Goal: Task Accomplishment & Management: Use online tool/utility

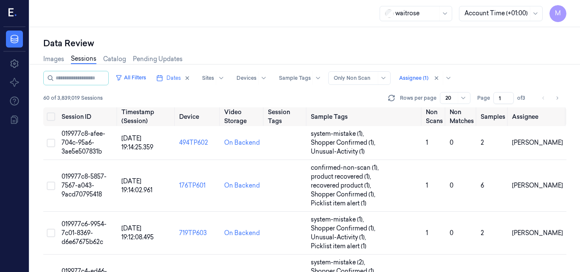
scroll to position [691, 0]
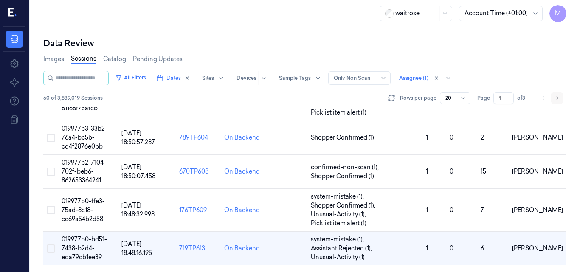
click at [557, 99] on icon "Go to next page" at bounding box center [558, 97] width 2 height 3
type input "2"
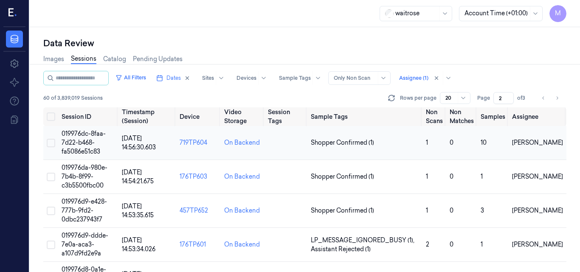
click at [89, 136] on span "019976dc-8faa-7d22-b468-fa5086e51c83" at bounding box center [84, 142] width 44 height 25
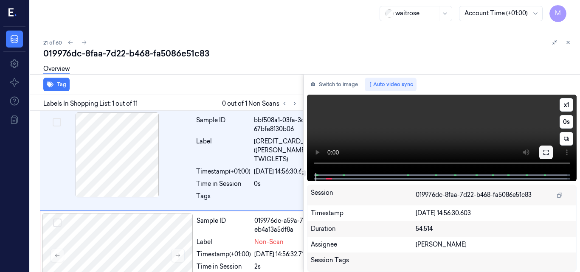
click at [547, 154] on icon at bounding box center [546, 152] width 7 height 7
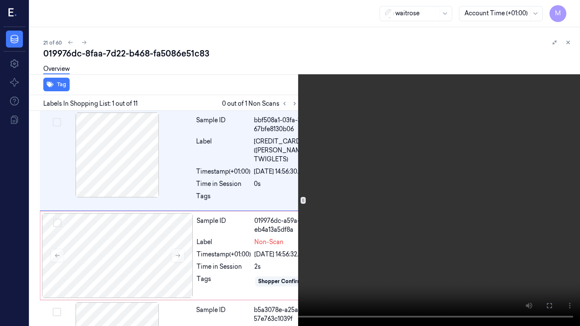
click at [0, 0] on icon at bounding box center [0, 0] width 0 height 0
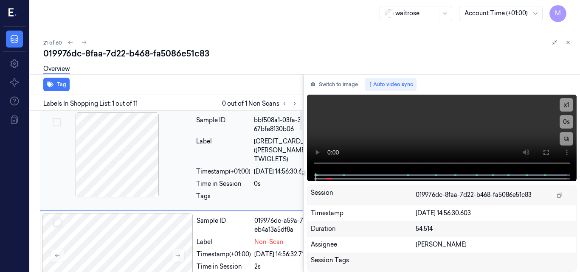
click at [122, 156] on div at bounding box center [117, 155] width 151 height 85
click at [546, 152] on icon at bounding box center [546, 152] width 7 height 7
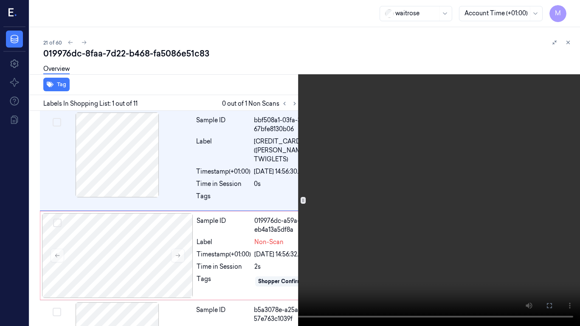
click at [400, 171] on video at bounding box center [290, 163] width 580 height 326
click at [0, 0] on icon at bounding box center [0, 0] width 0 height 0
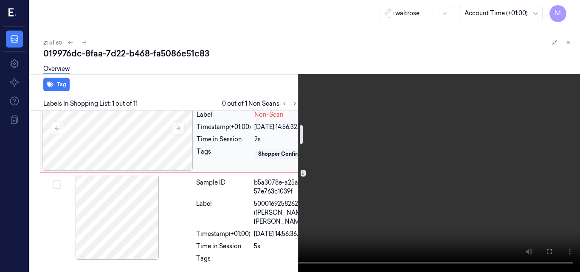
scroll to position [85, 0]
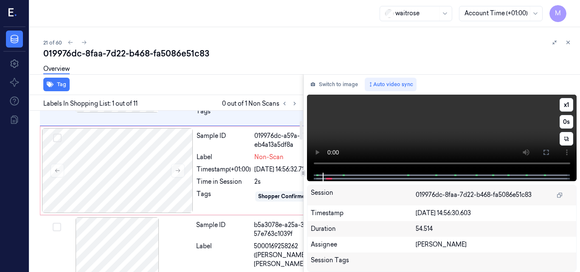
click at [437, 132] on video at bounding box center [442, 134] width 270 height 78
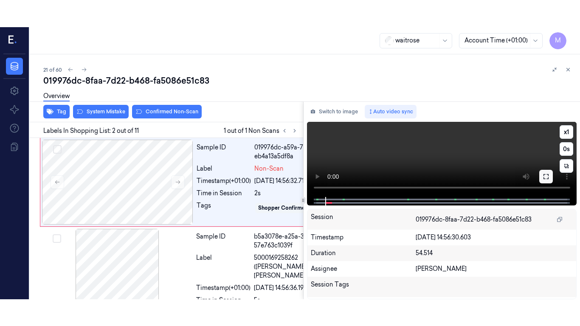
scroll to position [101, 0]
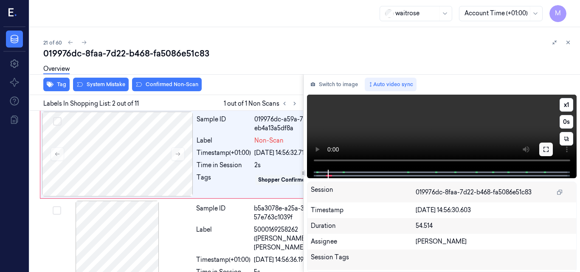
click at [545, 147] on icon at bounding box center [546, 149] width 5 height 5
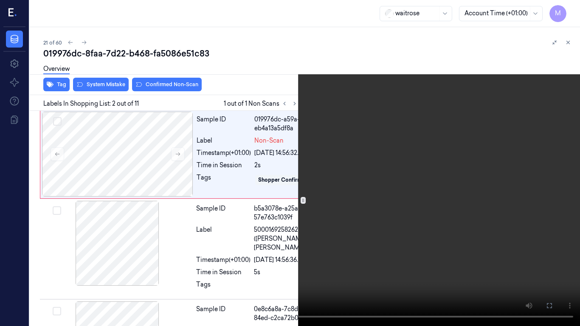
click at [310, 217] on video at bounding box center [290, 163] width 580 height 326
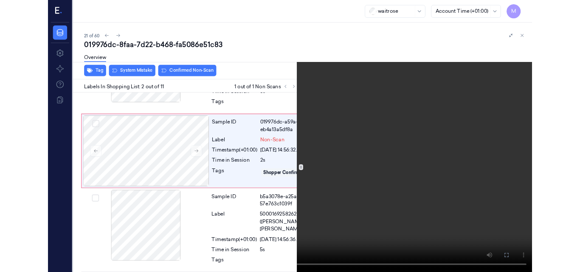
scroll to position [74, 0]
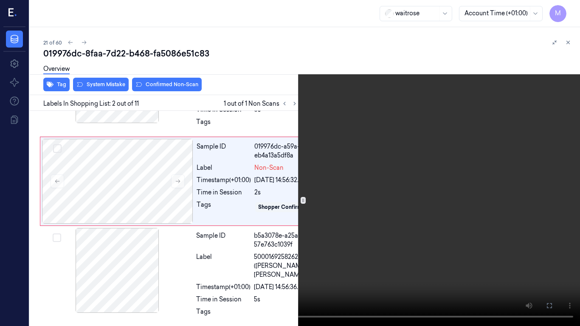
click at [0, 0] on icon at bounding box center [0, 0] width 0 height 0
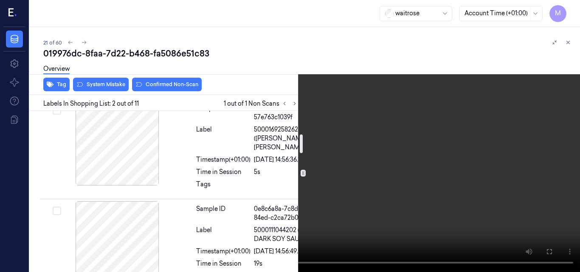
scroll to position [117, 0]
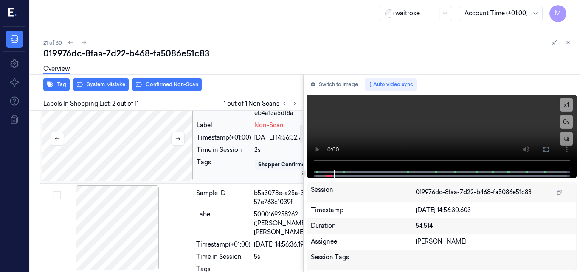
click at [153, 181] on div at bounding box center [117, 138] width 151 height 85
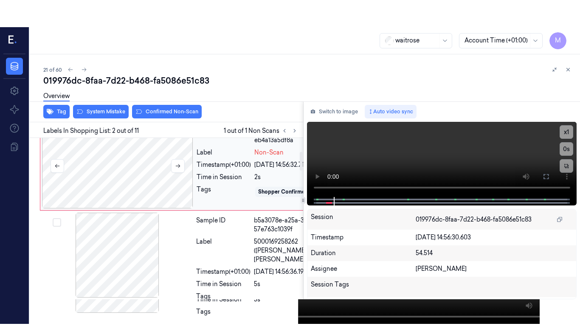
scroll to position [101, 0]
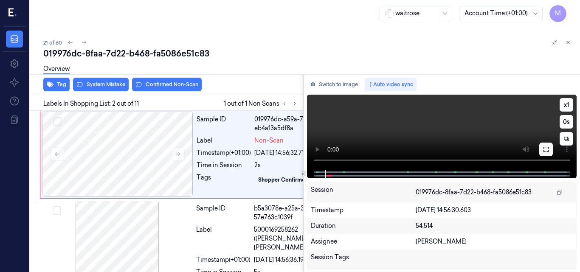
click at [545, 148] on icon at bounding box center [546, 149] width 7 height 7
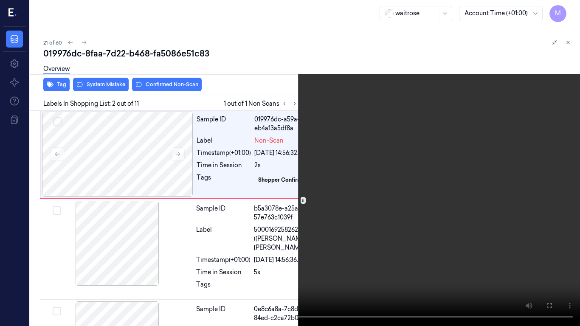
click at [378, 193] on video at bounding box center [290, 163] width 580 height 326
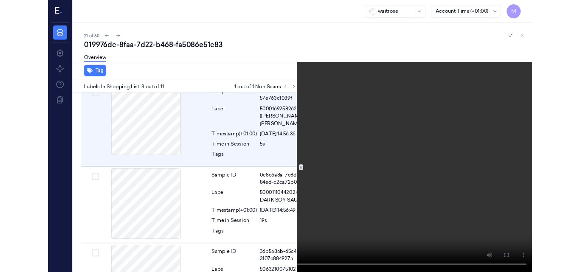
scroll to position [202, 0]
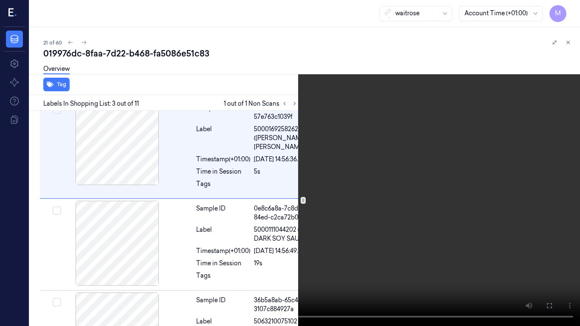
click at [369, 203] on video at bounding box center [290, 163] width 580 height 326
click at [0, 0] on icon at bounding box center [0, 0] width 0 height 0
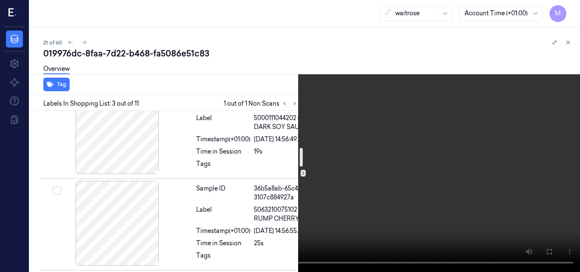
scroll to position [330, 0]
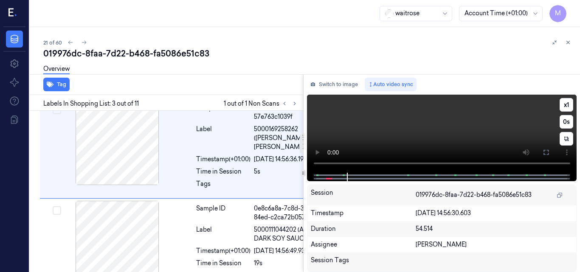
click at [453, 130] on video at bounding box center [442, 134] width 270 height 78
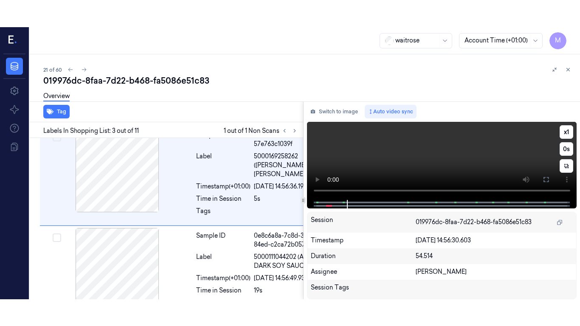
scroll to position [229, 0]
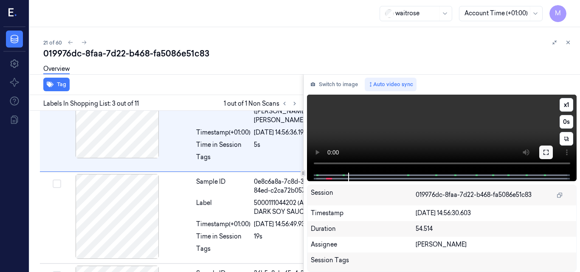
click at [545, 151] on icon at bounding box center [546, 152] width 5 height 5
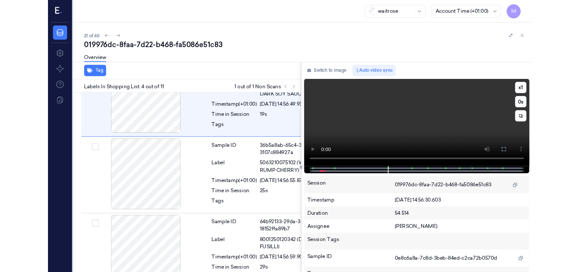
scroll to position [330, 0]
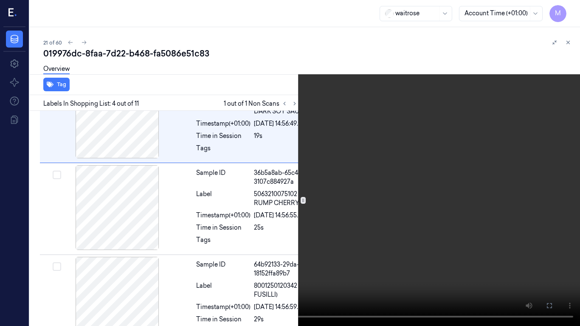
click at [453, 186] on video at bounding box center [290, 163] width 580 height 326
click at [0, 0] on icon at bounding box center [0, 0] width 0 height 0
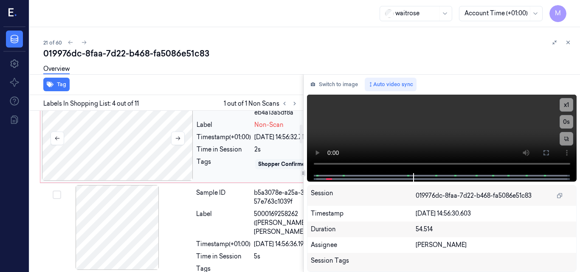
click at [123, 164] on div at bounding box center [117, 138] width 151 height 85
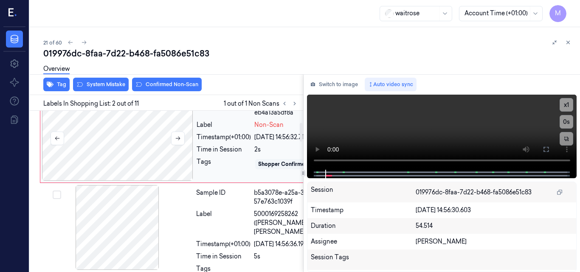
scroll to position [101, 0]
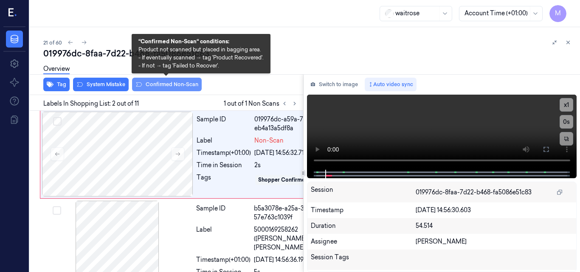
click at [170, 86] on button "Confirmed Non-Scan" at bounding box center [167, 85] width 70 height 14
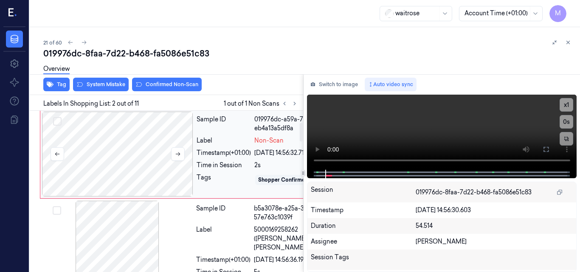
scroll to position [103, 0]
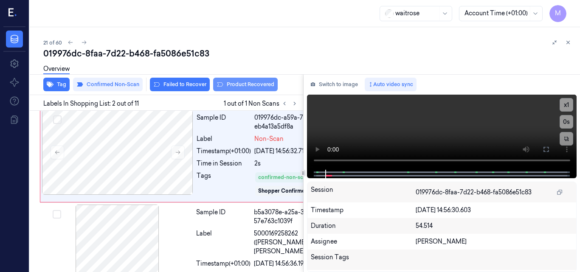
click at [248, 84] on button "Product Recovered" at bounding box center [245, 85] width 65 height 14
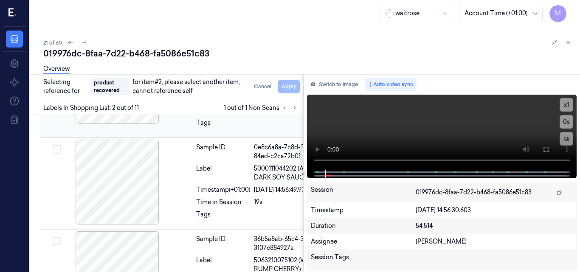
scroll to position [315, 0]
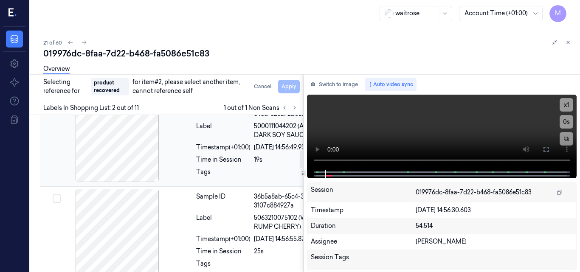
click at [230, 118] on div "Sample ID" at bounding box center [223, 110] width 54 height 18
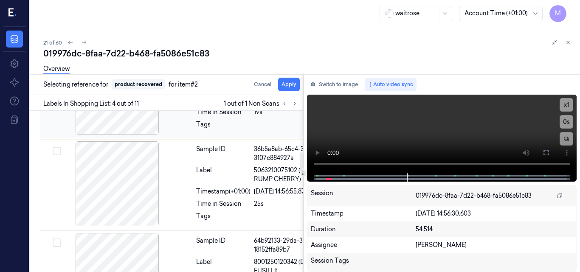
scroll to position [360, 0]
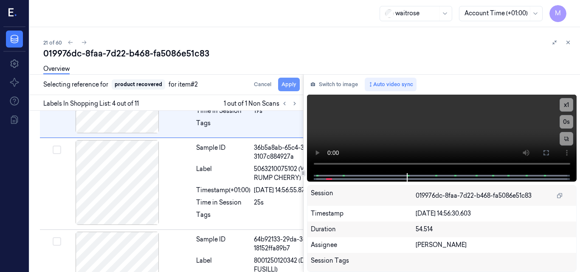
click at [291, 85] on button "Apply" at bounding box center [289, 85] width 22 height 14
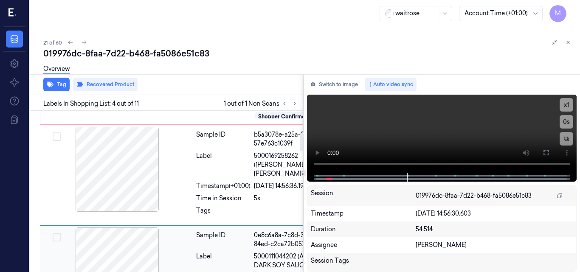
scroll to position [148, 0]
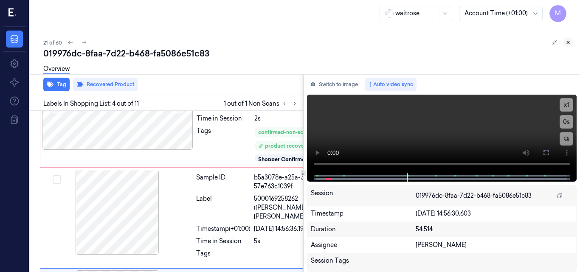
click at [566, 41] on icon at bounding box center [568, 42] width 6 height 6
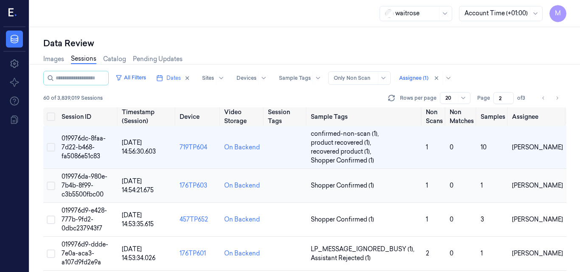
click at [85, 177] on span "019976da-980e-7b4b-8f99-c3b5500fbc00" at bounding box center [85, 185] width 46 height 25
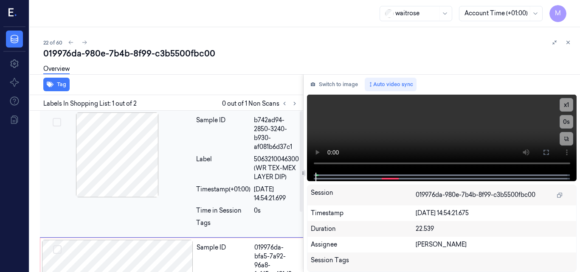
click at [116, 167] on div at bounding box center [117, 155] width 151 height 85
click at [546, 152] on icon at bounding box center [546, 152] width 7 height 7
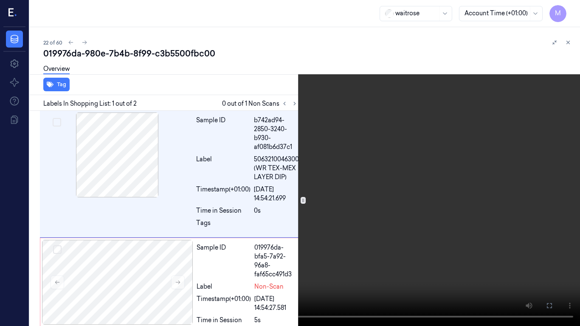
click at [368, 175] on video at bounding box center [290, 163] width 580 height 326
click at [366, 176] on video at bounding box center [290, 163] width 580 height 326
click at [0, 0] on icon at bounding box center [0, 0] width 0 height 0
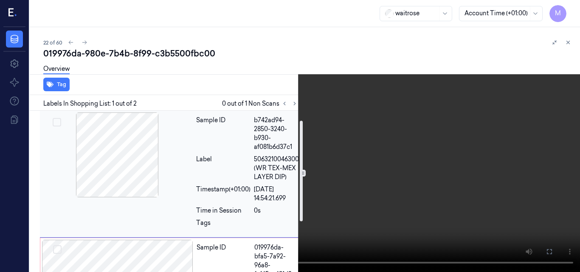
scroll to position [85, 0]
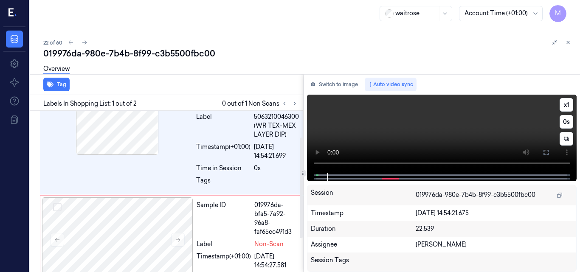
click at [463, 130] on video at bounding box center [442, 134] width 270 height 78
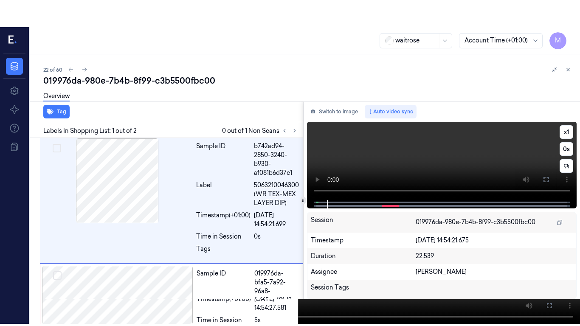
scroll to position [0, 0]
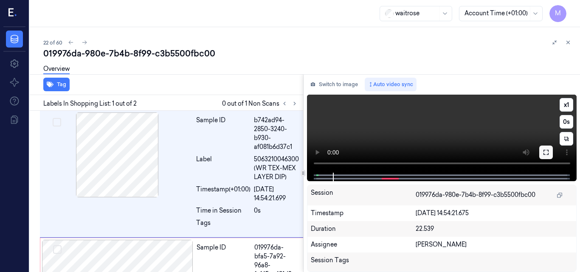
click at [545, 151] on icon at bounding box center [546, 152] width 7 height 7
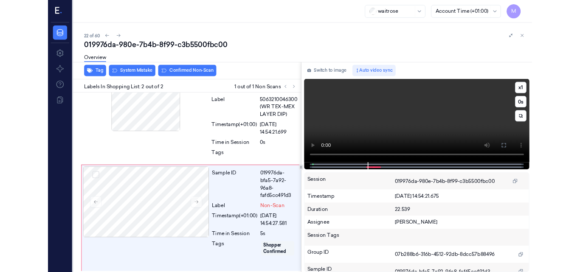
scroll to position [42, 0]
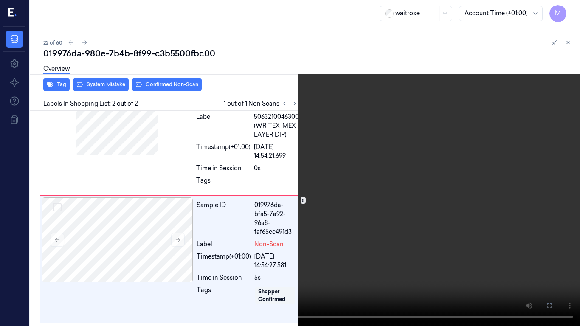
click at [361, 230] on video at bounding box center [290, 163] width 580 height 326
click at [0, 0] on icon at bounding box center [0, 0] width 0 height 0
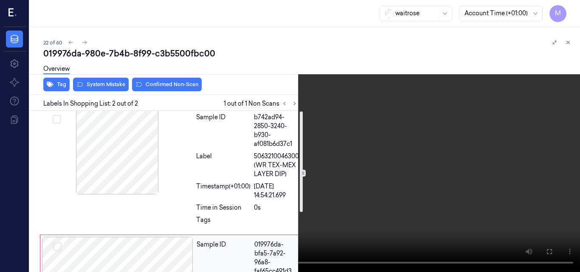
scroll to position [0, 0]
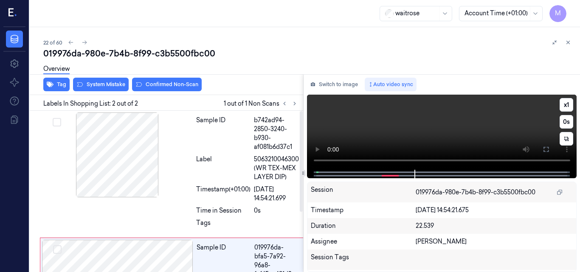
click at [464, 129] on video at bounding box center [442, 132] width 270 height 75
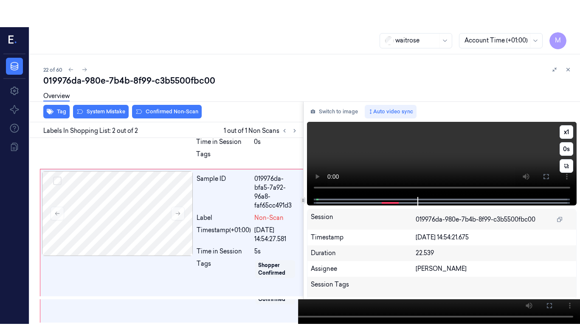
scroll to position [96, 0]
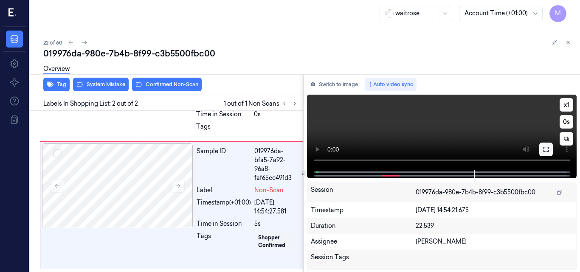
click at [546, 149] on icon at bounding box center [546, 149] width 7 height 7
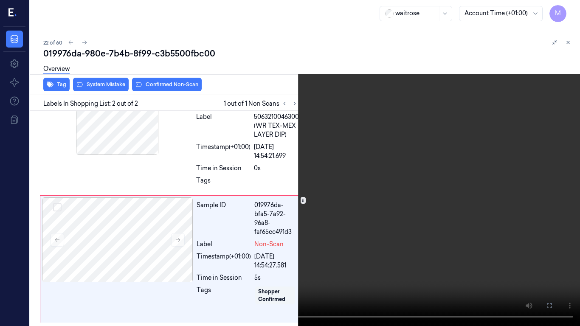
click at [0, 0] on icon at bounding box center [0, 0] width 0 height 0
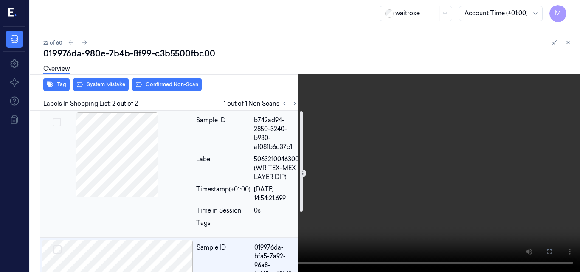
scroll to position [96, 0]
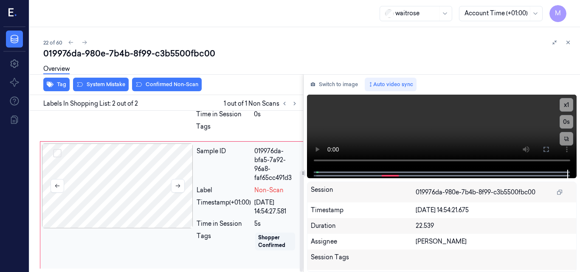
click at [134, 170] on div at bounding box center [117, 186] width 151 height 85
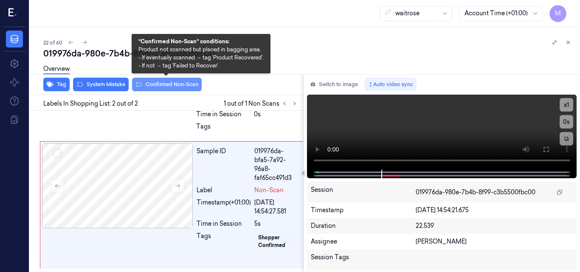
click at [166, 82] on button "Confirmed Non-Scan" at bounding box center [167, 85] width 70 height 14
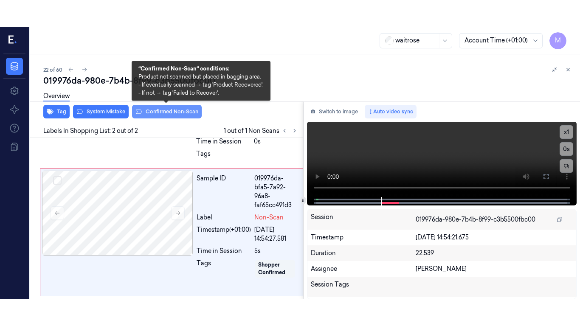
scroll to position [100, 0]
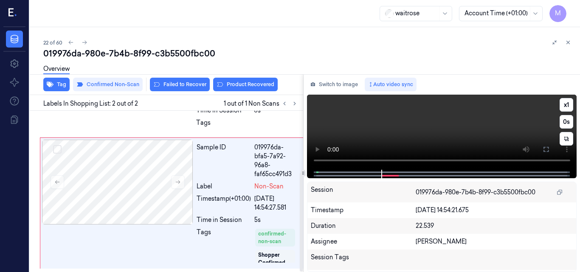
click at [449, 117] on video at bounding box center [442, 132] width 270 height 75
click at [467, 131] on video at bounding box center [442, 132] width 270 height 75
click at [445, 125] on video at bounding box center [442, 132] width 270 height 75
click at [543, 149] on icon at bounding box center [546, 149] width 7 height 7
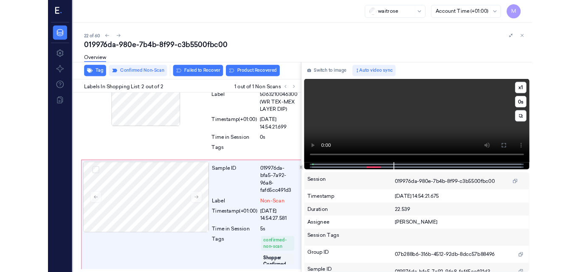
scroll to position [46, 0]
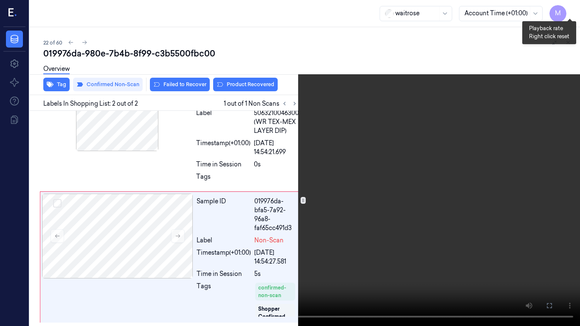
click at [571, 11] on button "x 1" at bounding box center [570, 10] width 14 height 14
click at [0, 0] on icon at bounding box center [0, 0] width 0 height 0
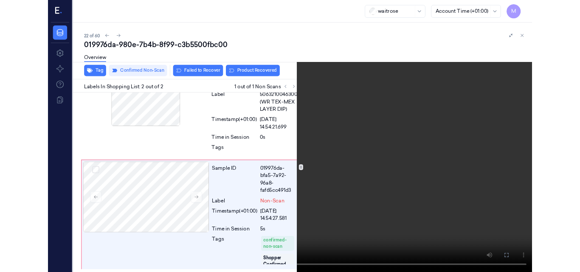
scroll to position [100, 0]
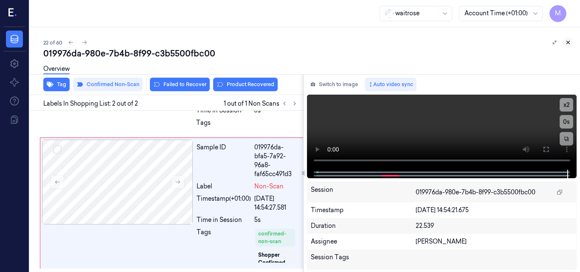
click at [568, 44] on icon at bounding box center [568, 42] width 6 height 6
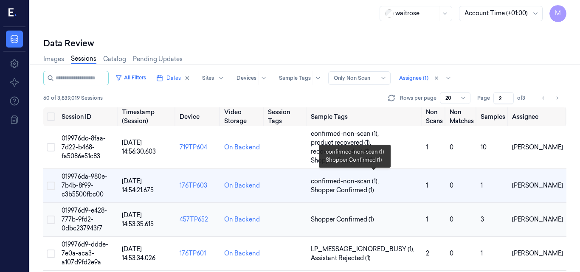
scroll to position [42, 0]
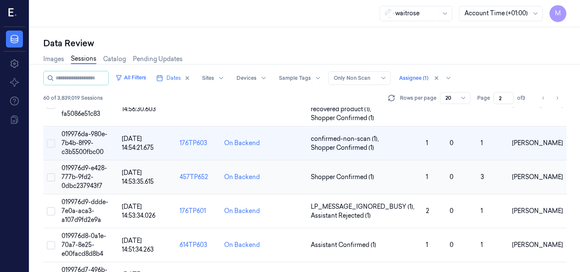
click at [90, 171] on span "019976d9-e428-777b-9fd2-0dbc237943f7" at bounding box center [84, 176] width 45 height 25
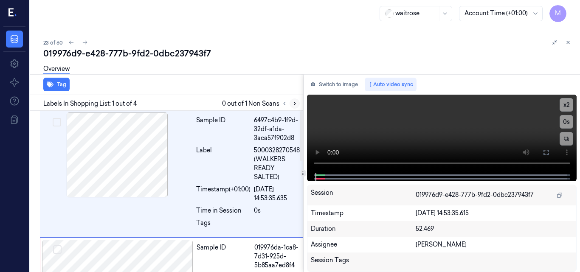
click at [296, 104] on icon at bounding box center [295, 104] width 6 height 6
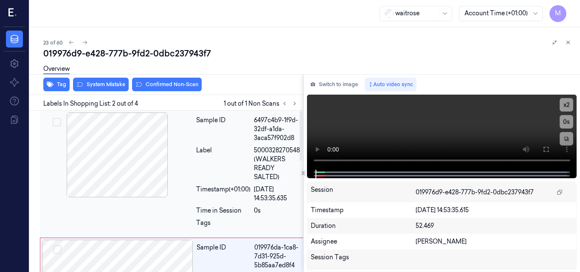
click at [113, 152] on div at bounding box center [117, 155] width 151 height 85
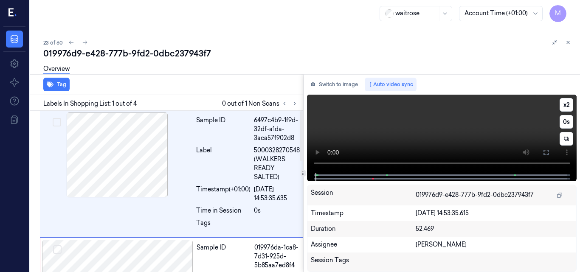
click at [440, 132] on video at bounding box center [442, 134] width 270 height 78
click at [545, 150] on icon at bounding box center [546, 152] width 5 height 5
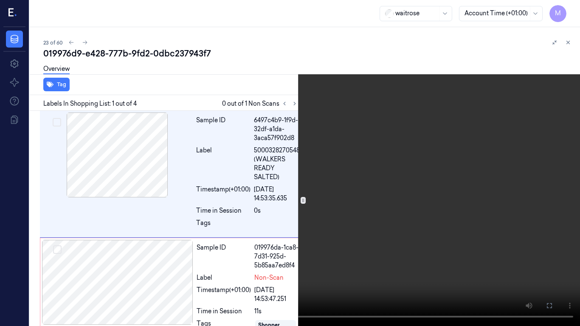
click at [0, 0] on icon at bounding box center [0, 0] width 0 height 0
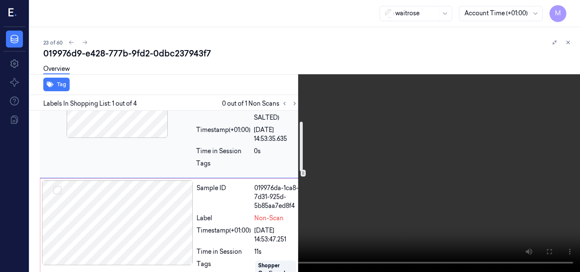
scroll to position [85, 0]
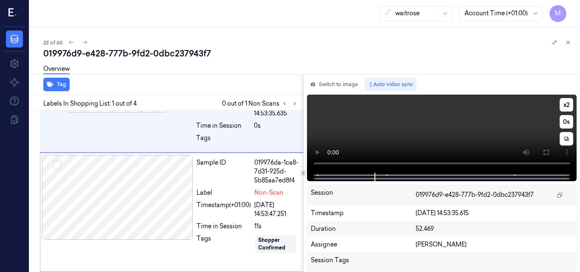
click at [463, 137] on video at bounding box center [442, 134] width 270 height 78
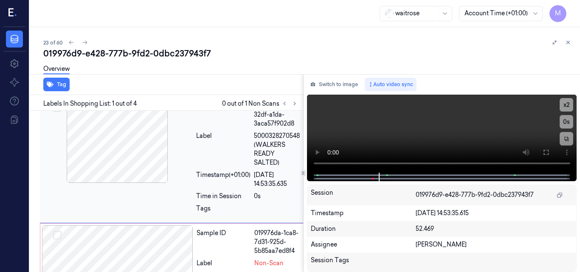
scroll to position [0, 0]
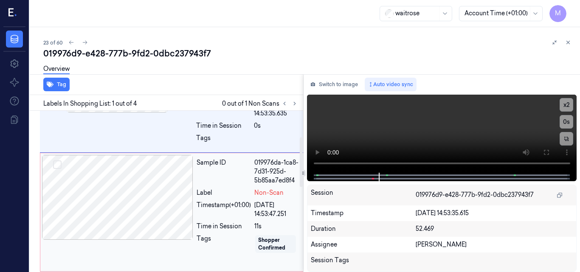
click at [123, 204] on div at bounding box center [117, 197] width 151 height 85
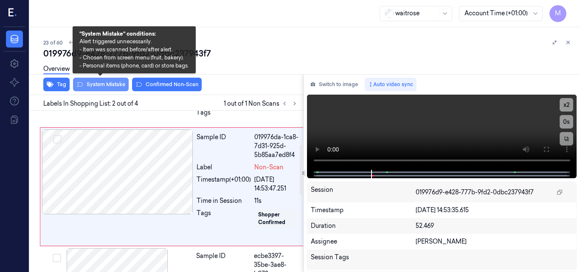
click at [114, 83] on button "System Mistake" at bounding box center [101, 85] width 56 height 14
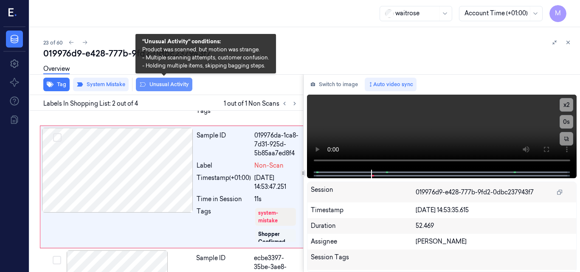
click at [163, 89] on button "Unusual Activity" at bounding box center [164, 85] width 56 height 14
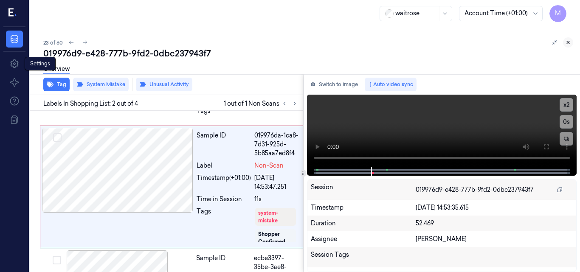
click at [569, 43] on icon at bounding box center [568, 42] width 6 height 6
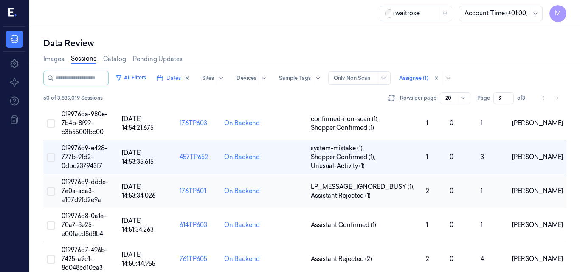
scroll to position [85, 0]
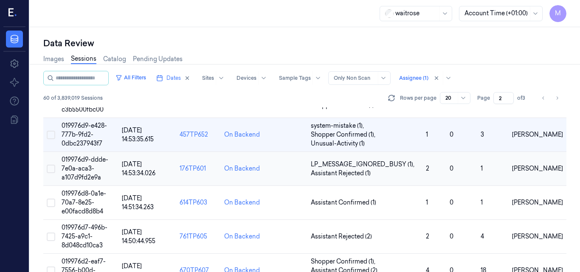
click at [87, 165] on span "019976d9-ddde-7e0a-aca3-a107d9fd2e9a" at bounding box center [85, 168] width 47 height 25
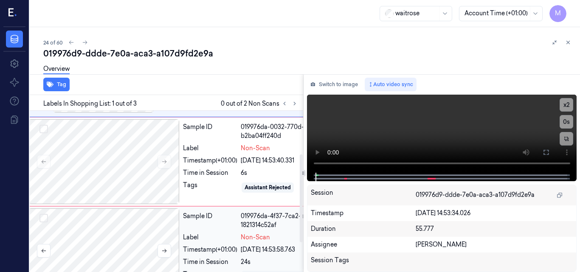
scroll to position [0, 14]
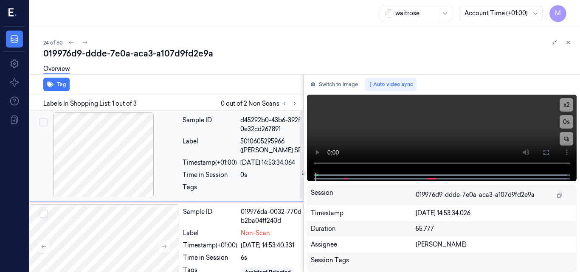
click at [129, 154] on div at bounding box center [103, 155] width 151 height 85
drag, startPoint x: 545, startPoint y: 152, endPoint x: 546, endPoint y: 189, distance: 36.9
click at [546, 152] on icon at bounding box center [546, 152] width 7 height 7
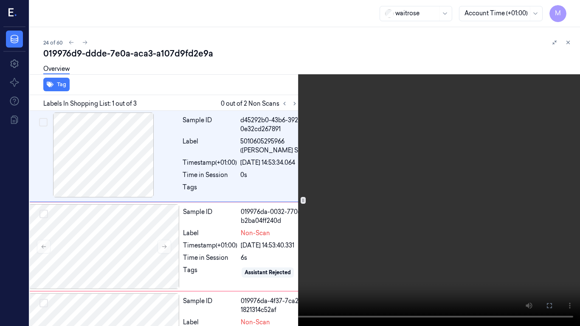
click at [447, 174] on video at bounding box center [290, 163] width 580 height 326
click at [396, 204] on video at bounding box center [290, 163] width 580 height 326
click at [493, 215] on video at bounding box center [290, 163] width 580 height 326
click at [383, 138] on video at bounding box center [290, 163] width 580 height 326
click at [0, 0] on icon at bounding box center [0, 0] width 0 height 0
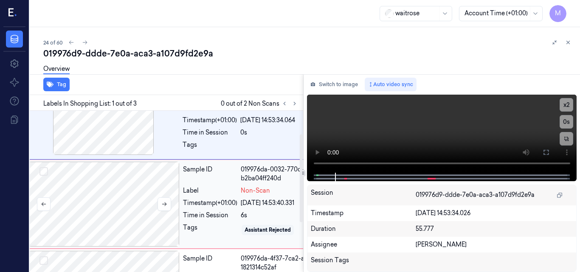
click at [125, 196] on div at bounding box center [103, 204] width 151 height 85
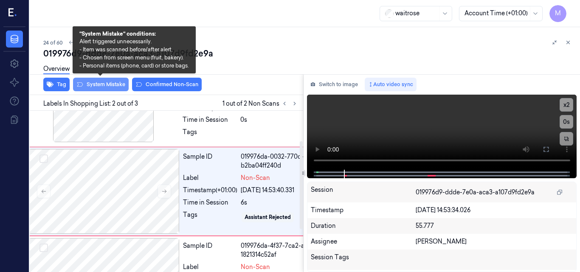
click at [108, 84] on button "System Mistake" at bounding box center [101, 85] width 56 height 14
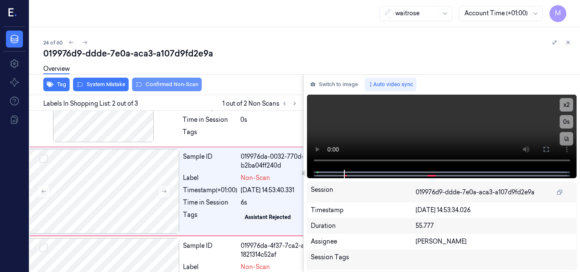
scroll to position [58, 14]
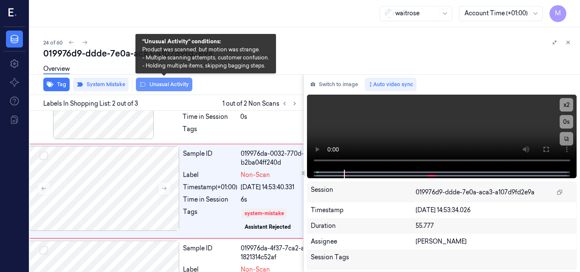
click at [156, 87] on button "Unusual Activity" at bounding box center [164, 85] width 56 height 14
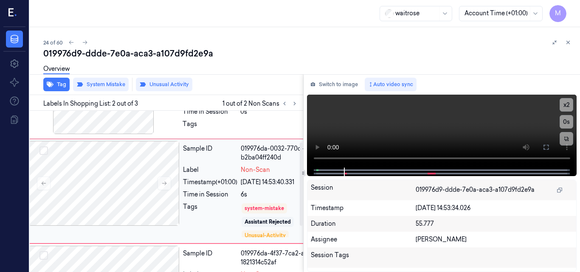
scroll to position [0, 14]
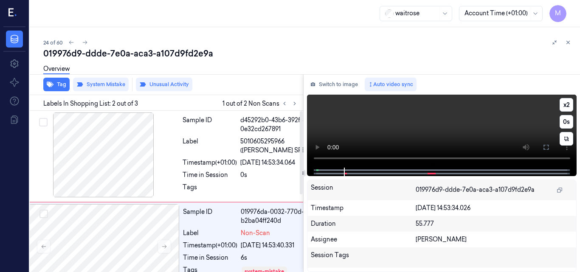
click at [464, 124] on video at bounding box center [442, 131] width 270 height 73
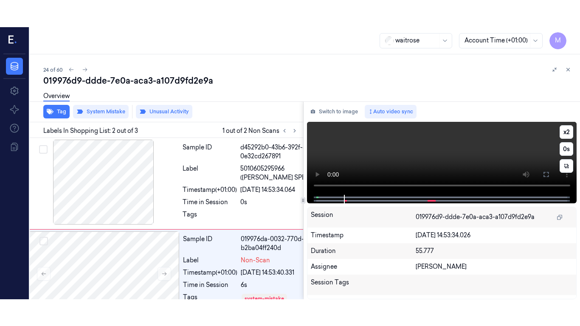
scroll to position [63, 14]
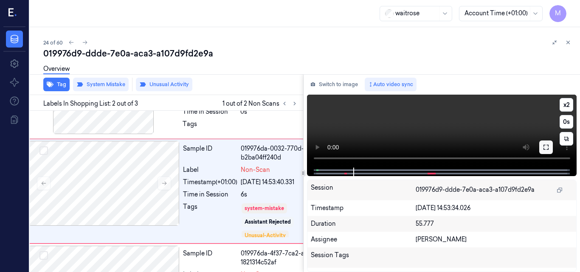
click at [548, 144] on icon at bounding box center [546, 147] width 7 height 7
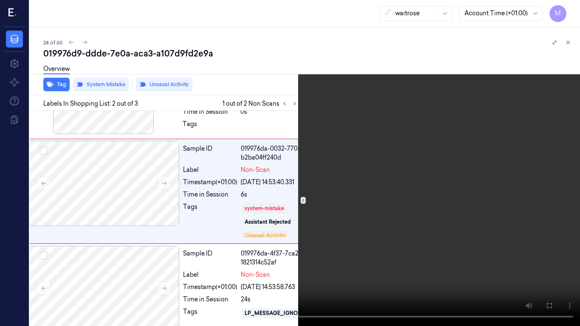
click at [393, 203] on video at bounding box center [290, 163] width 580 height 326
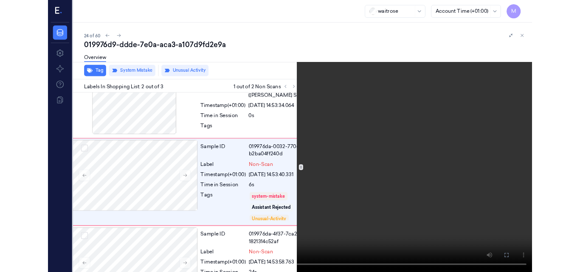
scroll to position [36, 14]
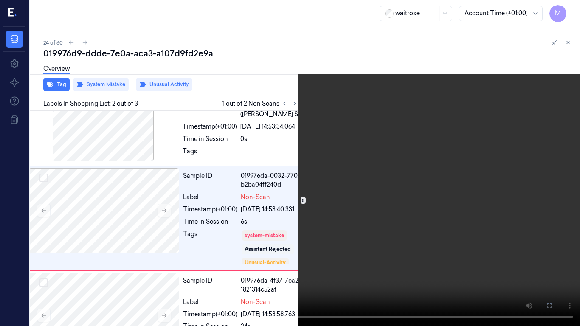
click at [0, 0] on icon at bounding box center [0, 0] width 0 height 0
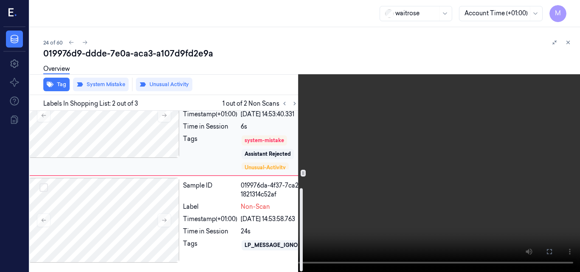
scroll to position [149, 14]
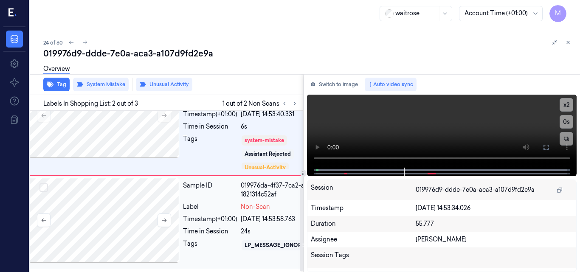
click at [139, 193] on div at bounding box center [103, 220] width 151 height 85
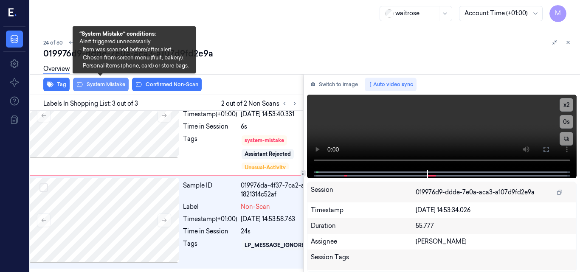
click at [108, 85] on button "System Mistake" at bounding box center [101, 85] width 56 height 14
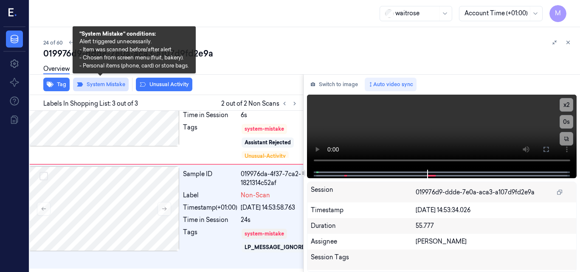
scroll to position [161, 14]
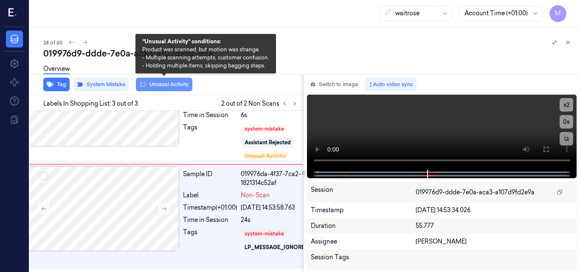
click at [171, 84] on button "Unusual Activity" at bounding box center [164, 85] width 56 height 14
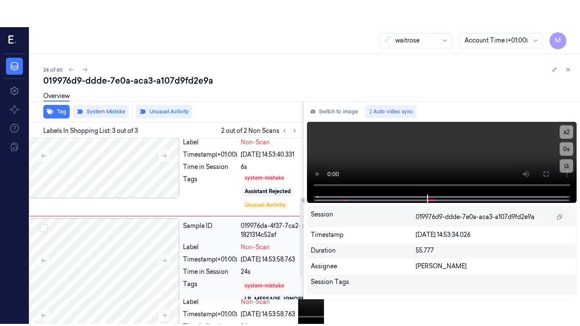
scroll to position [3, 0]
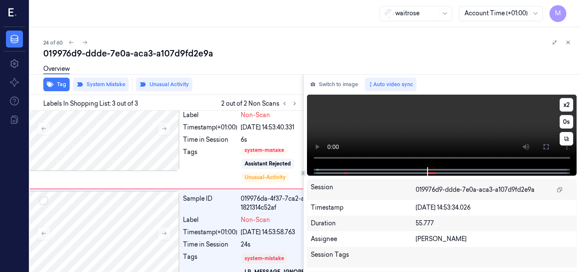
click at [546, 148] on icon at bounding box center [546, 147] width 7 height 7
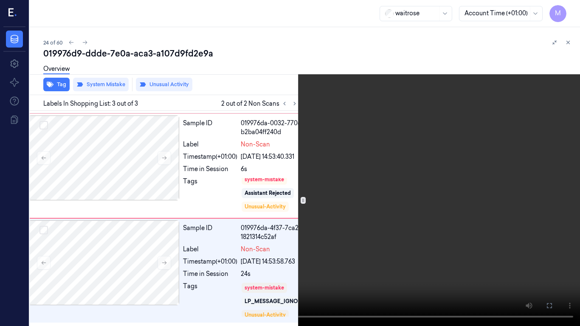
click at [452, 161] on video at bounding box center [290, 163] width 580 height 326
click at [0, 0] on icon at bounding box center [0, 0] width 0 height 0
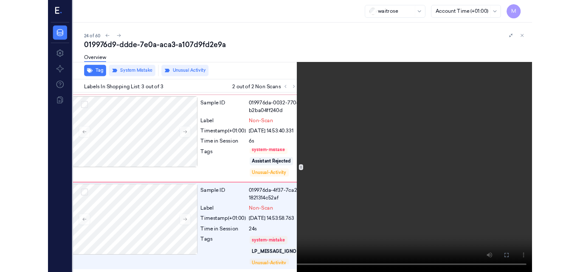
scroll to position [118, 14]
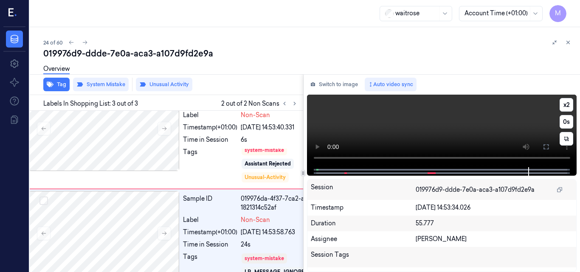
click at [473, 127] on video at bounding box center [442, 131] width 270 height 73
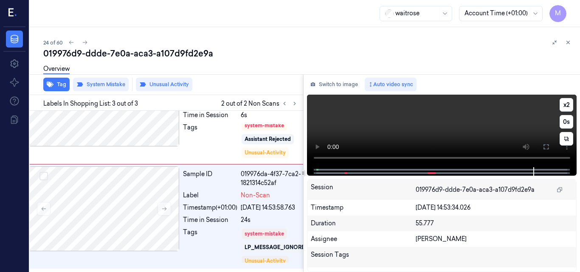
scroll to position [161, 14]
click at [477, 129] on video at bounding box center [442, 131] width 270 height 73
click at [566, 40] on icon at bounding box center [568, 42] width 6 height 6
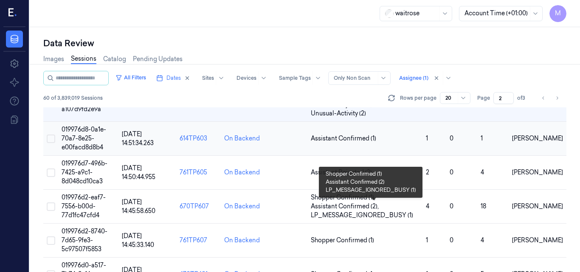
scroll to position [115, 0]
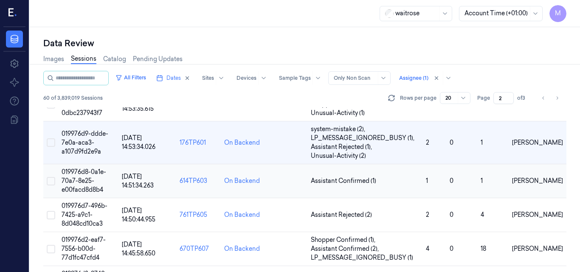
click at [90, 177] on td "019976d8-0a1e-70a7-8e25-e00facd8d8b4" at bounding box center [88, 181] width 60 height 34
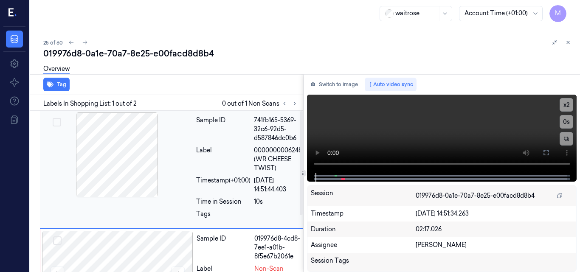
click at [132, 150] on div at bounding box center [117, 155] width 151 height 85
click at [464, 130] on video at bounding box center [442, 134] width 270 height 79
click at [544, 154] on icon at bounding box center [546, 152] width 7 height 7
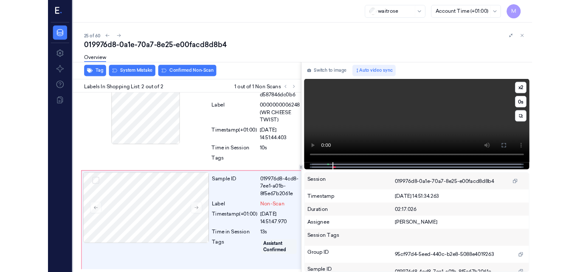
scroll to position [34, 0]
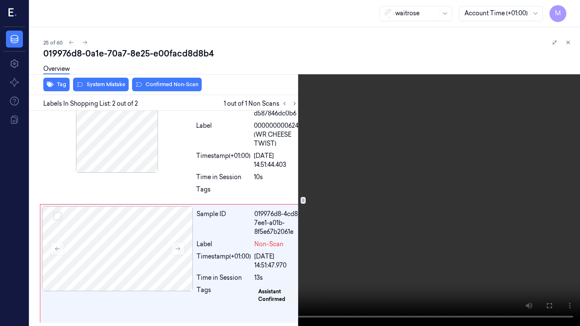
click at [384, 177] on video at bounding box center [290, 163] width 580 height 326
click at [0, 0] on icon at bounding box center [0, 0] width 0 height 0
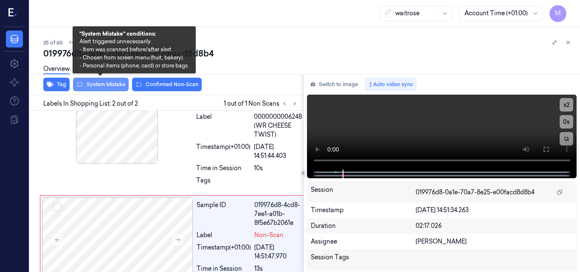
click at [100, 84] on button "System Mistake" at bounding box center [101, 85] width 56 height 14
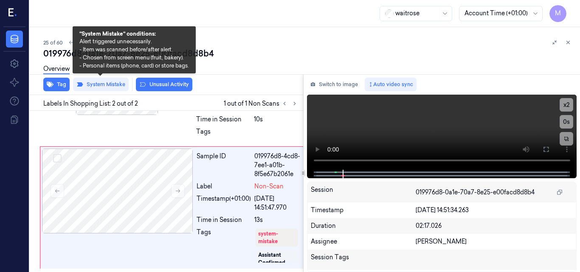
scroll to position [91, 0]
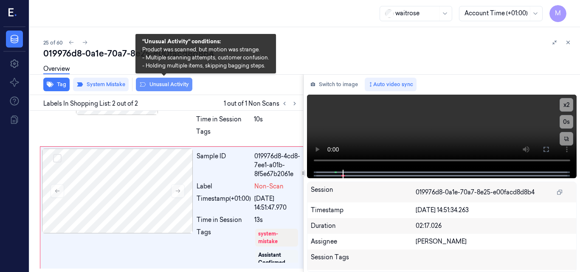
click at [166, 87] on button "Unusual Activity" at bounding box center [164, 85] width 56 height 14
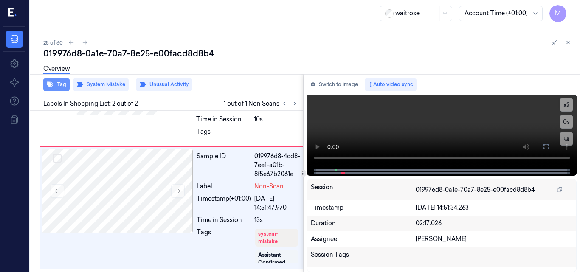
click at [58, 83] on button "Tag" at bounding box center [56, 85] width 26 height 14
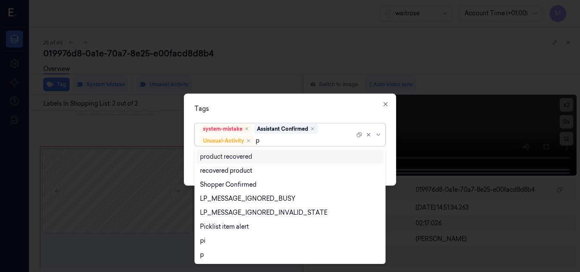
type input "pi"
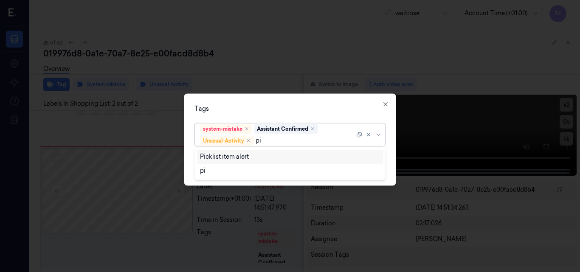
click at [232, 153] on div "Picklist item alert" at bounding box center [224, 156] width 49 height 9
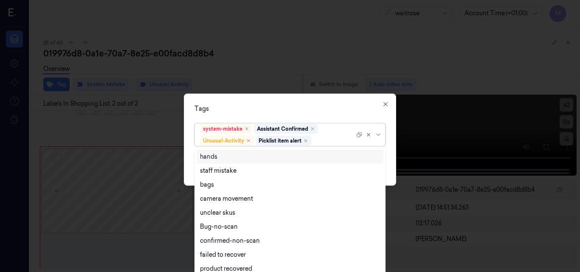
click at [270, 109] on div "Tags" at bounding box center [289, 108] width 191 height 9
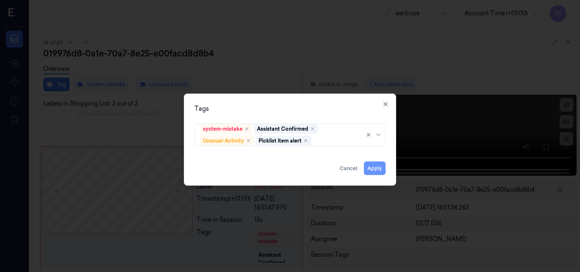
click at [380, 167] on button "Apply" at bounding box center [375, 168] width 22 height 14
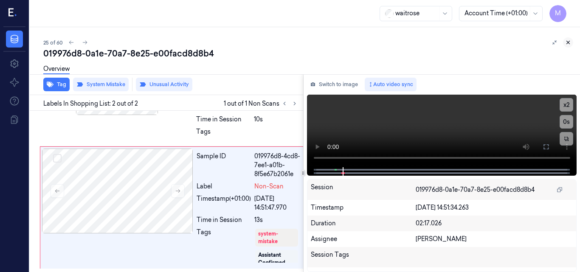
click at [568, 41] on icon at bounding box center [568, 42] width 6 height 6
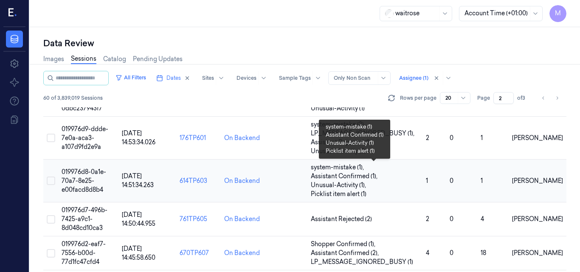
scroll to position [163, 0]
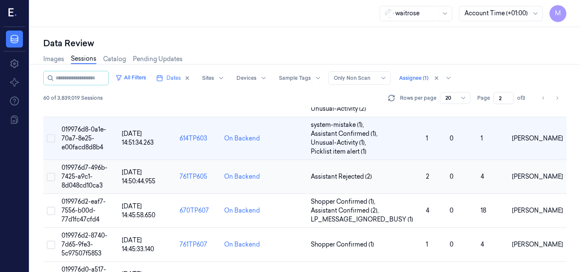
click at [88, 172] on td "019976d7-496b-7425-a9c1-8d048cd10ca3" at bounding box center [88, 177] width 60 height 34
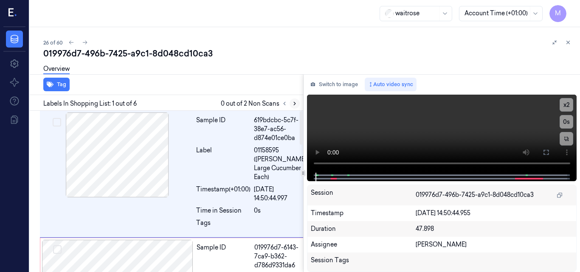
click at [293, 104] on icon at bounding box center [295, 104] width 6 height 6
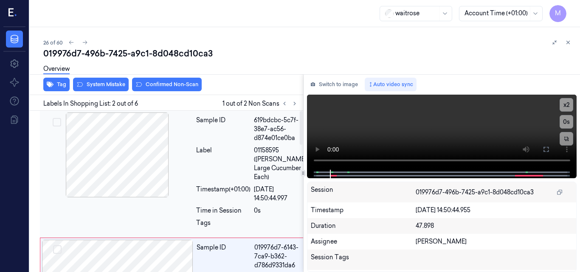
click at [163, 155] on div at bounding box center [117, 155] width 151 height 85
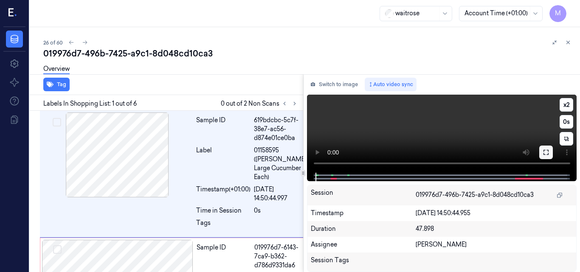
click at [544, 156] on icon at bounding box center [546, 152] width 7 height 7
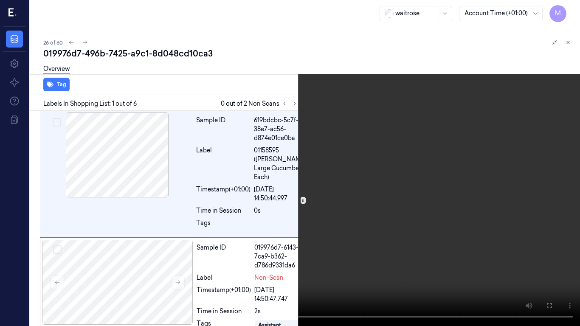
click at [0, 0] on icon at bounding box center [0, 0] width 0 height 0
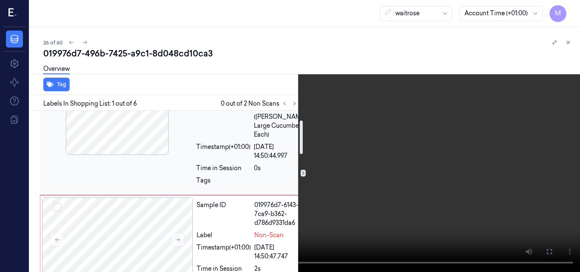
scroll to position [85, 0]
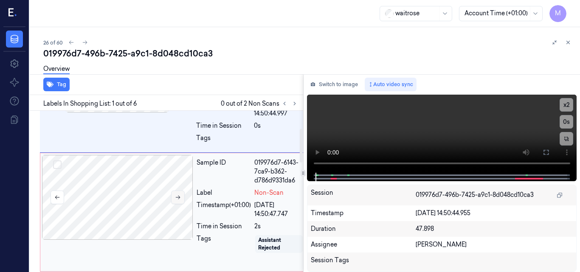
click at [181, 204] on button at bounding box center [178, 198] width 14 height 14
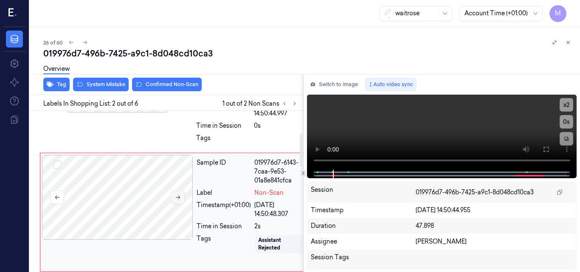
scroll to position [119, 0]
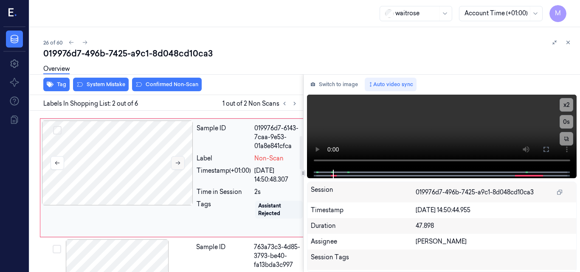
click at [182, 170] on button at bounding box center [178, 163] width 14 height 14
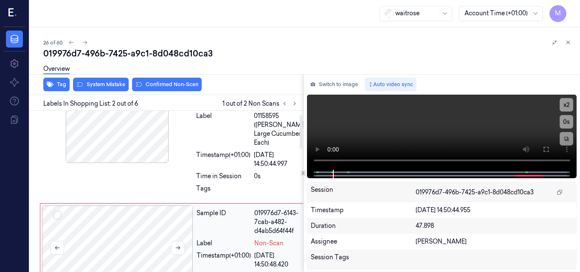
scroll to position [0, 0]
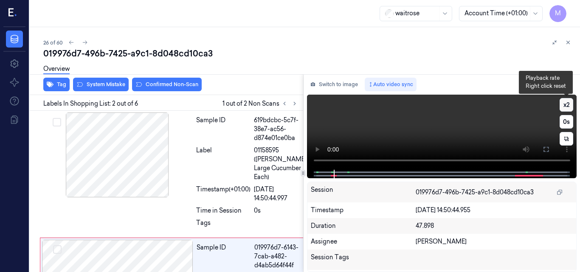
click at [565, 105] on button "x 2" at bounding box center [567, 105] width 14 height 14
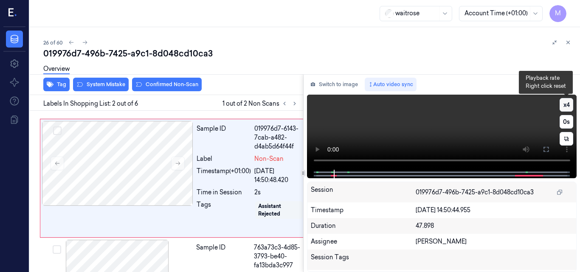
scroll to position [119, 0]
click at [565, 105] on button "x 4" at bounding box center [567, 105] width 14 height 14
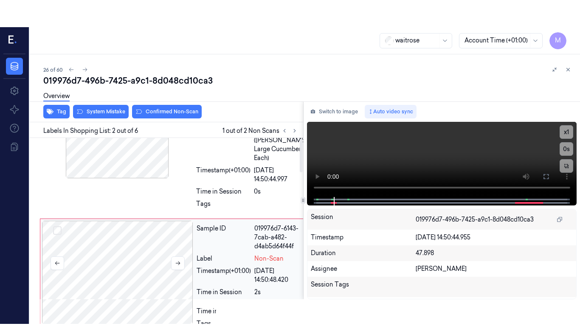
scroll to position [0, 0]
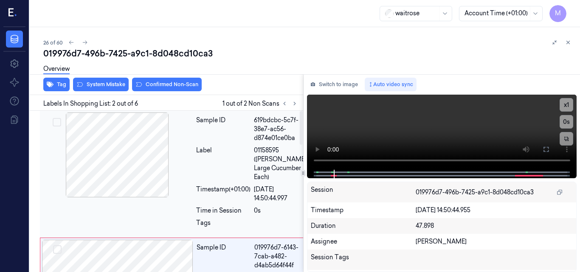
click at [163, 140] on div at bounding box center [117, 155] width 151 height 85
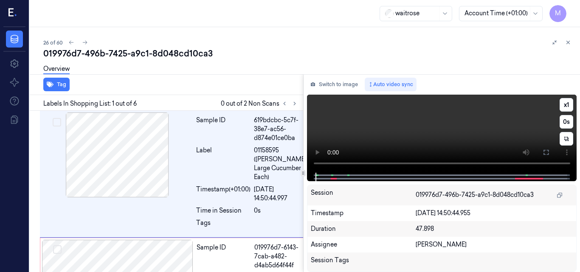
click at [509, 132] on video at bounding box center [442, 134] width 270 height 78
click at [551, 151] on button at bounding box center [546, 153] width 14 height 14
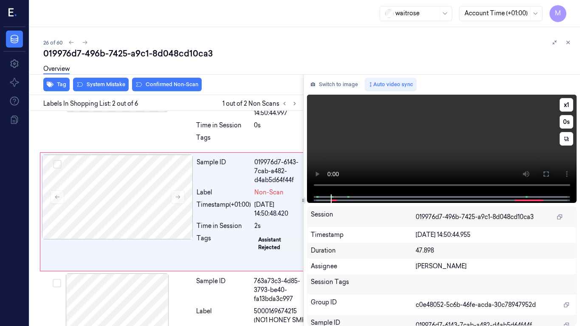
scroll to position [92, 0]
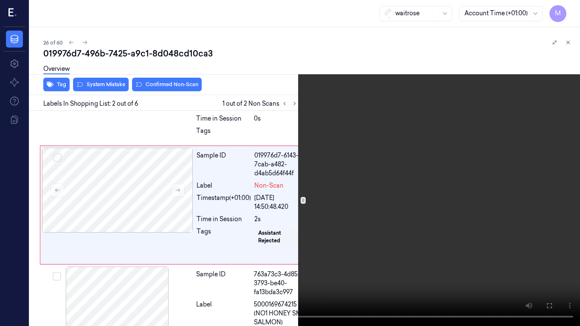
click at [367, 166] on video at bounding box center [290, 163] width 580 height 326
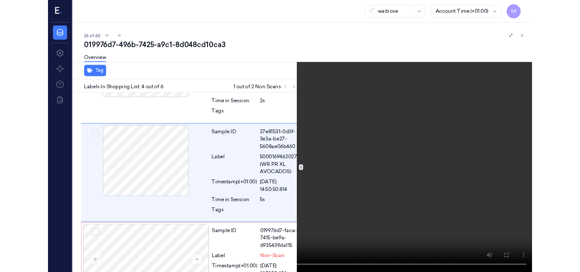
scroll to position [352, 0]
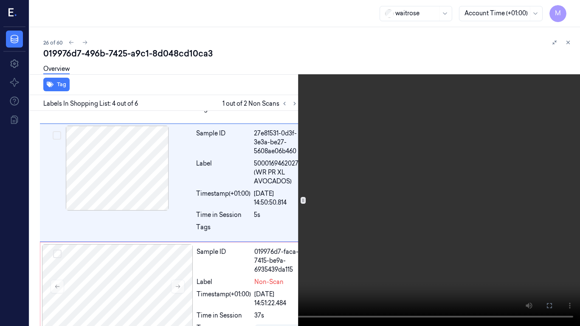
click at [0, 0] on button at bounding box center [0, 0] width 0 height 0
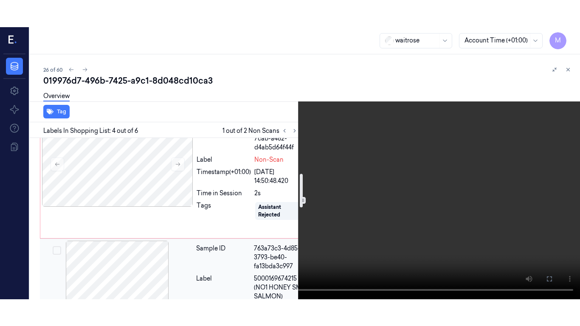
scroll to position [127, 0]
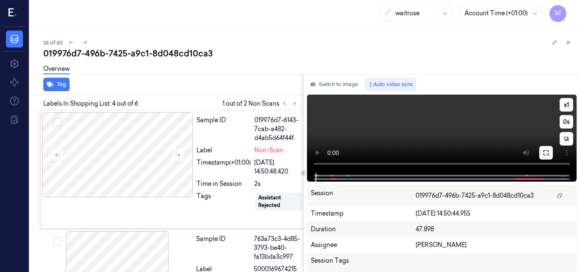
click at [546, 153] on icon at bounding box center [546, 152] width 7 height 7
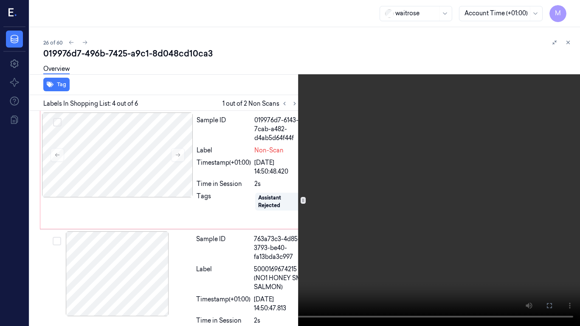
click at [434, 150] on video at bounding box center [290, 163] width 580 height 326
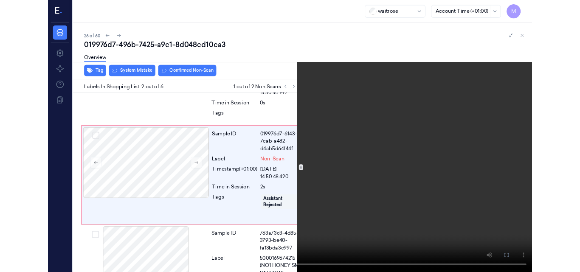
scroll to position [92, 0]
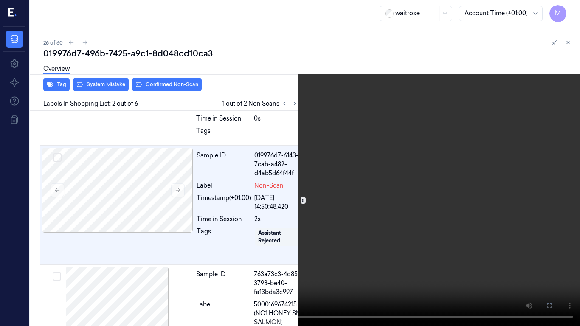
click at [361, 180] on video at bounding box center [290, 163] width 580 height 326
click at [0, 0] on icon at bounding box center [0, 0] width 0 height 0
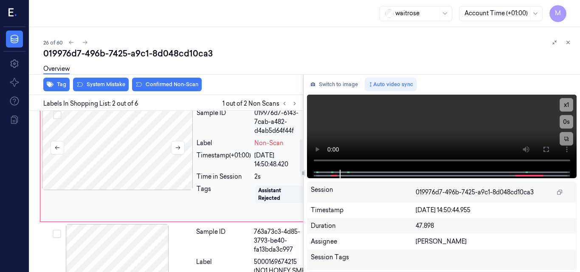
click at [130, 139] on div at bounding box center [117, 147] width 151 height 85
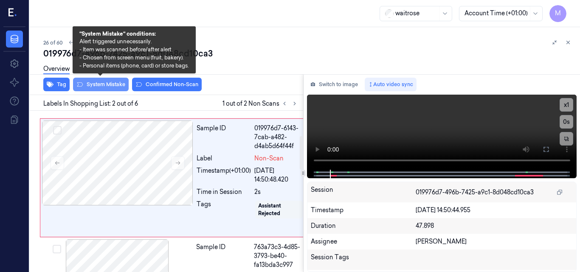
click at [102, 87] on button "System Mistake" at bounding box center [101, 85] width 56 height 14
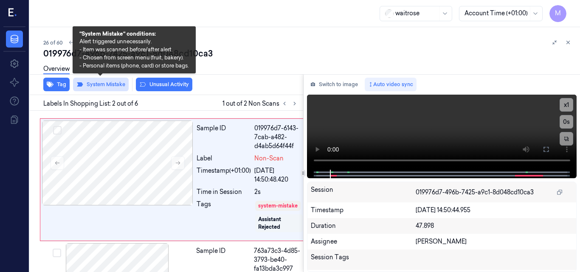
scroll to position [121, 0]
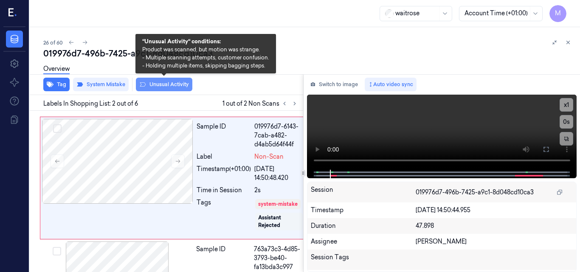
click at [175, 87] on button "Unusual Activity" at bounding box center [164, 85] width 56 height 14
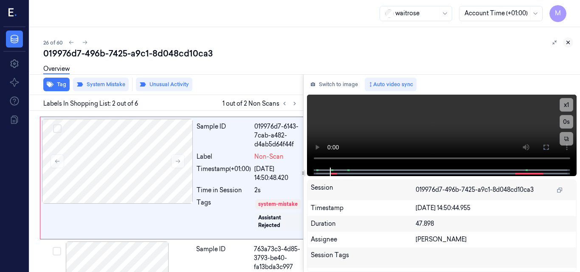
click at [567, 41] on icon at bounding box center [568, 42] width 6 height 6
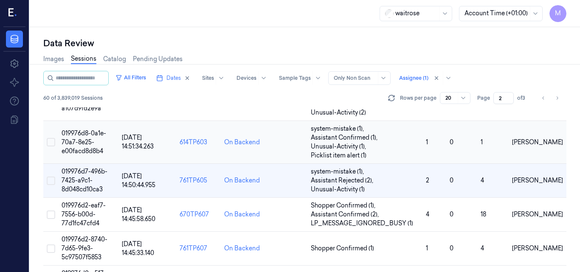
scroll to position [154, 0]
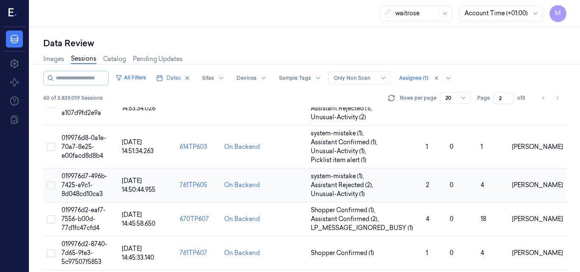
click at [86, 187] on span "019976d7-496b-7425-a9c1-8d048cd10ca3" at bounding box center [85, 184] width 46 height 25
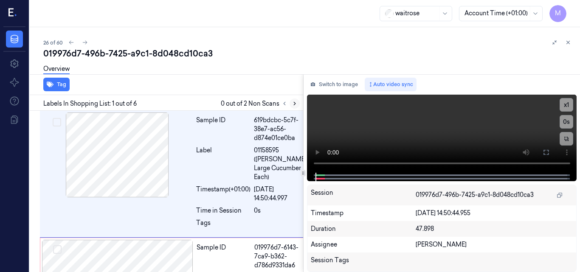
click at [293, 104] on icon at bounding box center [295, 104] width 6 height 6
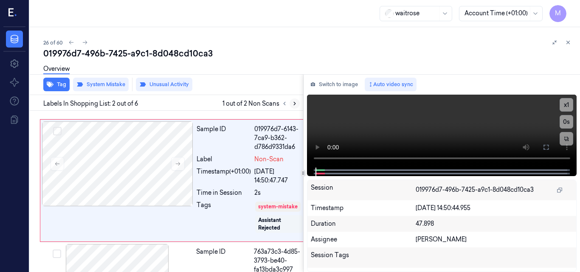
scroll to position [121, 0]
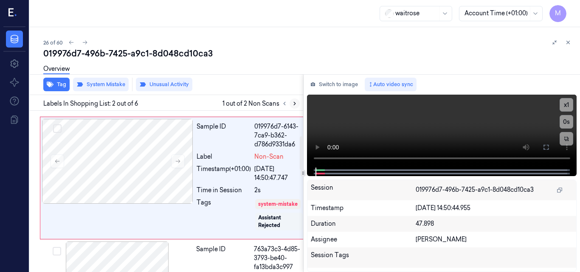
click at [293, 104] on icon at bounding box center [295, 104] width 6 height 6
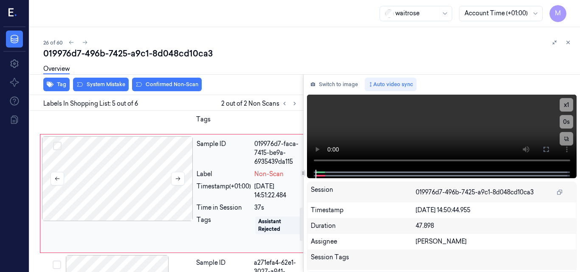
scroll to position [378, 0]
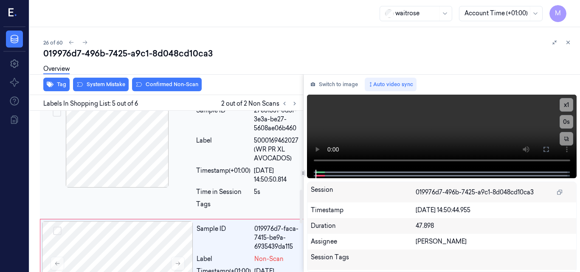
click at [135, 165] on div at bounding box center [117, 145] width 151 height 85
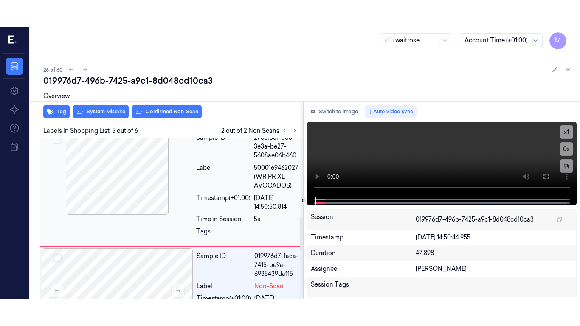
scroll to position [383, 0]
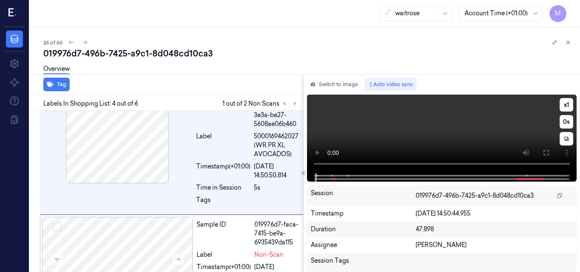
click at [474, 112] on video at bounding box center [442, 134] width 270 height 79
click at [544, 153] on icon at bounding box center [546, 152] width 7 height 7
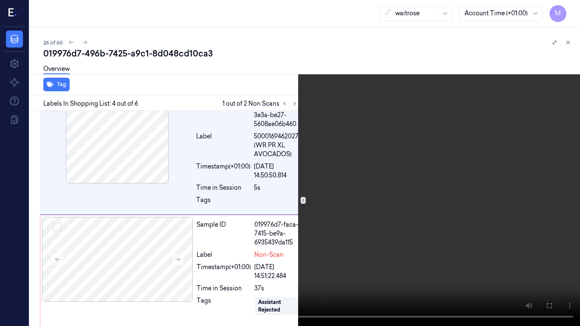
click at [424, 180] on video at bounding box center [290, 163] width 580 height 326
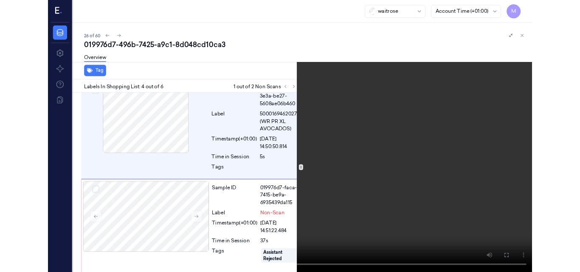
scroll to position [355, 0]
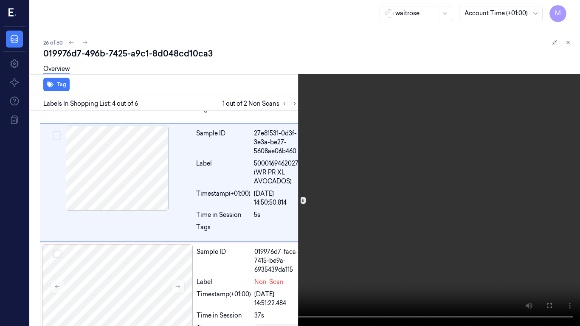
click at [0, 0] on icon at bounding box center [0, 0] width 0 height 0
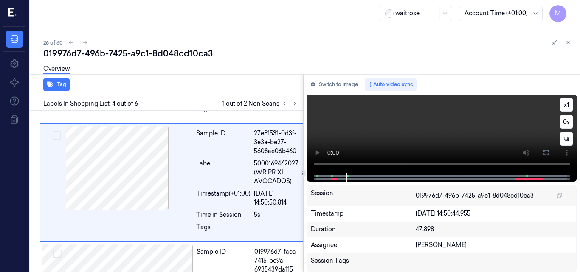
click at [417, 132] on video at bounding box center [442, 134] width 270 height 79
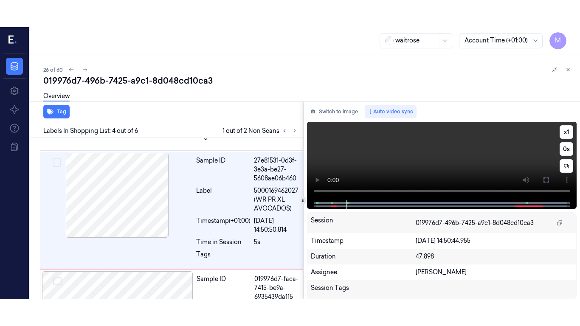
scroll to position [383, 0]
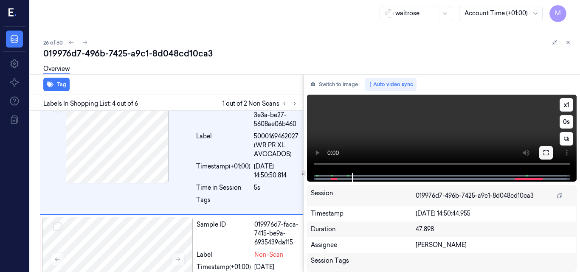
click at [547, 153] on icon at bounding box center [546, 152] width 7 height 7
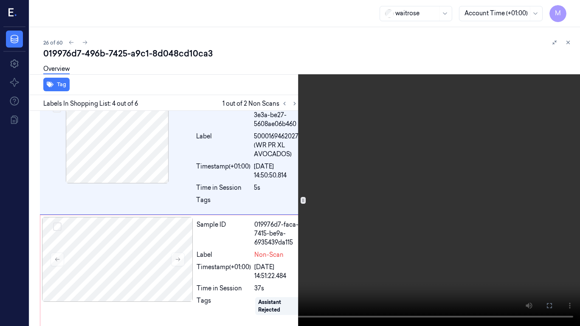
click at [400, 214] on video at bounding box center [290, 163] width 580 height 326
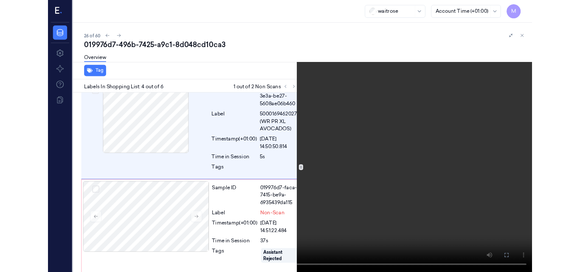
scroll to position [355, 0]
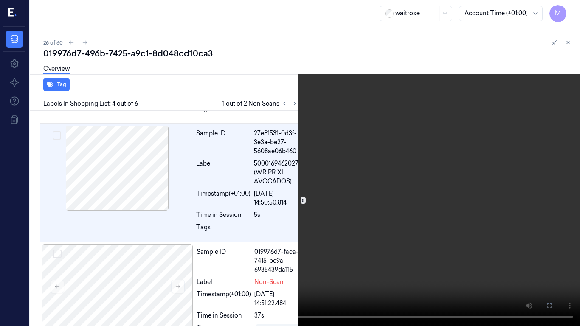
click at [0, 0] on icon at bounding box center [0, 0] width 0 height 0
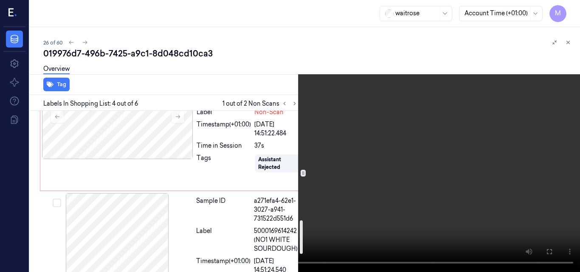
scroll to position [483, 0]
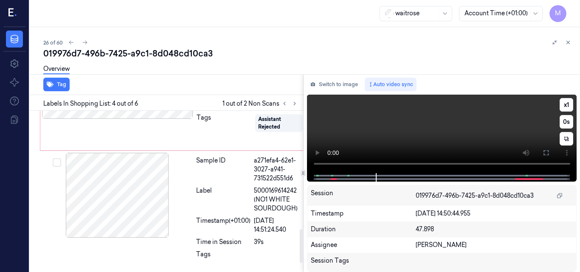
click at [434, 125] on video at bounding box center [442, 134] width 270 height 79
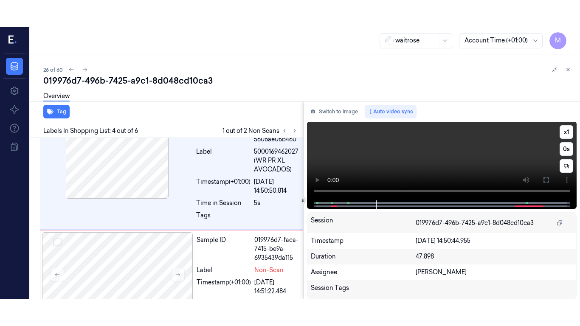
scroll to position [383, 0]
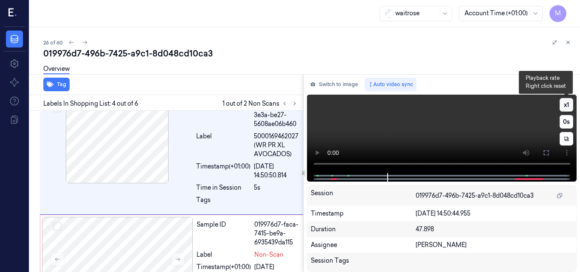
click at [564, 103] on button "x 1" at bounding box center [567, 105] width 14 height 14
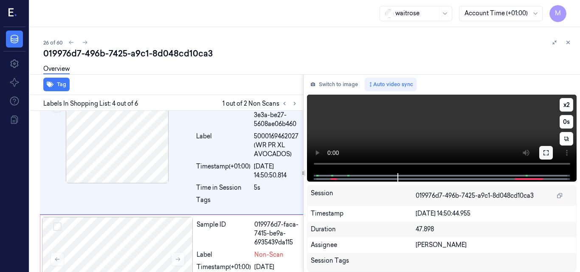
click at [544, 153] on icon at bounding box center [546, 152] width 7 height 7
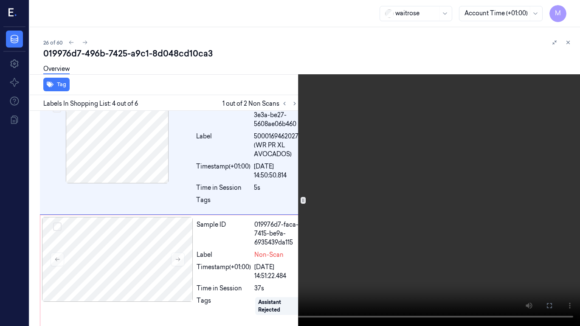
click at [330, 126] on video at bounding box center [290, 163] width 580 height 326
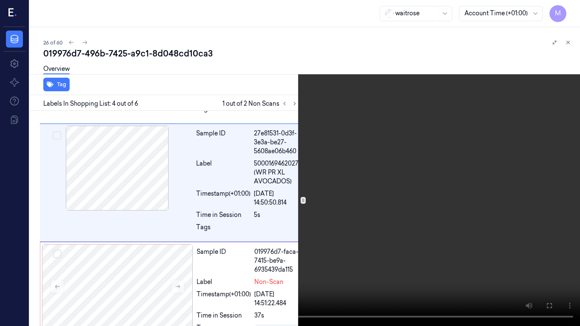
click at [330, 126] on video at bounding box center [290, 163] width 580 height 326
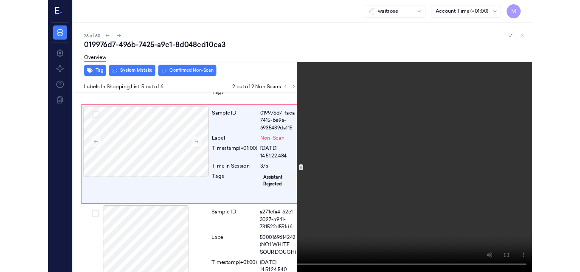
scroll to position [479, 0]
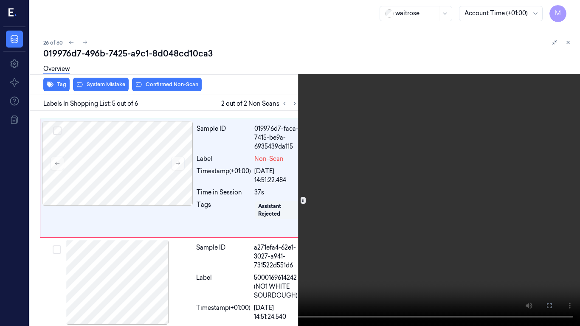
click at [327, 132] on video at bounding box center [290, 163] width 580 height 326
click at [0, 0] on icon at bounding box center [0, 0] width 0 height 0
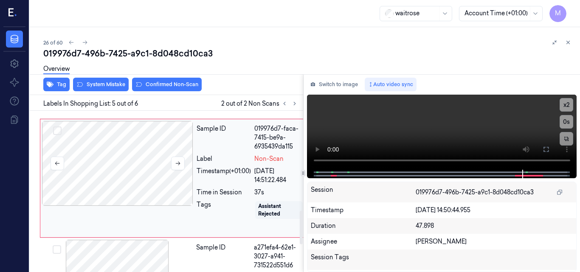
click at [133, 197] on div at bounding box center [117, 163] width 151 height 85
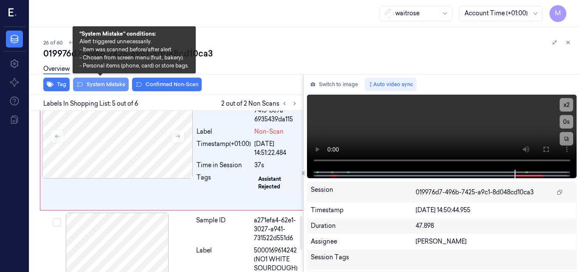
click at [100, 87] on button "System Mistake" at bounding box center [101, 85] width 56 height 14
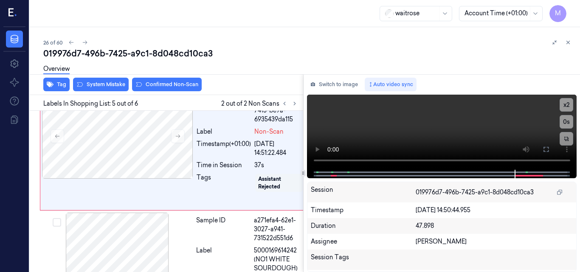
scroll to position [507, 0]
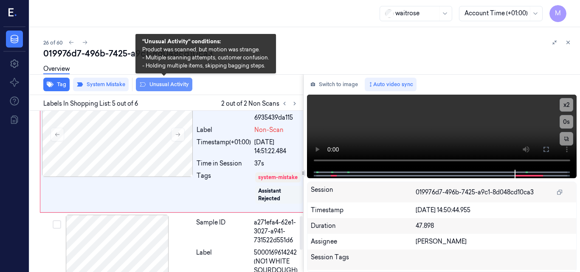
click at [158, 91] on button "Unusual Activity" at bounding box center [164, 85] width 56 height 14
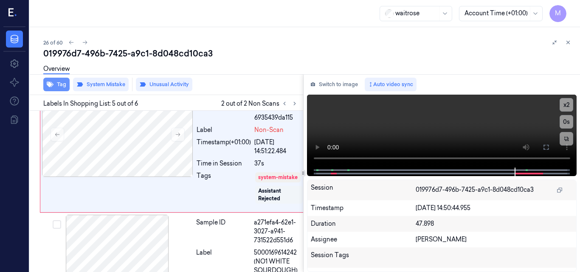
click at [57, 82] on button "Tag" at bounding box center [56, 85] width 26 height 14
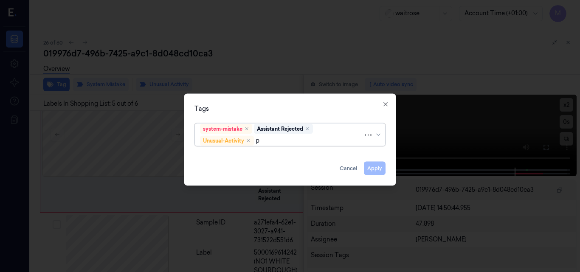
type input "pi"
click at [221, 154] on div "Picklist item alert" at bounding box center [224, 156] width 49 height 9
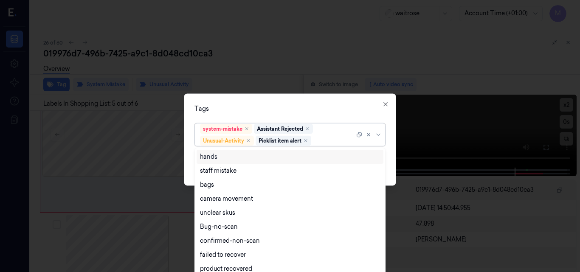
click at [326, 108] on div "Tags" at bounding box center [289, 108] width 191 height 9
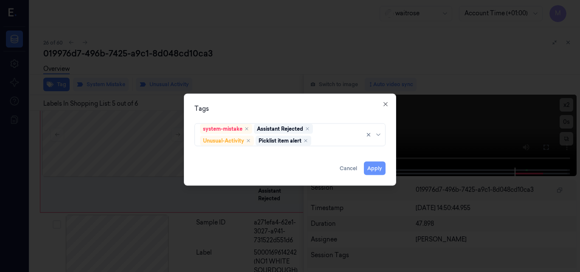
click at [376, 169] on button "Apply" at bounding box center [375, 168] width 22 height 14
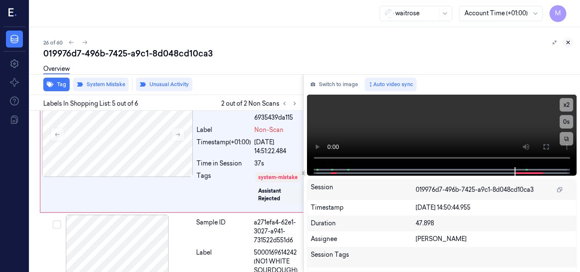
click at [568, 42] on icon at bounding box center [568, 42] width 6 height 6
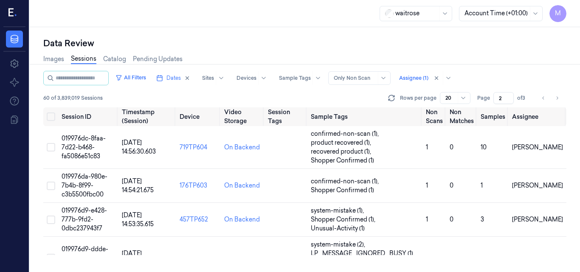
scroll to position [163, 0]
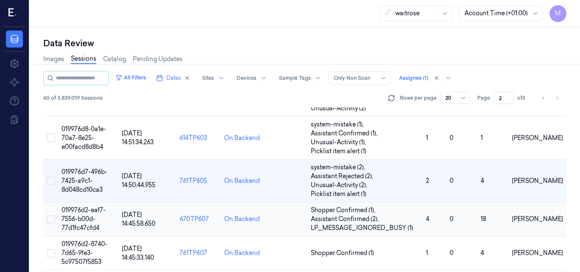
click at [67, 208] on span "019976d2-eaf7-7556-b00d-77d1fc47cfd4" at bounding box center [84, 218] width 44 height 25
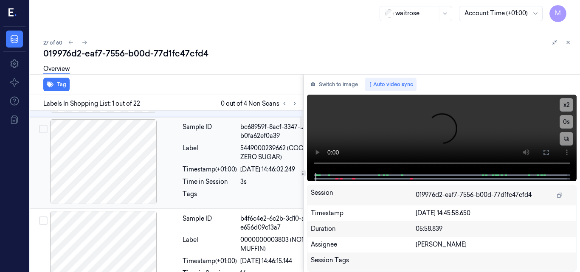
scroll to position [0, 14]
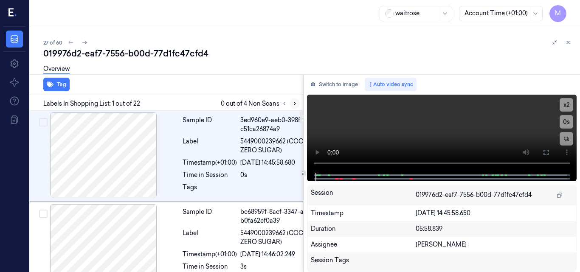
click at [296, 102] on icon at bounding box center [295, 104] width 6 height 6
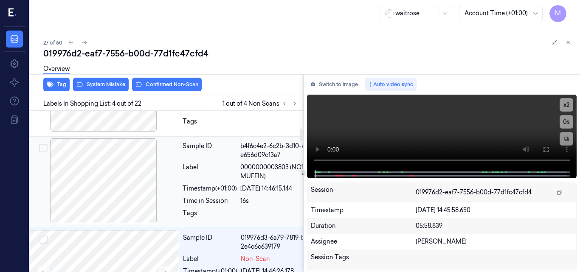
scroll to position [154, 14]
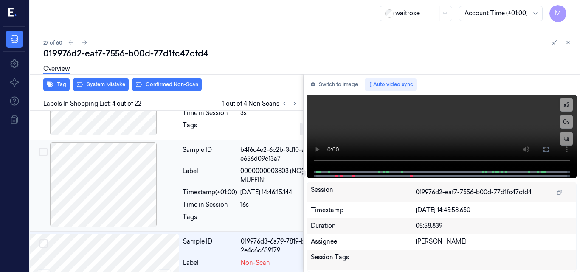
click at [230, 167] on div "Label" at bounding box center [210, 176] width 54 height 18
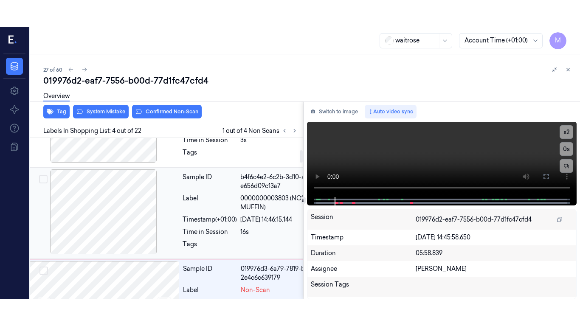
scroll to position [148, 14]
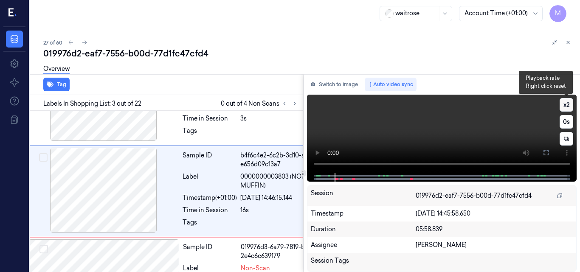
click at [565, 104] on button "x 2" at bounding box center [567, 105] width 14 height 14
click at [565, 104] on button "x 4" at bounding box center [567, 105] width 14 height 14
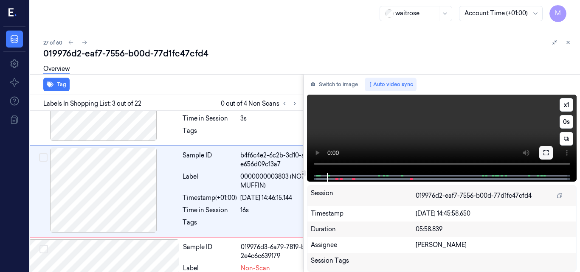
click at [546, 154] on icon at bounding box center [546, 152] width 7 height 7
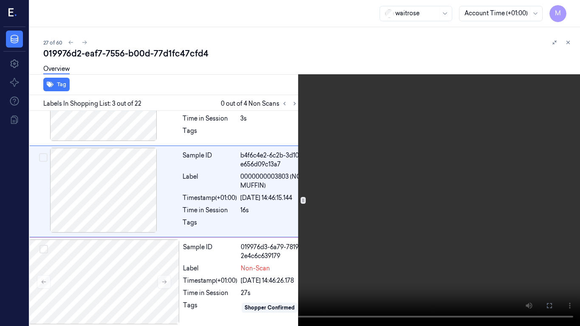
click at [436, 188] on video at bounding box center [290, 163] width 580 height 326
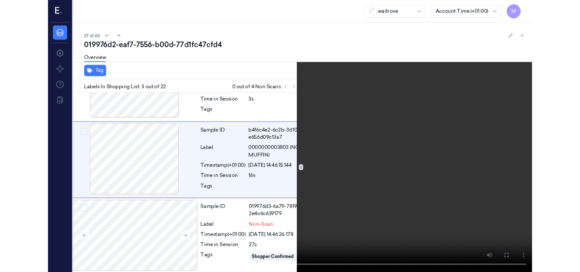
scroll to position [121, 14]
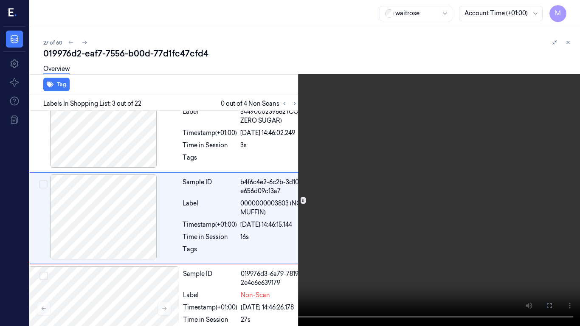
click at [414, 183] on video at bounding box center [290, 163] width 580 height 326
click at [0, 0] on icon at bounding box center [0, 0] width 0 height 0
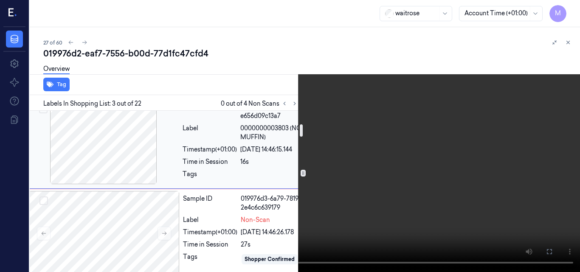
scroll to position [249, 14]
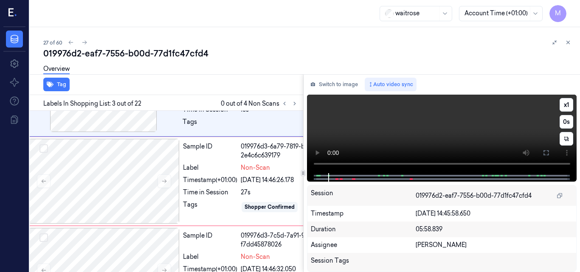
click at [441, 126] on video at bounding box center [442, 134] width 270 height 79
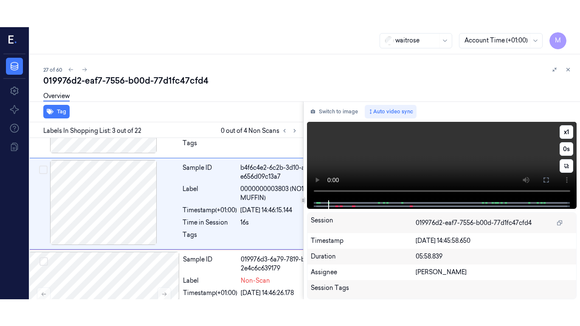
scroll to position [148, 14]
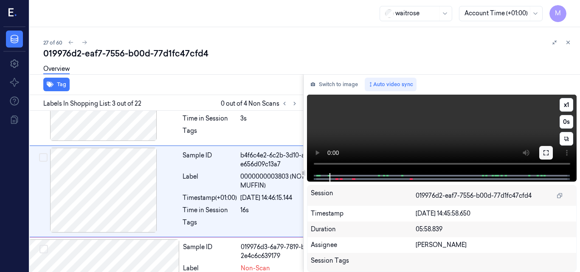
click at [545, 152] on icon at bounding box center [546, 152] width 7 height 7
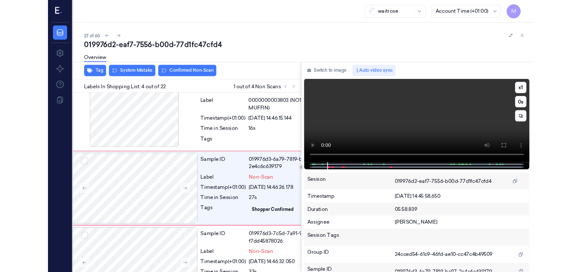
scroll to position [212, 14]
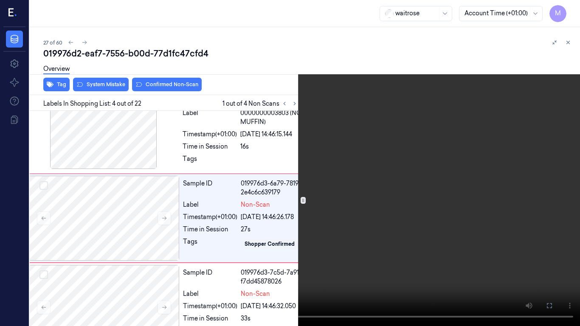
click at [459, 181] on video at bounding box center [290, 163] width 580 height 326
click at [0, 0] on button at bounding box center [0, 0] width 0 height 0
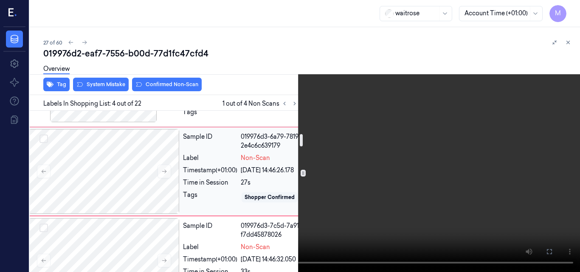
scroll to position [297, 14]
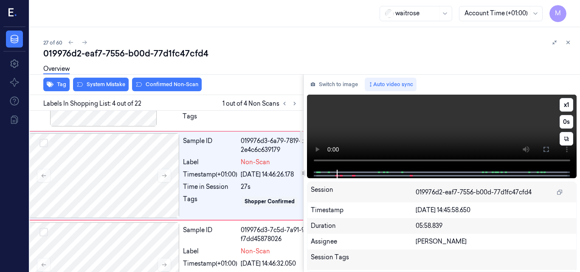
click at [420, 132] on video at bounding box center [442, 132] width 270 height 75
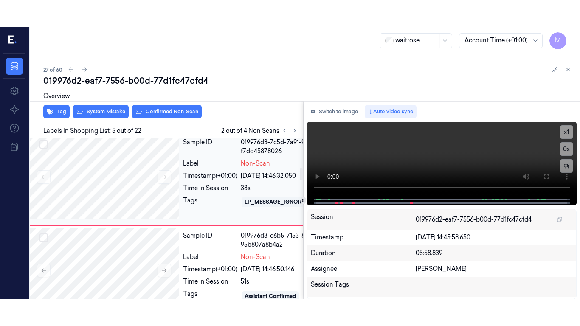
scroll to position [381, 14]
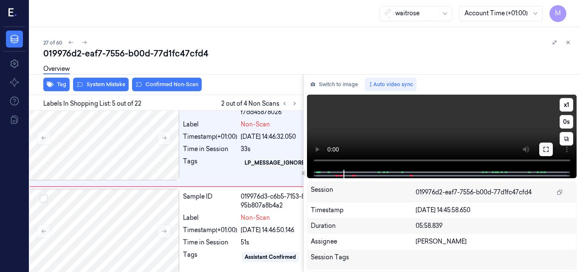
click at [544, 148] on icon at bounding box center [546, 149] width 7 height 7
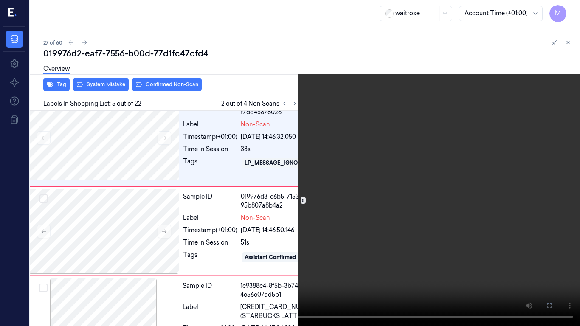
click at [392, 166] on video at bounding box center [290, 163] width 580 height 326
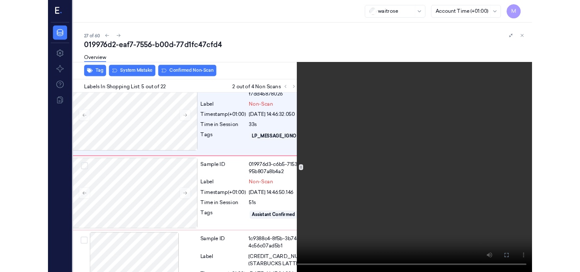
scroll to position [312, 14]
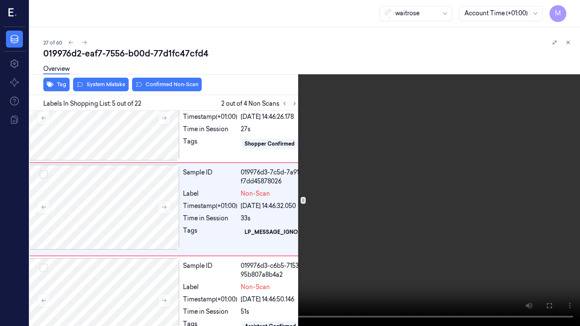
click at [392, 166] on video at bounding box center [290, 163] width 580 height 326
click at [0, 0] on button at bounding box center [0, 0] width 0 height 0
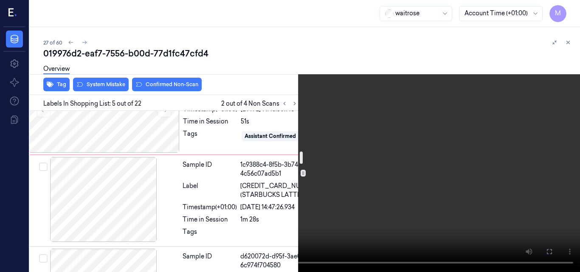
scroll to position [524, 14]
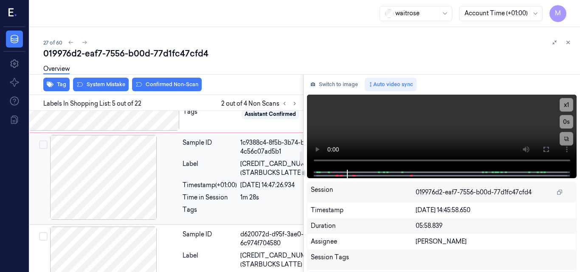
click at [100, 192] on div at bounding box center [103, 177] width 151 height 85
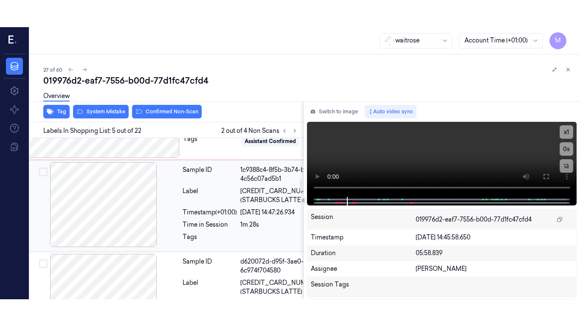
scroll to position [530, 14]
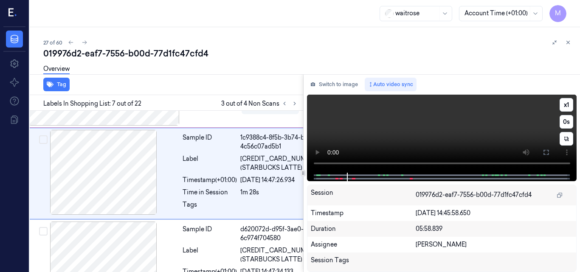
click at [465, 133] on video at bounding box center [442, 134] width 270 height 78
click at [544, 153] on icon at bounding box center [546, 152] width 7 height 7
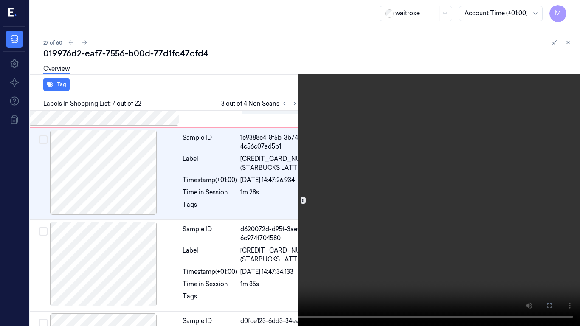
click at [404, 196] on video at bounding box center [290, 163] width 580 height 326
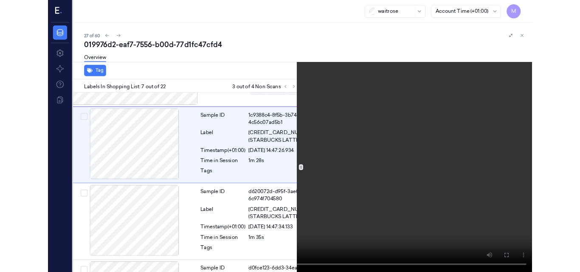
scroll to position [503, 14]
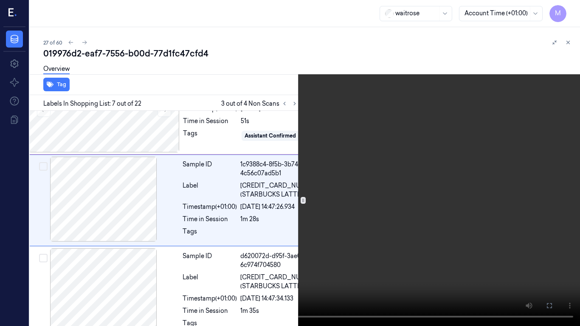
click at [0, 0] on icon at bounding box center [0, 0] width 0 height 0
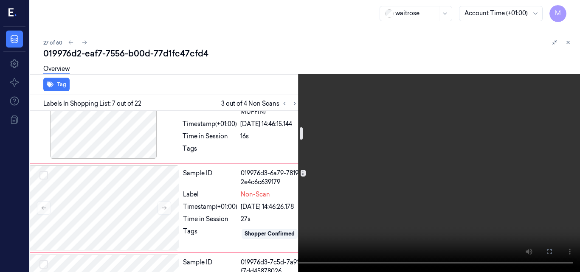
scroll to position [206, 14]
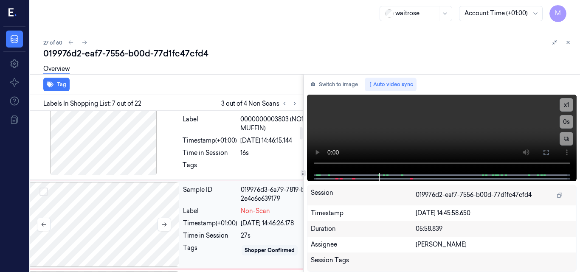
click at [91, 211] on div at bounding box center [103, 224] width 151 height 85
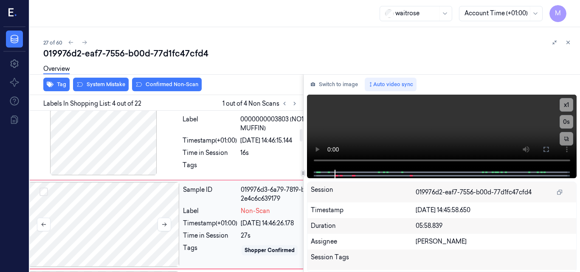
scroll to position [239, 14]
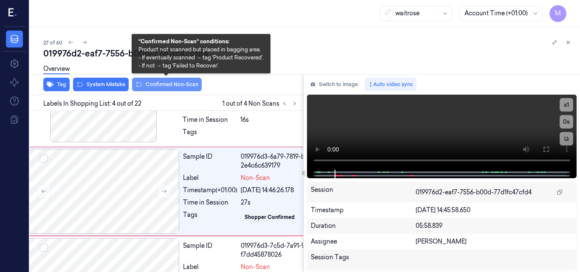
click at [170, 81] on button "Confirmed Non-Scan" at bounding box center [167, 85] width 70 height 14
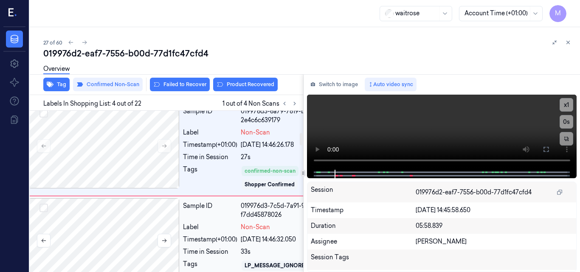
click at [113, 225] on div at bounding box center [103, 240] width 151 height 85
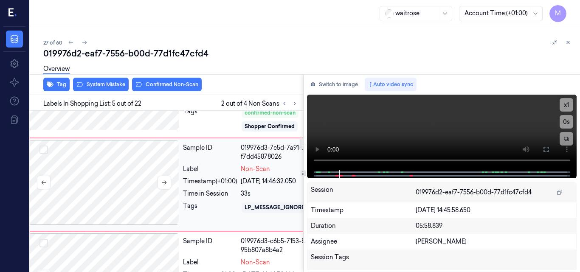
scroll to position [344, 14]
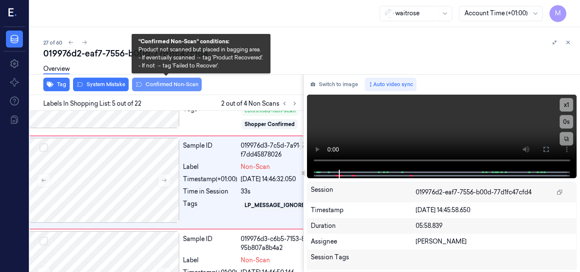
click at [172, 84] on button "Confirmed Non-Scan" at bounding box center [167, 85] width 70 height 14
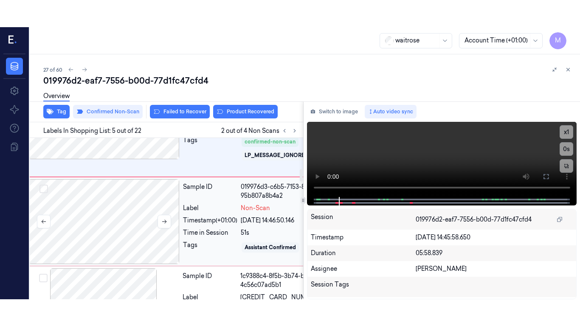
scroll to position [350, 14]
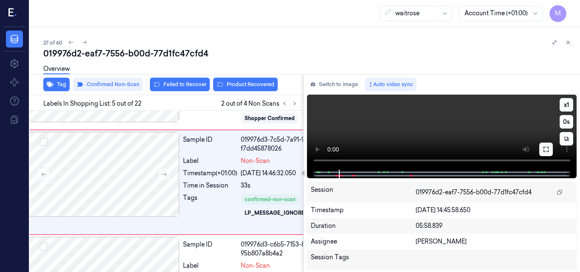
click at [544, 149] on icon at bounding box center [546, 149] width 5 height 5
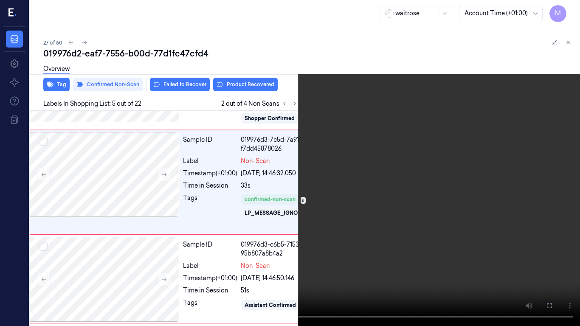
click at [381, 196] on video at bounding box center [290, 163] width 580 height 326
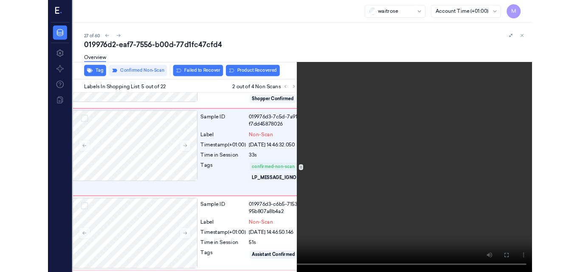
scroll to position [323, 14]
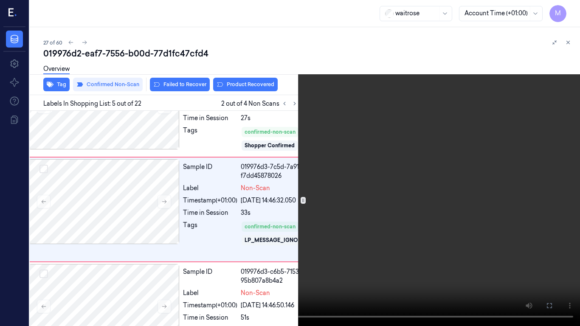
click at [0, 0] on icon at bounding box center [0, 0] width 0 height 0
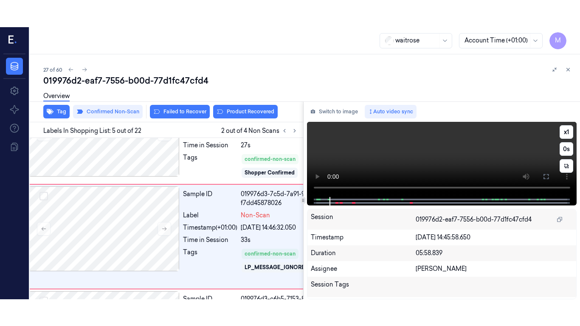
scroll to position [350, 14]
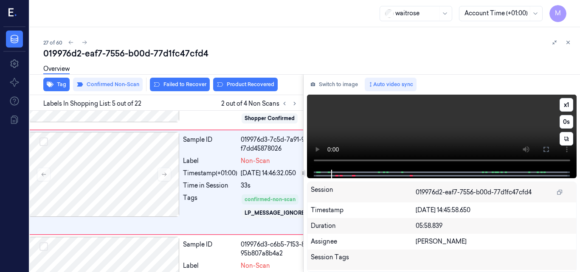
click at [542, 148] on button at bounding box center [546, 150] width 14 height 14
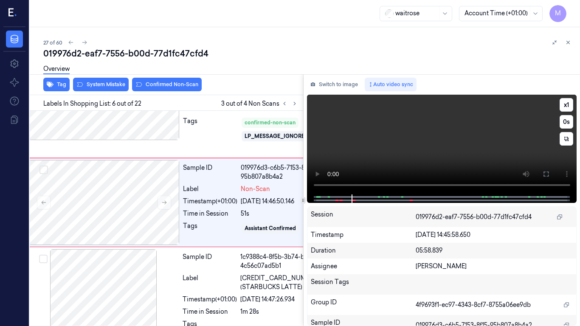
scroll to position [429, 14]
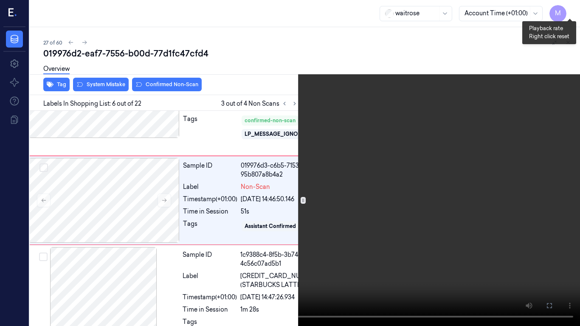
click at [566, 6] on button "x 1" at bounding box center [570, 10] width 14 height 14
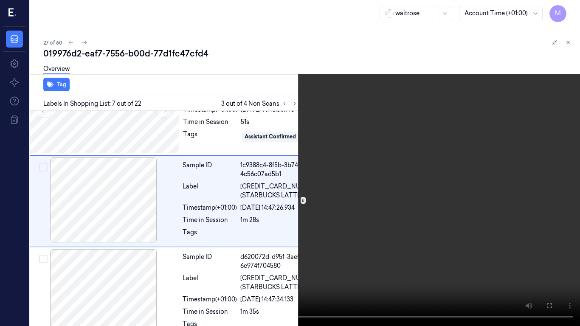
scroll to position [520, 14]
click at [567, 9] on button "x 2" at bounding box center [570, 10] width 14 height 14
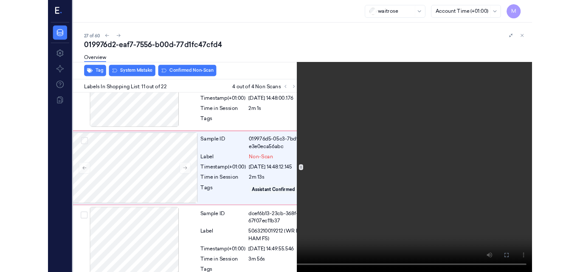
scroll to position [885, 14]
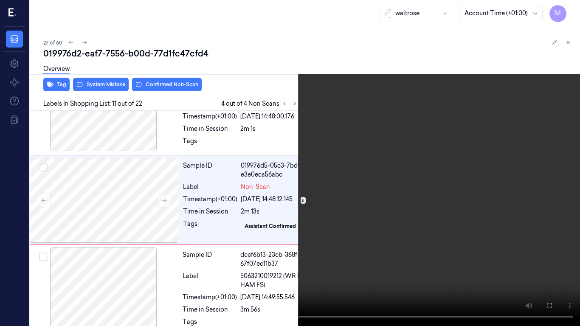
click at [336, 186] on video at bounding box center [290, 163] width 580 height 326
click at [0, 0] on icon at bounding box center [0, 0] width 0 height 0
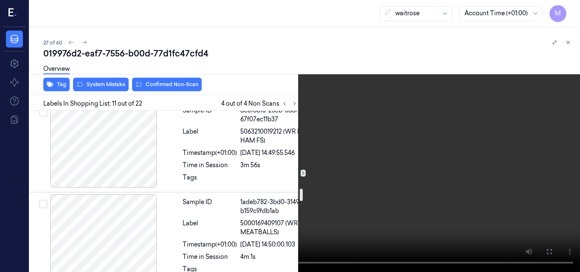
scroll to position [1013, 14]
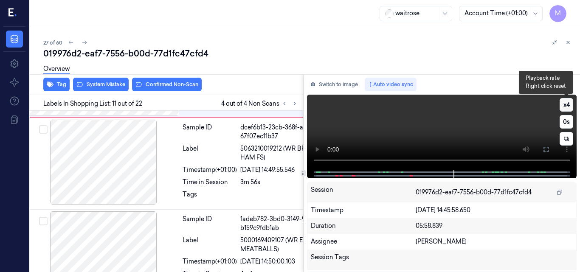
click at [569, 104] on button "x 4" at bounding box center [567, 105] width 14 height 14
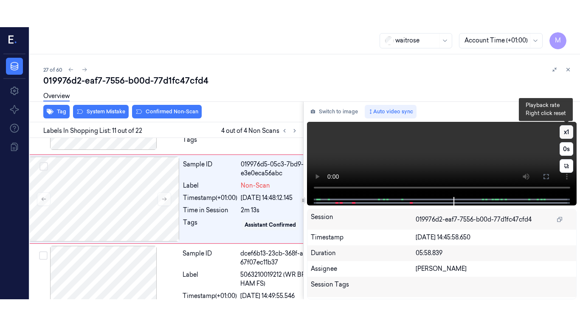
scroll to position [912, 14]
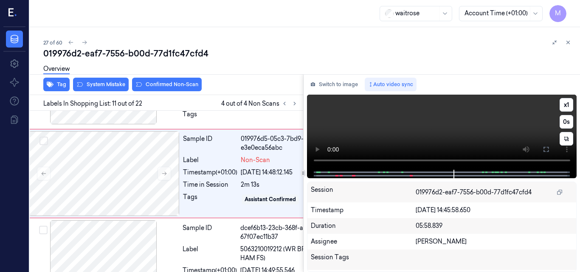
click at [459, 127] on video at bounding box center [442, 132] width 270 height 75
click at [547, 152] on icon at bounding box center [546, 149] width 5 height 5
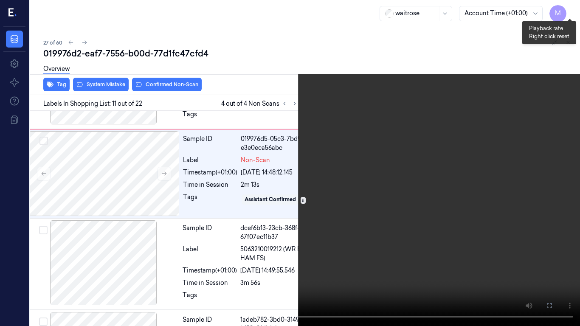
click at [573, 7] on button "x 1" at bounding box center [570, 10] width 14 height 14
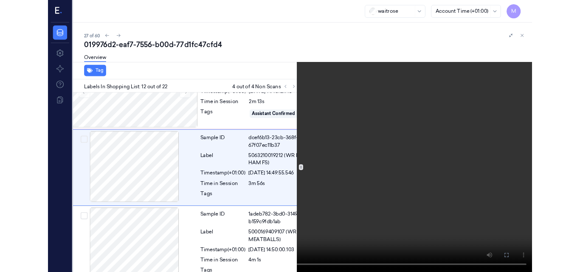
scroll to position [976, 14]
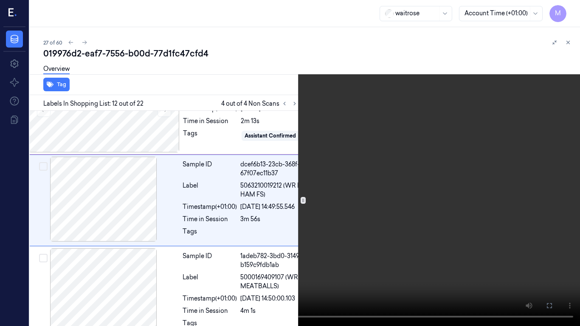
click at [387, 124] on video at bounding box center [290, 163] width 580 height 326
click at [0, 0] on icon at bounding box center [0, 0] width 0 height 0
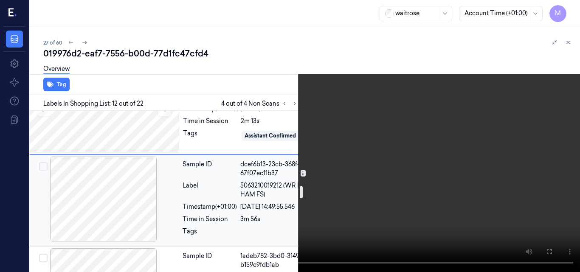
scroll to position [933, 14]
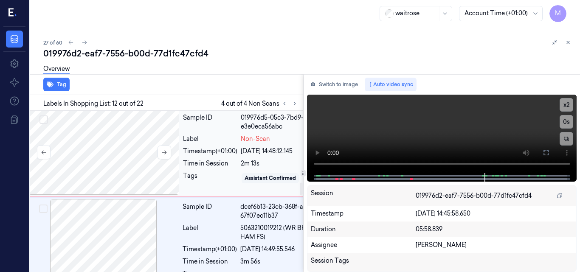
click at [128, 162] on div at bounding box center [103, 152] width 151 height 85
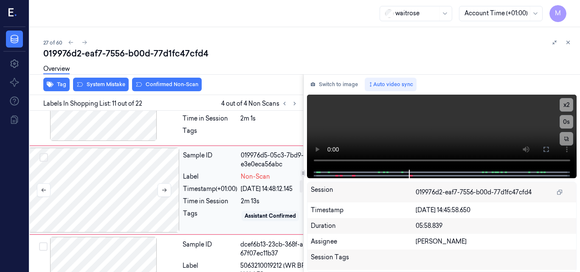
scroll to position [912, 14]
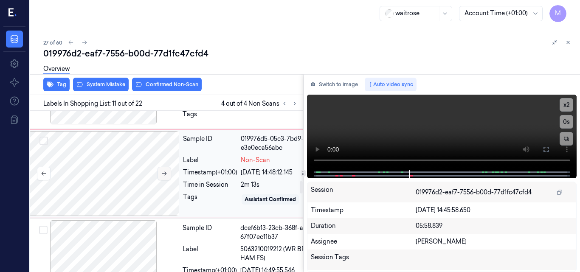
click at [161, 180] on button at bounding box center [165, 174] width 14 height 14
click at [135, 180] on div at bounding box center [103, 173] width 151 height 85
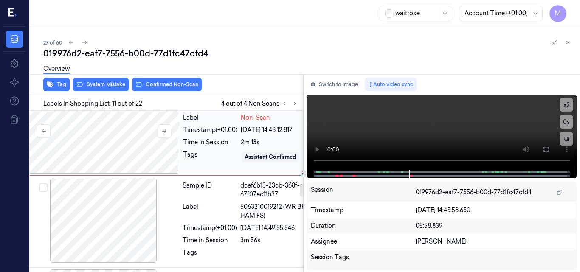
click at [122, 157] on div at bounding box center [103, 131] width 151 height 85
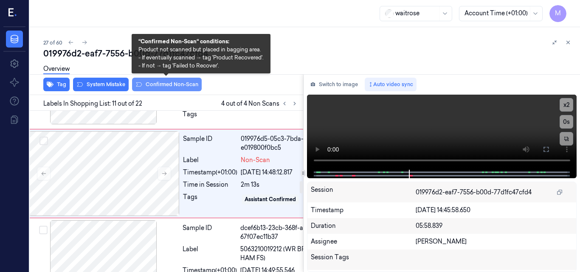
click at [167, 84] on button "Confirmed Non-Scan" at bounding box center [167, 85] width 70 height 14
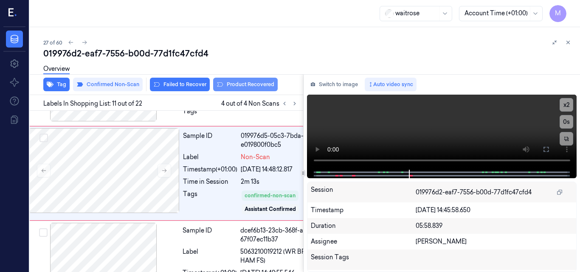
click at [248, 84] on button "Product Recovered" at bounding box center [245, 85] width 65 height 14
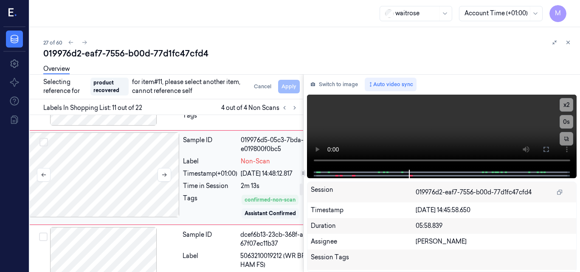
click at [132, 184] on div at bounding box center [103, 174] width 151 height 85
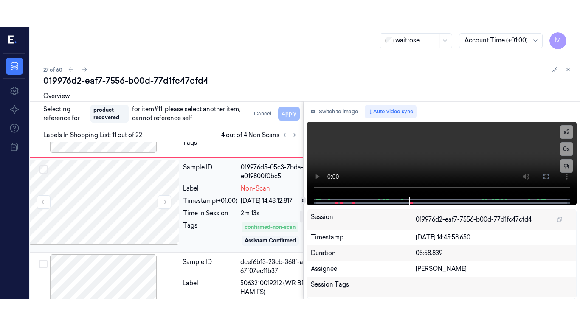
scroll to position [917, 14]
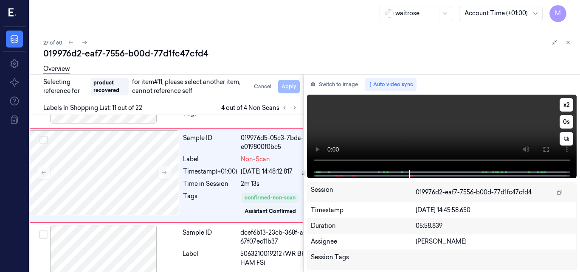
click at [457, 130] on video at bounding box center [442, 132] width 270 height 75
click at [549, 150] on icon at bounding box center [546, 149] width 7 height 7
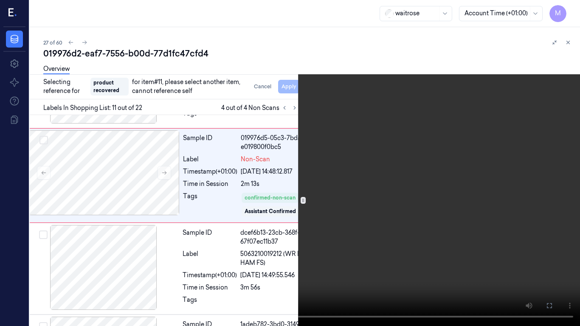
click at [382, 215] on video at bounding box center [290, 163] width 580 height 326
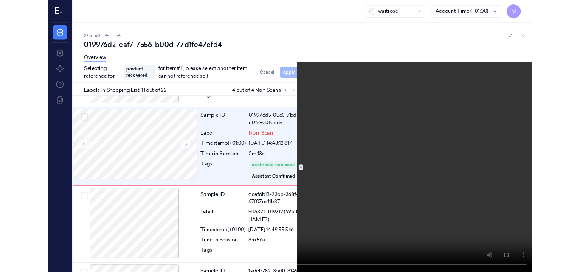
scroll to position [890, 14]
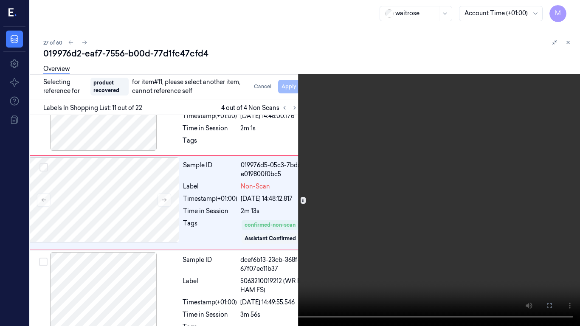
click at [411, 220] on video at bounding box center [290, 163] width 580 height 326
click at [568, 8] on button "x 2" at bounding box center [570, 10] width 14 height 14
click at [454, 116] on video at bounding box center [290, 163] width 580 height 326
click at [0, 0] on icon at bounding box center [0, 0] width 0 height 0
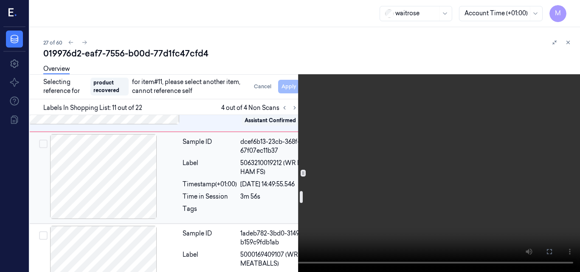
scroll to position [1017, 14]
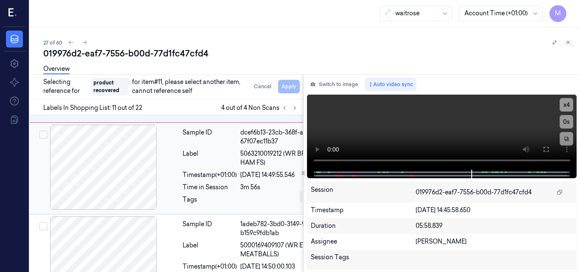
click at [248, 167] on span "5063210019212 (WR BRITISH HAM FS)" at bounding box center [286, 158] width 93 height 18
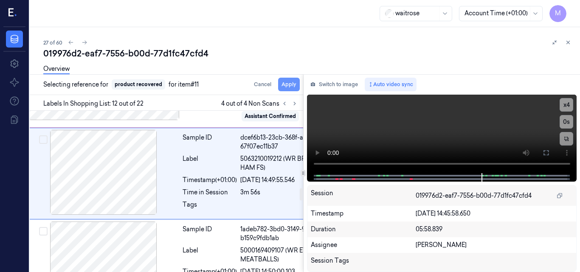
click at [287, 85] on button "Apply" at bounding box center [289, 85] width 22 height 14
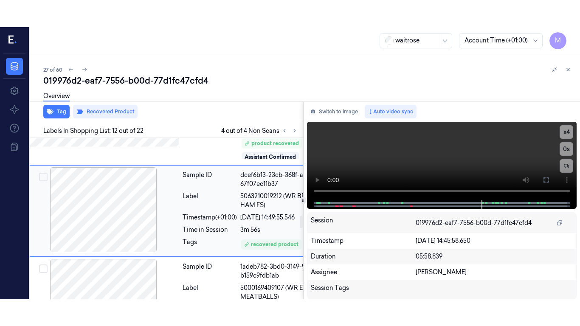
scroll to position [1018, 14]
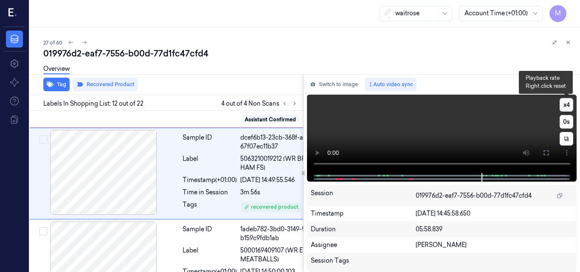
click at [566, 105] on button "x 4" at bounding box center [567, 105] width 14 height 14
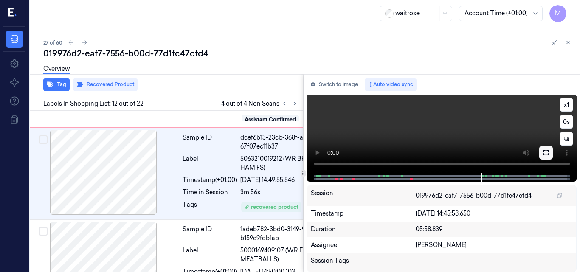
click at [549, 154] on icon at bounding box center [546, 152] width 7 height 7
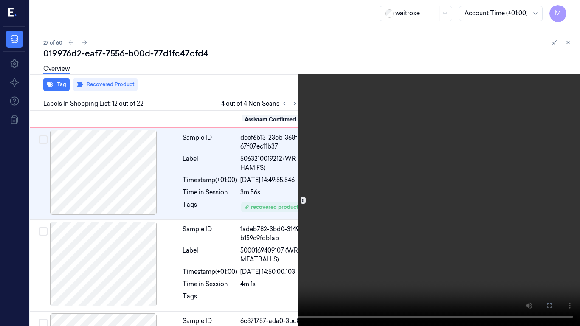
click at [385, 180] on video at bounding box center [290, 163] width 580 height 326
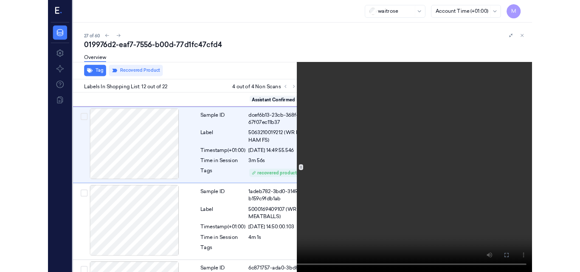
scroll to position [992, 14]
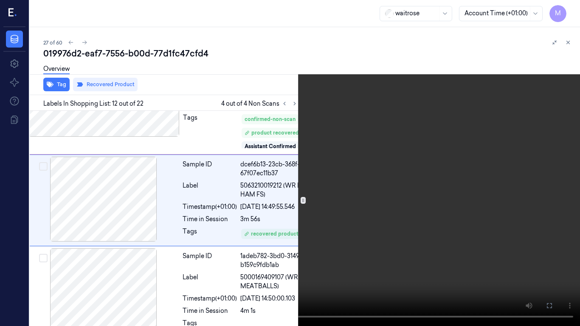
click at [0, 0] on icon at bounding box center [0, 0] width 0 height 0
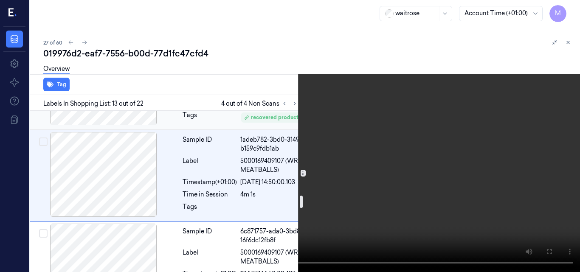
scroll to position [1110, 14]
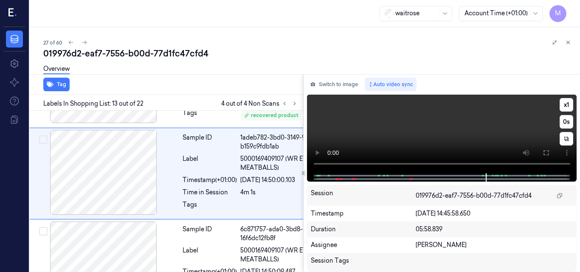
click at [454, 126] on video at bounding box center [442, 134] width 270 height 79
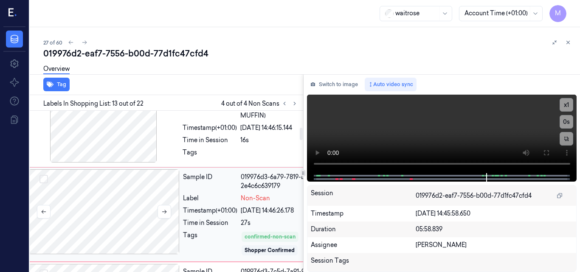
click at [105, 194] on div at bounding box center [103, 211] width 151 height 85
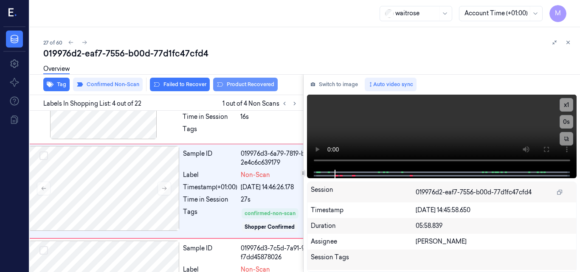
click at [246, 85] on button "Product Recovered" at bounding box center [245, 85] width 65 height 14
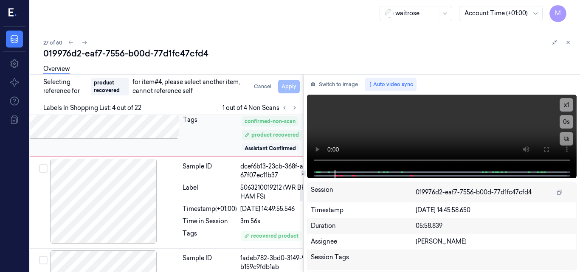
scroll to position [1006, 14]
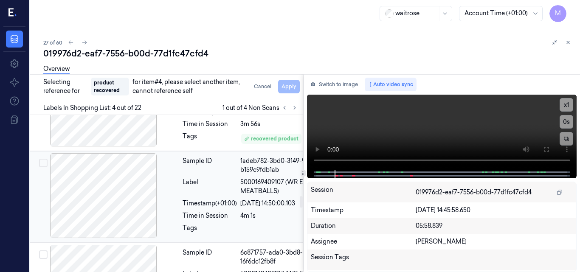
click at [254, 216] on div "Sample ID 1adeb782-3bd0-3149-941d-b159c9fdb1ab Label 5000169409107 (WR ETC MEAT…" at bounding box center [258, 196] width 158 height 87
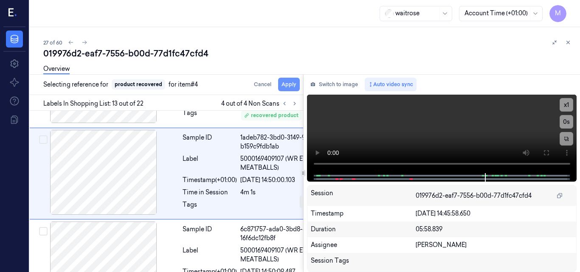
click at [287, 88] on button "Apply" at bounding box center [289, 85] width 22 height 14
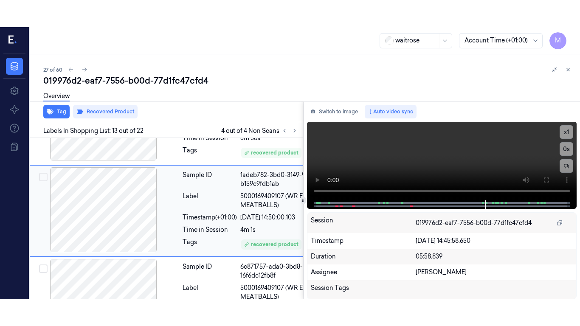
scroll to position [1120, 14]
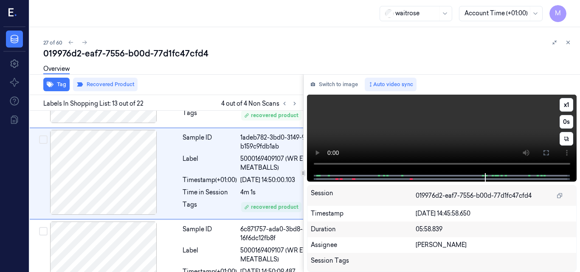
click at [445, 128] on video at bounding box center [442, 134] width 270 height 79
click at [544, 152] on icon at bounding box center [546, 152] width 5 height 5
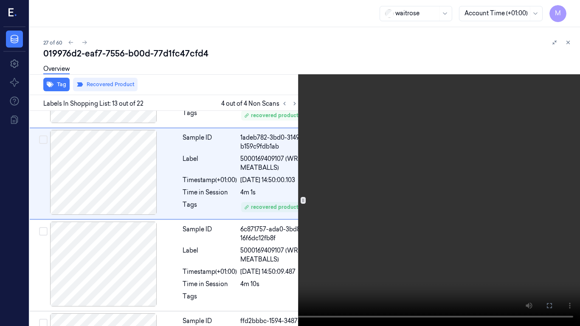
click at [391, 189] on video at bounding box center [290, 163] width 580 height 326
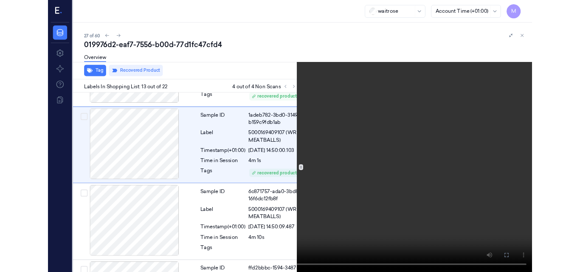
scroll to position [1093, 14]
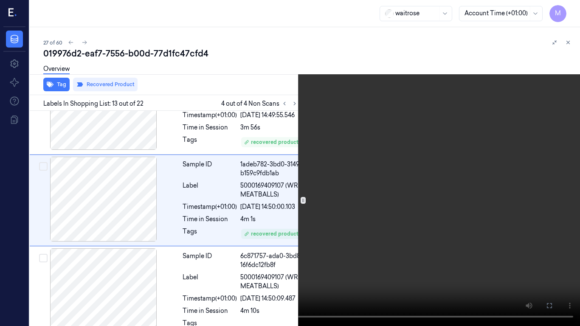
click at [0, 0] on icon at bounding box center [0, 0] width 0 height 0
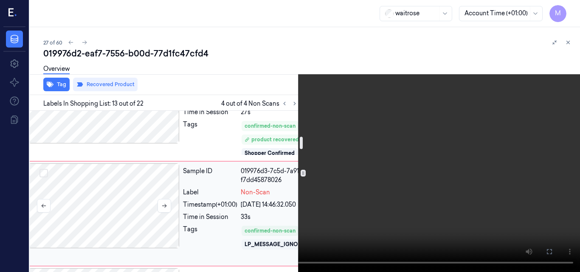
scroll to position [372, 14]
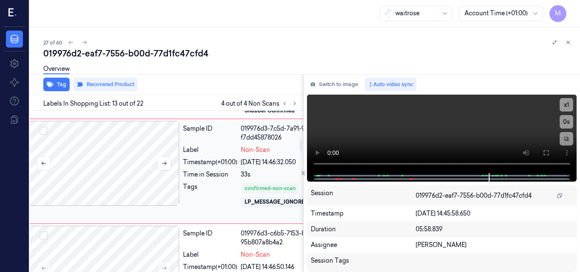
click at [133, 149] on div at bounding box center [103, 163] width 151 height 85
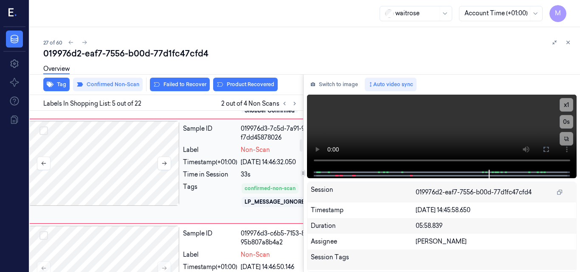
scroll to position [361, 14]
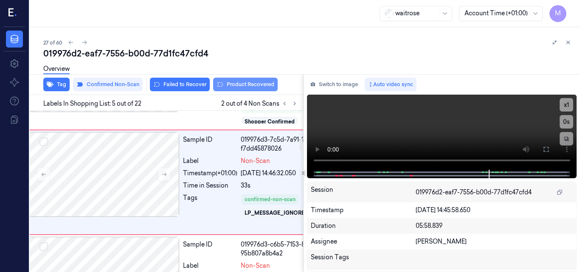
click at [245, 85] on button "Product Recovered" at bounding box center [245, 85] width 65 height 14
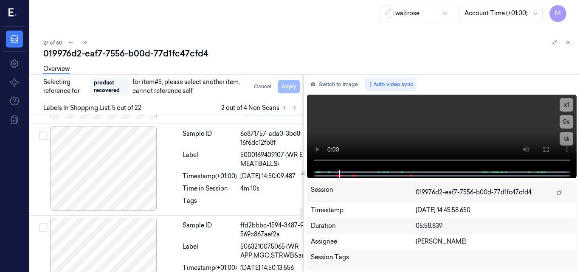
scroll to position [1254, 14]
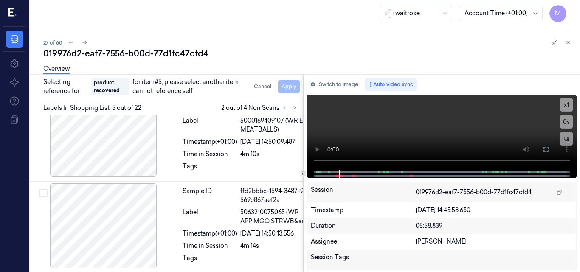
click at [289, 87] on div "Cancel Apply" at bounding box center [275, 87] width 49 height 14
click at [263, 134] on span "5000169409107 (WR ETC MEATBALLS)" at bounding box center [286, 125] width 93 height 18
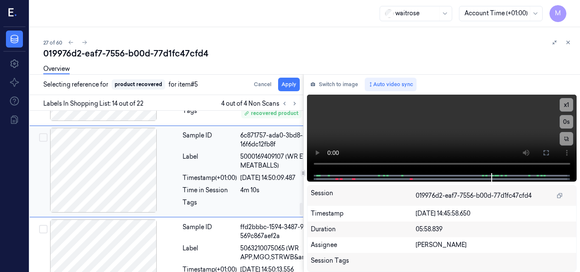
scroll to position [1212, 14]
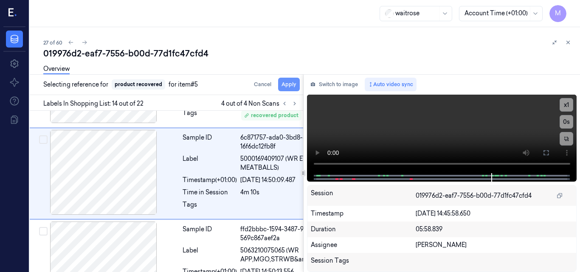
click at [289, 86] on button "Apply" at bounding box center [289, 85] width 22 height 14
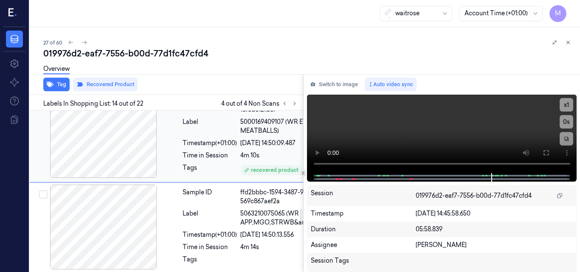
scroll to position [1297, 14]
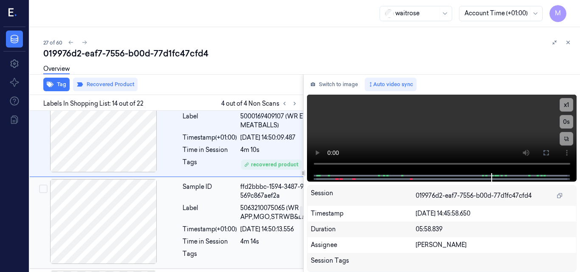
click at [221, 219] on div "Sample ID ffd2bbbc-1594-3487-9d7e-569c867aef2a Label 5063210075065 (WR APP,MGO,…" at bounding box center [258, 222] width 158 height 87
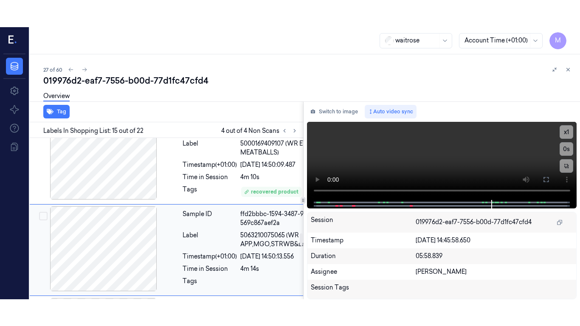
scroll to position [1313, 14]
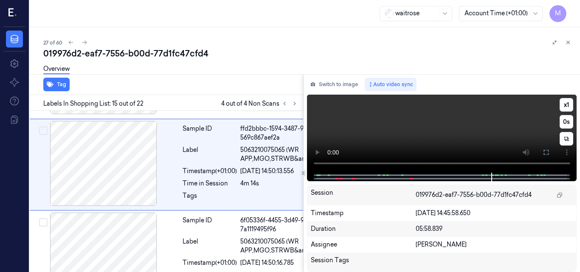
click at [475, 132] on video at bounding box center [442, 134] width 270 height 78
click at [550, 150] on button at bounding box center [546, 153] width 14 height 14
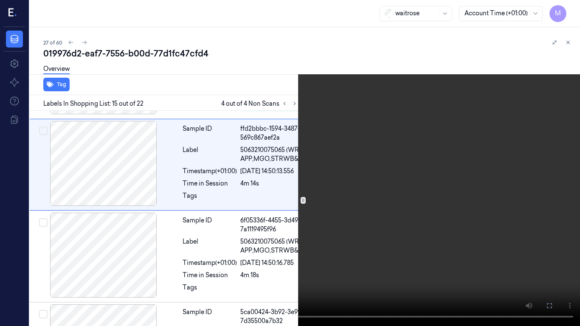
click at [392, 207] on video at bounding box center [290, 163] width 580 height 326
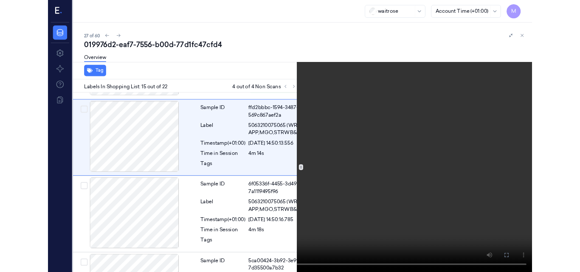
scroll to position [1286, 14]
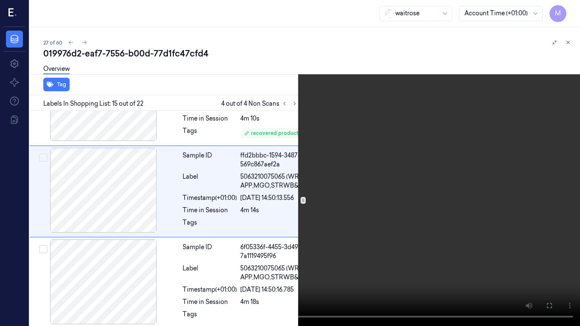
click at [0, 0] on button at bounding box center [0, 0] width 0 height 0
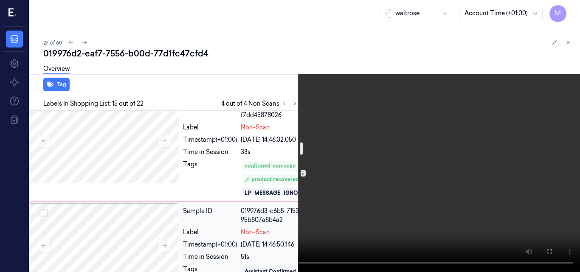
scroll to position [479, 14]
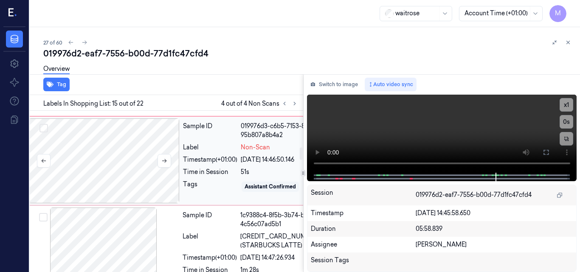
click at [152, 152] on div at bounding box center [103, 160] width 151 height 85
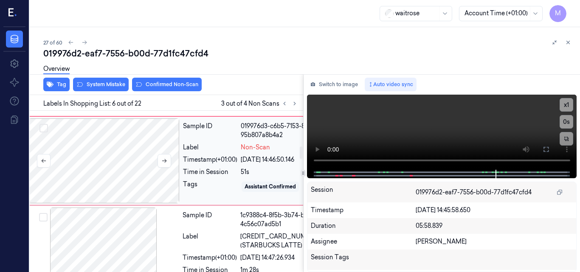
scroll to position [466, 14]
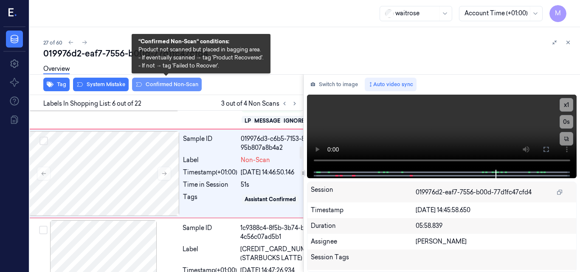
click at [186, 85] on button "Confirmed Non-Scan" at bounding box center [167, 85] width 70 height 14
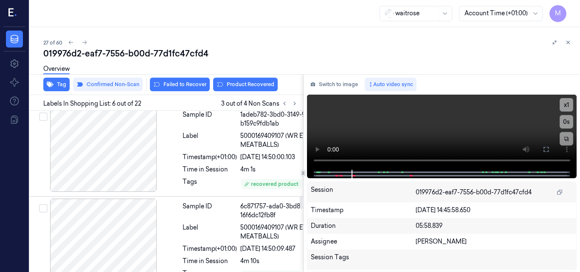
scroll to position [1064, 14]
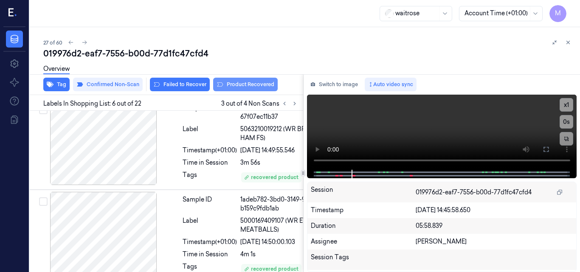
click at [244, 82] on button "Product Recovered" at bounding box center [245, 85] width 65 height 14
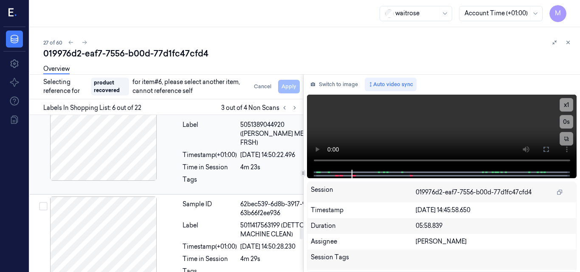
click at [219, 147] on div "Label" at bounding box center [210, 134] width 54 height 27
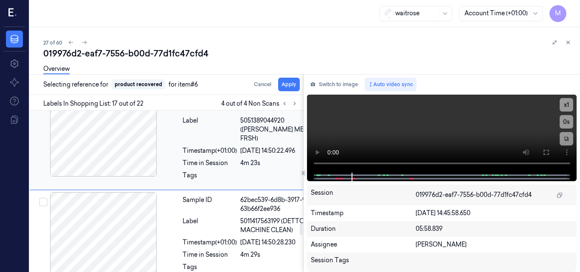
scroll to position [1533, 14]
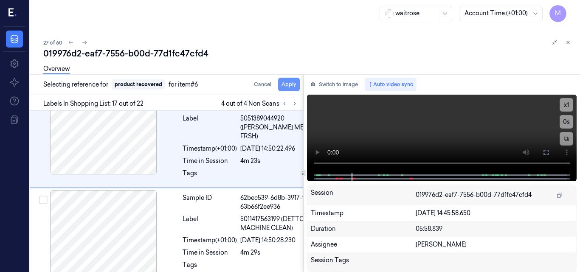
click at [293, 86] on button "Apply" at bounding box center [289, 85] width 22 height 14
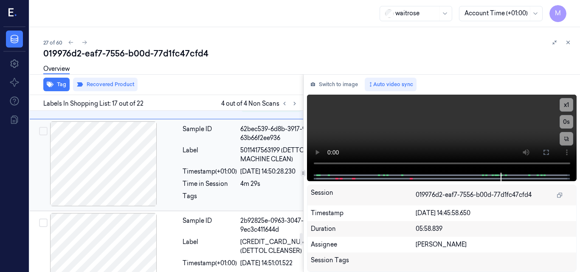
scroll to position [1628, 14]
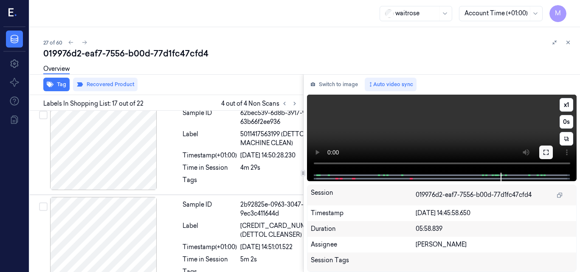
click at [547, 152] on icon at bounding box center [546, 152] width 7 height 7
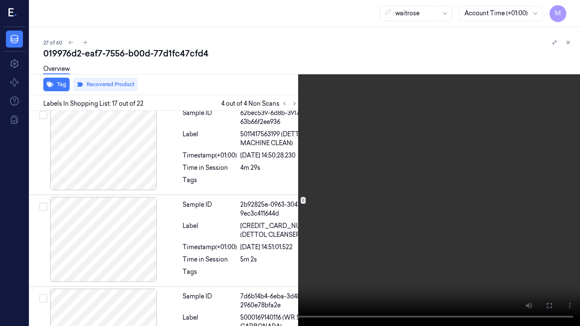
click at [0, 0] on icon at bounding box center [0, 0] width 0 height 0
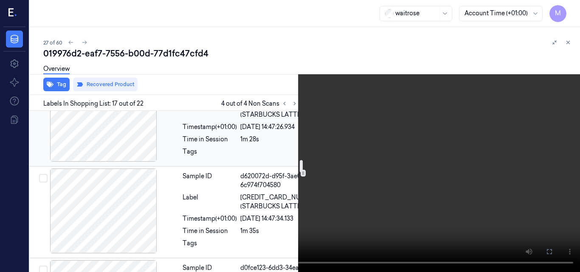
scroll to position [609, 14]
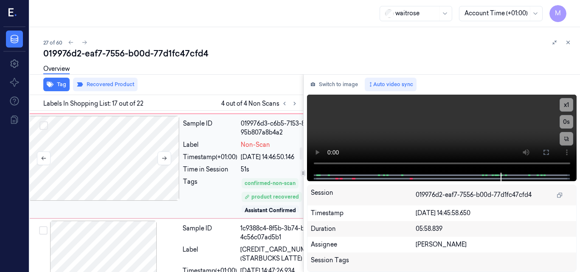
click at [126, 161] on div at bounding box center [103, 158] width 151 height 85
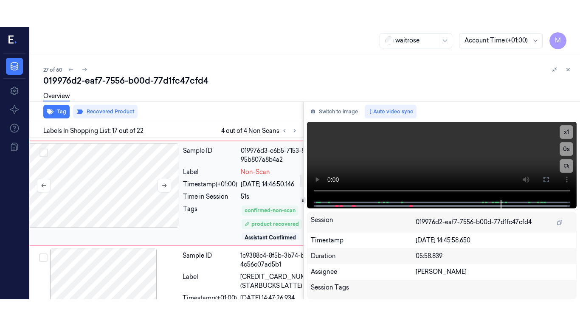
scroll to position [474, 14]
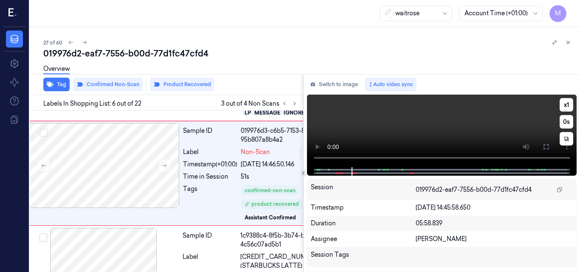
click at [437, 133] on video at bounding box center [442, 131] width 270 height 73
click at [543, 145] on icon at bounding box center [546, 147] width 7 height 7
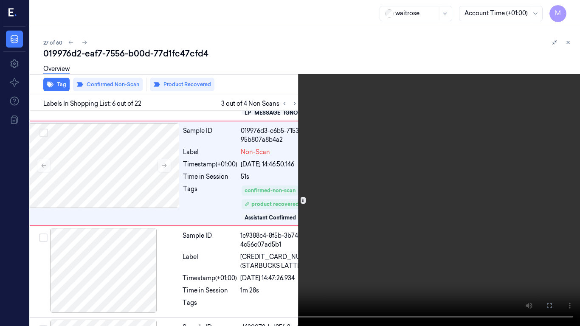
click at [409, 200] on video at bounding box center [290, 163] width 580 height 326
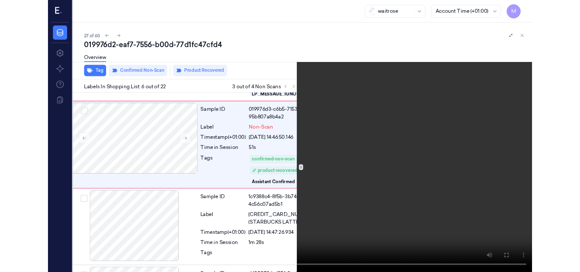
scroll to position [447, 14]
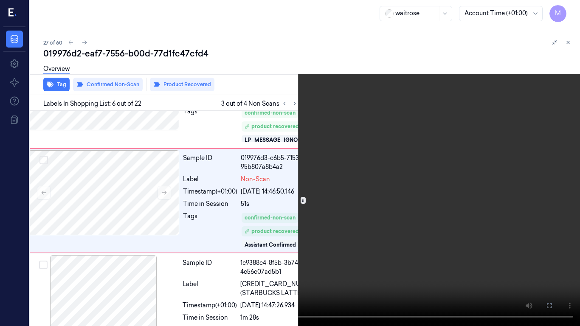
click at [309, 233] on video at bounding box center [290, 163] width 580 height 326
click at [352, 206] on video at bounding box center [290, 163] width 580 height 326
click at [343, 196] on video at bounding box center [290, 163] width 580 height 326
click at [403, 226] on video at bounding box center [290, 163] width 580 height 326
click at [0, 0] on icon at bounding box center [0, 0] width 0 height 0
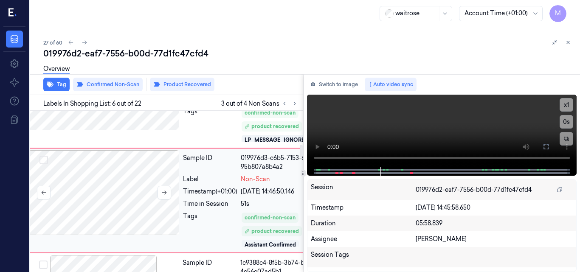
click at [121, 202] on div at bounding box center [103, 192] width 151 height 85
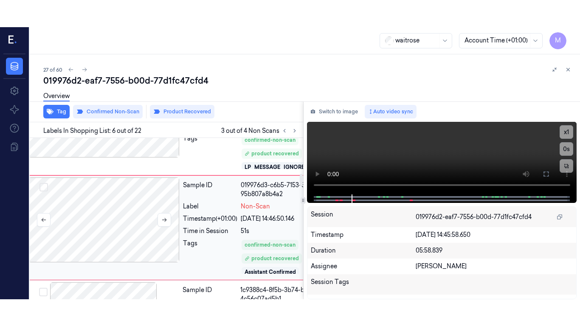
scroll to position [474, 14]
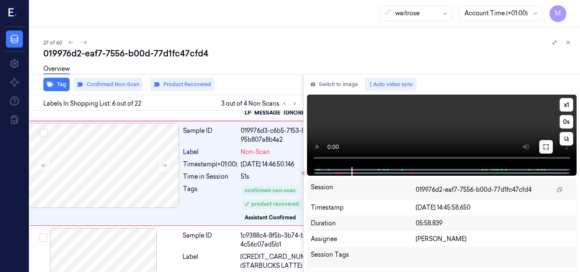
click at [544, 147] on icon at bounding box center [546, 147] width 7 height 7
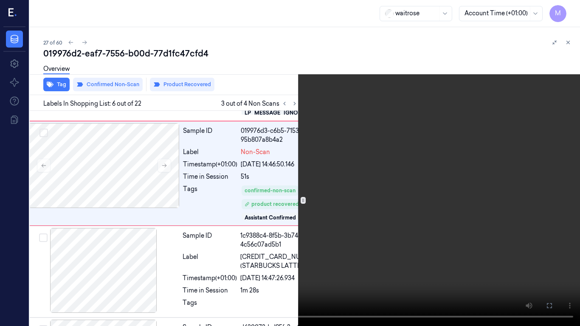
click at [366, 168] on video at bounding box center [290, 163] width 580 height 326
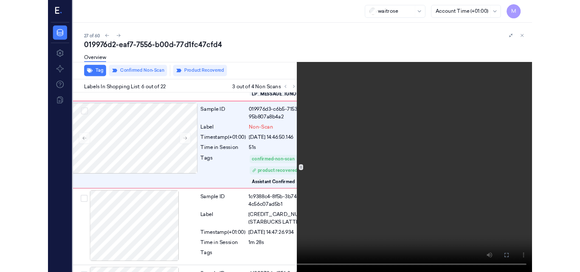
scroll to position [447, 14]
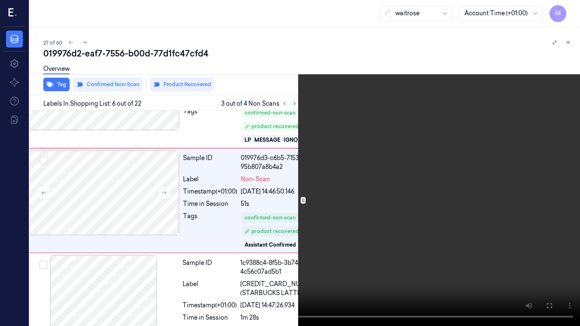
click at [366, 168] on video at bounding box center [290, 163] width 580 height 326
click at [0, 0] on icon at bounding box center [0, 0] width 0 height 0
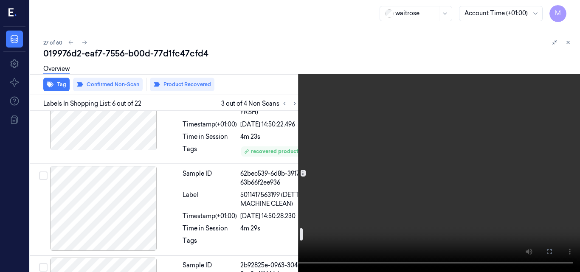
scroll to position [1551, 14]
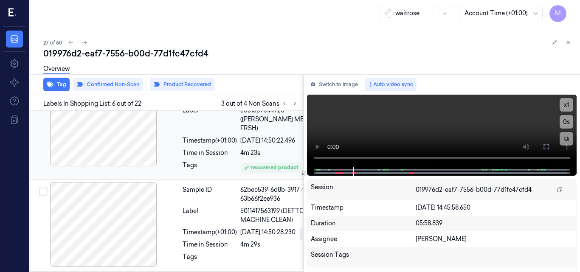
click at [127, 166] on div at bounding box center [103, 124] width 151 height 85
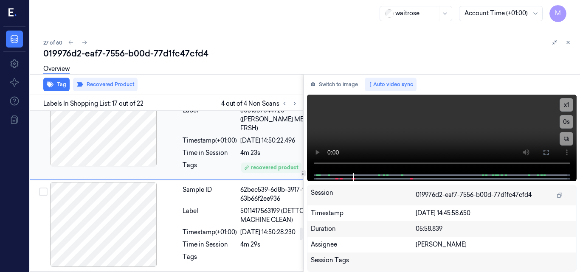
scroll to position [1543, 14]
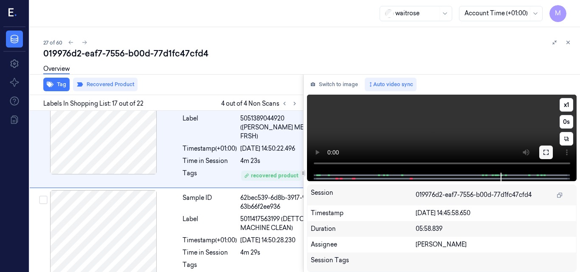
click at [544, 150] on icon at bounding box center [546, 152] width 7 height 7
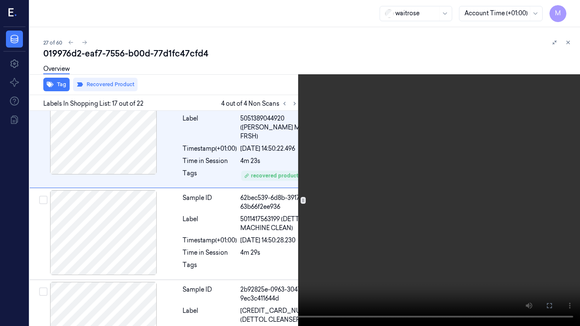
click at [0, 0] on icon at bounding box center [0, 0] width 0 height 0
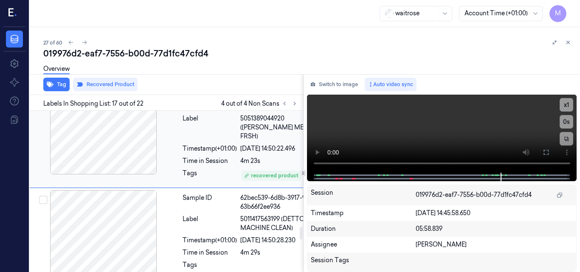
click at [208, 141] on div "Label" at bounding box center [210, 127] width 54 height 27
click at [111, 85] on button "Recovered Product" at bounding box center [105, 85] width 65 height 14
click at [254, 166] on div "4m 23s" at bounding box center [286, 161] width 93 height 9
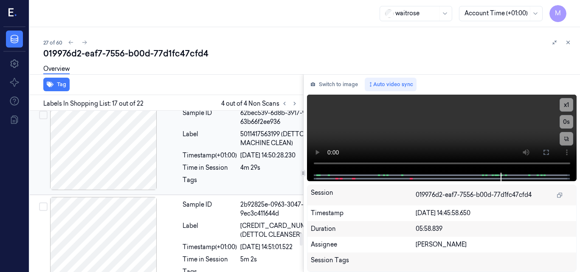
click at [218, 148] on div "Label" at bounding box center [210, 139] width 54 height 18
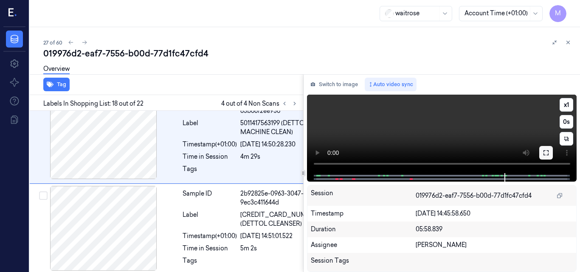
click at [549, 151] on icon at bounding box center [546, 152] width 7 height 7
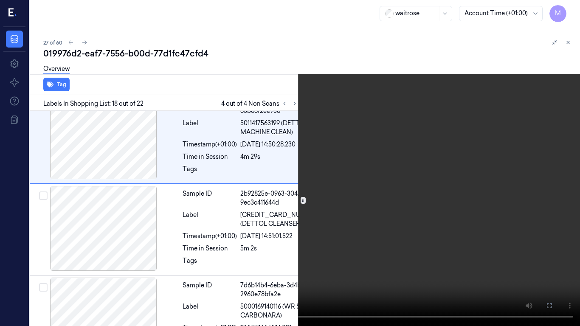
click at [0, 0] on icon at bounding box center [0, 0] width 0 height 0
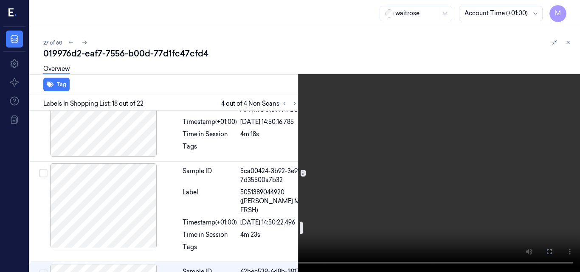
scroll to position [1501, 14]
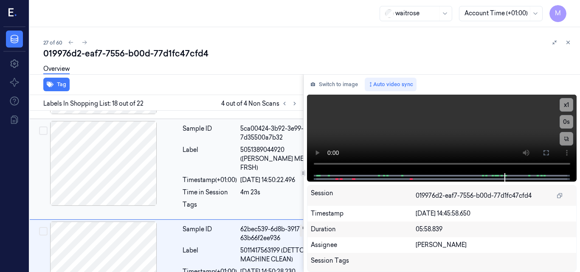
click at [232, 172] on div "Label" at bounding box center [210, 159] width 54 height 27
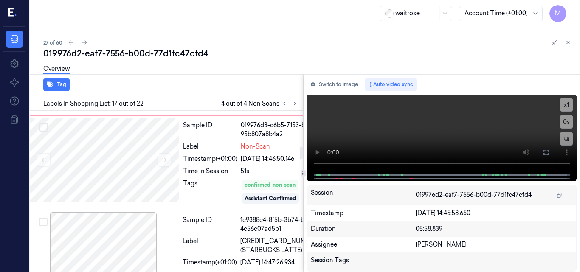
scroll to position [429, 14]
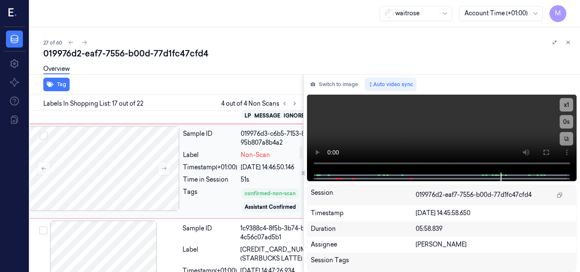
click at [217, 147] on div "Sample ID" at bounding box center [210, 139] width 54 height 18
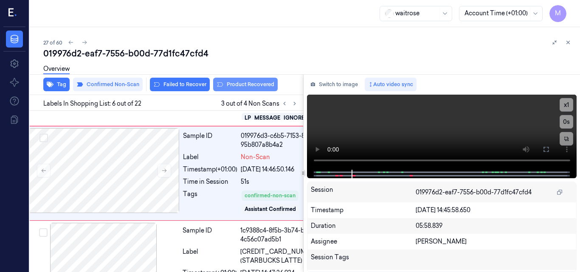
click at [244, 83] on button "Product Recovered" at bounding box center [245, 85] width 65 height 14
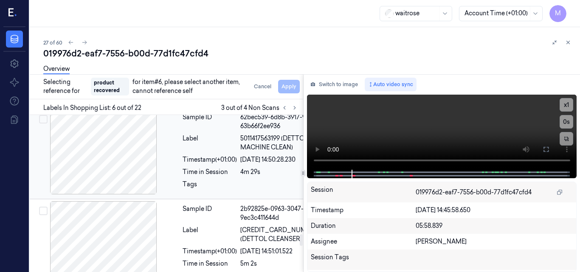
click at [205, 152] on div "Label" at bounding box center [210, 143] width 54 height 18
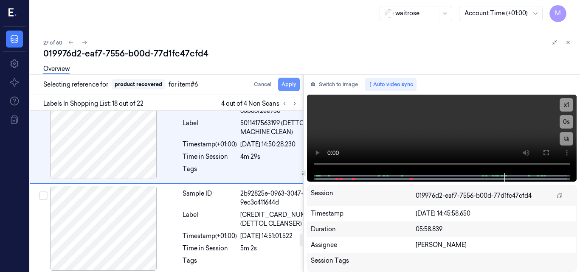
click at [284, 87] on button "Apply" at bounding box center [289, 85] width 22 height 14
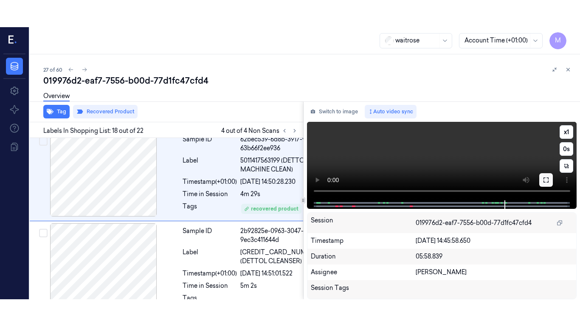
scroll to position [1639, 14]
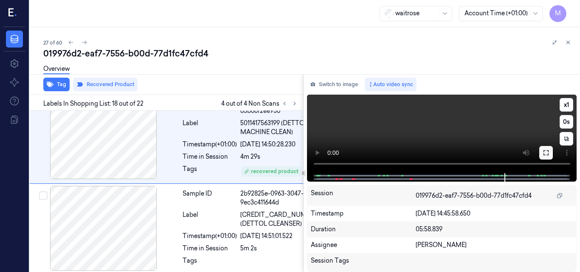
click at [544, 152] on icon at bounding box center [546, 152] width 7 height 7
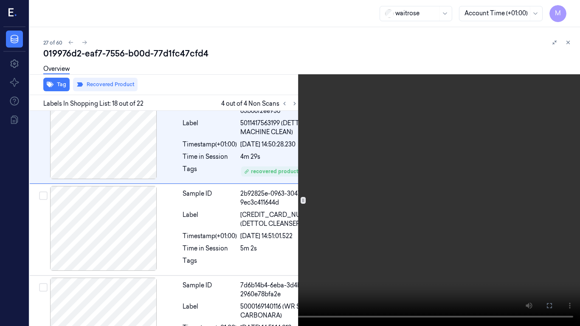
click at [388, 197] on video at bounding box center [290, 163] width 580 height 326
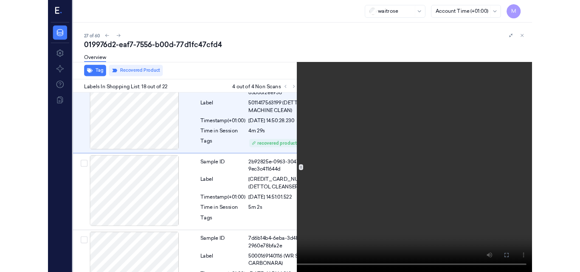
scroll to position [1612, 14]
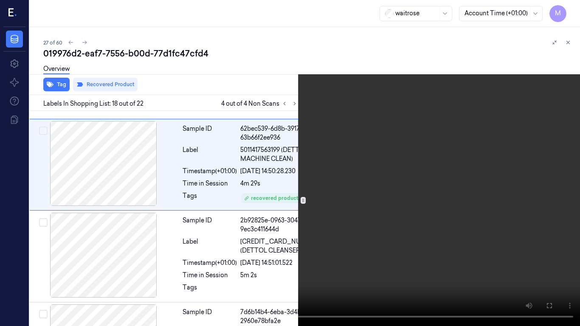
click at [359, 196] on video at bounding box center [290, 163] width 580 height 326
click at [0, 0] on icon at bounding box center [0, 0] width 0 height 0
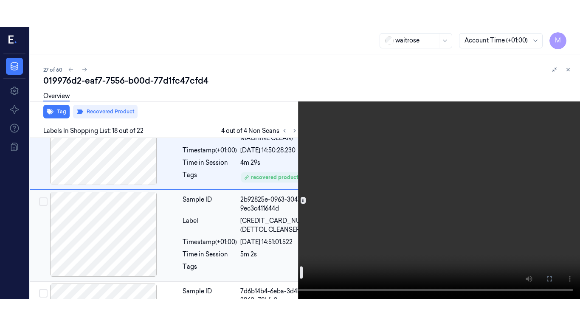
scroll to position [1655, 14]
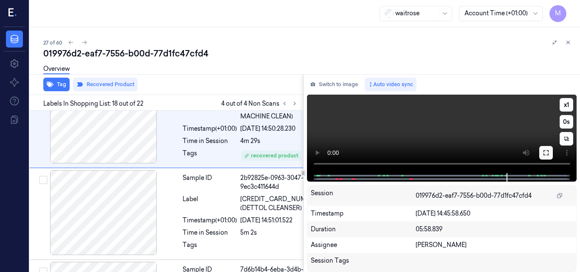
click at [544, 155] on icon at bounding box center [546, 152] width 7 height 7
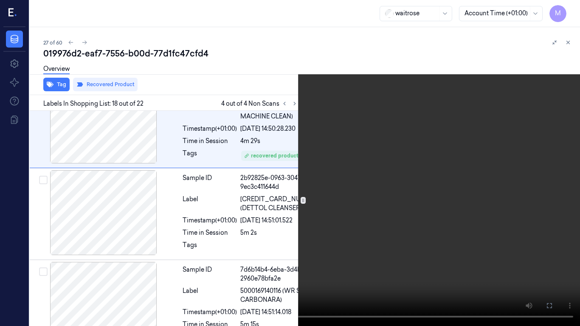
click at [489, 251] on video at bounding box center [290, 163] width 580 height 326
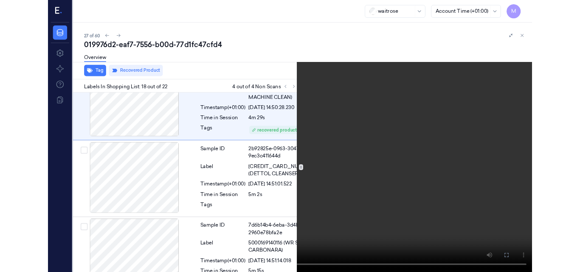
scroll to position [1612, 14]
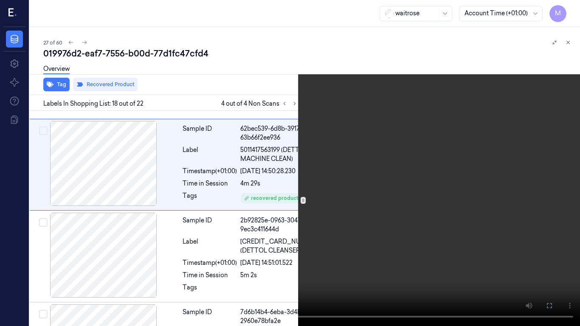
click at [397, 207] on video at bounding box center [290, 163] width 580 height 326
click at [0, 0] on icon at bounding box center [0, 0] width 0 height 0
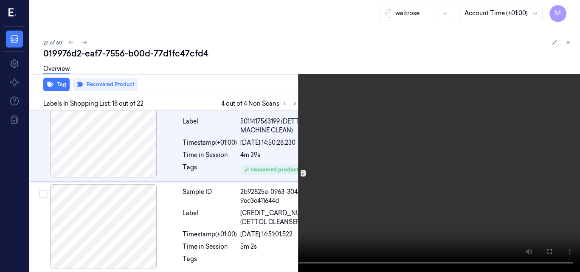
scroll to position [1639, 14]
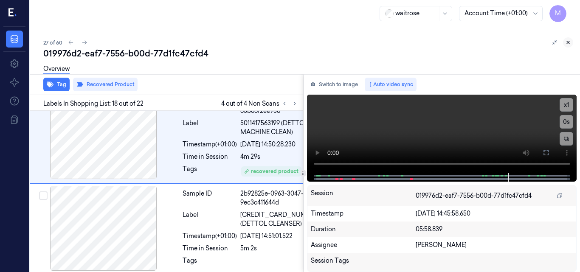
click at [567, 41] on icon at bounding box center [568, 42] width 6 height 6
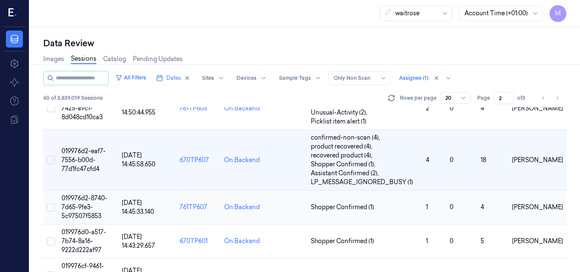
scroll to position [253, 0]
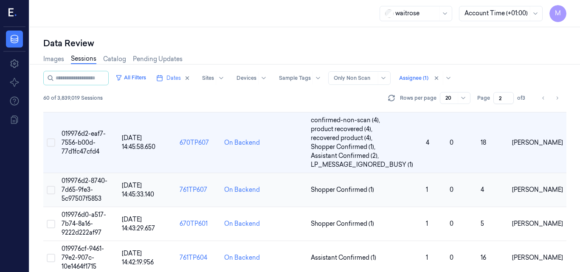
click at [79, 183] on span "019976d2-8740-7d65-9fe3-5c97507f5853" at bounding box center [85, 189] width 46 height 25
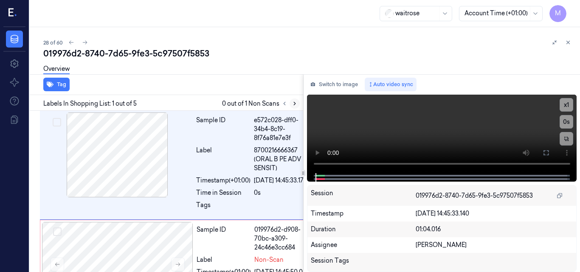
click at [293, 103] on icon at bounding box center [295, 104] width 6 height 6
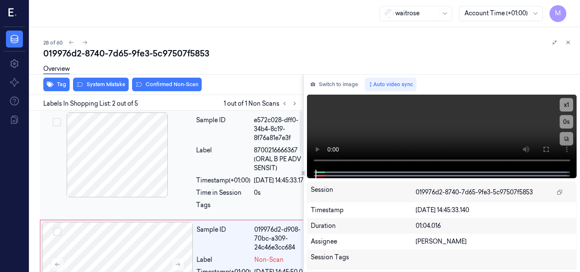
click at [119, 159] on div at bounding box center [117, 155] width 151 height 85
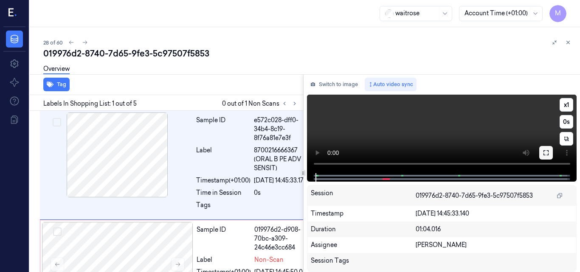
click at [543, 152] on icon at bounding box center [546, 152] width 7 height 7
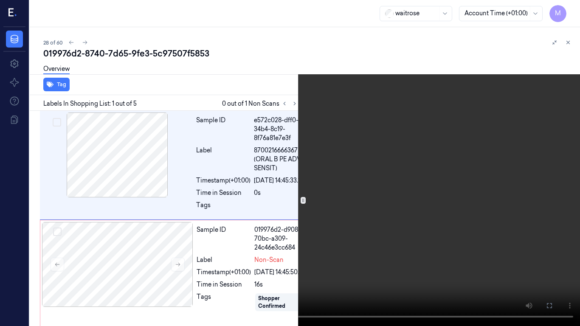
click at [369, 177] on video at bounding box center [290, 163] width 580 height 326
click at [413, 200] on video at bounding box center [290, 163] width 580 height 326
drag, startPoint x: 555, startPoint y: 306, endPoint x: 528, endPoint y: 268, distance: 46.0
click at [0, 0] on button at bounding box center [0, 0] width 0 height 0
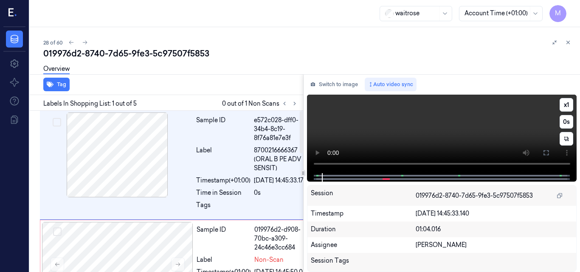
click at [462, 130] on video at bounding box center [442, 134] width 270 height 79
click at [547, 152] on icon at bounding box center [546, 152] width 7 height 7
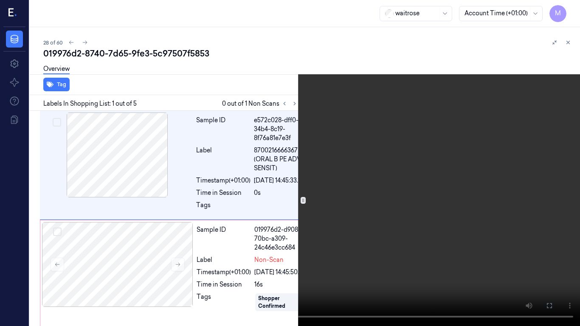
click at [0, 0] on icon at bounding box center [0, 0] width 0 height 0
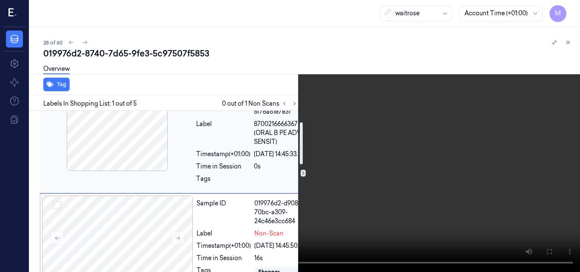
scroll to position [42, 0]
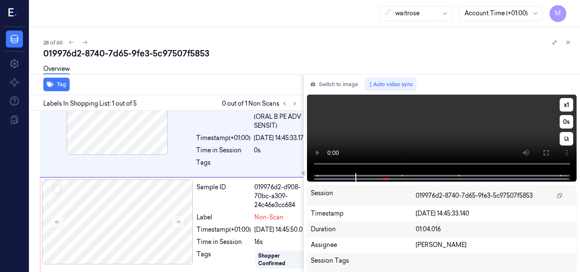
click at [456, 116] on video at bounding box center [442, 134] width 270 height 79
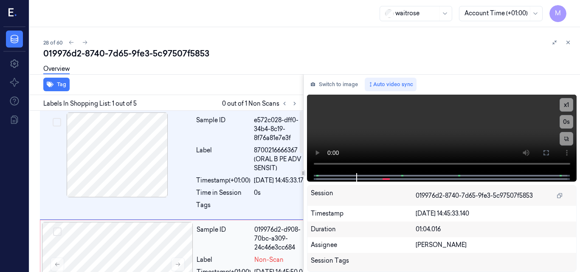
scroll to position [127, 0]
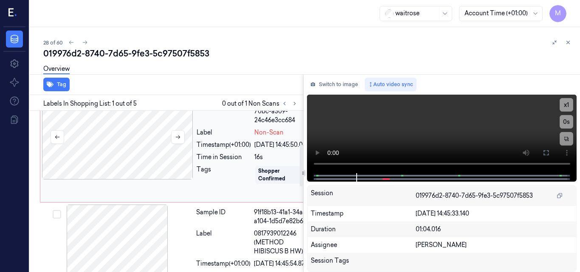
click at [144, 144] on div at bounding box center [117, 137] width 151 height 85
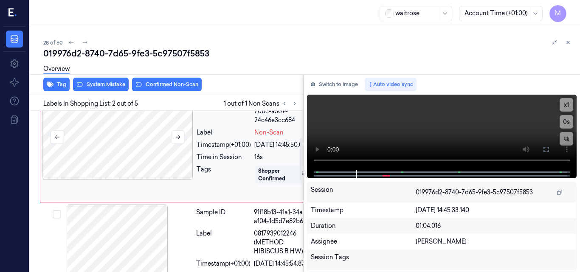
scroll to position [101, 0]
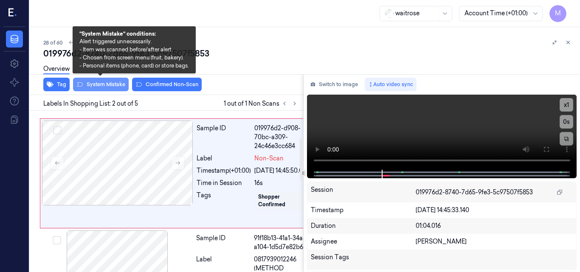
click at [104, 85] on button "System Mistake" at bounding box center [101, 85] width 56 height 14
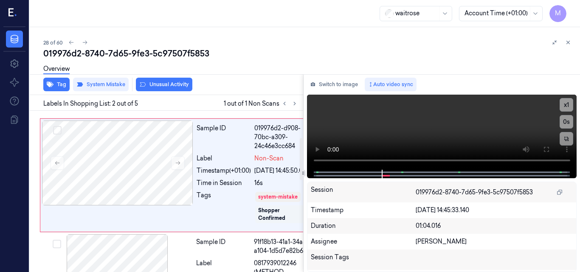
scroll to position [103, 0]
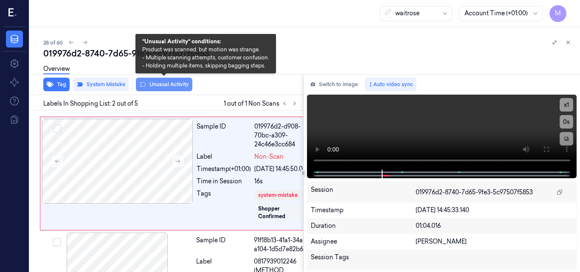
click at [180, 84] on button "Unusual Activity" at bounding box center [164, 85] width 56 height 14
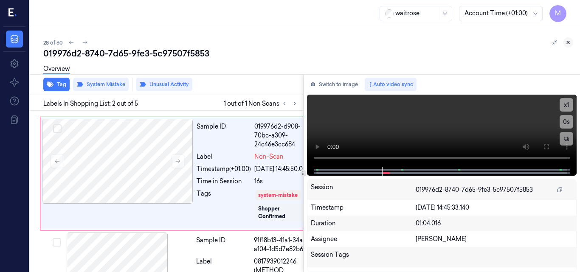
click at [568, 42] on icon at bounding box center [568, 42] width 6 height 6
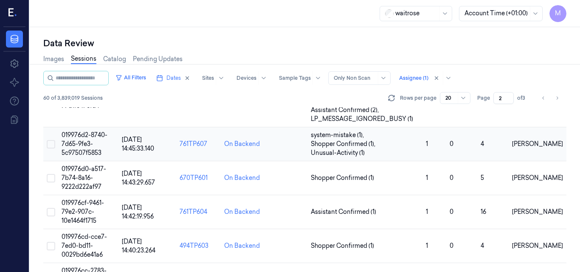
scroll to position [343, 0]
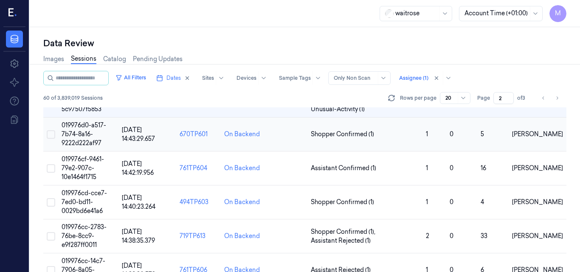
click at [95, 130] on td "019976d0-a517-7b74-8a16-9222d222af97" at bounding box center [88, 135] width 60 height 34
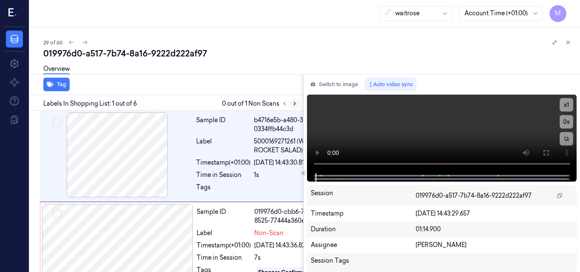
click at [295, 103] on icon at bounding box center [295, 103] width 2 height 3
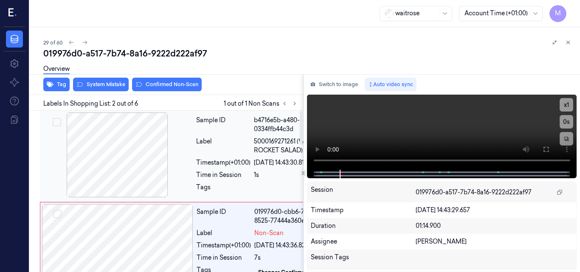
click at [131, 163] on div at bounding box center [117, 155] width 151 height 85
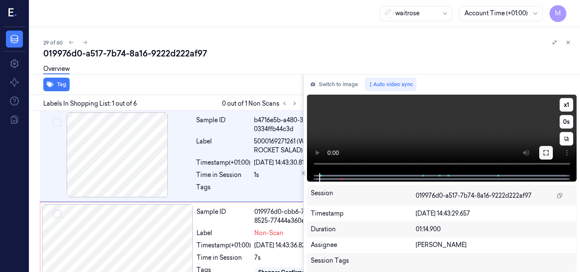
click at [546, 150] on icon at bounding box center [546, 152] width 7 height 7
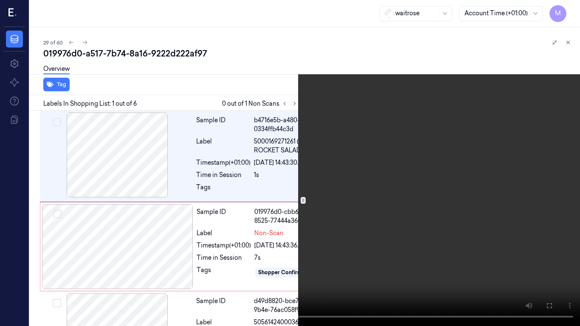
click at [401, 167] on video at bounding box center [290, 163] width 580 height 326
click at [417, 185] on video at bounding box center [290, 163] width 580 height 326
click at [0, 0] on icon at bounding box center [0, 0] width 0 height 0
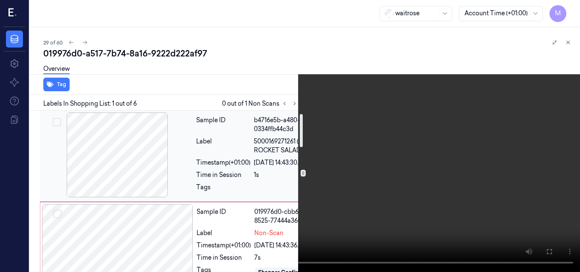
scroll to position [42, 0]
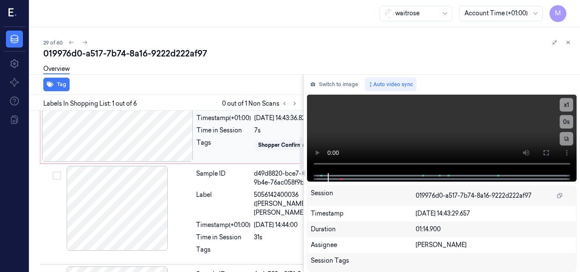
click at [147, 140] on div at bounding box center [117, 119] width 151 height 85
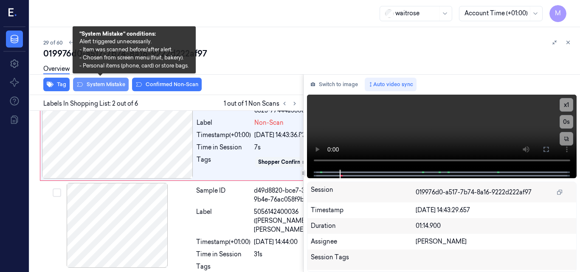
click at [106, 86] on button "System Mistake" at bounding box center [101, 85] width 56 height 14
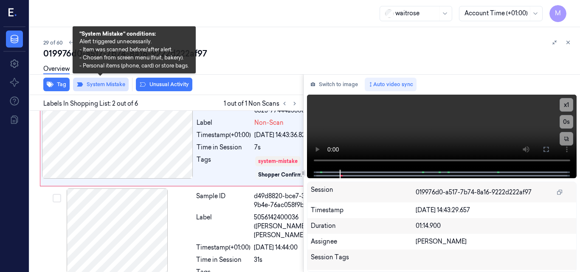
scroll to position [112, 0]
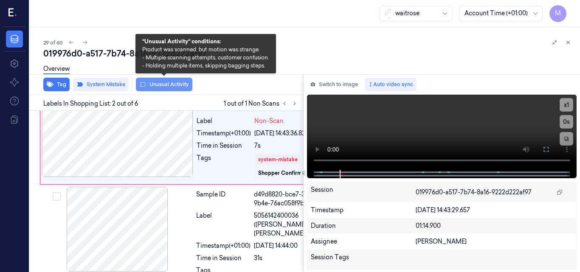
click at [167, 85] on button "Unusual Activity" at bounding box center [164, 85] width 56 height 14
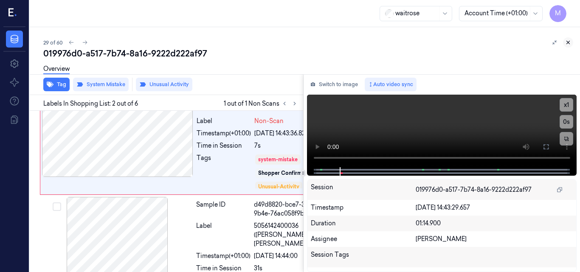
click at [570, 41] on icon at bounding box center [568, 42] width 6 height 6
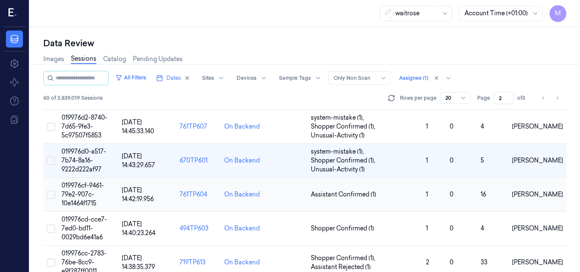
scroll to position [334, 0]
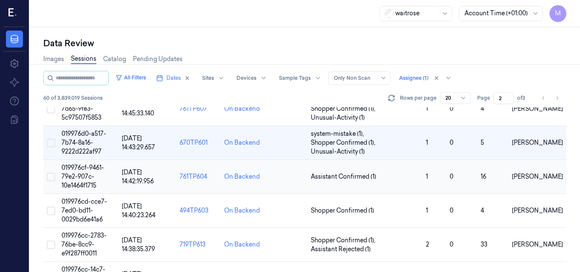
click at [83, 171] on span "019976cf-9461-79e2-907c-10e1464f1715" at bounding box center [83, 176] width 42 height 25
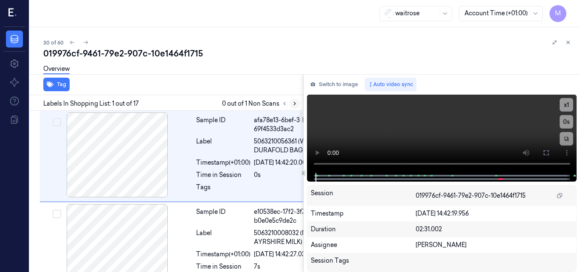
click at [293, 101] on icon at bounding box center [295, 104] width 6 height 6
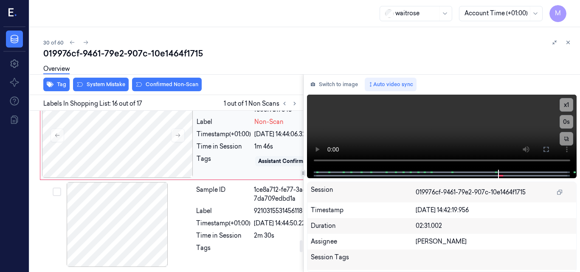
scroll to position [1724, 0]
click at [148, 77] on div at bounding box center [117, 34] width 151 height 85
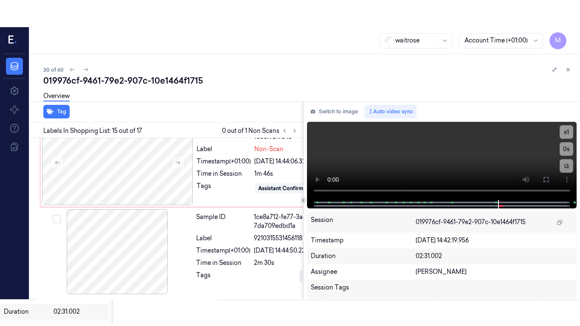
scroll to position [1766, 0]
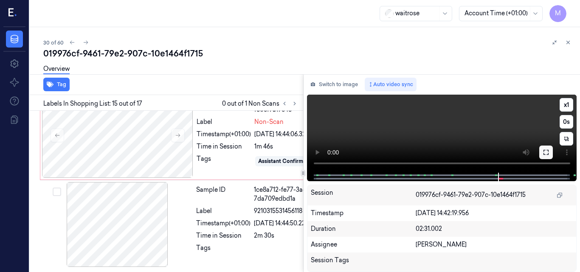
click at [549, 155] on icon at bounding box center [546, 152] width 5 height 5
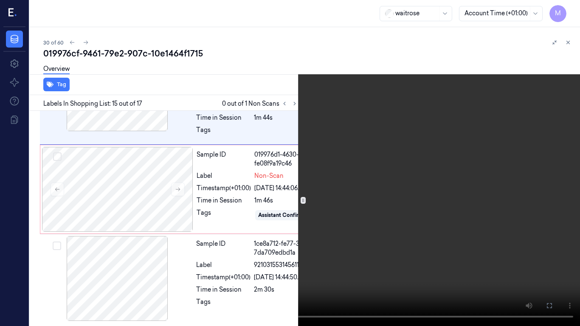
click at [385, 169] on video at bounding box center [290, 163] width 580 height 326
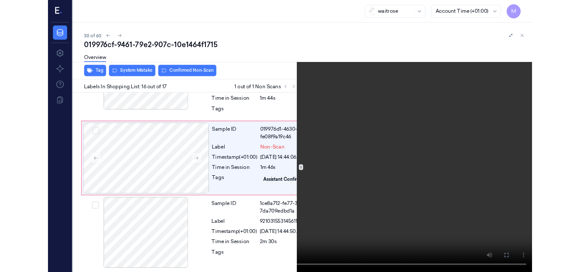
scroll to position [1867, 0]
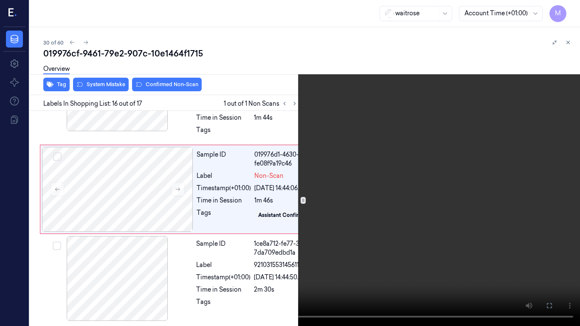
click at [384, 178] on video at bounding box center [290, 163] width 580 height 326
click at [0, 0] on icon at bounding box center [0, 0] width 0 height 0
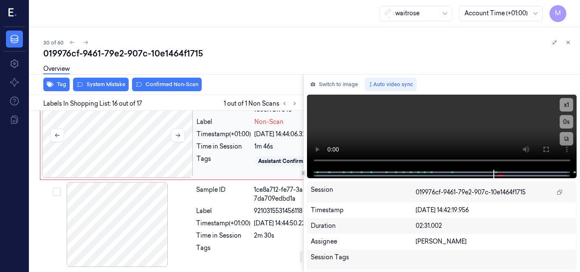
click at [136, 178] on div at bounding box center [117, 135] width 151 height 85
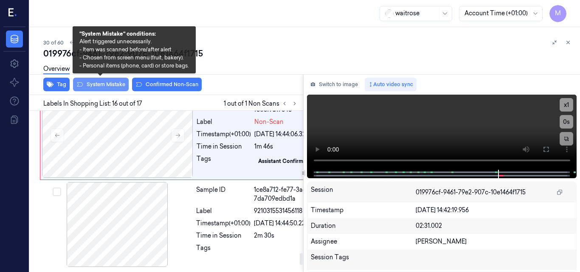
click at [110, 89] on button "System Mistake" at bounding box center [101, 85] width 56 height 14
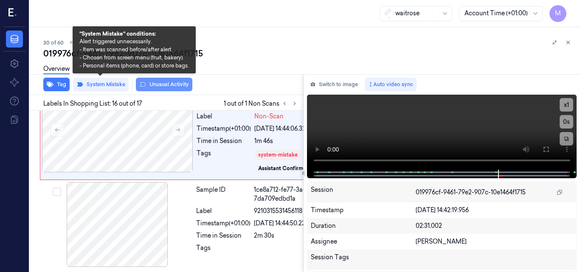
scroll to position [1896, 0]
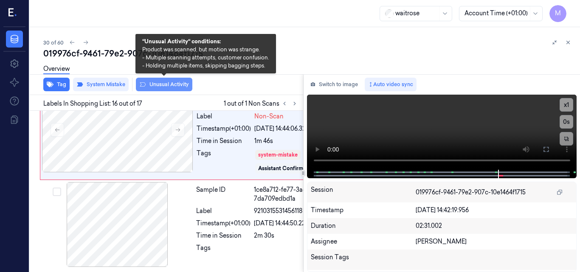
click at [167, 84] on button "Unusual Activity" at bounding box center [164, 85] width 56 height 14
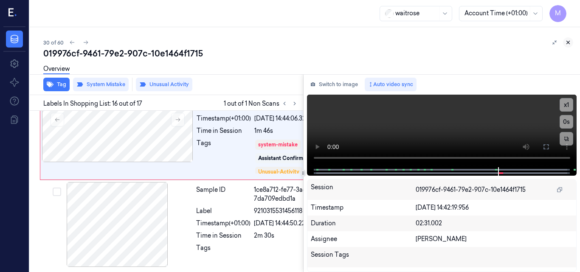
click at [569, 42] on icon at bounding box center [568, 42] width 3 height 3
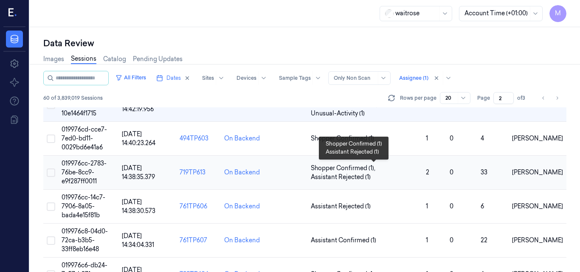
scroll to position [364, 0]
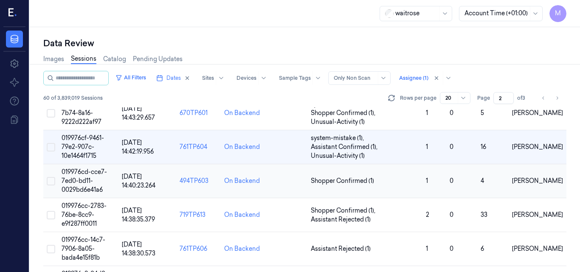
click at [89, 181] on span "019976cd-cce7-7ed0-bd11-0029bd6e41a6" at bounding box center [84, 180] width 45 height 25
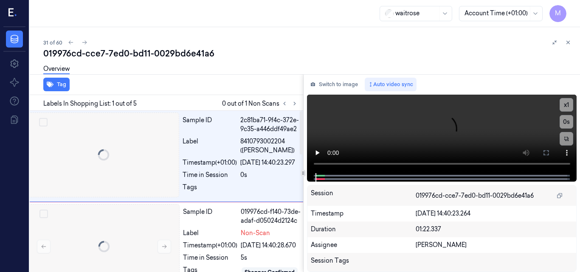
scroll to position [0, 1]
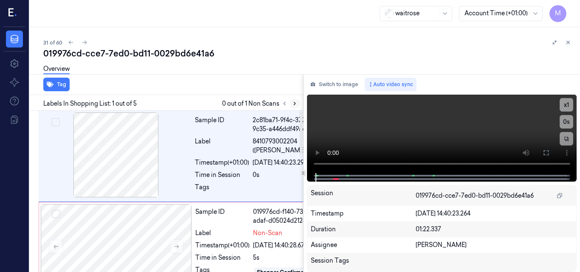
click at [292, 104] on icon at bounding box center [295, 104] width 6 height 6
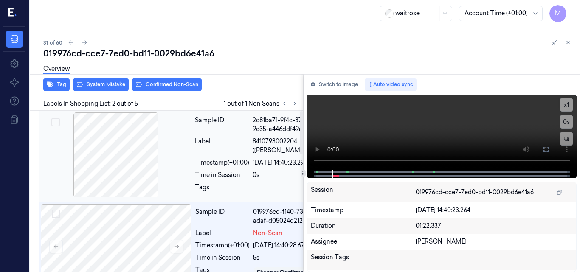
click at [135, 159] on div at bounding box center [115, 155] width 151 height 85
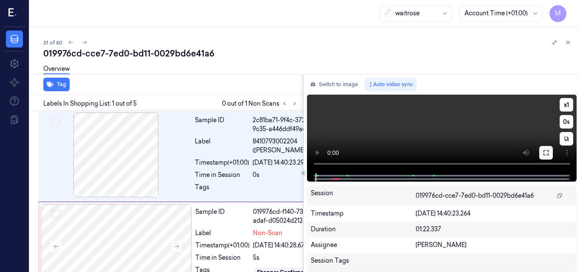
click at [547, 154] on icon at bounding box center [546, 152] width 7 height 7
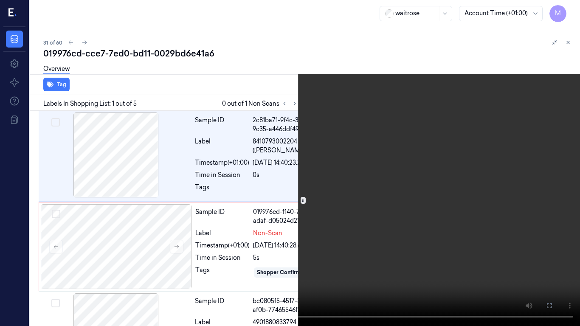
click at [309, 143] on video at bounding box center [290, 163] width 580 height 326
click at [344, 177] on video at bounding box center [290, 163] width 580 height 326
click at [0, 0] on icon at bounding box center [0, 0] width 0 height 0
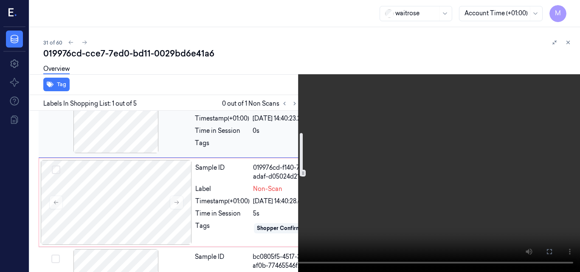
scroll to position [85, 1]
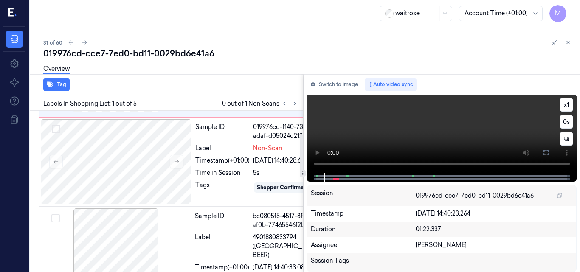
click at [401, 126] on video at bounding box center [442, 134] width 270 height 79
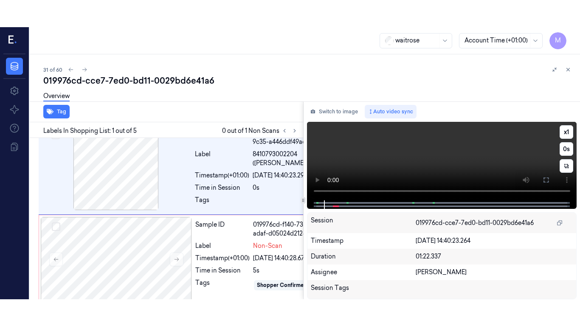
scroll to position [0, 1]
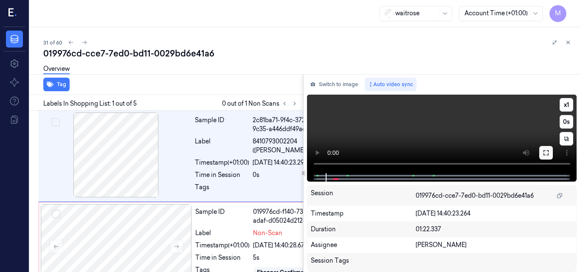
click at [542, 150] on button at bounding box center [546, 153] width 14 height 14
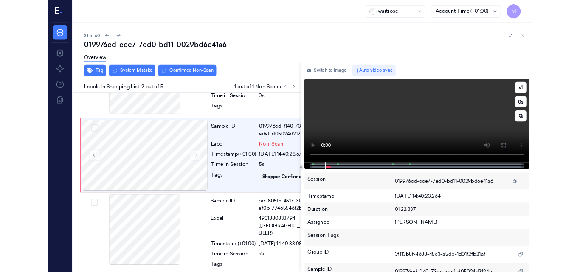
scroll to position [70, 1]
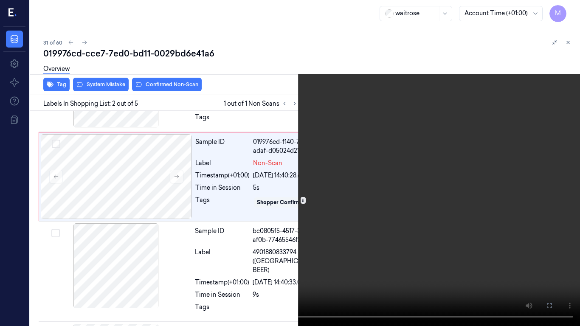
click at [410, 211] on video at bounding box center [290, 163] width 580 height 326
click at [0, 0] on icon at bounding box center [0, 0] width 0 height 0
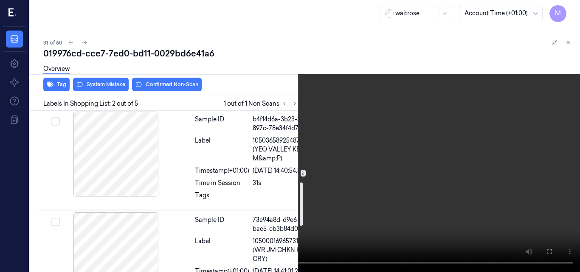
scroll to position [197, 1]
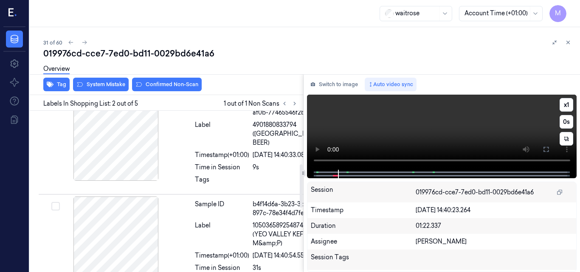
click at [471, 133] on video at bounding box center [442, 132] width 270 height 75
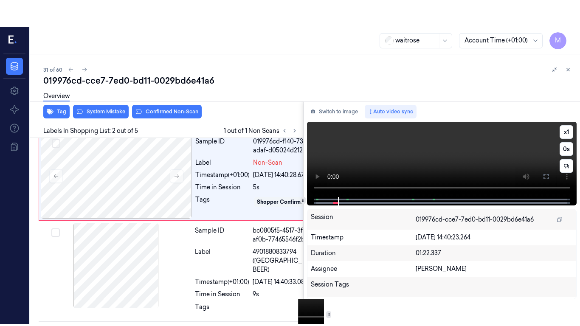
scroll to position [97, 1]
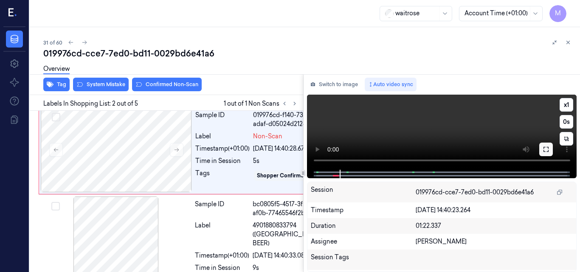
click at [546, 144] on button at bounding box center [546, 150] width 14 height 14
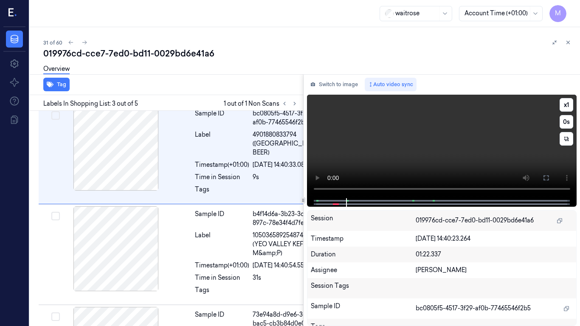
scroll to position [189, 1]
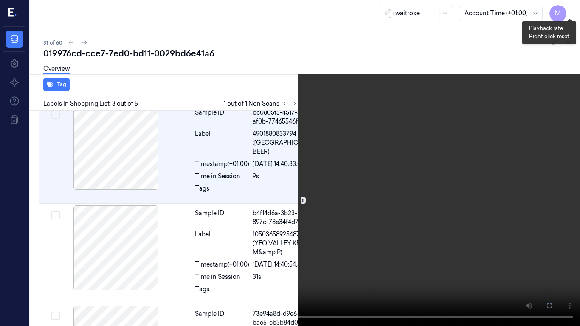
click at [566, 8] on button "x 1" at bounding box center [570, 10] width 14 height 14
click at [369, 160] on video at bounding box center [290, 163] width 580 height 326
click at [452, 189] on video at bounding box center [290, 163] width 580 height 326
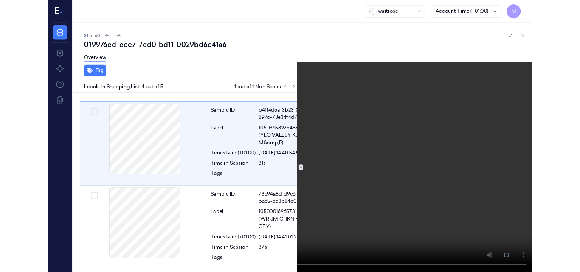
scroll to position [307, 1]
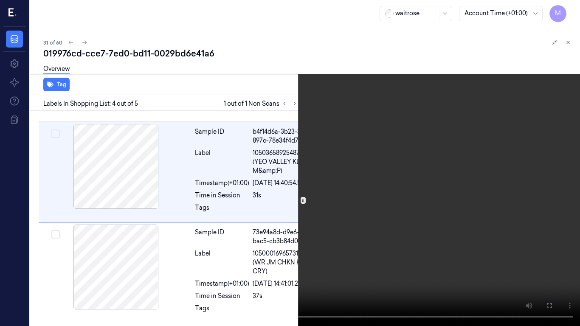
click at [453, 189] on video at bounding box center [290, 163] width 580 height 326
click at [0, 0] on icon at bounding box center [0, 0] width 0 height 0
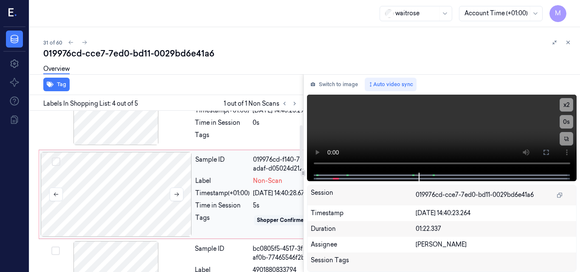
click at [157, 193] on div at bounding box center [116, 194] width 151 height 85
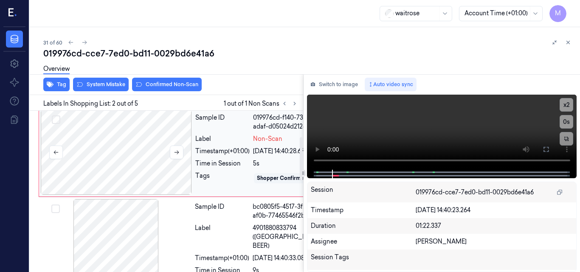
scroll to position [97, 1]
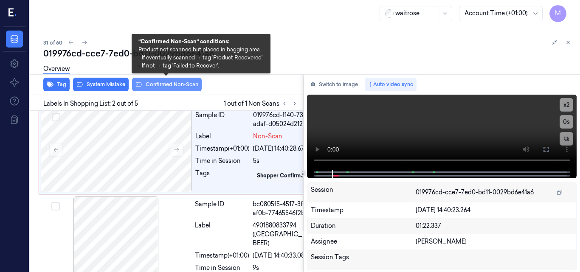
click at [163, 82] on button "Confirmed Non-Scan" at bounding box center [167, 85] width 70 height 14
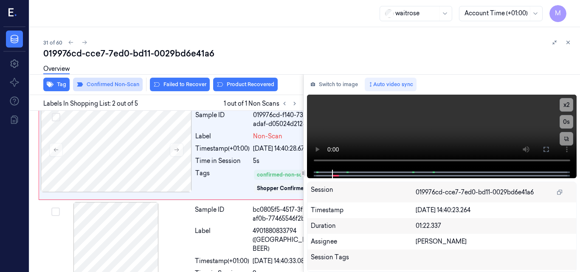
scroll to position [99, 1]
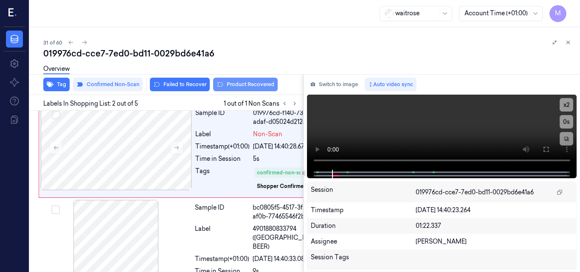
click at [248, 85] on button "Product Recovered" at bounding box center [245, 85] width 65 height 14
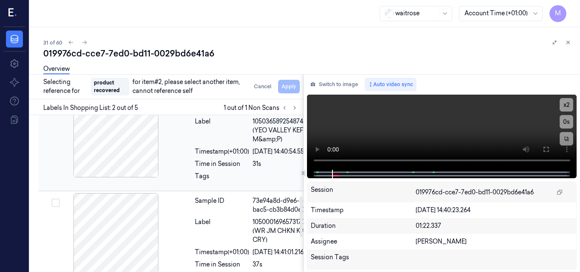
click at [229, 144] on div "Label 10503658925487400187 (YEO VALLEY KEFIR M&amp;P)" at bounding box center [258, 130] width 127 height 27
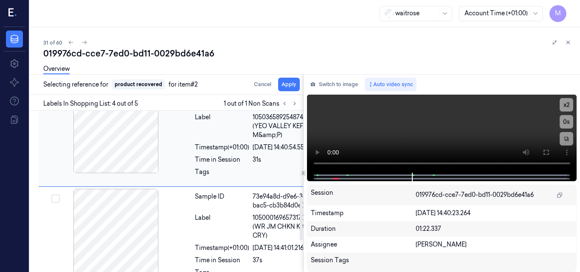
scroll to position [338, 1]
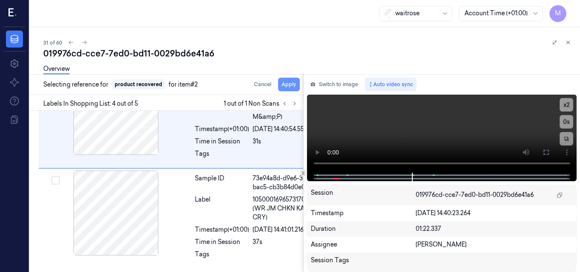
click at [290, 85] on button "Apply" at bounding box center [289, 85] width 22 height 14
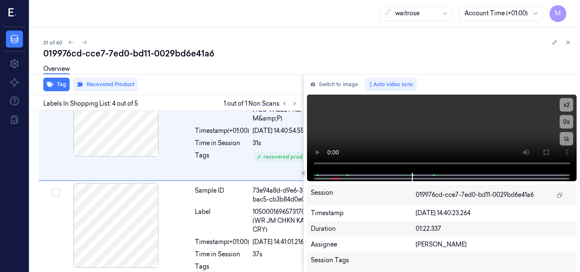
scroll to position [343, 1]
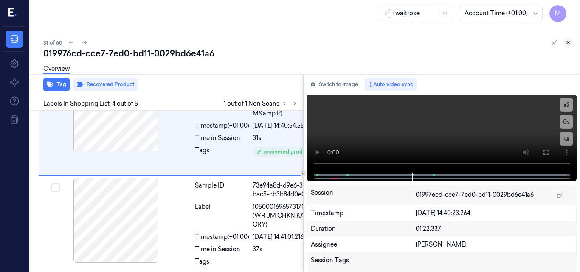
click at [569, 41] on icon at bounding box center [568, 42] width 6 height 6
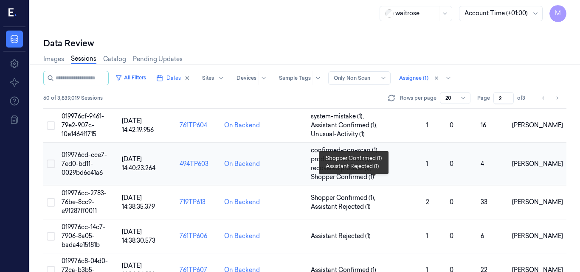
scroll to position [402, 0]
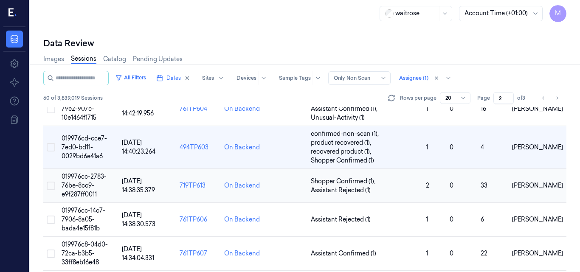
click at [84, 179] on span "019976cc-2783-76be-8cc9-e9f287ff0011" at bounding box center [84, 185] width 45 height 25
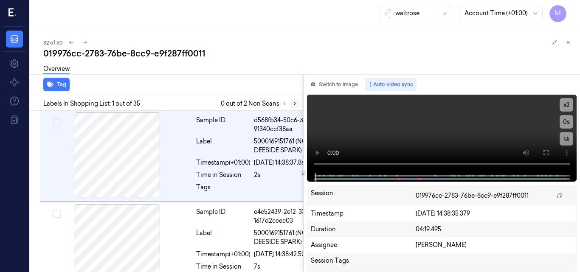
click at [293, 103] on icon at bounding box center [295, 104] width 6 height 6
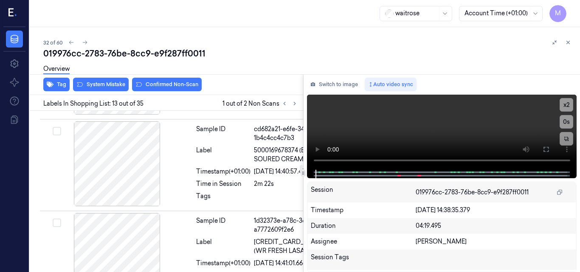
scroll to position [1503, 0]
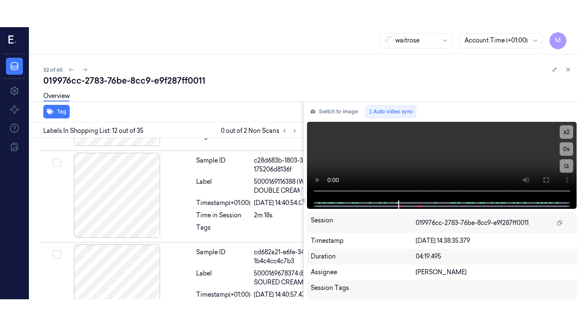
scroll to position [1375, 0]
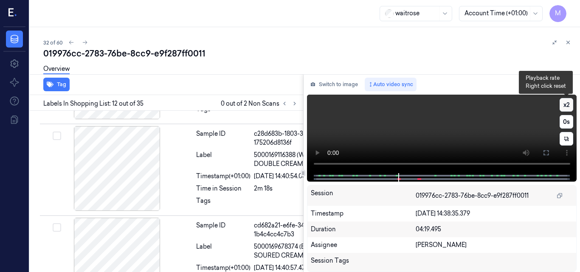
click at [563, 102] on button "x 2" at bounding box center [567, 105] width 14 height 14
click at [567, 107] on button "x 4" at bounding box center [567, 105] width 14 height 14
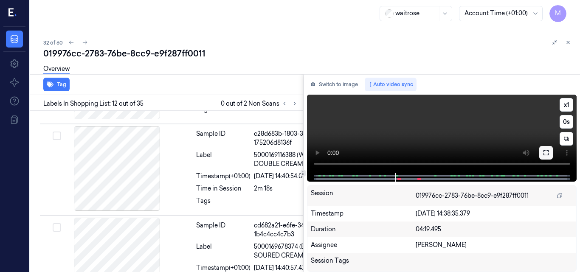
click at [548, 152] on icon at bounding box center [546, 152] width 7 height 7
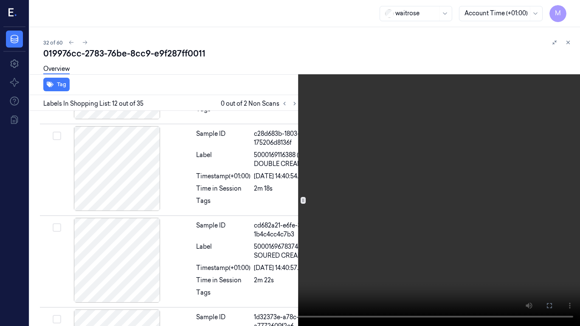
click at [376, 134] on video at bounding box center [290, 163] width 580 height 326
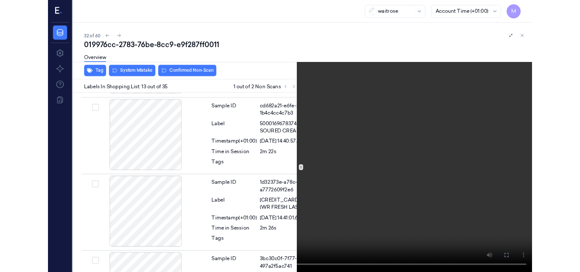
scroll to position [1476, 0]
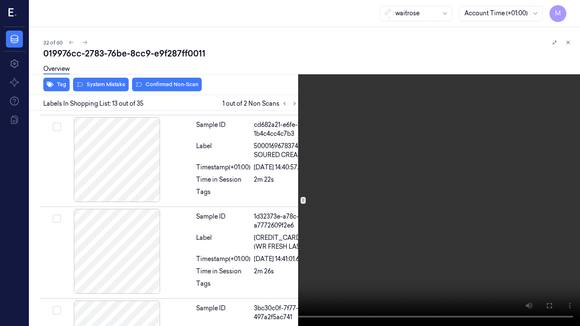
click at [321, 184] on video at bounding box center [290, 163] width 580 height 326
click at [0, 0] on icon at bounding box center [0, 0] width 0 height 0
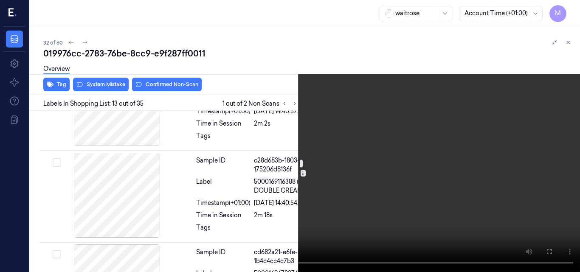
scroll to position [1391, 0]
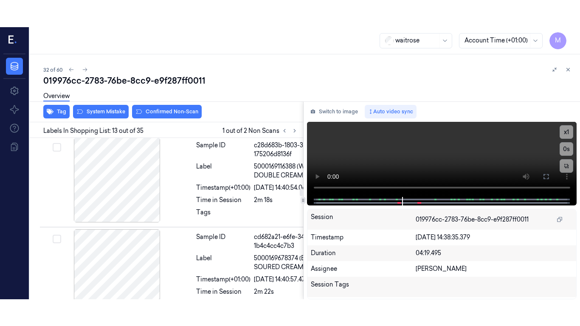
scroll to position [1375, 0]
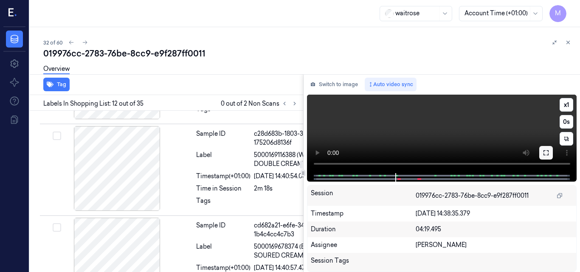
click at [544, 152] on icon at bounding box center [546, 152] width 5 height 5
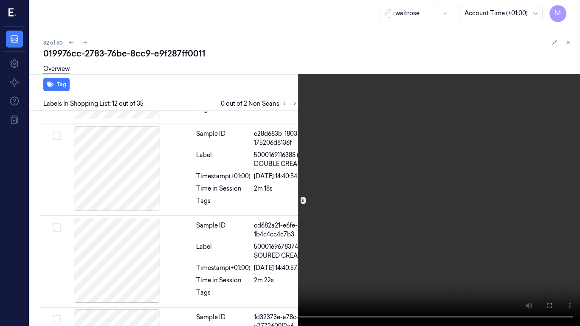
click at [341, 191] on video at bounding box center [290, 163] width 580 height 326
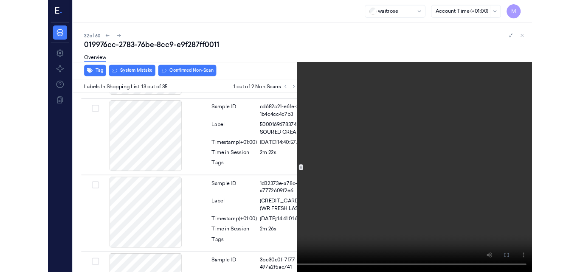
scroll to position [1476, 0]
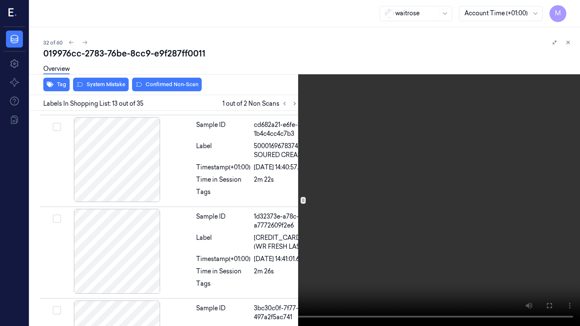
click at [0, 0] on icon at bounding box center [0, 0] width 0 height 0
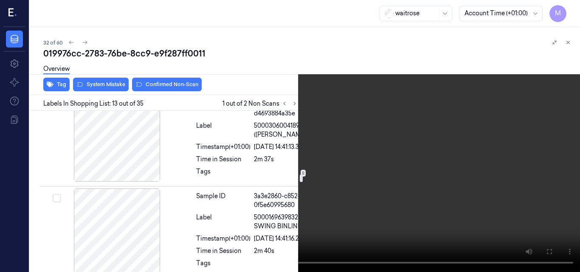
scroll to position [1773, 0]
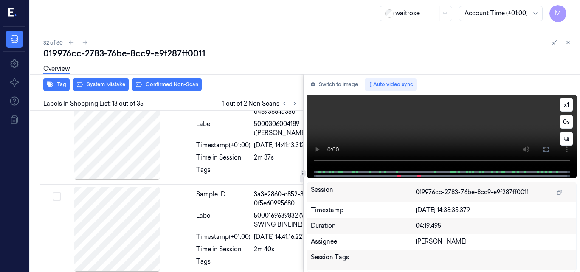
click at [450, 129] on video at bounding box center [442, 132] width 270 height 75
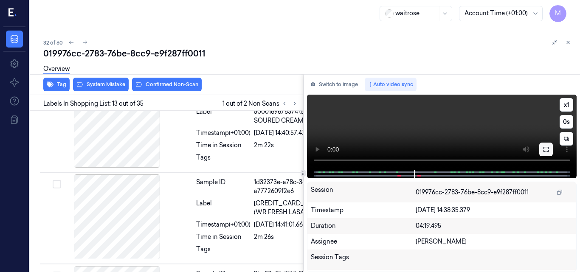
scroll to position [1503, 0]
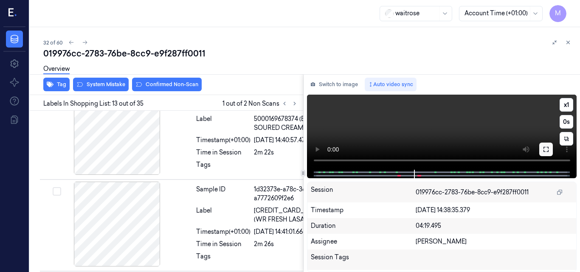
click at [546, 150] on icon at bounding box center [546, 149] width 7 height 7
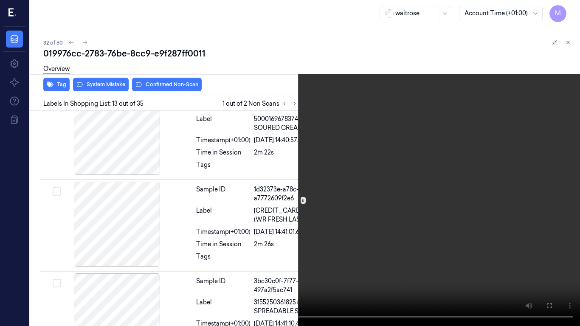
click at [0, 0] on icon at bounding box center [0, 0] width 0 height 0
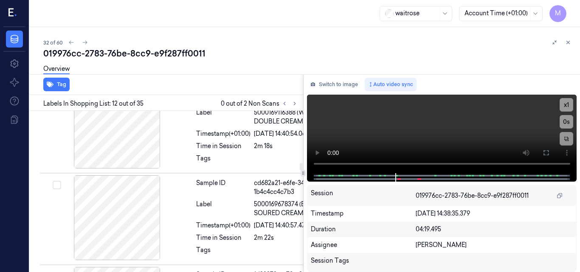
scroll to position [1460, 0]
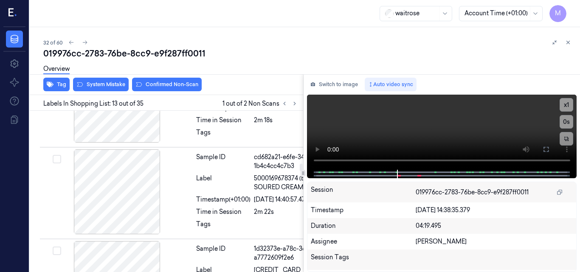
scroll to position [1460, 0]
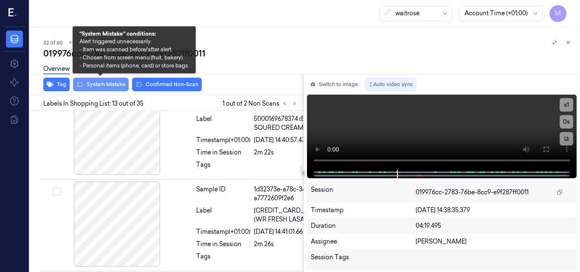
click at [97, 82] on button "System Mistake" at bounding box center [101, 85] width 56 height 14
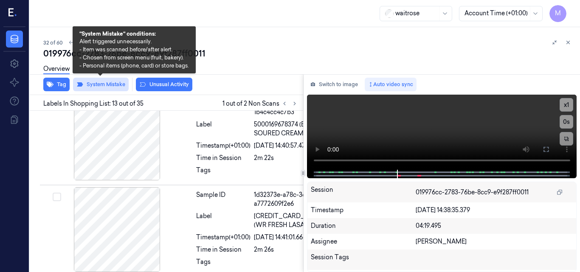
scroll to position [1504, 0]
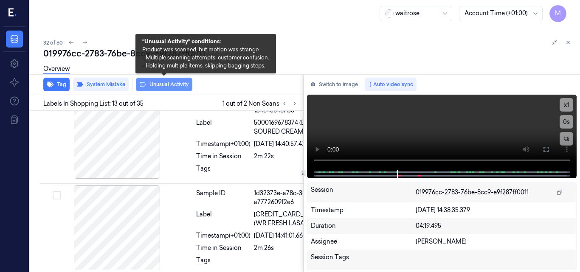
click at [175, 84] on button "Unusual Activity" at bounding box center [164, 85] width 56 height 14
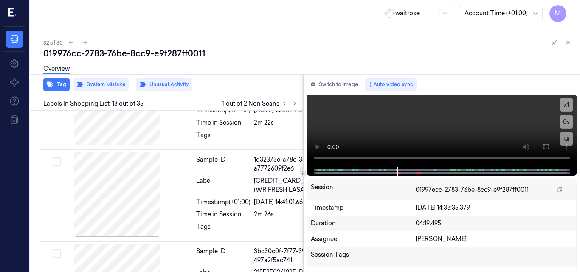
scroll to position [1589, 0]
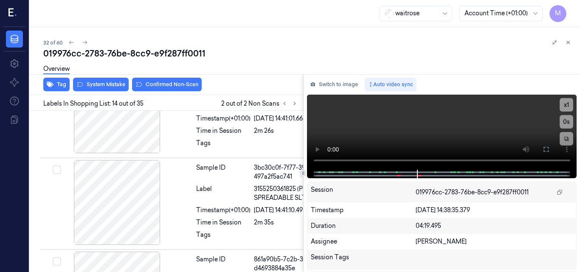
scroll to position [1634, 0]
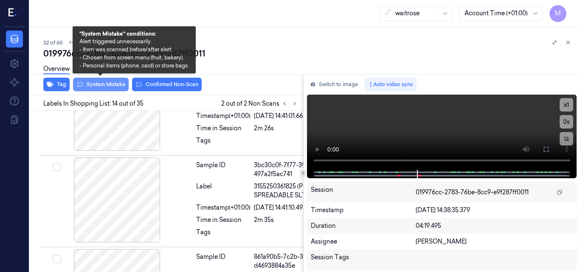
click at [109, 85] on button "System Mistake" at bounding box center [101, 85] width 56 height 14
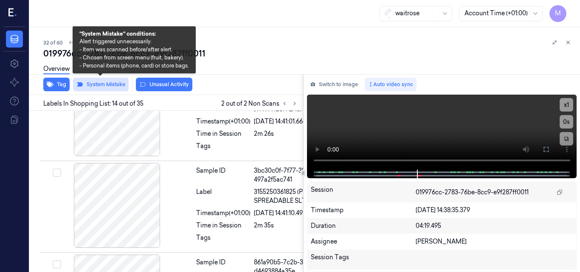
scroll to position [1636, 0]
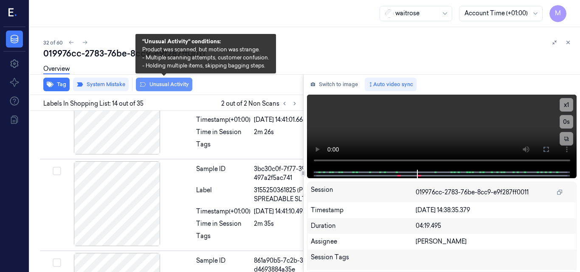
click at [172, 83] on button "Unusual Activity" at bounding box center [164, 85] width 56 height 14
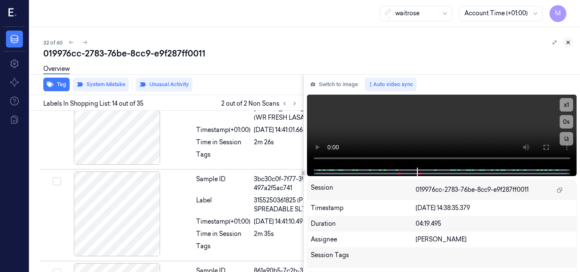
click at [566, 39] on icon at bounding box center [568, 42] width 6 height 6
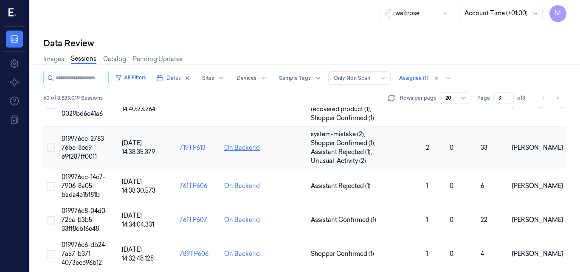
scroll to position [445, 0]
click at [87, 178] on span "019976cc-14c7-7906-8a05-bada4e15f81b" at bounding box center [84, 185] width 44 height 25
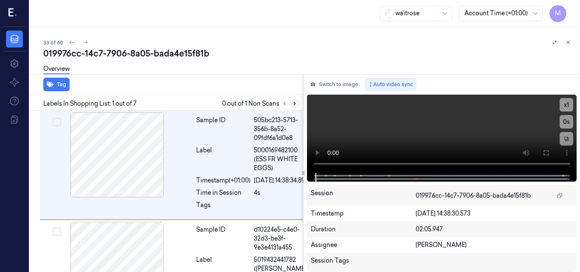
click at [295, 105] on icon at bounding box center [295, 104] width 6 height 6
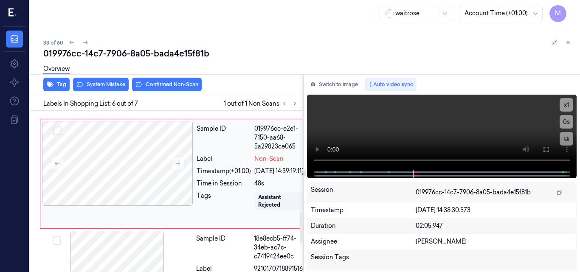
scroll to position [551, 0]
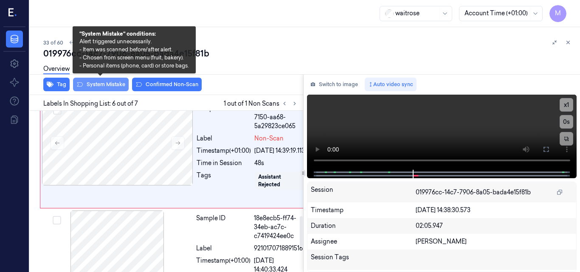
click at [108, 88] on button "System Mistake" at bounding box center [101, 85] width 56 height 14
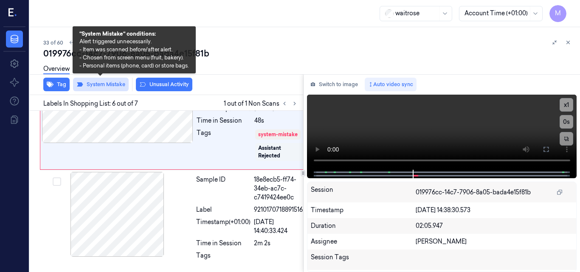
scroll to position [595, 0]
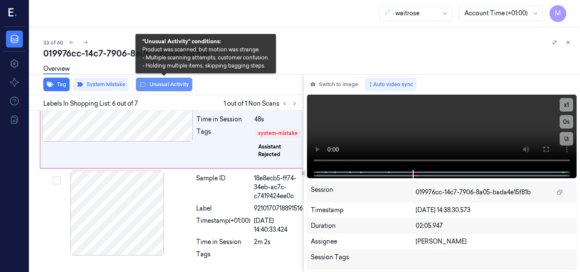
click at [157, 84] on button "Unusual Activity" at bounding box center [164, 85] width 56 height 14
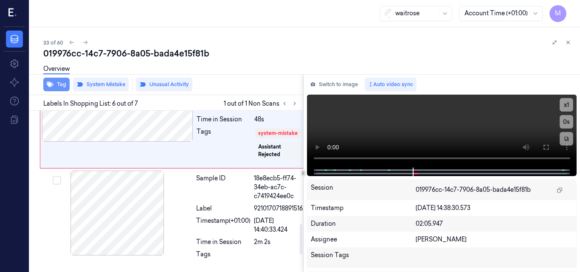
click at [59, 86] on button "Tag" at bounding box center [56, 85] width 26 height 14
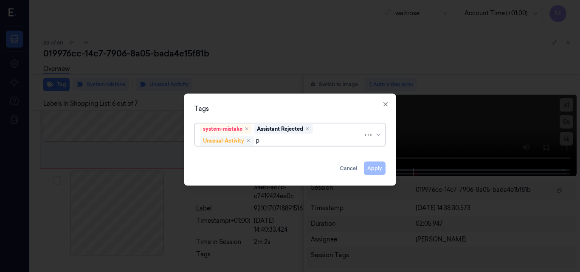
type input "pi"
click at [222, 155] on div "Picklist item alert" at bounding box center [224, 156] width 49 height 9
click at [328, 110] on div "Tags" at bounding box center [289, 108] width 191 height 9
click at [373, 166] on button "Apply" at bounding box center [375, 168] width 22 height 14
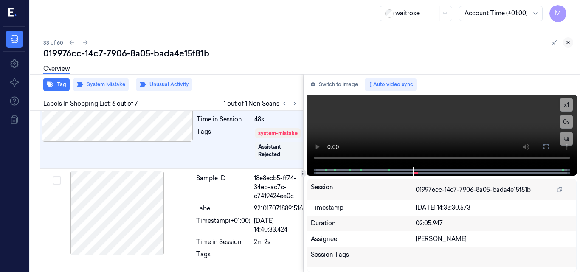
click at [568, 42] on icon at bounding box center [568, 42] width 6 height 6
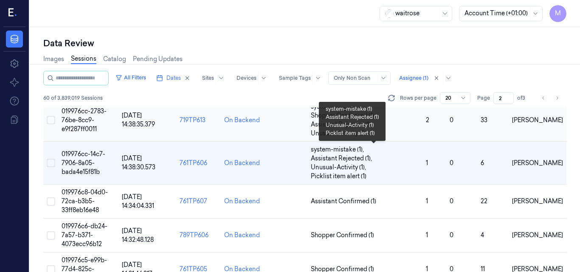
scroll to position [488, 0]
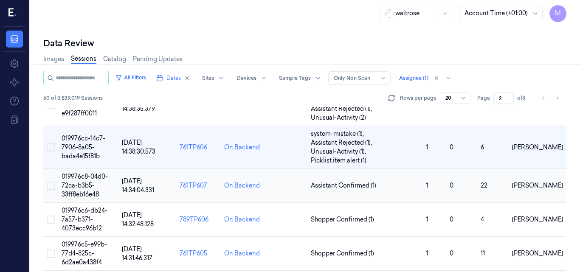
click at [85, 177] on span "019976c8-04d0-72ca-b3b5-33ff8eb16e48" at bounding box center [85, 185] width 46 height 25
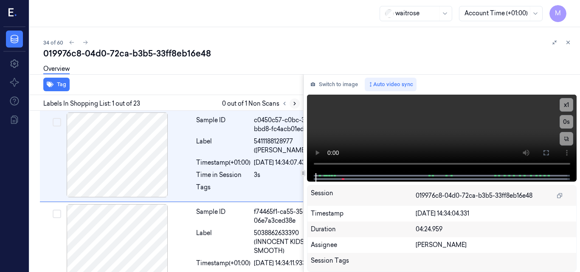
click at [294, 103] on icon at bounding box center [295, 104] width 6 height 6
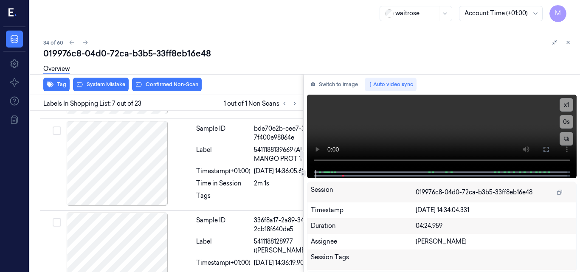
scroll to position [698, 0]
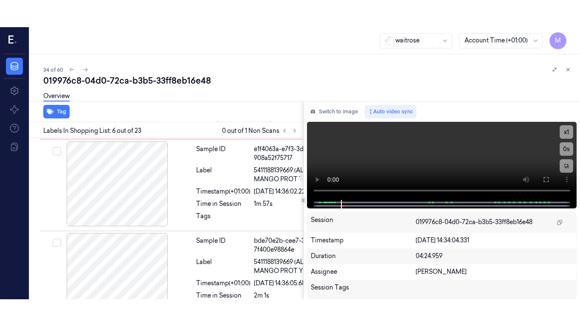
scroll to position [655, 0]
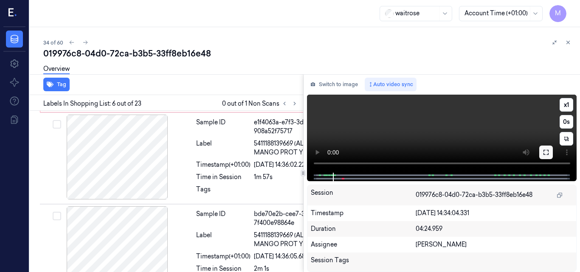
click at [545, 153] on icon at bounding box center [546, 152] width 7 height 7
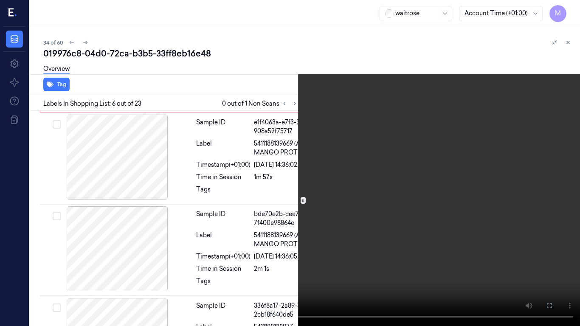
click at [406, 206] on video at bounding box center [290, 163] width 580 height 326
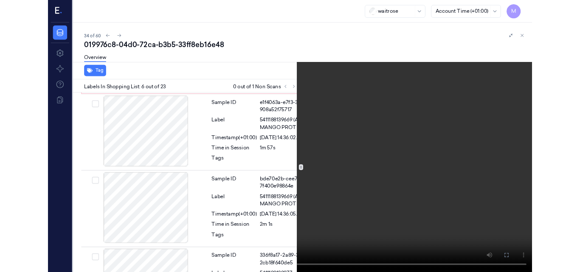
scroll to position [628, 0]
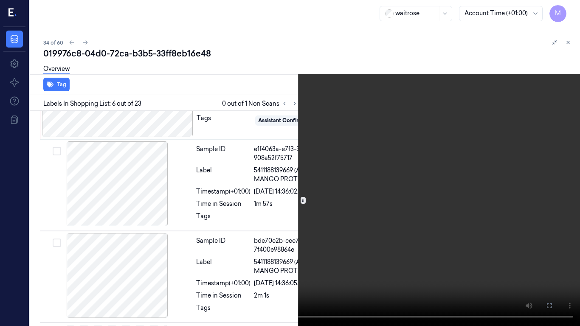
click at [387, 213] on video at bounding box center [290, 163] width 580 height 326
click at [0, 0] on icon at bounding box center [0, 0] width 0 height 0
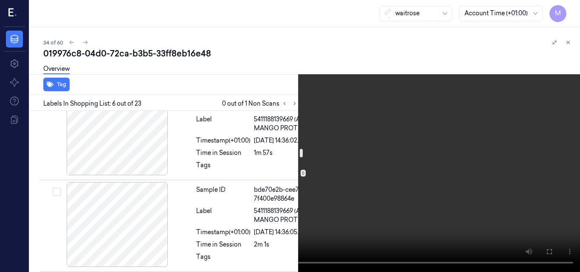
scroll to position [713, 0]
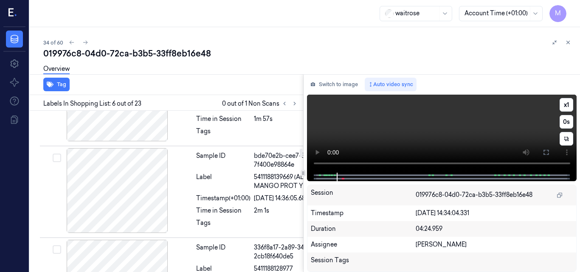
click at [461, 138] on video at bounding box center [442, 134] width 270 height 78
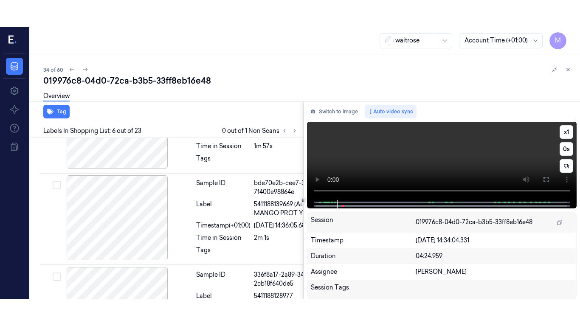
scroll to position [655, 0]
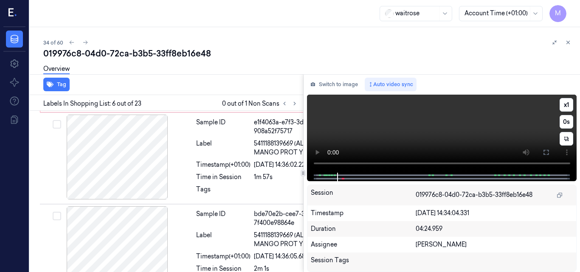
click at [545, 151] on icon at bounding box center [546, 152] width 7 height 7
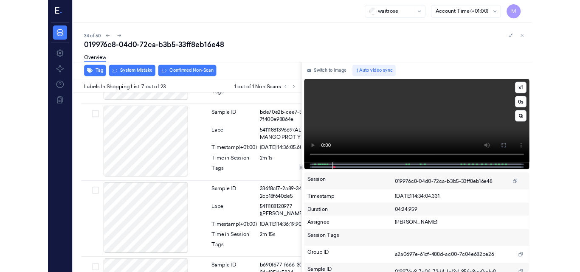
scroll to position [756, 0]
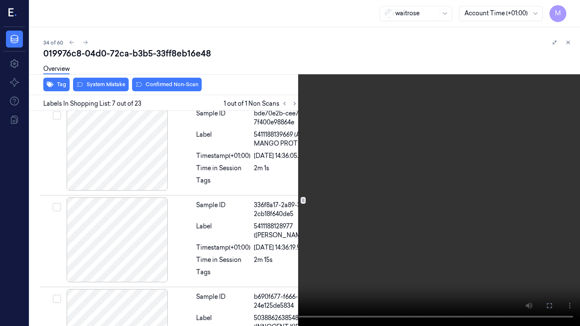
click at [297, 227] on video at bounding box center [290, 163] width 580 height 326
click at [0, 0] on icon at bounding box center [0, 0] width 0 height 0
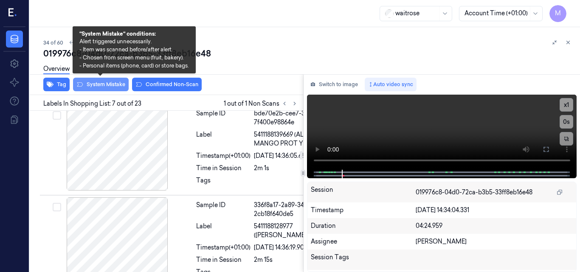
click at [109, 82] on button "System Mistake" at bounding box center [101, 85] width 56 height 14
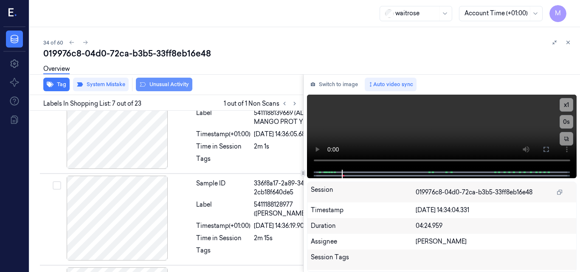
scroll to position [785, 0]
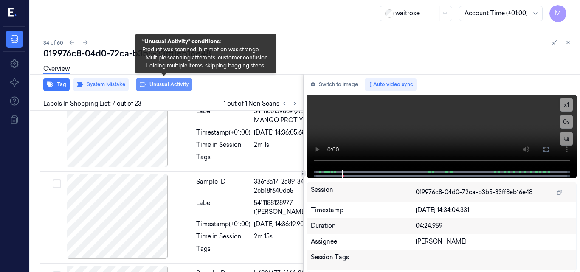
click at [173, 84] on button "Unusual Activity" at bounding box center [164, 85] width 56 height 14
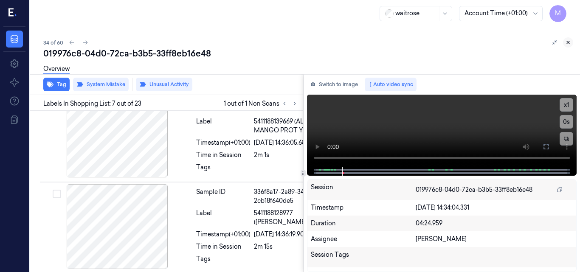
click at [569, 42] on icon at bounding box center [568, 42] width 6 height 6
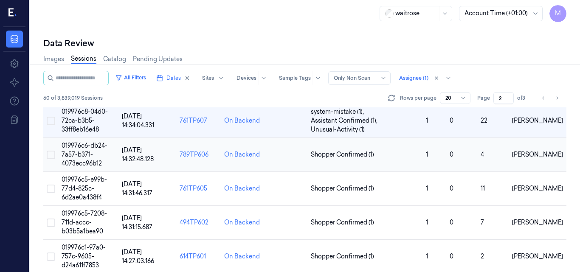
scroll to position [569, 0]
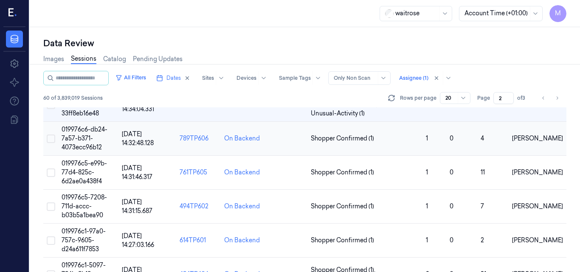
click at [87, 135] on span "019976c6-db24-7a57-b371-4073ecc96b12" at bounding box center [85, 138] width 46 height 25
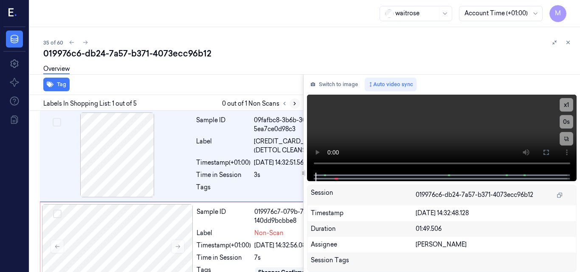
click at [294, 104] on icon at bounding box center [295, 104] width 6 height 6
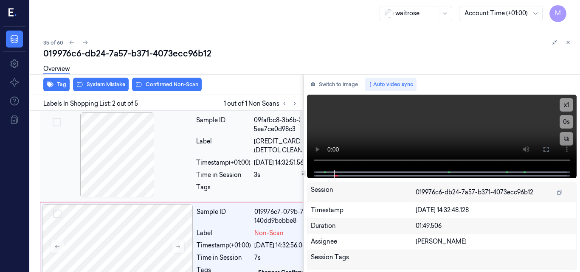
click at [129, 168] on div at bounding box center [117, 155] width 151 height 85
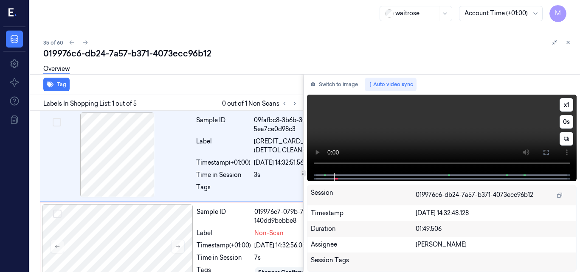
click at [476, 125] on video at bounding box center [442, 134] width 270 height 78
click at [545, 152] on icon at bounding box center [546, 152] width 7 height 7
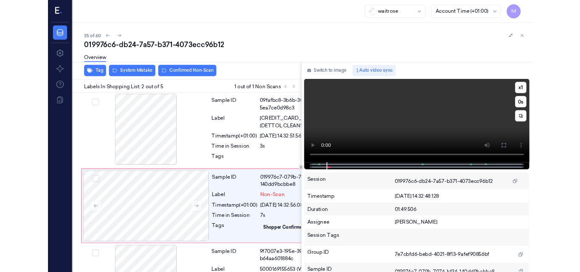
scroll to position [83, 0]
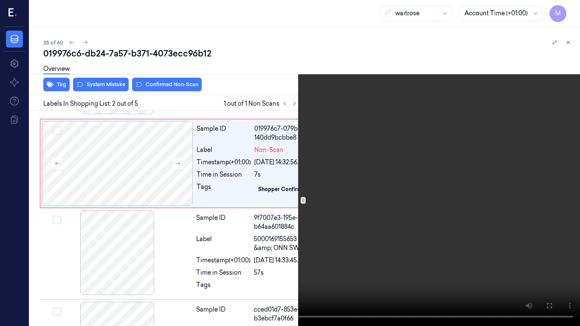
click at [424, 125] on video at bounding box center [290, 163] width 580 height 326
click at [0, 0] on icon at bounding box center [0, 0] width 0 height 0
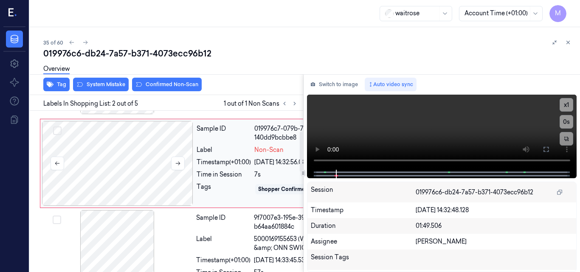
click at [138, 183] on div at bounding box center [117, 163] width 151 height 85
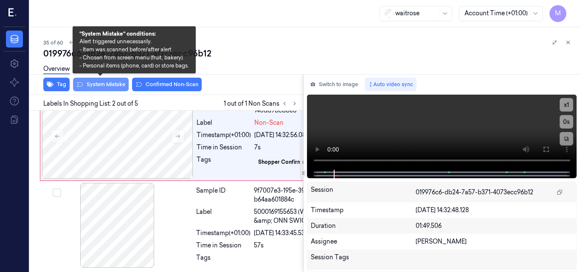
click at [107, 87] on button "System Mistake" at bounding box center [101, 85] width 56 height 14
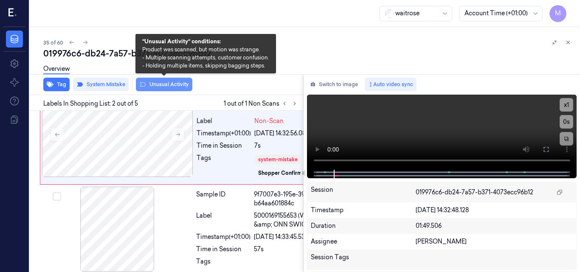
click at [170, 84] on button "Unusual Activity" at bounding box center [164, 85] width 56 height 14
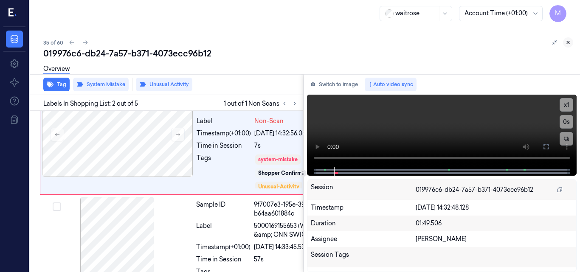
click at [568, 40] on icon at bounding box center [568, 42] width 6 height 6
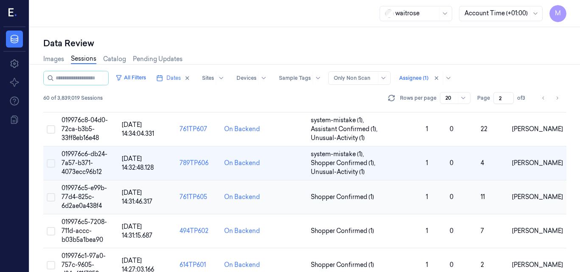
scroll to position [561, 0]
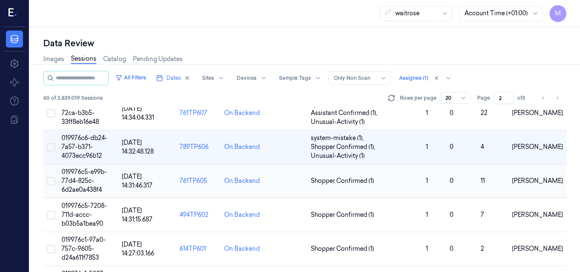
click at [88, 176] on td "019976c5-e99b-77d4-825c-6d2ae0a438f4" at bounding box center [88, 181] width 60 height 34
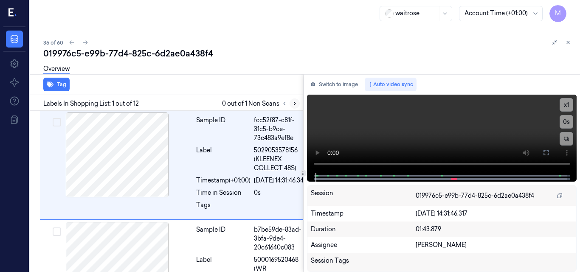
click at [293, 101] on icon at bounding box center [295, 104] width 6 height 6
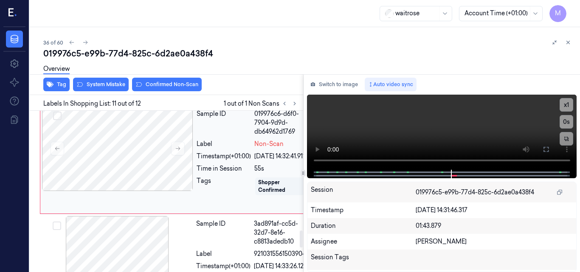
scroll to position [1096, 0]
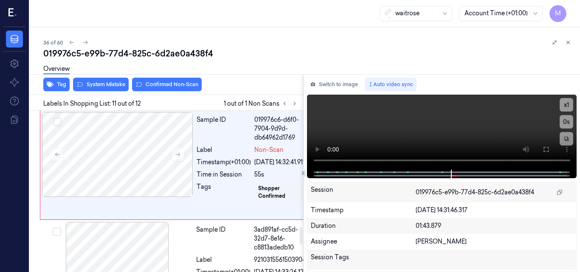
click at [123, 96] on div at bounding box center [117, 53] width 151 height 85
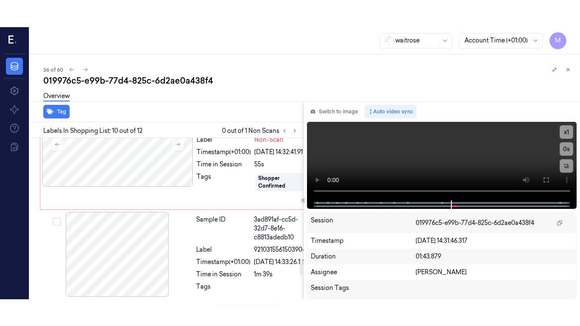
scroll to position [1134, 0]
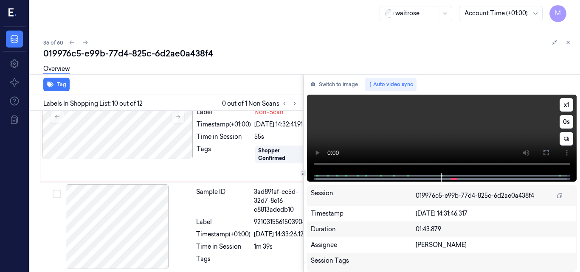
click at [488, 131] on video at bounding box center [442, 134] width 270 height 79
click at [545, 153] on icon at bounding box center [546, 152] width 7 height 7
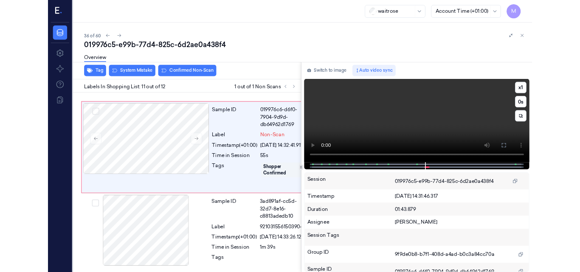
scroll to position [1239, 0]
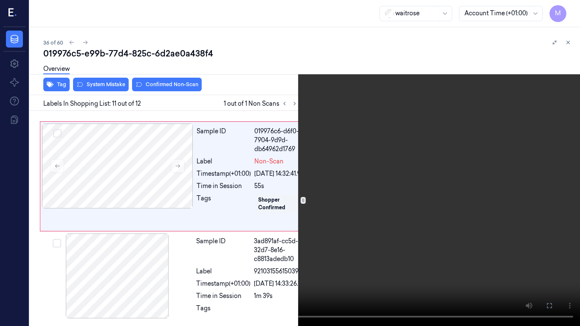
click at [392, 140] on video at bounding box center [290, 163] width 580 height 326
click at [0, 0] on icon at bounding box center [0, 0] width 0 height 0
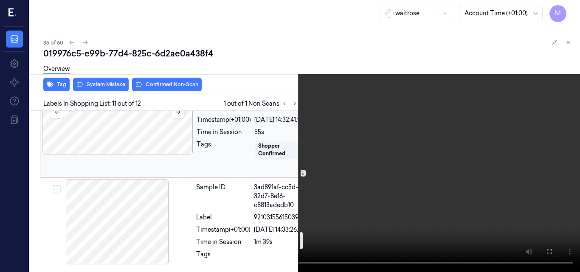
scroll to position [1140, 0]
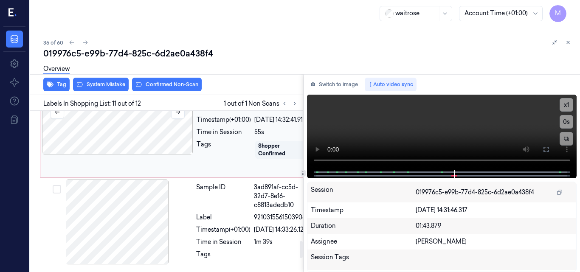
click at [141, 155] on div at bounding box center [117, 112] width 151 height 85
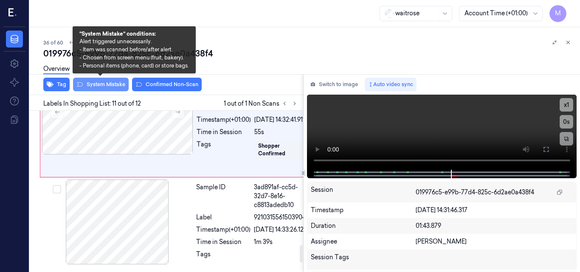
click at [114, 83] on button "System Mistake" at bounding box center [101, 85] width 56 height 14
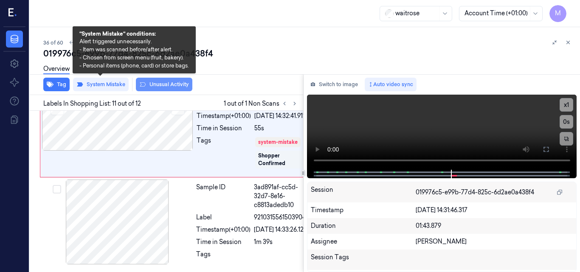
scroll to position [1268, 0]
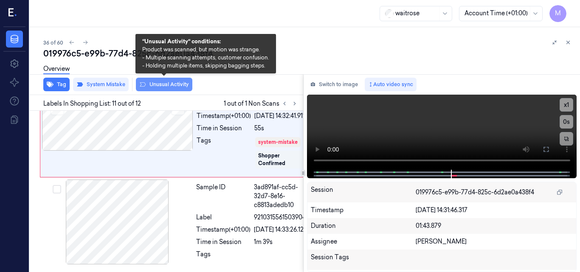
click at [172, 85] on button "Unusual Activity" at bounding box center [164, 85] width 56 height 14
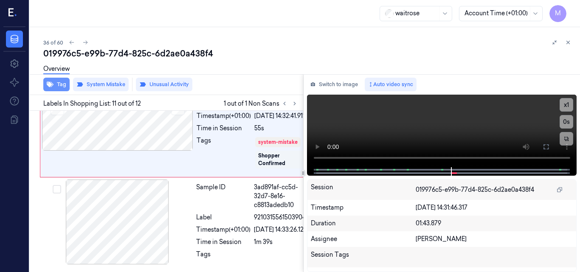
click at [61, 86] on button "Tag" at bounding box center [56, 85] width 26 height 14
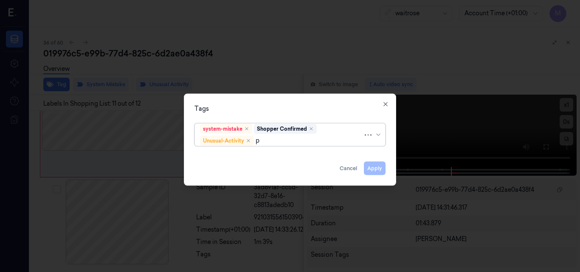
type input "pi"
click at [252, 156] on div "Picklist item alert" at bounding box center [290, 156] width 180 height 9
click at [265, 108] on div "Tags" at bounding box center [289, 108] width 191 height 9
click at [382, 169] on button "Apply" at bounding box center [375, 168] width 22 height 14
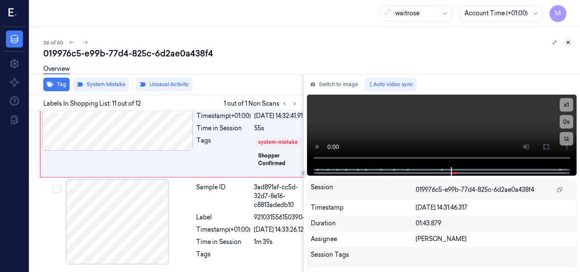
click at [570, 42] on icon at bounding box center [568, 42] width 6 height 6
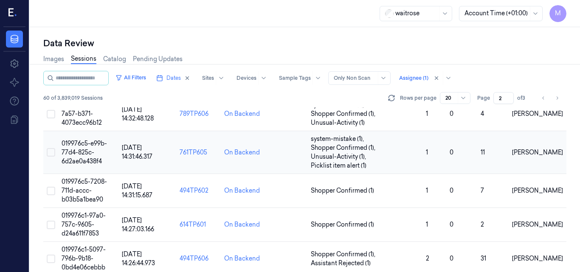
scroll to position [638, 0]
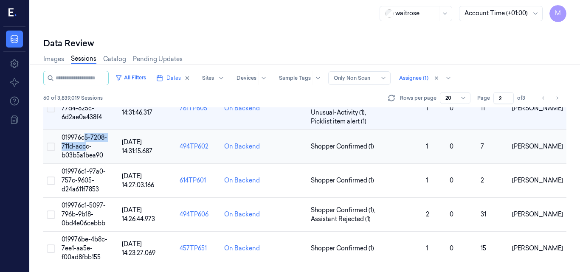
click at [86, 142] on td "019976c5-7208-711d-accc-b03b5a1bea90" at bounding box center [88, 147] width 60 height 34
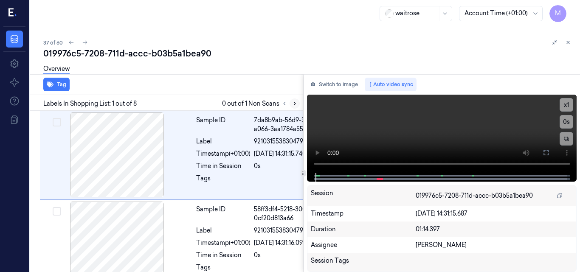
click at [295, 101] on icon at bounding box center [295, 104] width 6 height 6
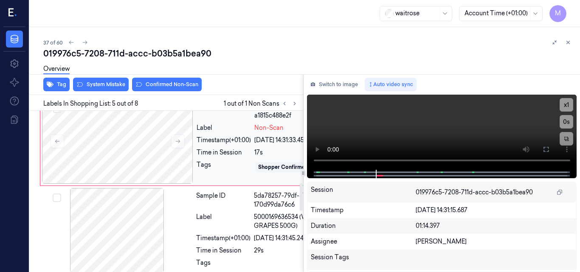
scroll to position [421, 0]
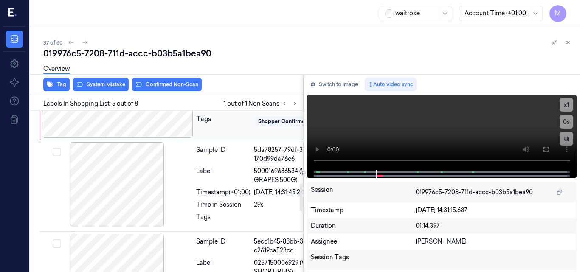
click at [175, 99] on icon at bounding box center [178, 96] width 6 height 6
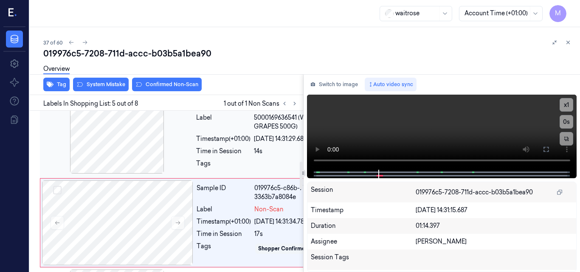
click at [114, 171] on div at bounding box center [117, 131] width 151 height 85
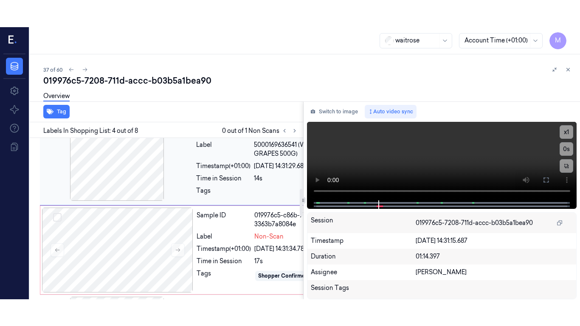
scroll to position [298, 0]
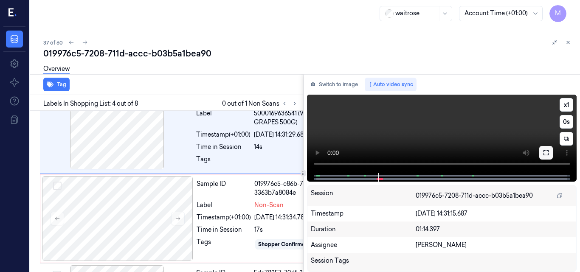
click at [547, 154] on icon at bounding box center [546, 152] width 7 height 7
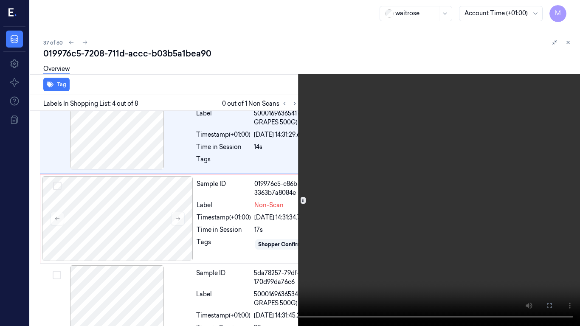
scroll to position [271, 0]
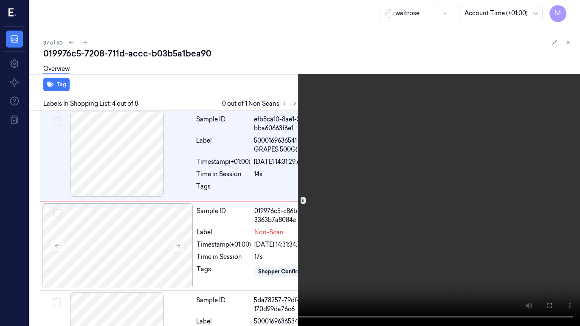
click at [380, 158] on video at bounding box center [290, 163] width 580 height 326
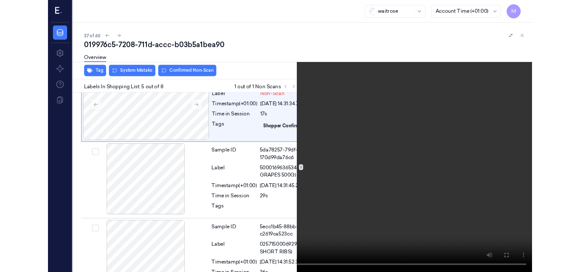
scroll to position [394, 0]
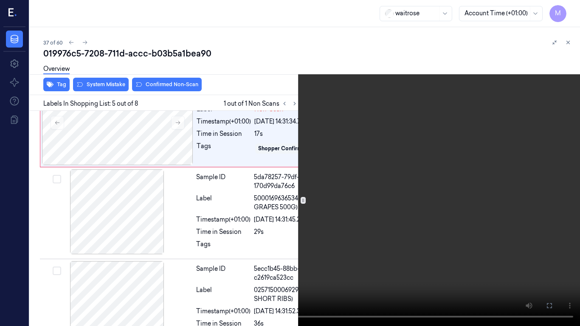
click at [345, 159] on video at bounding box center [290, 163] width 580 height 326
click at [0, 0] on icon at bounding box center [0, 0] width 0 height 0
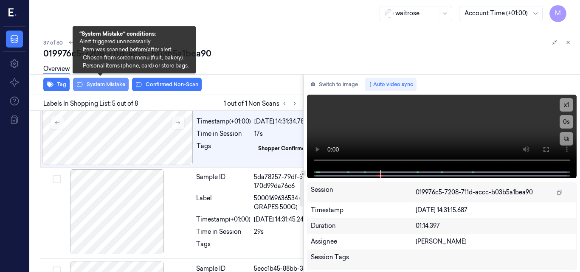
click at [109, 82] on button "System Mistake" at bounding box center [101, 85] width 56 height 14
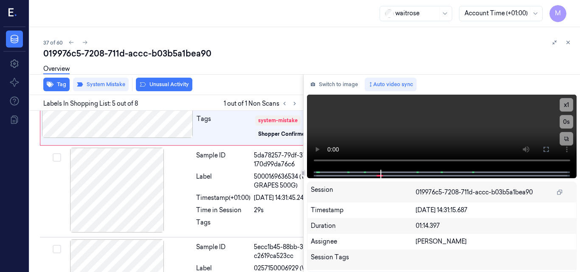
scroll to position [423, 0]
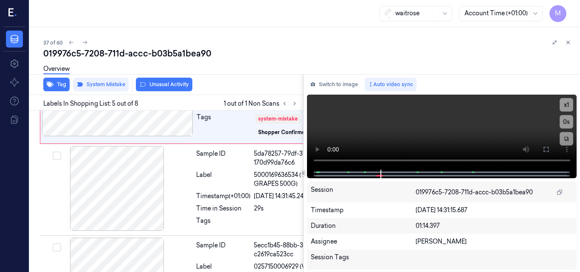
click at [178, 85] on button "Unusual Activity" at bounding box center [164, 85] width 56 height 14
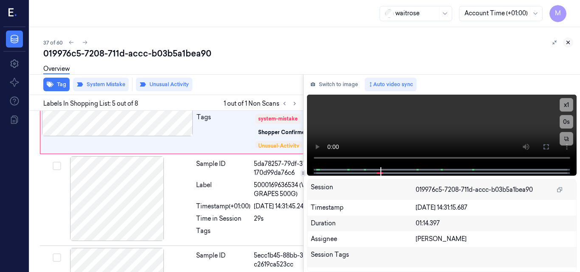
click at [567, 42] on icon at bounding box center [568, 42] width 6 height 6
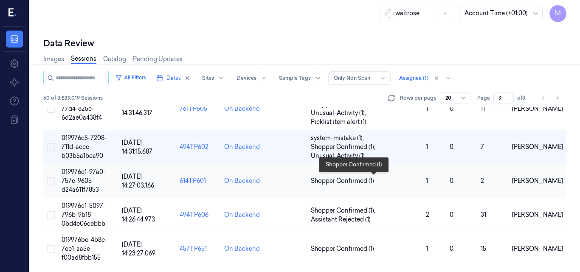
scroll to position [638, 0]
click at [77, 175] on td "019976c1-97a0-757c-9605-d24a611f7853" at bounding box center [88, 181] width 60 height 34
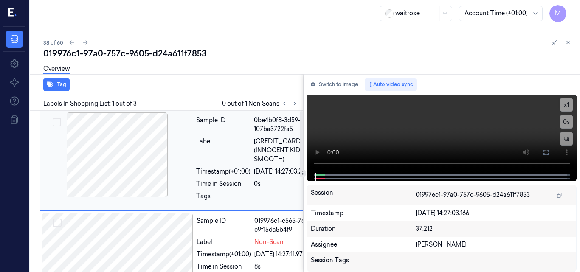
click at [127, 143] on div at bounding box center [117, 155] width 151 height 85
click at [548, 152] on icon at bounding box center [546, 152] width 7 height 7
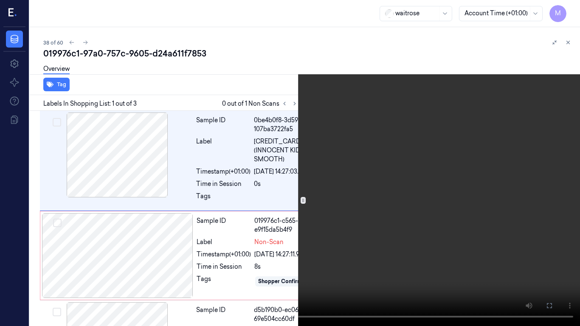
click at [453, 158] on video at bounding box center [290, 163] width 580 height 326
click at [566, 10] on button "x 1" at bounding box center [570, 10] width 14 height 14
click at [251, 171] on video at bounding box center [290, 163] width 580 height 326
click at [0, 0] on button at bounding box center [0, 0] width 0 height 0
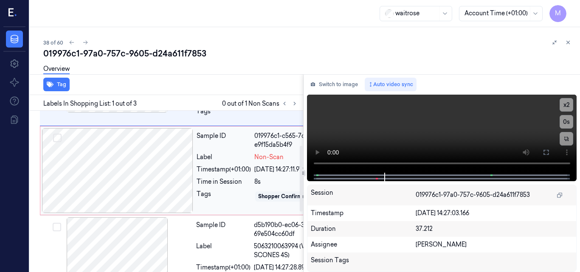
click at [135, 190] on div at bounding box center [117, 170] width 151 height 85
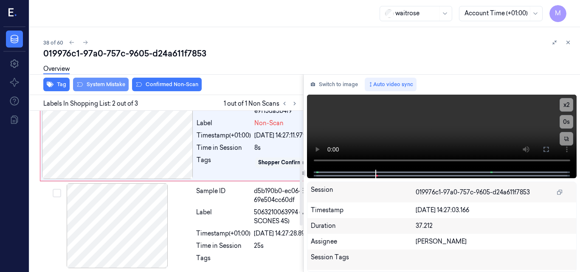
scroll to position [119, 0]
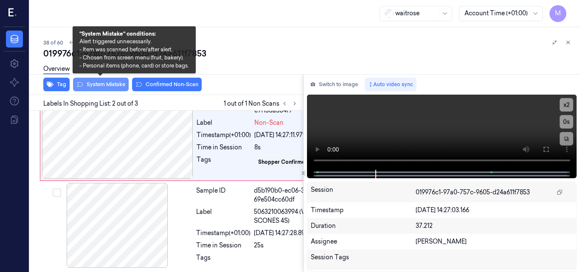
click at [105, 87] on button "System Mistake" at bounding box center [101, 85] width 56 height 14
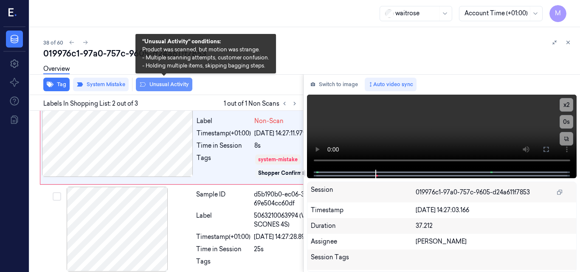
click at [166, 86] on button "Unusual Activity" at bounding box center [164, 85] width 56 height 14
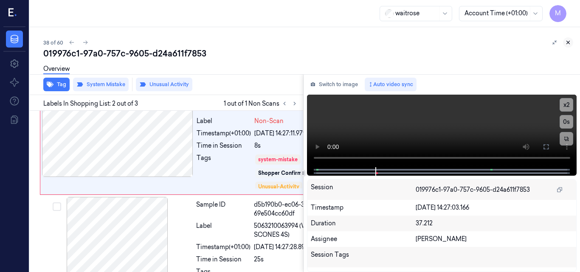
click at [567, 42] on icon at bounding box center [568, 42] width 3 height 3
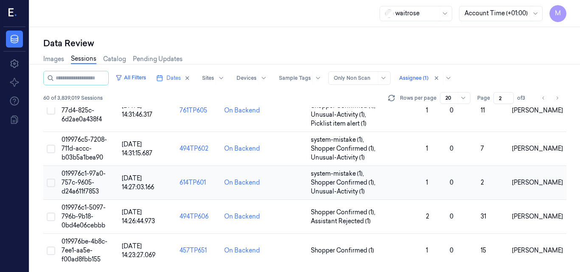
scroll to position [638, 0]
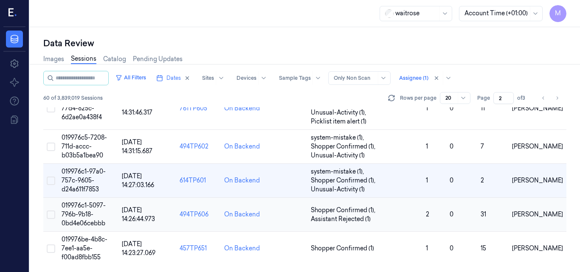
click at [83, 206] on span "019976c1-5097-796b-9b18-0bd4e06cebbb" at bounding box center [84, 214] width 44 height 25
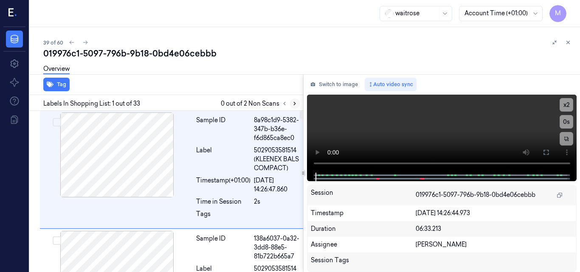
click at [292, 104] on icon at bounding box center [295, 104] width 6 height 6
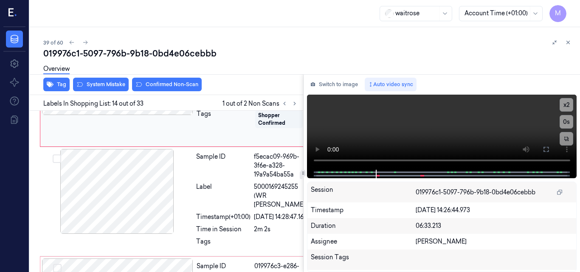
scroll to position [1606, 0]
click at [185, 114] on div at bounding box center [117, 71] width 151 height 85
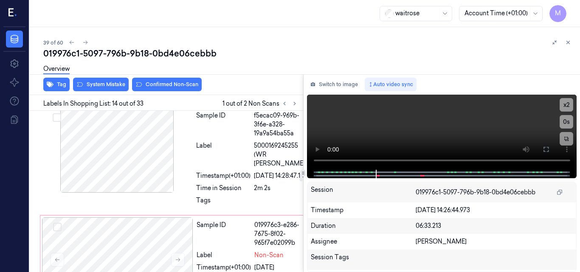
scroll to position [1648, 0]
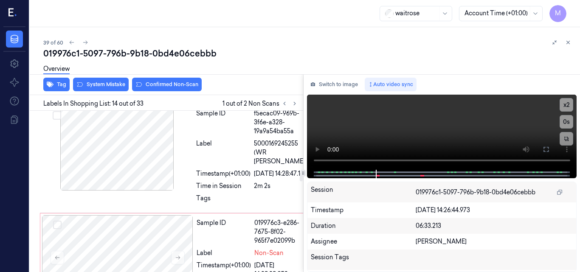
click at [178, 32] on icon at bounding box center [178, 29] width 6 height 6
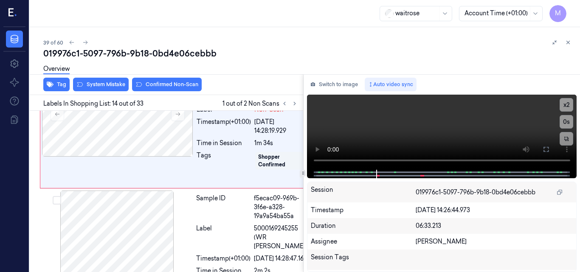
scroll to position [1521, 0]
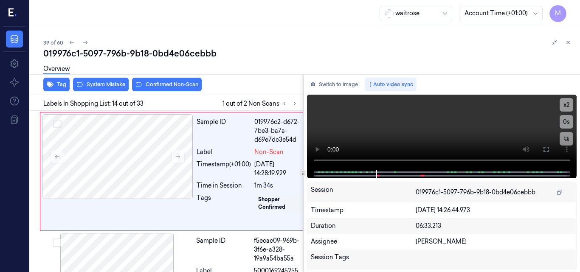
click at [149, 81] on div at bounding box center [117, 38] width 151 height 85
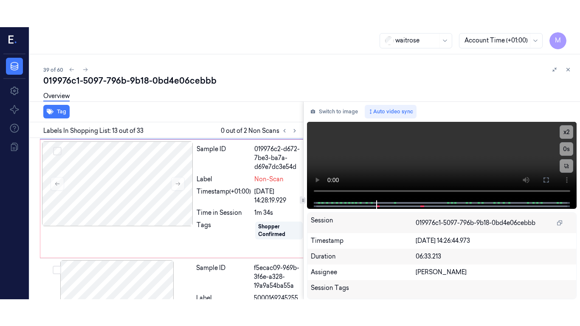
scroll to position [1525, 0]
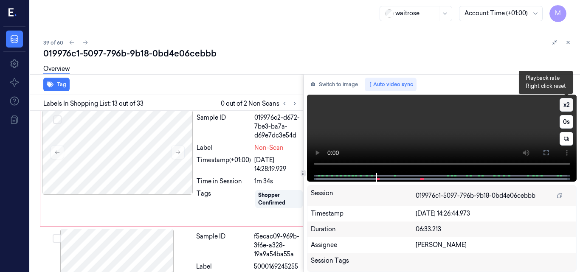
click at [568, 104] on button "x 2" at bounding box center [567, 105] width 14 height 14
click at [569, 101] on button "x 4" at bounding box center [567, 105] width 14 height 14
click at [472, 122] on video at bounding box center [442, 134] width 270 height 79
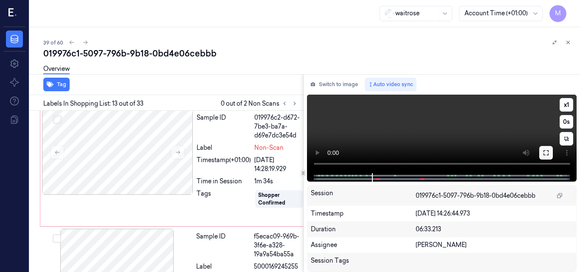
click at [544, 156] on icon at bounding box center [546, 152] width 7 height 7
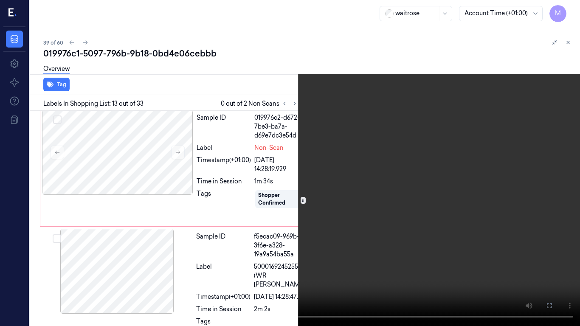
click at [567, 9] on button "x 1" at bounding box center [570, 10] width 14 height 14
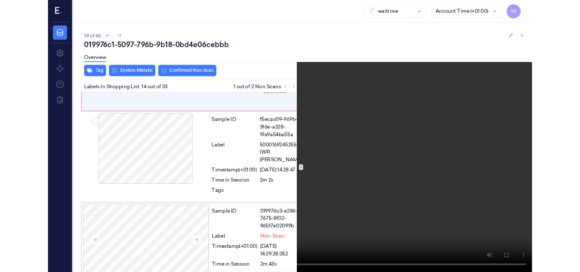
scroll to position [1621, 0]
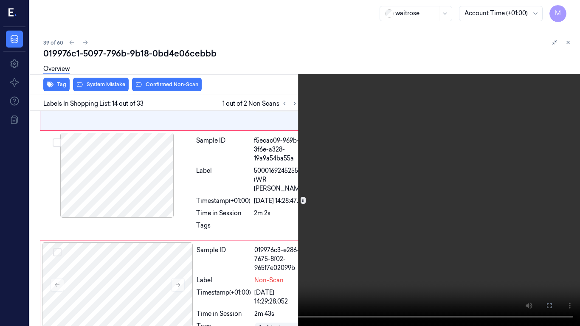
click at [323, 130] on video at bounding box center [290, 163] width 580 height 326
click at [0, 0] on icon at bounding box center [0, 0] width 0 height 0
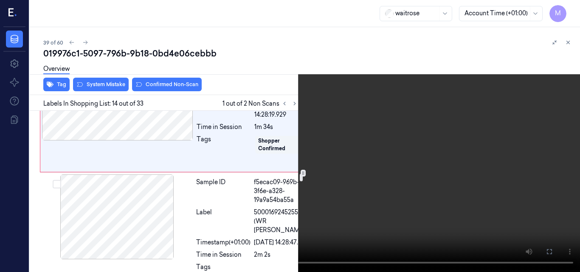
scroll to position [1578, 0]
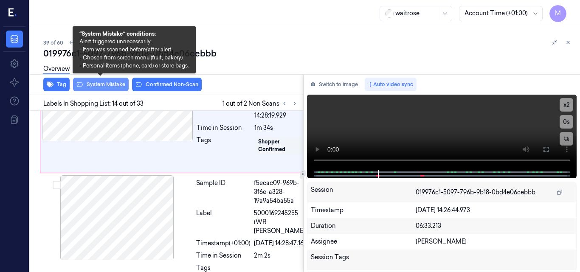
click at [103, 87] on button "System Mistake" at bounding box center [101, 85] width 56 height 14
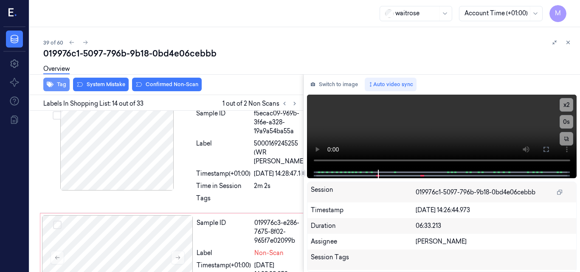
scroll to position [1650, 0]
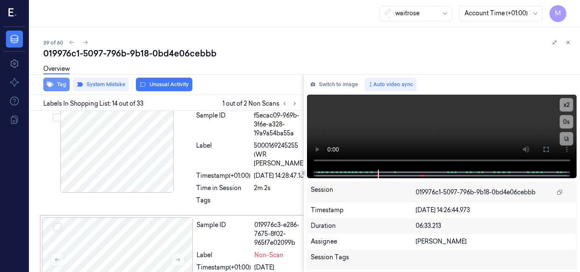
click at [58, 85] on button "Tag" at bounding box center [56, 85] width 26 height 14
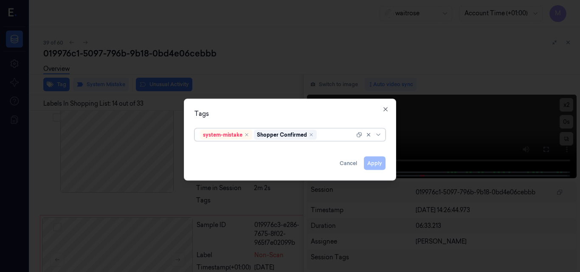
click at [324, 134] on div at bounding box center [336, 134] width 36 height 9
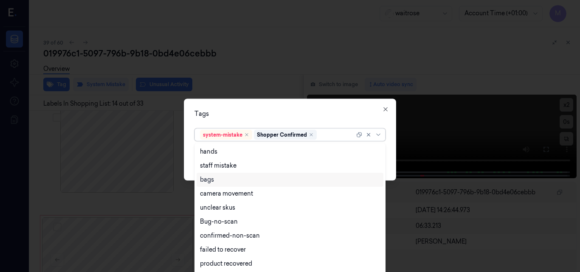
click at [220, 180] on div "bags" at bounding box center [290, 179] width 180 height 9
click at [246, 114] on div "Tags" at bounding box center [289, 113] width 191 height 9
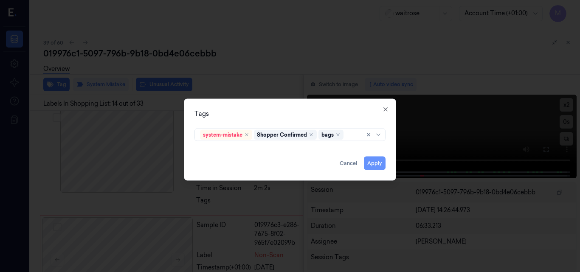
click at [375, 161] on button "Apply" at bounding box center [375, 163] width 22 height 14
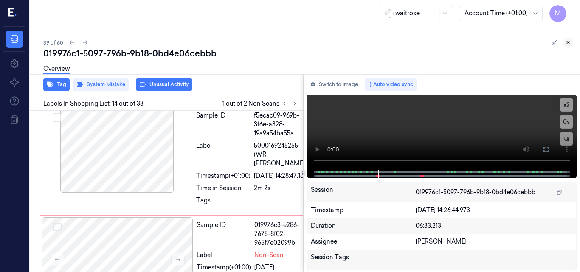
click at [569, 40] on icon at bounding box center [568, 42] width 6 height 6
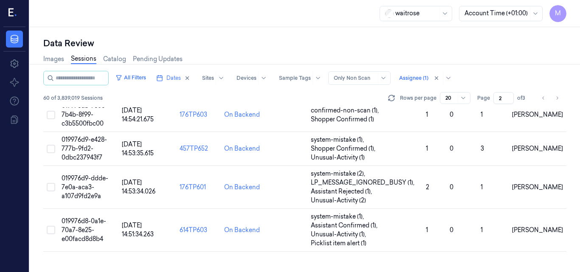
scroll to position [638, 0]
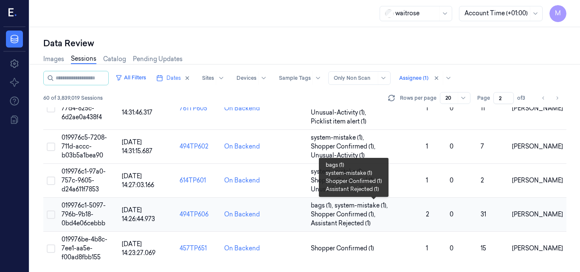
click at [330, 217] on span "Shopper Confirmed (1) ," at bounding box center [344, 214] width 66 height 9
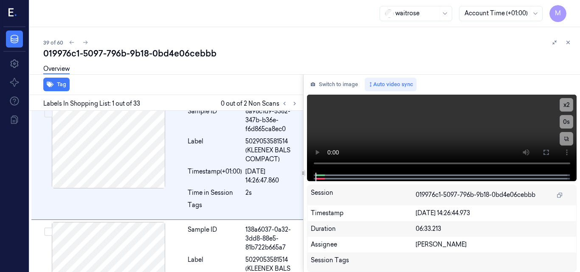
scroll to position [28, 0]
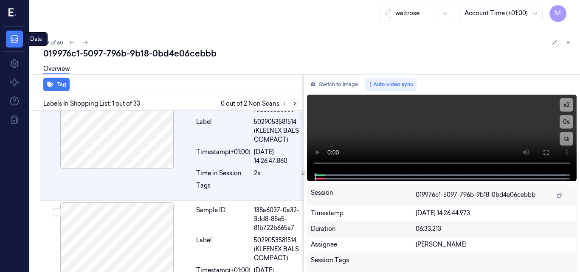
click at [295, 104] on icon at bounding box center [295, 103] width 2 height 3
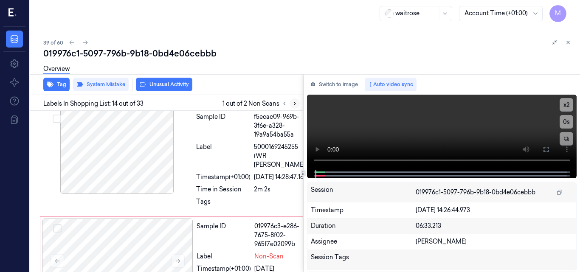
scroll to position [1650, 0]
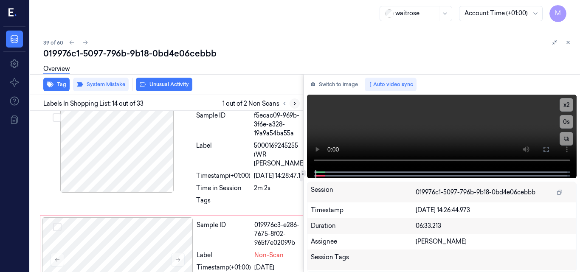
click at [296, 101] on icon at bounding box center [295, 104] width 6 height 6
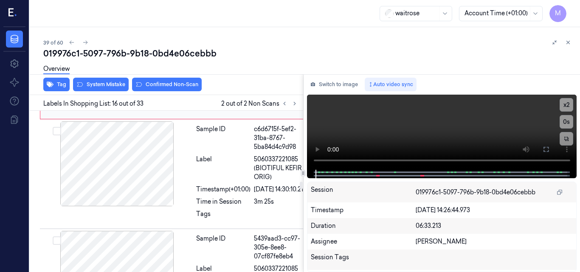
scroll to position [1822, 0]
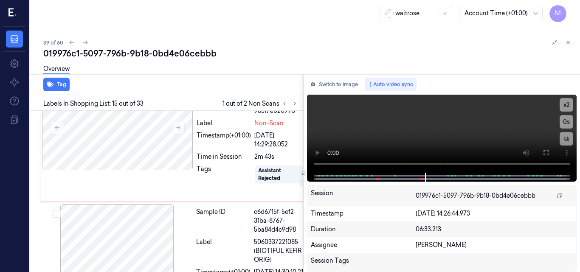
scroll to position [1779, 0]
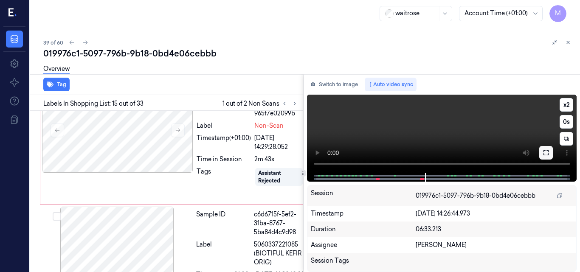
click at [550, 152] on button at bounding box center [546, 153] width 14 height 14
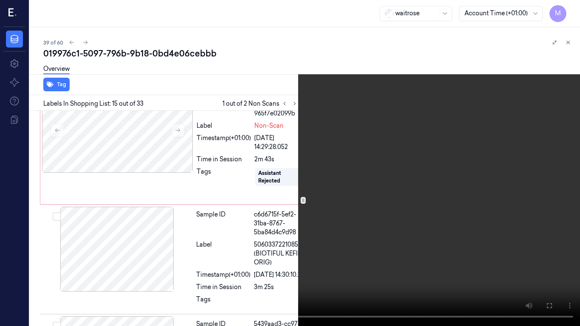
click at [0, 0] on button at bounding box center [0, 0] width 0 height 0
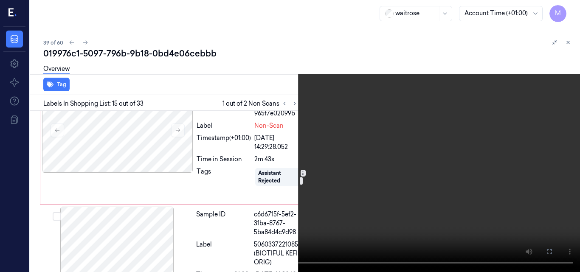
scroll to position [1652, 0]
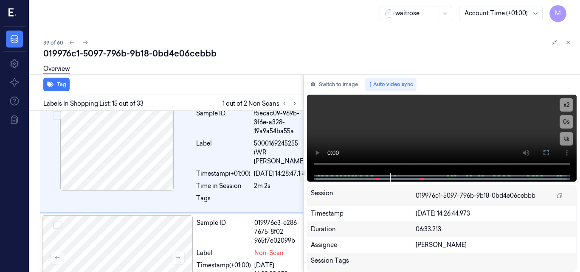
click at [155, 68] on div at bounding box center [117, 25] width 151 height 85
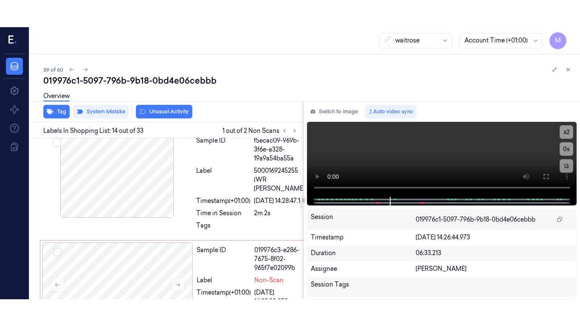
scroll to position [1650, 0]
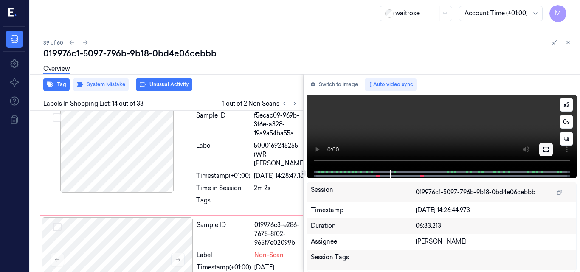
click at [548, 153] on button at bounding box center [546, 150] width 14 height 14
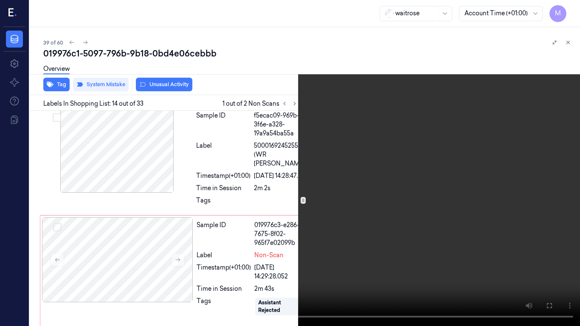
click at [306, 147] on video at bounding box center [290, 163] width 580 height 326
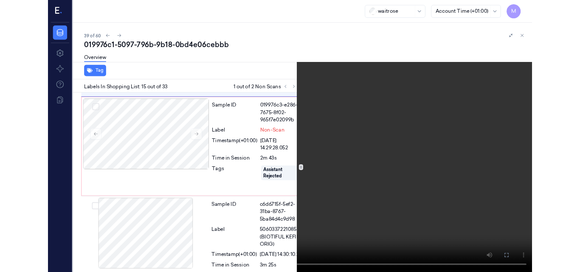
scroll to position [1752, 0]
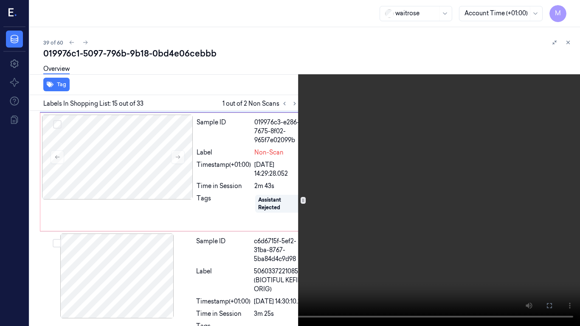
click at [377, 170] on video at bounding box center [290, 163] width 580 height 326
click at [0, 0] on icon at bounding box center [0, 0] width 0 height 0
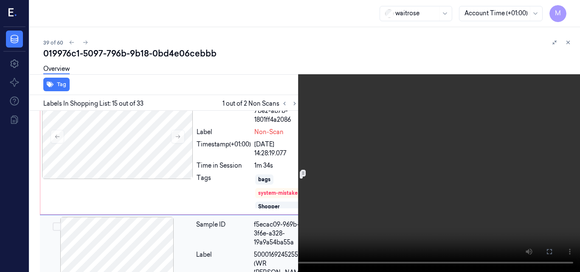
scroll to position [1540, 0]
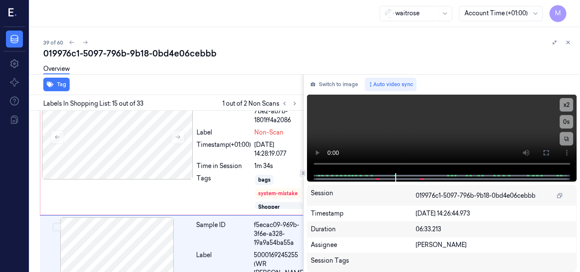
click at [250, 37] on div "Label" at bounding box center [223, 23] width 54 height 27
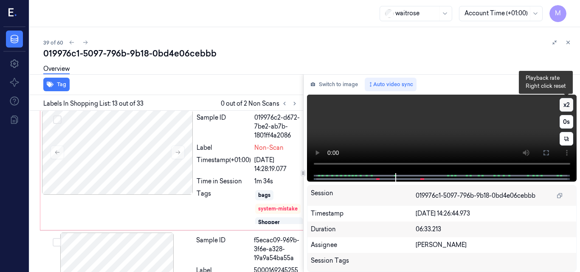
click at [569, 105] on button "x 2" at bounding box center [567, 105] width 14 height 14
click at [569, 105] on button "x 4" at bounding box center [567, 105] width 14 height 14
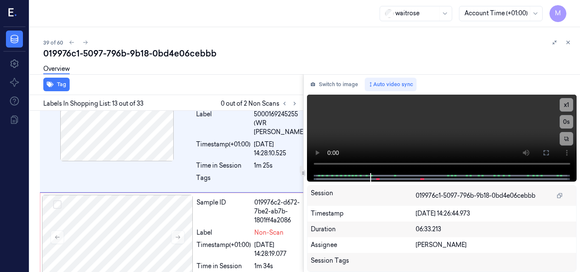
click at [245, 18] on div "Label" at bounding box center [223, 5] width 54 height 27
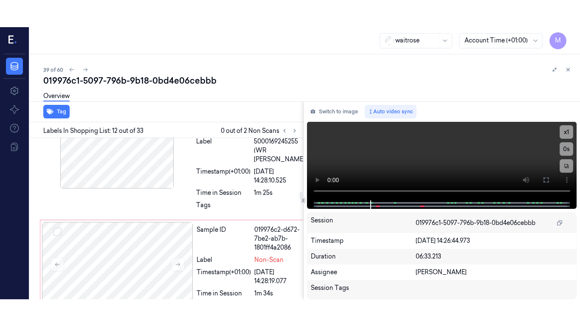
scroll to position [1406, 0]
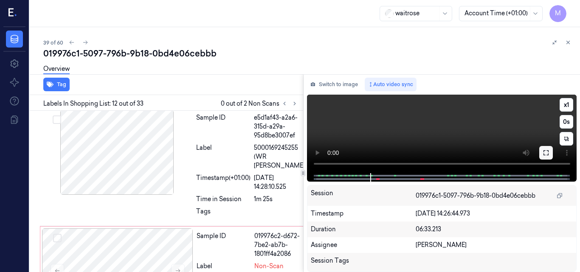
click at [547, 154] on icon at bounding box center [546, 152] width 7 height 7
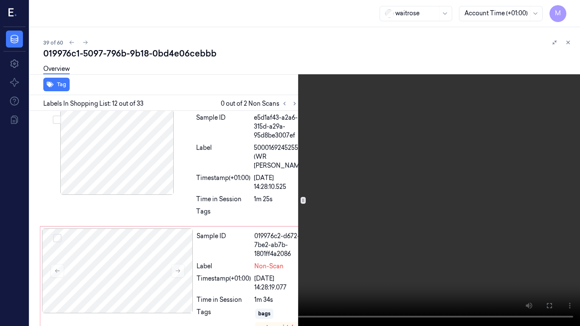
click at [386, 152] on video at bounding box center [290, 163] width 580 height 326
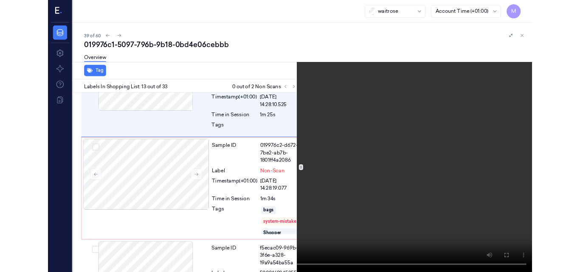
scroll to position [1498, 0]
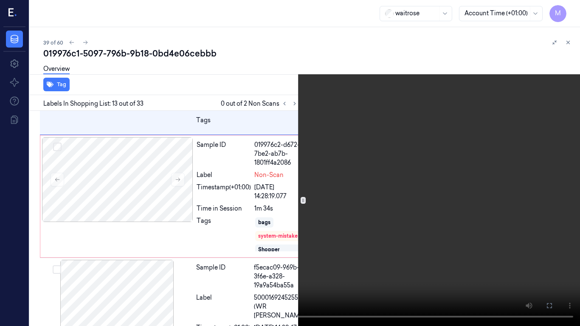
click at [348, 188] on video at bounding box center [290, 163] width 580 height 326
click at [0, 0] on button at bounding box center [0, 0] width 0 height 0
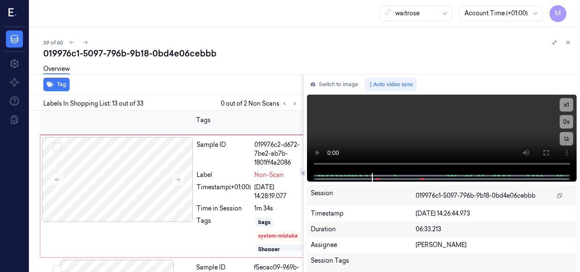
click at [239, 49] on div "Sample ID" at bounding box center [223, 35] width 54 height 27
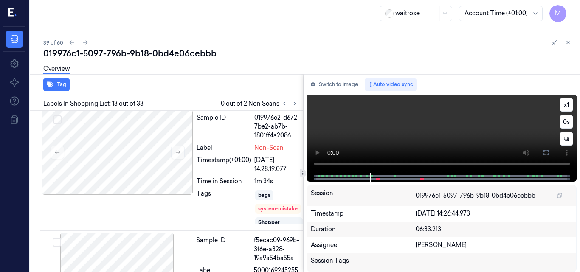
click at [427, 139] on video at bounding box center [442, 134] width 270 height 79
click at [439, 138] on video at bounding box center [442, 134] width 270 height 79
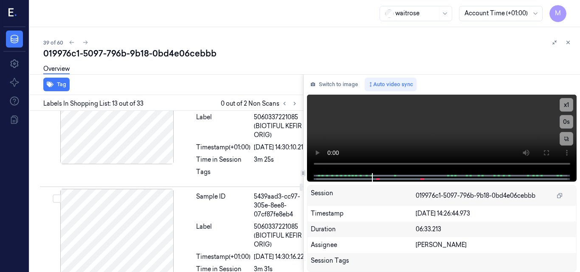
scroll to position [1907, 0]
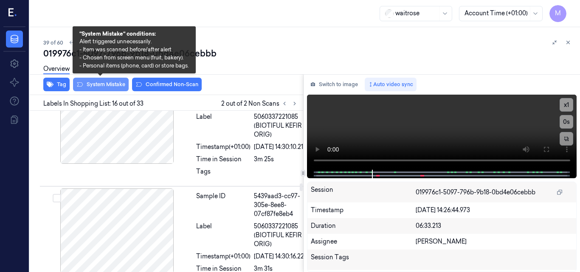
click at [104, 85] on button "System Mistake" at bounding box center [101, 85] width 56 height 14
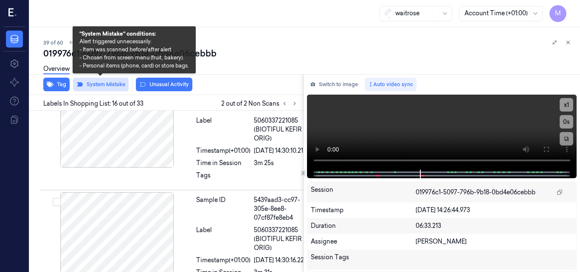
scroll to position [1909, 0]
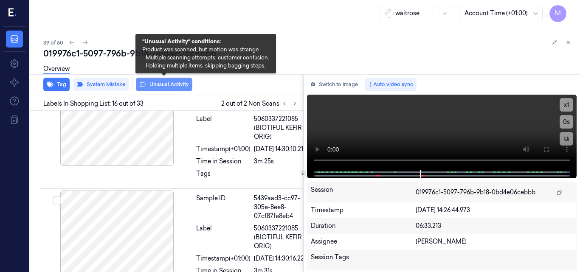
click at [161, 85] on button "Unusual Activity" at bounding box center [164, 85] width 56 height 14
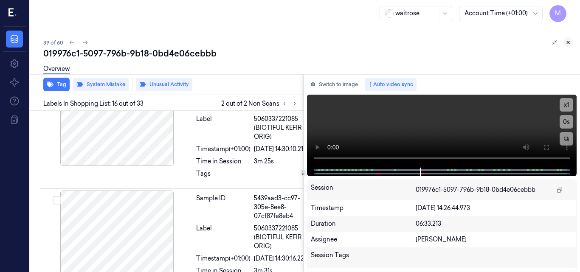
click at [566, 40] on icon at bounding box center [568, 42] width 6 height 6
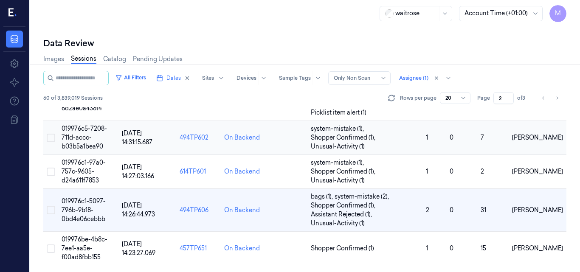
scroll to position [647, 0]
click at [76, 256] on span "019976be-4b8c-7ee1-aa5e-f00ad8fbb155" at bounding box center [85, 248] width 46 height 25
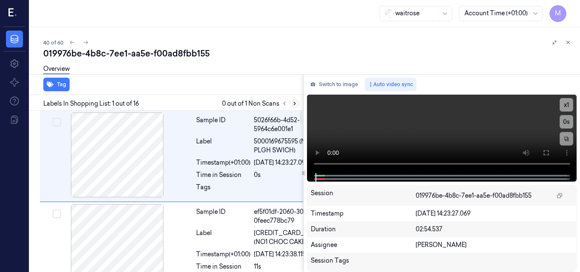
click at [296, 103] on icon at bounding box center [295, 104] width 6 height 6
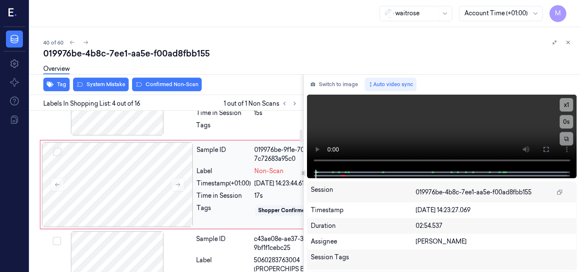
scroll to position [229, 0]
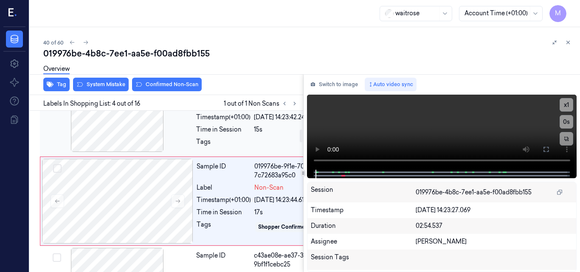
click at [142, 152] on div at bounding box center [117, 109] width 151 height 85
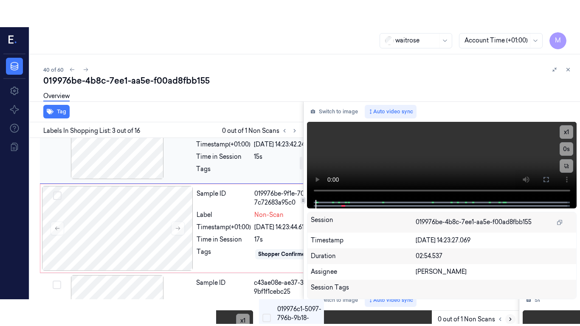
scroll to position [228, 0]
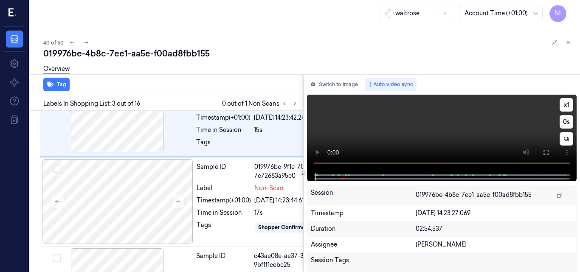
click at [434, 130] on video at bounding box center [442, 134] width 270 height 78
click at [543, 152] on icon at bounding box center [546, 152] width 7 height 7
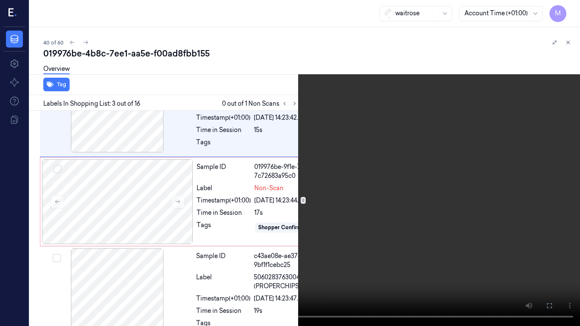
click at [434, 174] on video at bounding box center [290, 163] width 580 height 326
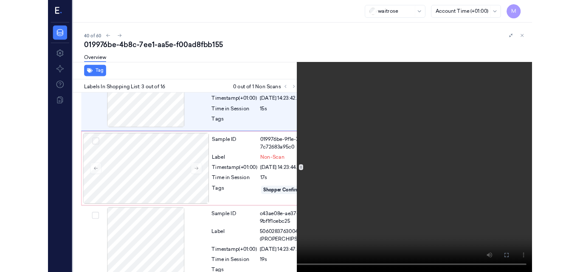
scroll to position [202, 0]
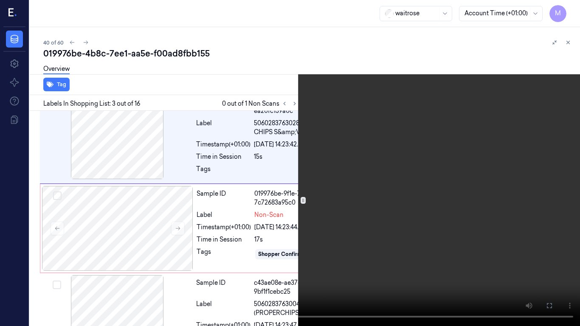
click at [0, 0] on icon at bounding box center [0, 0] width 0 height 0
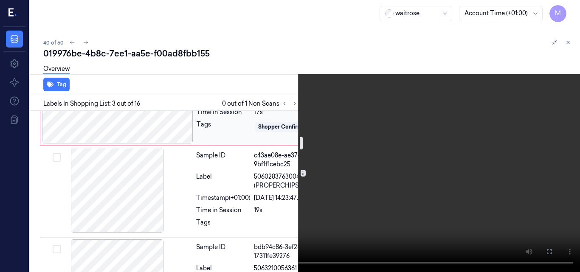
scroll to position [287, 0]
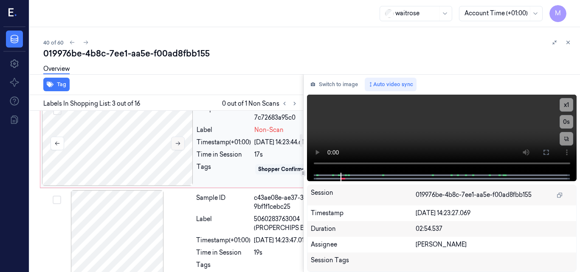
click at [180, 146] on icon at bounding box center [178, 144] width 6 height 6
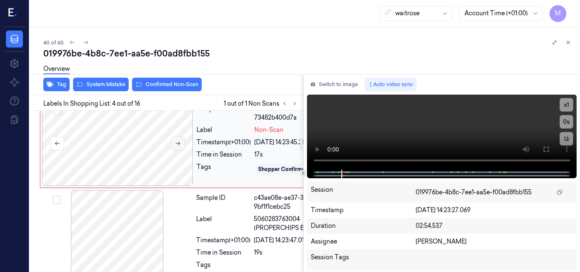
scroll to position [356, 0]
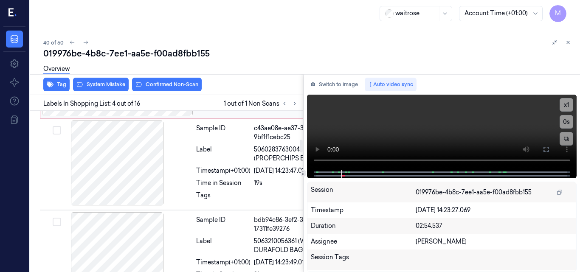
click at [181, 81] on button at bounding box center [178, 74] width 14 height 14
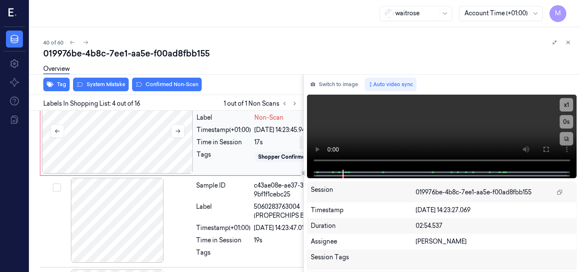
scroll to position [314, 0]
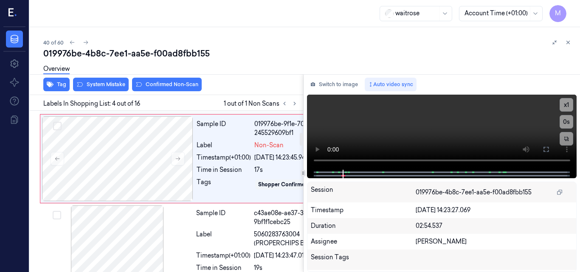
click at [138, 110] on div at bounding box center [117, 67] width 151 height 85
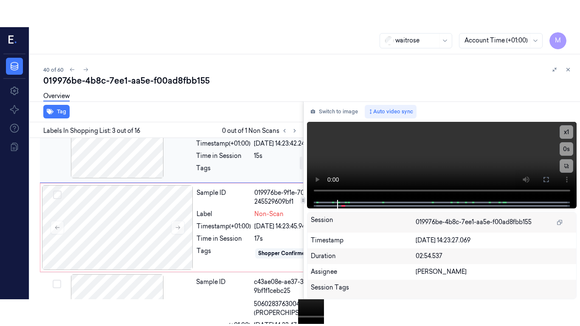
scroll to position [228, 0]
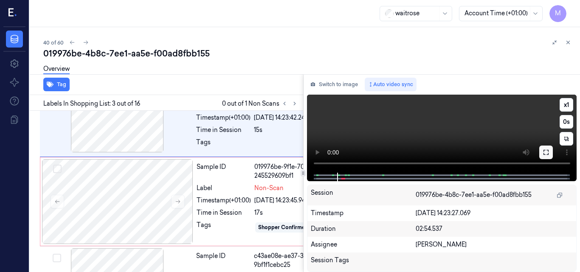
click at [547, 152] on icon at bounding box center [546, 152] width 7 height 7
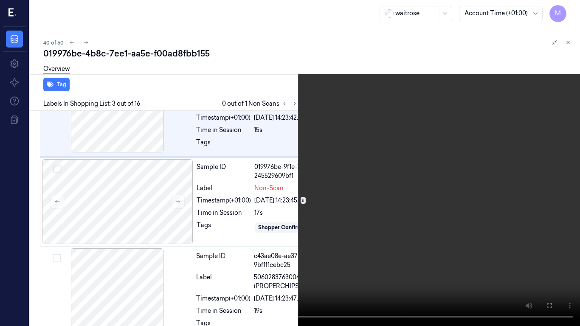
click at [432, 170] on video at bounding box center [290, 163] width 580 height 326
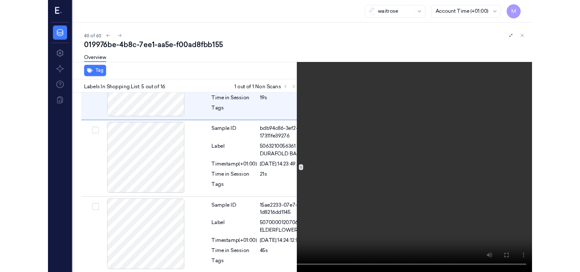
scroll to position [457, 0]
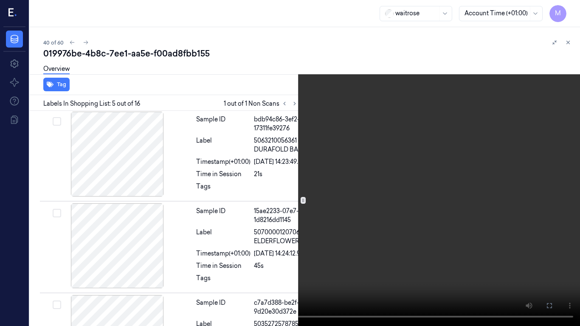
click at [328, 197] on video at bounding box center [290, 163] width 580 height 326
click at [0, 0] on icon at bounding box center [0, 0] width 0 height 0
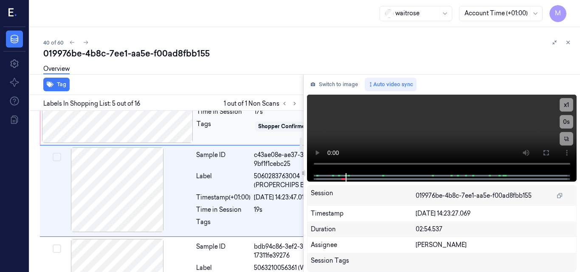
click at [119, 143] on div at bounding box center [117, 100] width 151 height 85
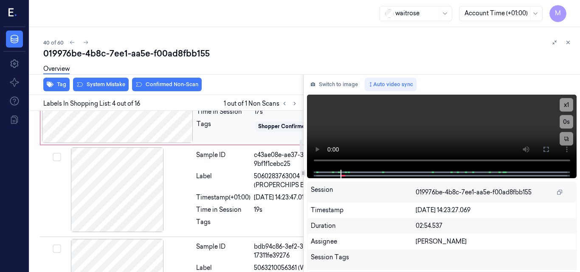
scroll to position [356, 0]
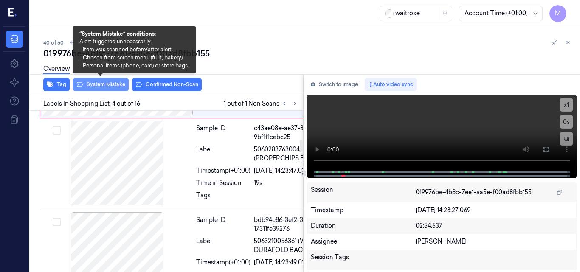
click at [112, 85] on button "System Mistake" at bounding box center [101, 85] width 56 height 14
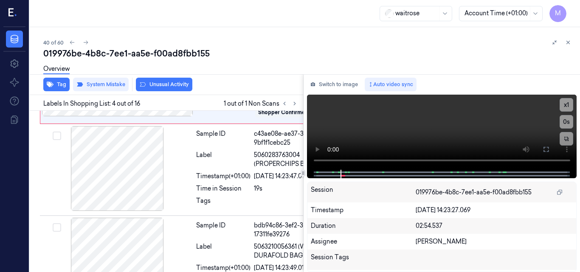
scroll to position [358, 0]
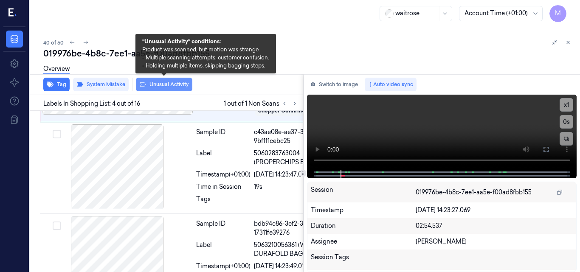
click at [164, 85] on button "Unusual Activity" at bounding box center [164, 85] width 56 height 14
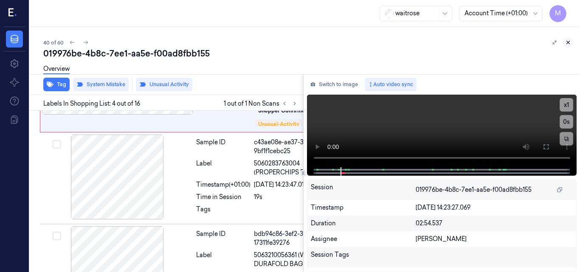
click at [567, 42] on icon at bounding box center [568, 42] width 6 height 6
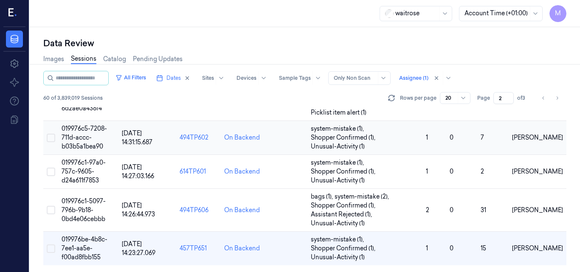
scroll to position [647, 0]
click at [558, 98] on icon "Go to next page" at bounding box center [557, 98] width 5 height 7
type input "3"
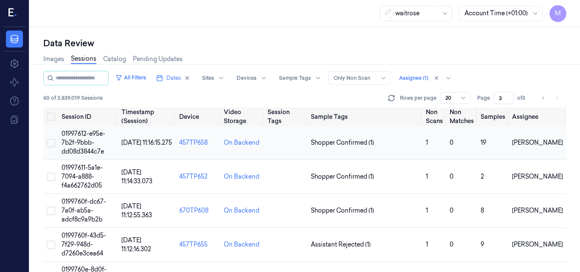
click at [91, 133] on span "01997612-e95e-7b2f-9bbb-dd08d3844c7e" at bounding box center [84, 142] width 44 height 25
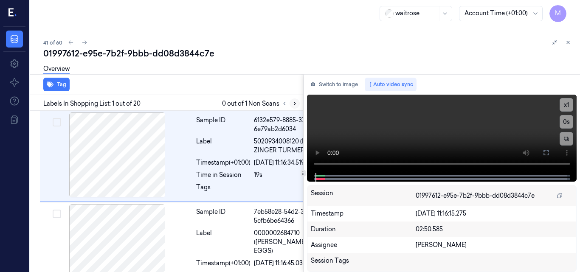
click at [295, 105] on icon at bounding box center [295, 104] width 6 height 6
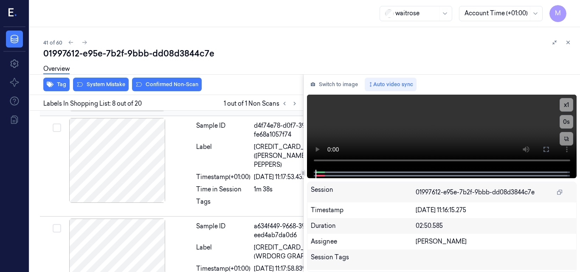
scroll to position [839, 0]
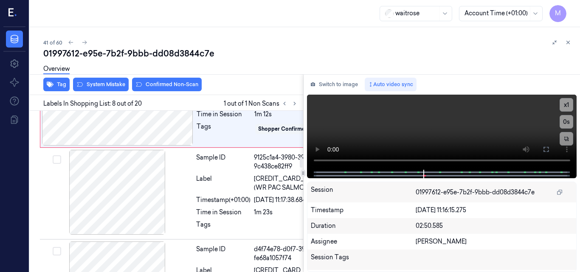
click at [145, 54] on div at bounding box center [117, 11] width 151 height 85
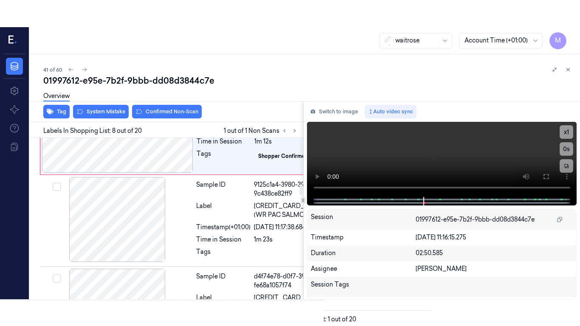
scroll to position [711, 0]
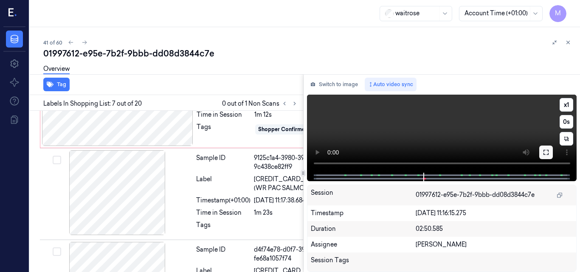
click at [549, 153] on icon at bounding box center [546, 152] width 7 height 7
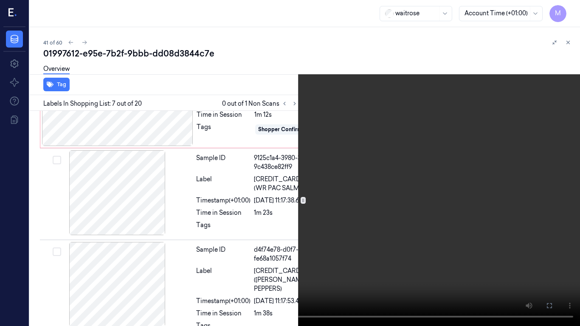
click at [285, 190] on video at bounding box center [290, 163] width 580 height 326
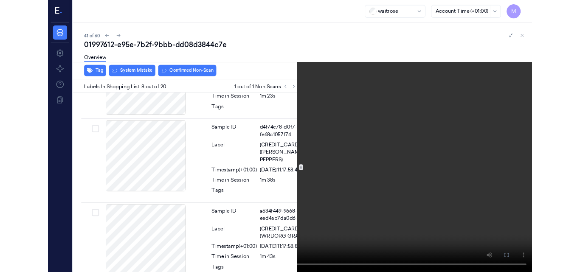
scroll to position [812, 0]
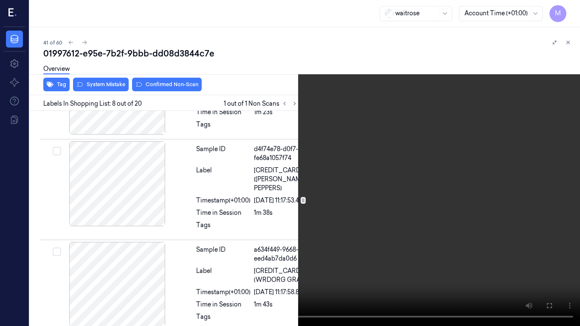
click at [282, 220] on video at bounding box center [290, 163] width 580 height 326
click at [0, 0] on icon at bounding box center [0, 0] width 0 height 0
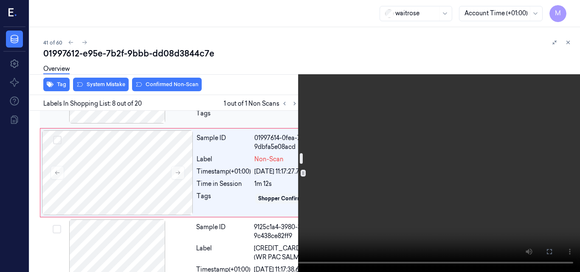
scroll to position [684, 0]
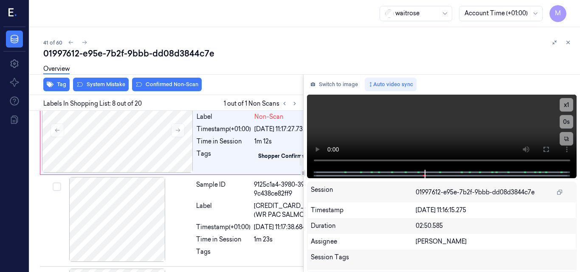
click at [136, 81] on div at bounding box center [117, 38] width 151 height 85
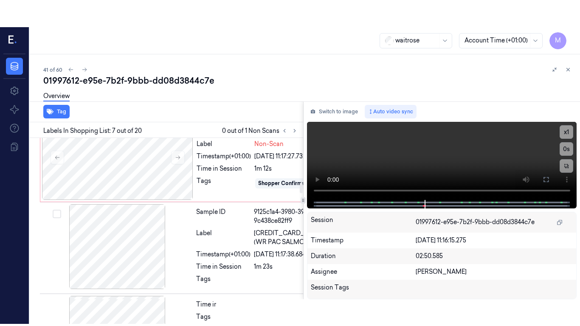
scroll to position [711, 0]
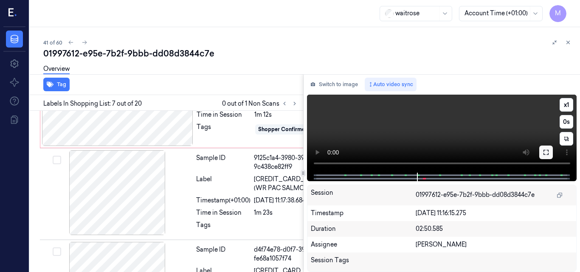
click at [549, 152] on icon at bounding box center [546, 152] width 5 height 5
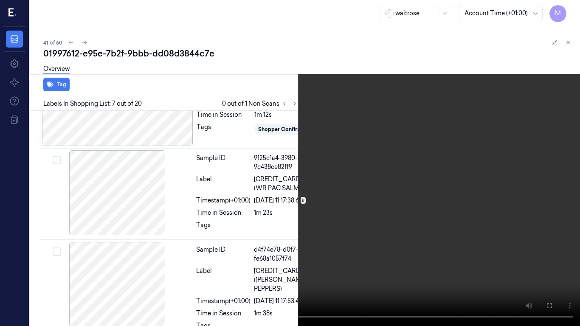
click at [395, 178] on video at bounding box center [290, 163] width 580 height 326
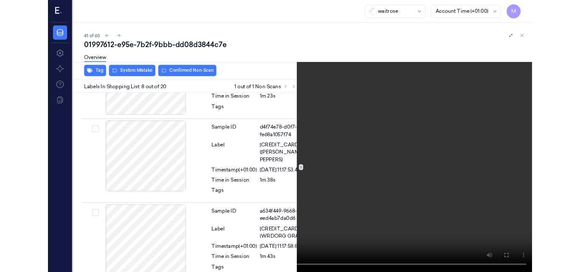
scroll to position [812, 0]
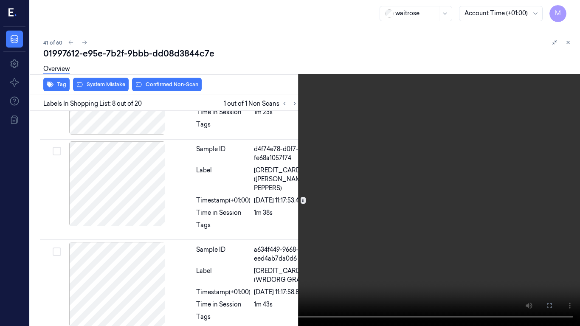
click at [312, 236] on video at bounding box center [290, 163] width 580 height 326
click at [0, 0] on icon at bounding box center [0, 0] width 0 height 0
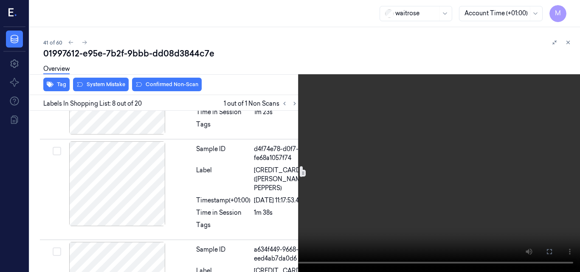
scroll to position [897, 0]
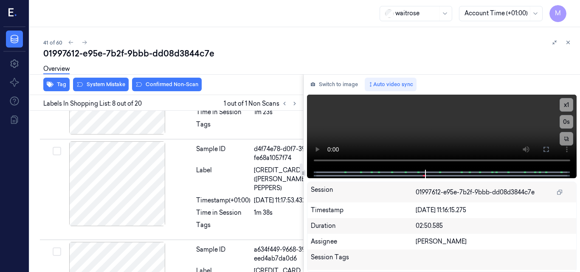
click at [127, 45] on div at bounding box center [117, 3] width 151 height 85
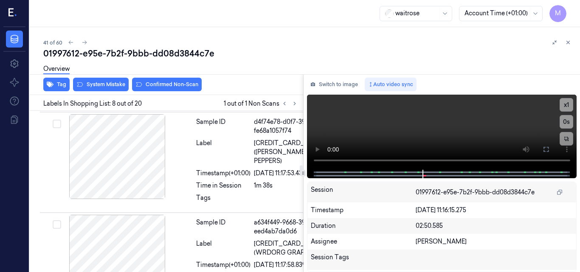
click at [110, 79] on div "Overview" at bounding box center [308, 70] width 530 height 22
click at [109, 80] on div "Overview" at bounding box center [308, 70] width 530 height 22
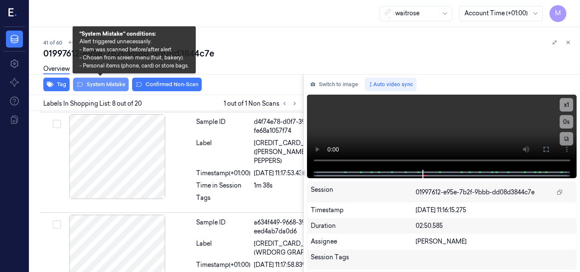
click at [107, 88] on button "System Mistake" at bounding box center [101, 85] width 56 height 14
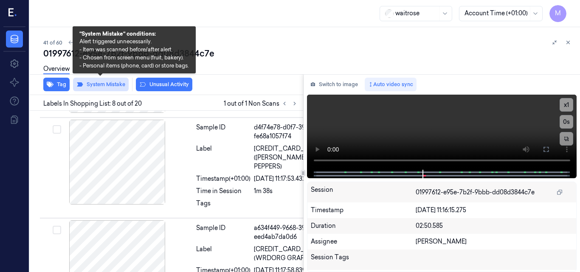
scroll to position [841, 0]
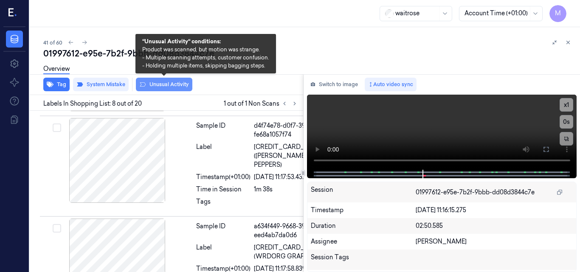
click at [165, 83] on button "Unusual Activity" at bounding box center [164, 85] width 56 height 14
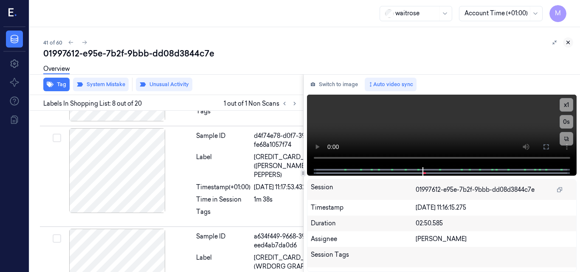
click at [568, 40] on icon at bounding box center [568, 42] width 6 height 6
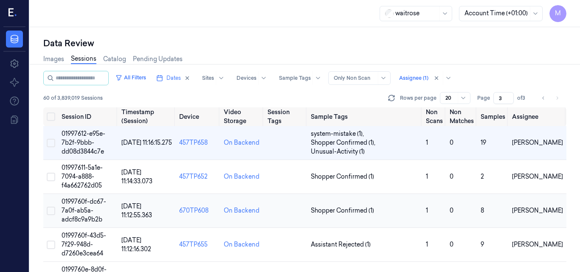
scroll to position [42, 0]
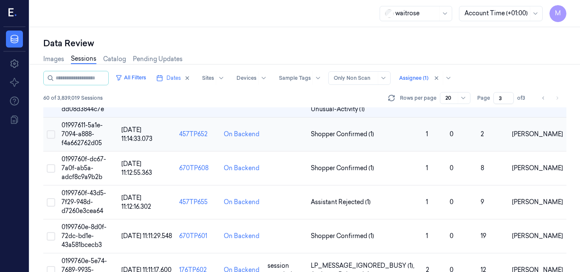
click at [90, 128] on span "01997611-5a1e-7094-a888-f4a662762d05" at bounding box center [82, 133] width 41 height 25
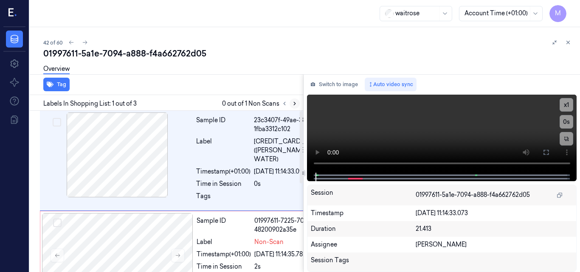
click at [294, 101] on icon at bounding box center [295, 104] width 6 height 6
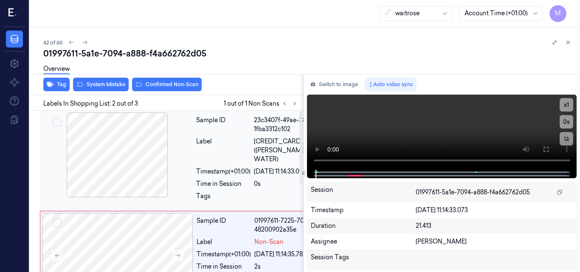
click at [155, 143] on div at bounding box center [117, 155] width 151 height 85
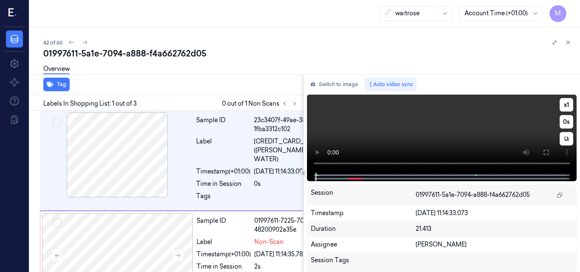
click at [525, 127] on video at bounding box center [442, 134] width 270 height 78
click at [545, 155] on icon at bounding box center [546, 152] width 7 height 7
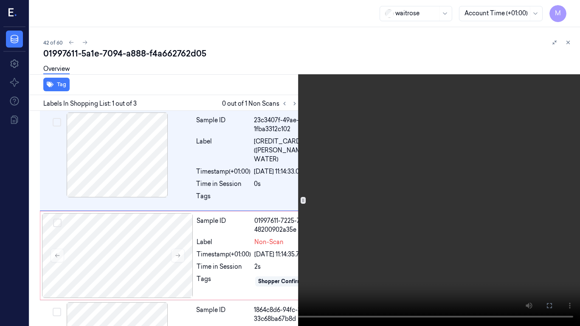
click at [384, 167] on video at bounding box center [290, 163] width 580 height 326
click at [439, 221] on video at bounding box center [290, 163] width 580 height 326
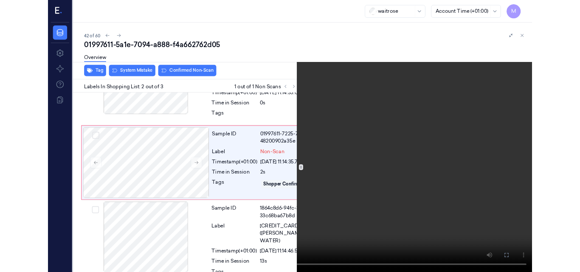
scroll to position [70, 0]
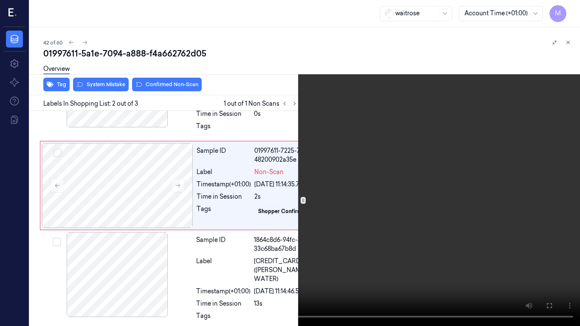
click at [437, 209] on video at bounding box center [290, 163] width 580 height 326
click at [0, 0] on button at bounding box center [0, 0] width 0 height 0
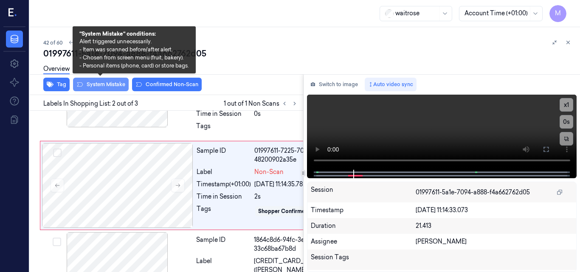
click at [109, 84] on button "System Mistake" at bounding box center [101, 85] width 56 height 14
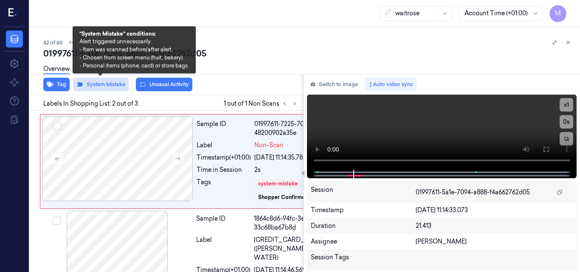
scroll to position [99, 0]
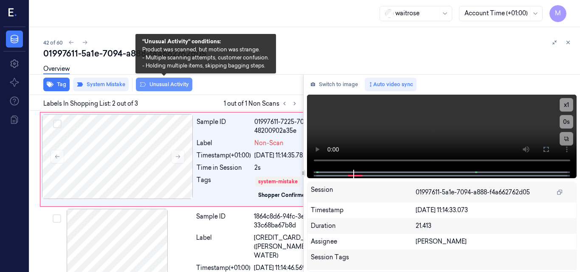
click at [170, 86] on button "Unusual Activity" at bounding box center [164, 85] width 56 height 14
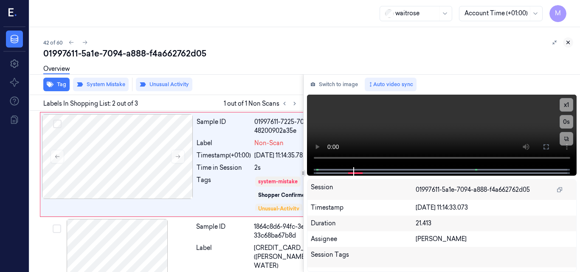
click at [569, 39] on icon at bounding box center [568, 42] width 6 height 6
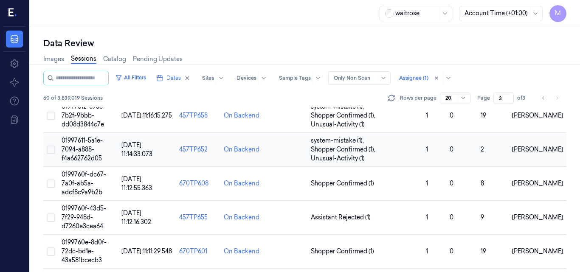
scroll to position [42, 0]
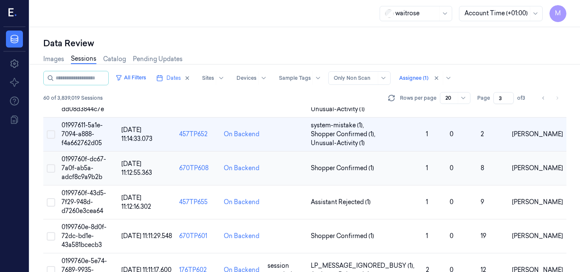
click at [78, 160] on span "0199760f-dc67-7a0f-ab5a-adcf8c9a9b2b" at bounding box center [84, 167] width 45 height 25
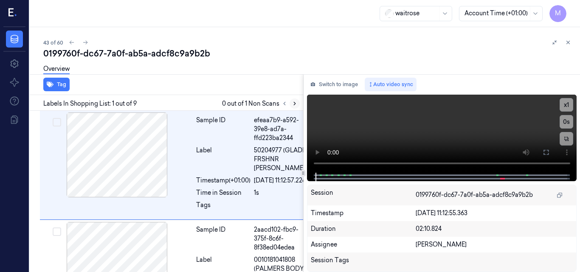
click at [295, 103] on icon at bounding box center [295, 103] width 2 height 3
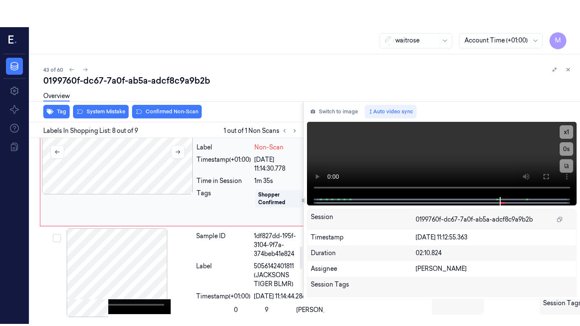
scroll to position [761, 0]
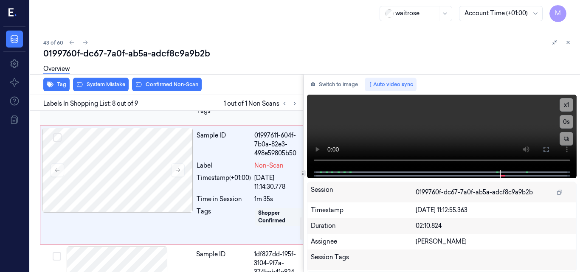
click at [136, 94] on div at bounding box center [117, 51] width 151 height 85
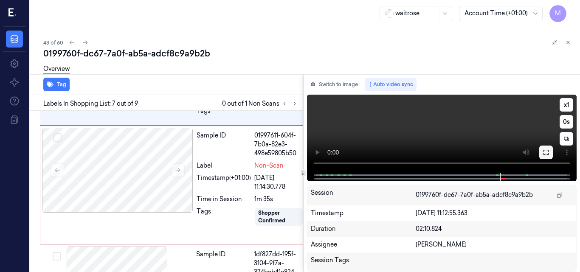
click at [543, 151] on icon at bounding box center [546, 152] width 7 height 7
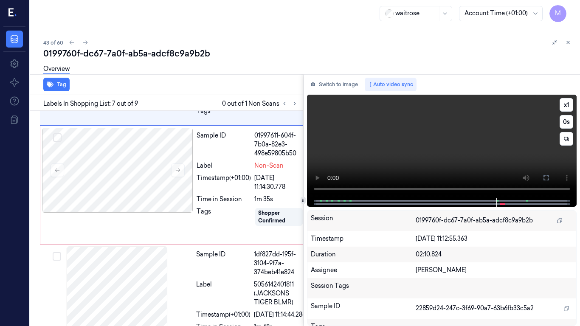
scroll to position [733, 0]
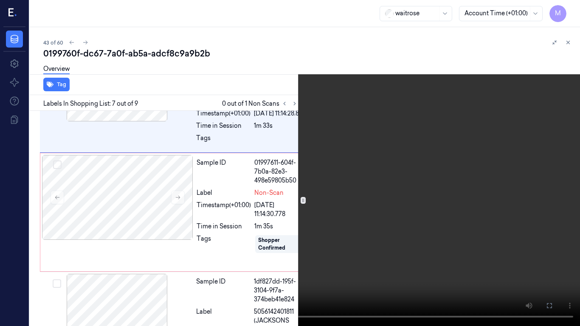
click at [397, 177] on video at bounding box center [290, 163] width 580 height 326
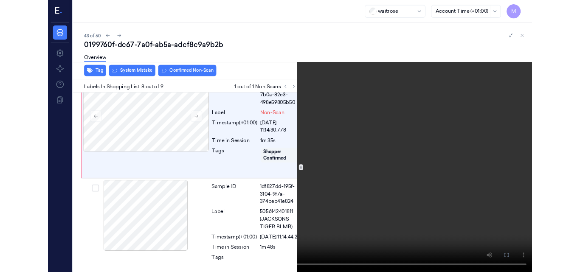
scroll to position [861, 0]
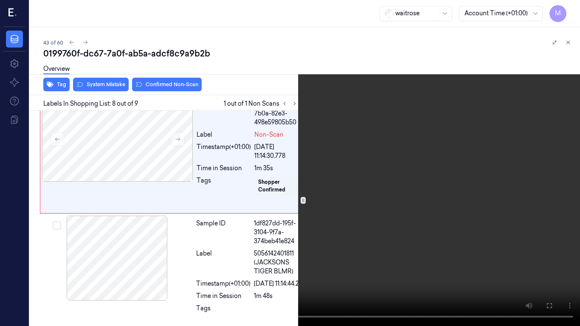
click at [397, 177] on video at bounding box center [290, 163] width 580 height 326
click at [0, 0] on icon at bounding box center [0, 0] width 0 height 0
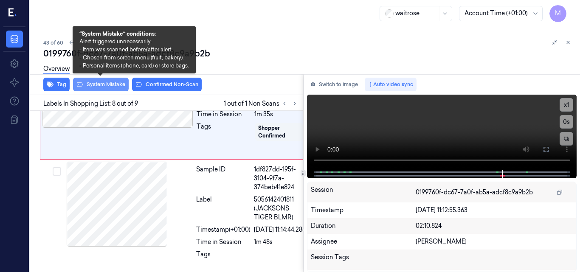
click at [103, 82] on button "System Mistake" at bounding box center [101, 85] width 56 height 14
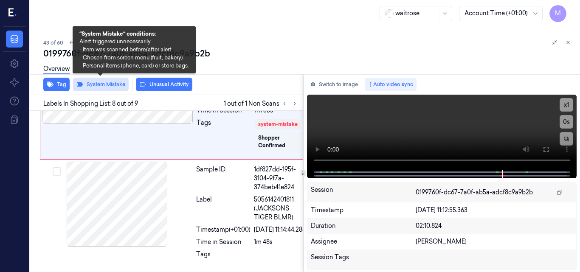
scroll to position [890, 0]
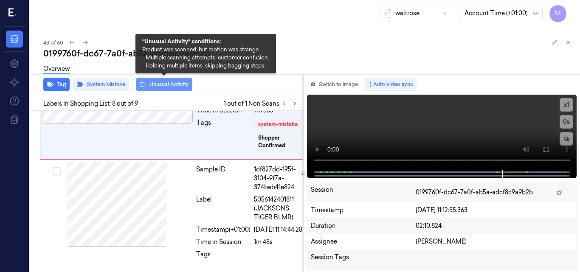
click at [160, 83] on button "Unusual Activity" at bounding box center [164, 85] width 56 height 14
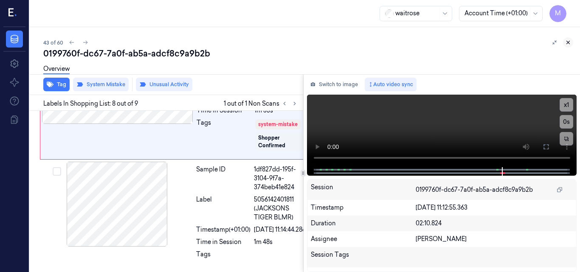
click at [570, 42] on icon at bounding box center [568, 42] width 6 height 6
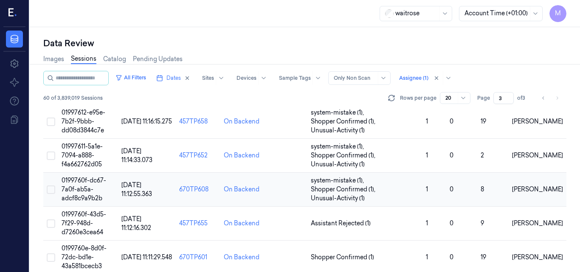
scroll to position [64, 0]
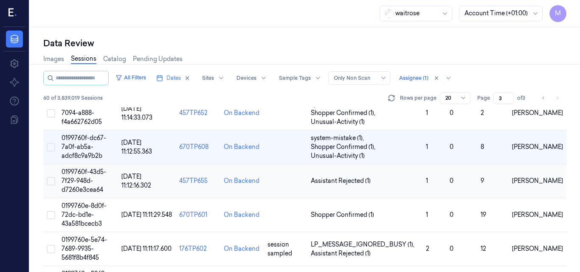
click at [87, 176] on td "0199760f-43d5-7f29-948d-d7260e3cea64" at bounding box center [88, 181] width 60 height 34
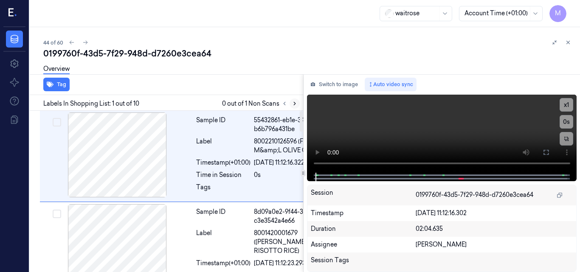
click at [295, 105] on icon at bounding box center [295, 104] width 6 height 6
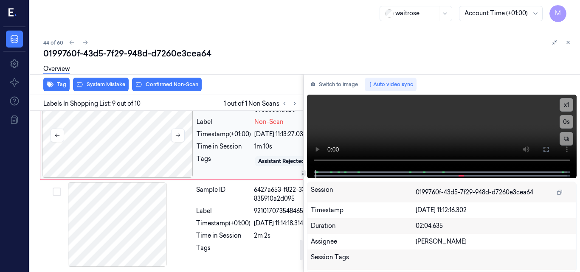
scroll to position [1011, 0]
click at [130, 86] on div at bounding box center [117, 43] width 151 height 85
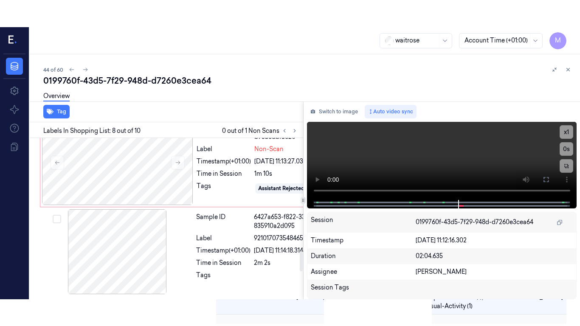
scroll to position [883, 0]
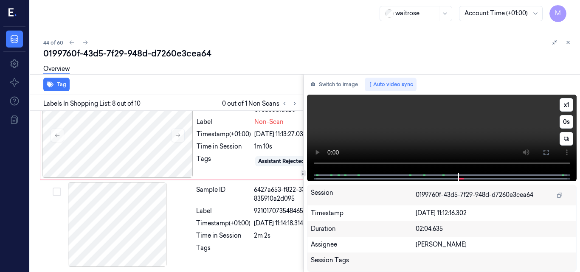
click at [465, 119] on video at bounding box center [442, 134] width 270 height 78
click at [548, 151] on icon at bounding box center [546, 152] width 5 height 5
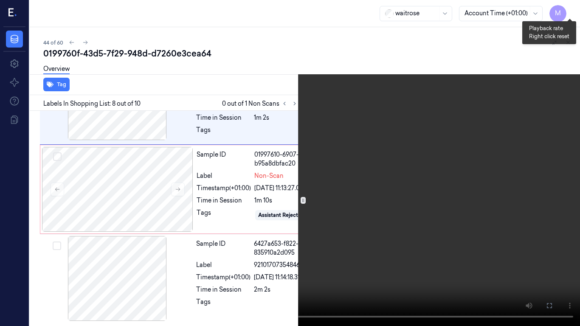
click at [566, 7] on button "x 1" at bounding box center [570, 10] width 14 height 14
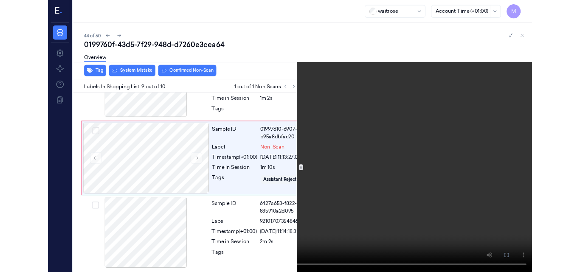
scroll to position [984, 0]
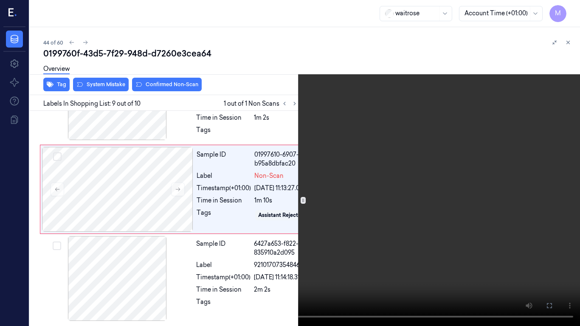
click at [395, 183] on video at bounding box center [290, 163] width 580 height 326
click at [0, 0] on icon at bounding box center [0, 0] width 0 height 0
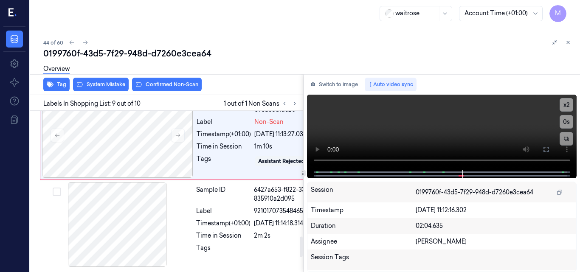
click at [99, 79] on div "Overview" at bounding box center [308, 70] width 530 height 22
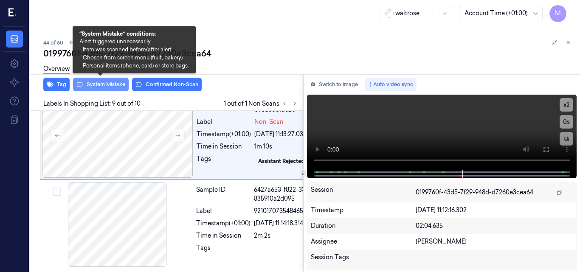
click at [101, 84] on button "System Mistake" at bounding box center [101, 85] width 56 height 14
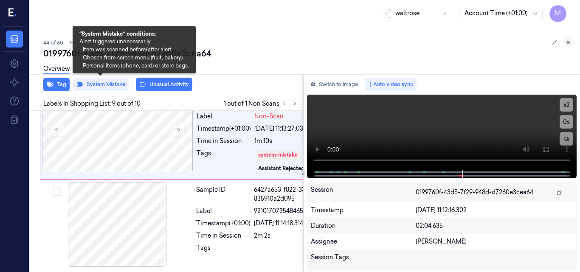
click at [569, 43] on icon at bounding box center [568, 42] width 6 height 6
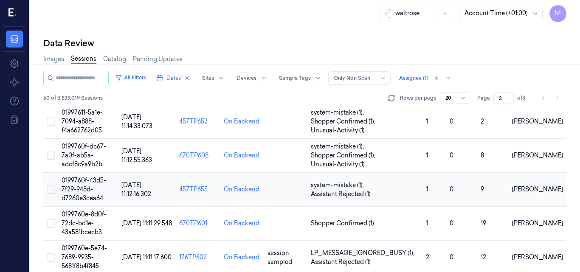
scroll to position [98, 0]
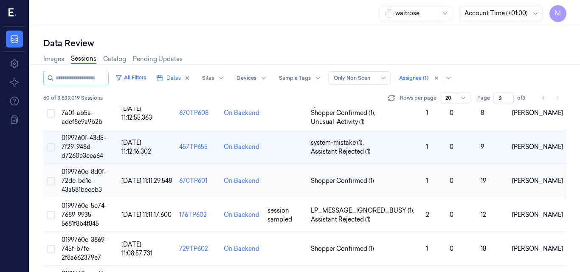
click at [81, 180] on span "0199760e-8d0f-72dc-bd1e-43a581bcecb3" at bounding box center [84, 180] width 45 height 25
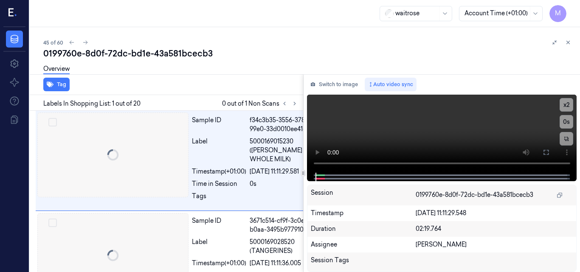
scroll to position [0, 4]
click at [234, 13] on div "waitrose Account Time (+01:00) M" at bounding box center [305, 13] width 550 height 27
click at [293, 101] on icon at bounding box center [295, 104] width 6 height 6
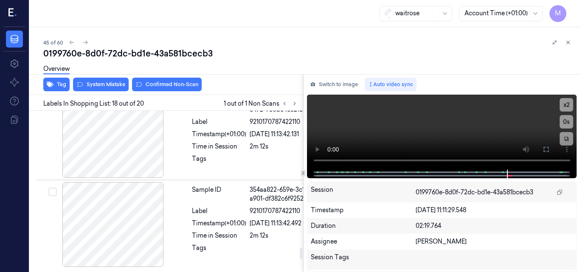
scroll to position [1957, 4]
click at [175, 49] on icon at bounding box center [174, 46] width 6 height 6
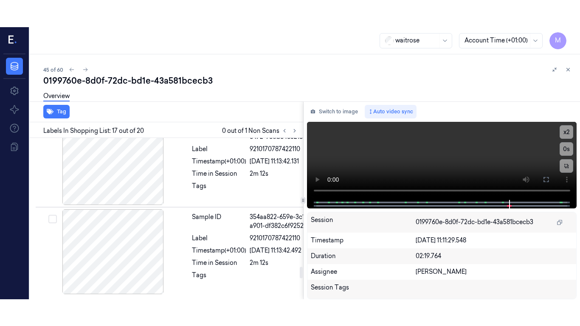
scroll to position [1838, 4]
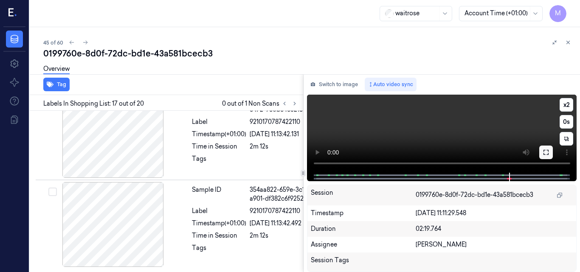
click at [546, 152] on icon at bounding box center [546, 152] width 7 height 7
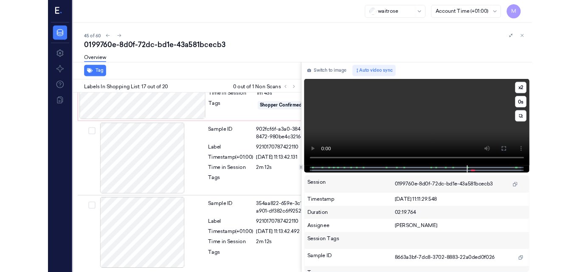
scroll to position [1811, 4]
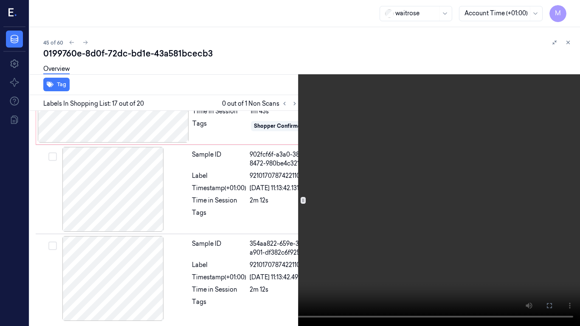
click at [361, 159] on video at bounding box center [290, 163] width 580 height 326
click at [377, 166] on video at bounding box center [290, 163] width 580 height 326
click at [0, 0] on icon at bounding box center [0, 0] width 0 height 0
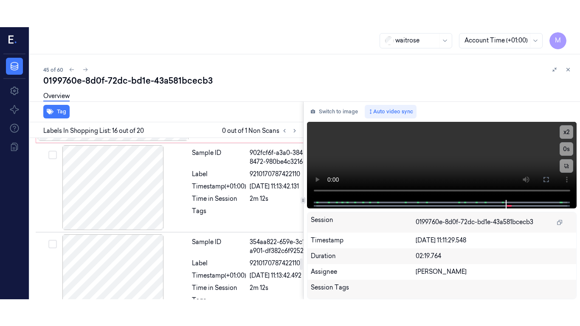
scroll to position [1720, 4]
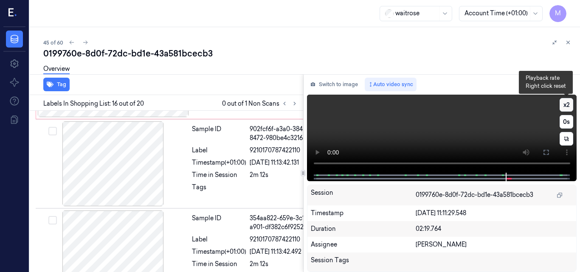
click at [563, 103] on button "x 2" at bounding box center [567, 105] width 14 height 14
click at [565, 104] on button "x 4" at bounding box center [567, 105] width 14 height 14
click at [489, 121] on video at bounding box center [442, 134] width 270 height 78
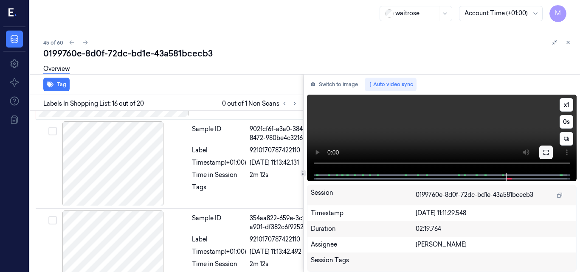
click at [546, 154] on icon at bounding box center [546, 152] width 7 height 7
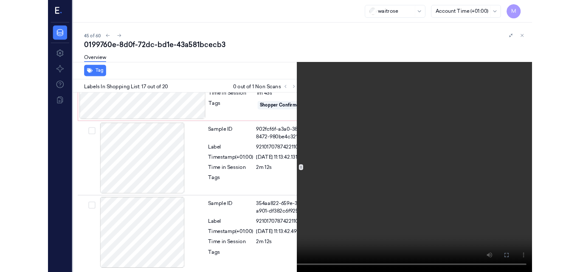
scroll to position [1811, 4]
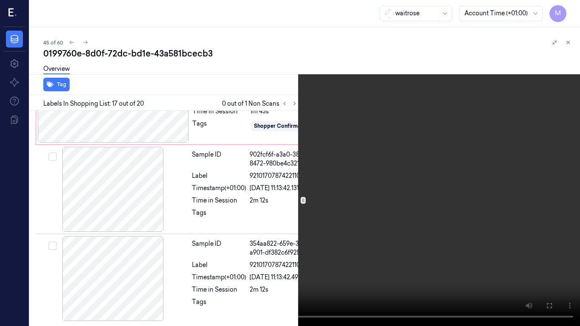
click at [327, 94] on video at bounding box center [290, 163] width 580 height 326
click at [0, 0] on icon at bounding box center [0, 0] width 0 height 0
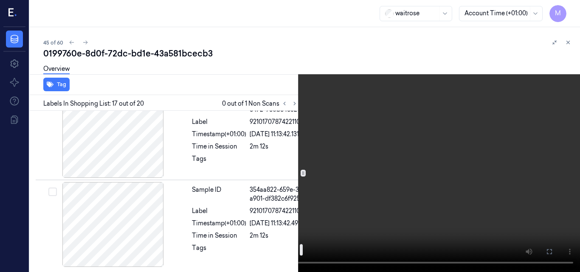
scroll to position [1938, 4]
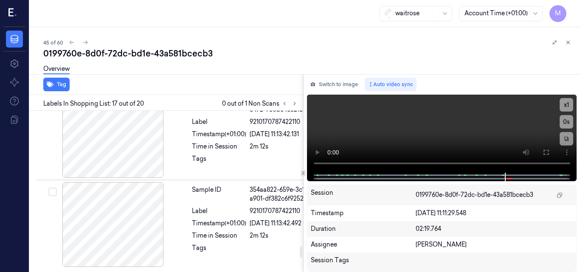
click at [130, 89] on div at bounding box center [113, 46] width 151 height 85
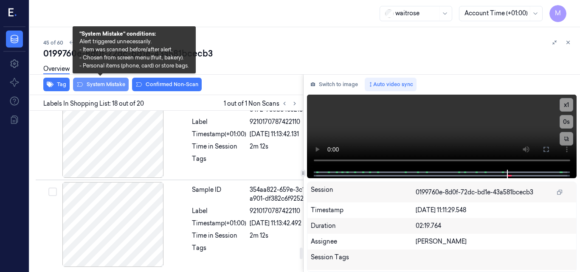
click at [109, 83] on button "System Mistake" at bounding box center [101, 85] width 56 height 14
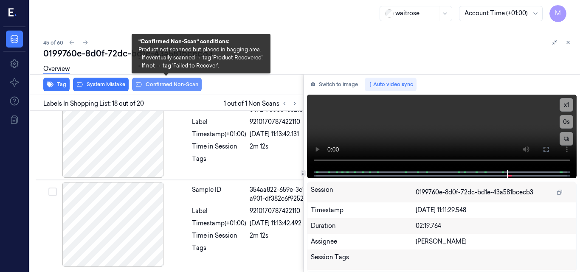
scroll to position [1959, 4]
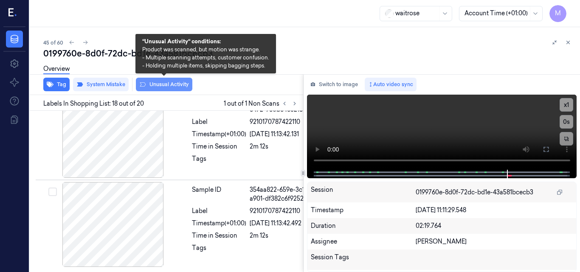
click at [167, 83] on button "Unusual Activity" at bounding box center [164, 85] width 56 height 14
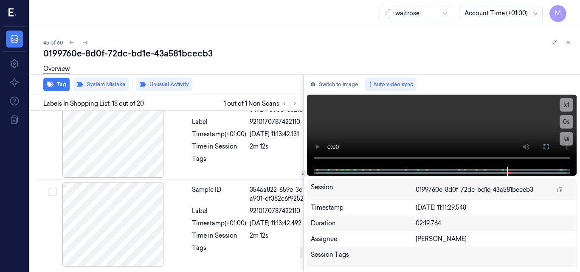
scroll to position [1874, 4]
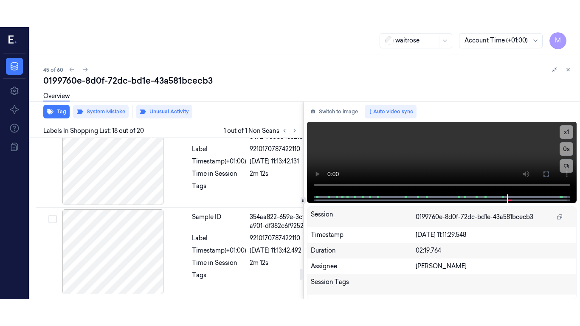
scroll to position [1838, 4]
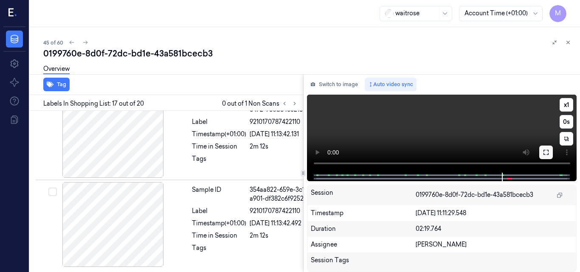
click at [546, 152] on icon at bounding box center [546, 152] width 7 height 7
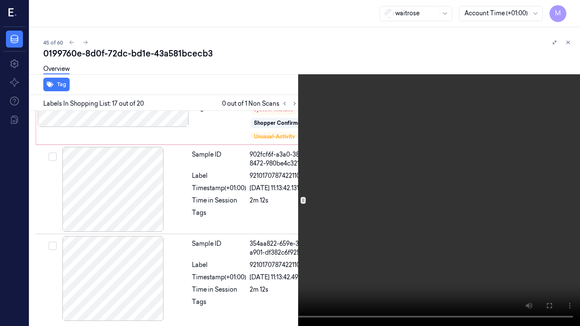
click at [366, 189] on video at bounding box center [290, 163] width 580 height 326
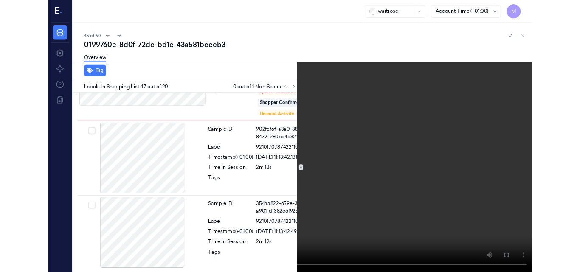
scroll to position [1811, 4]
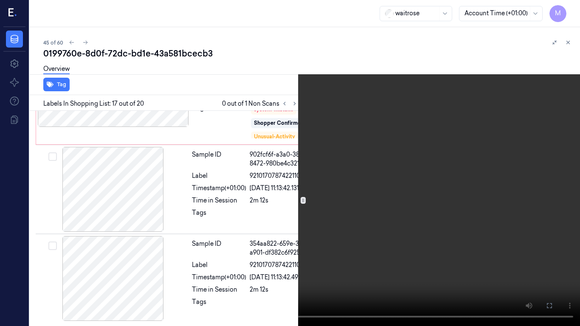
click at [348, 195] on video at bounding box center [290, 163] width 580 height 326
click at [0, 0] on icon at bounding box center [0, 0] width 0 height 0
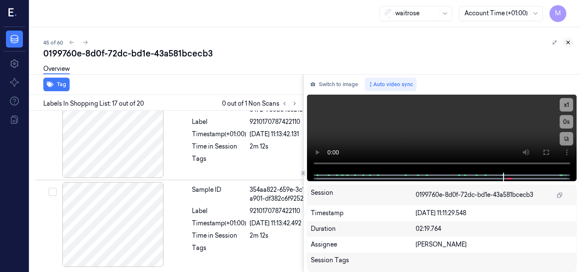
click at [569, 44] on icon at bounding box center [568, 42] width 6 height 6
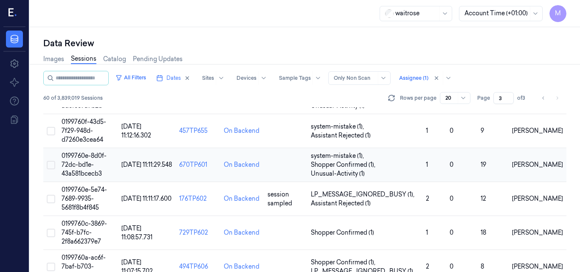
scroll to position [132, 0]
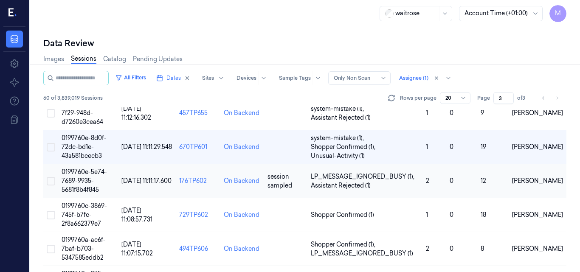
click at [84, 180] on span "0199760e-5e74-7689-9935-5681f8b4f845" at bounding box center [84, 180] width 45 height 25
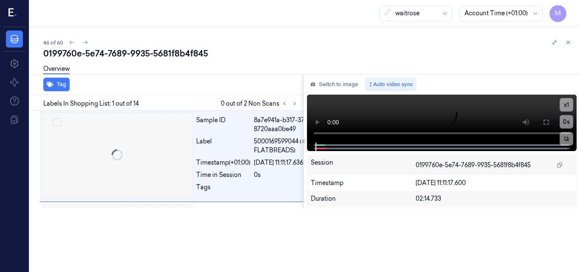
scroll to position [0, 14]
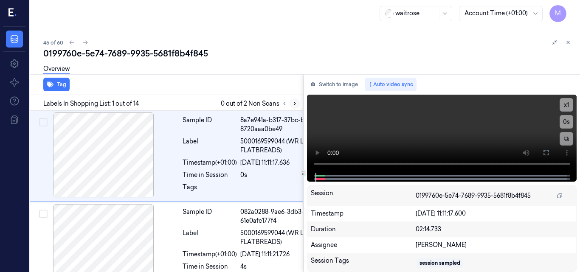
click at [295, 103] on icon at bounding box center [295, 103] width 2 height 3
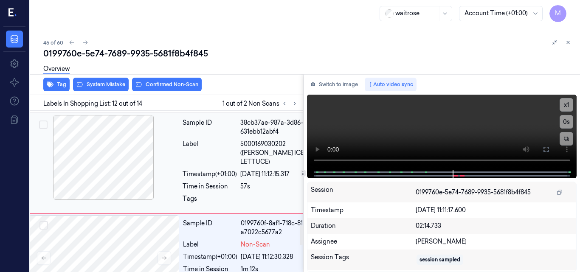
scroll to position [930, 14]
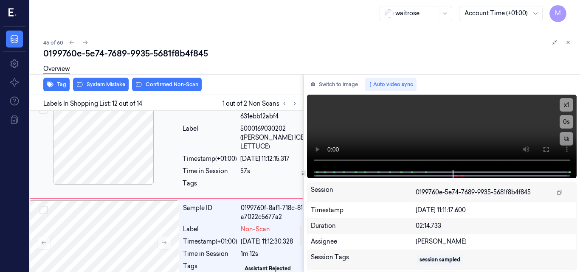
click at [135, 136] on div at bounding box center [103, 142] width 151 height 85
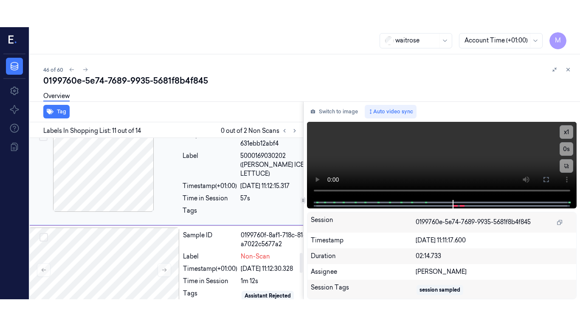
scroll to position [882, 14]
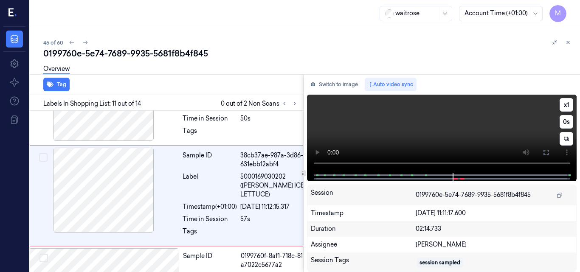
click at [453, 122] on video at bounding box center [442, 134] width 270 height 78
click at [546, 154] on icon at bounding box center [546, 152] width 7 height 7
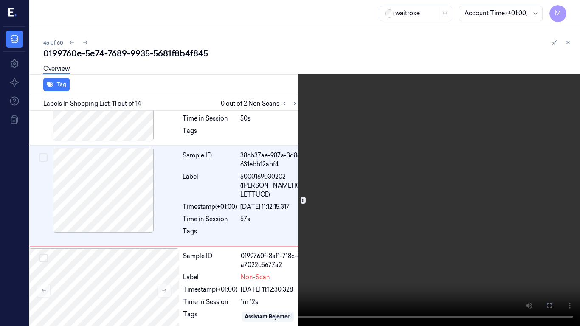
click at [399, 194] on video at bounding box center [290, 163] width 580 height 326
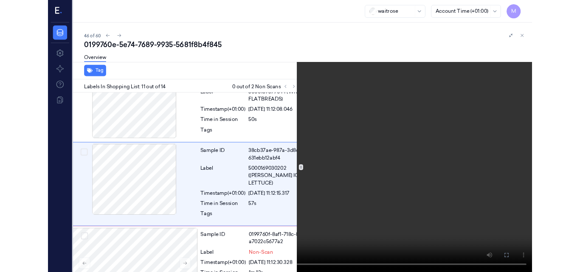
scroll to position [855, 14]
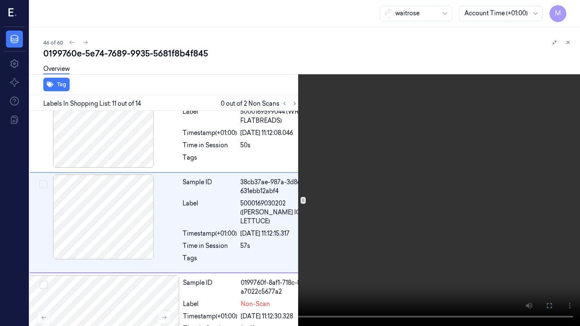
click at [399, 192] on video at bounding box center [290, 163] width 580 height 326
click at [0, 0] on icon at bounding box center [0, 0] width 0 height 0
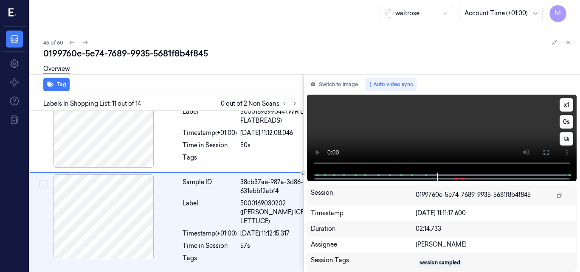
click at [438, 141] on video at bounding box center [442, 134] width 270 height 78
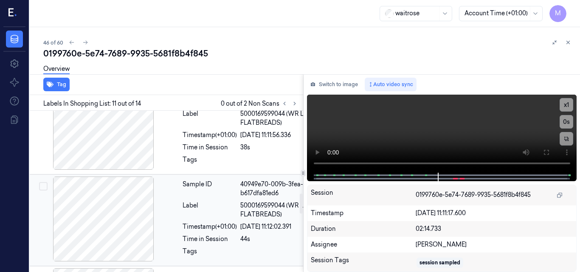
scroll to position [712, 14]
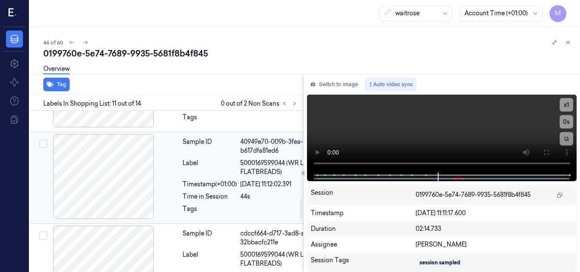
click at [116, 184] on div at bounding box center [103, 176] width 151 height 85
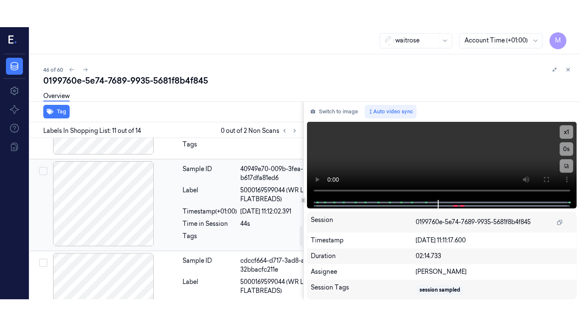
scroll to position [699, 14]
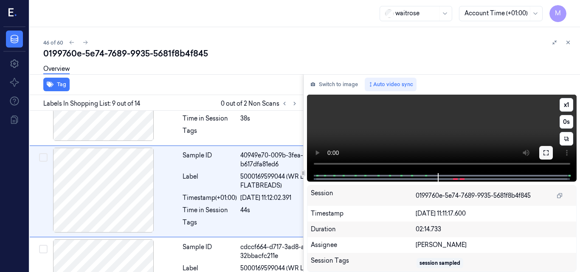
click at [547, 152] on icon at bounding box center [546, 152] width 7 height 7
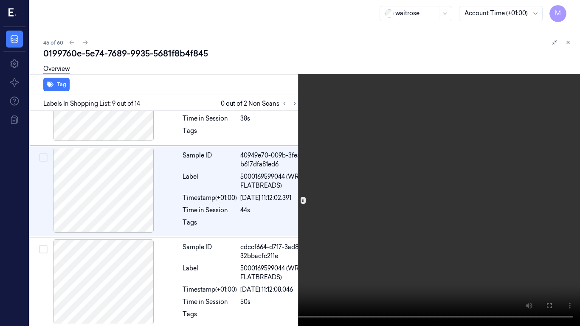
click at [352, 166] on video at bounding box center [290, 163] width 580 height 326
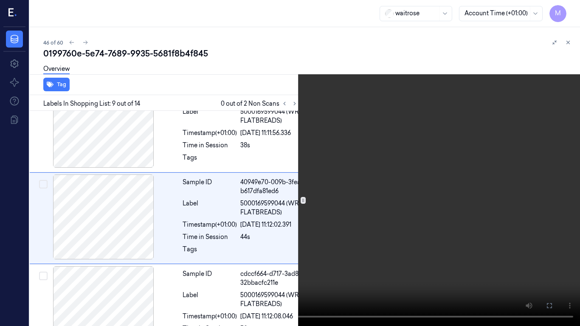
click at [352, 166] on video at bounding box center [290, 163] width 580 height 326
click at [348, 168] on video at bounding box center [290, 163] width 580 height 326
click at [569, 4] on button "x 1" at bounding box center [570, 10] width 14 height 14
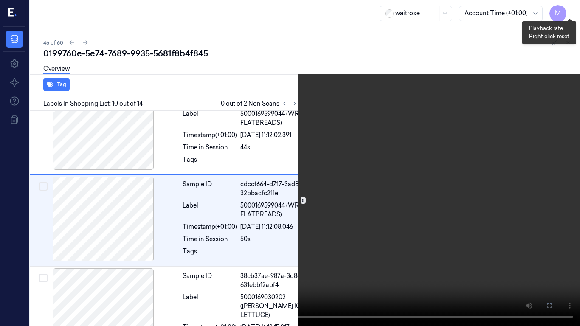
scroll to position [763, 14]
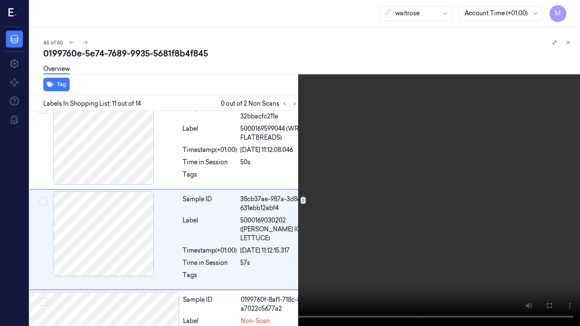
click at [413, 138] on video at bounding box center [290, 163] width 580 height 326
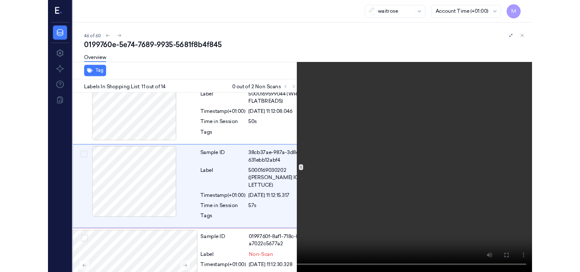
scroll to position [855, 14]
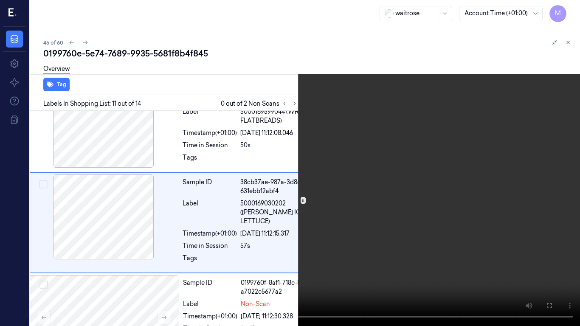
click at [345, 140] on video at bounding box center [290, 163] width 580 height 326
click at [359, 172] on video at bounding box center [290, 163] width 580 height 326
click at [0, 0] on icon at bounding box center [0, 0] width 0 height 0
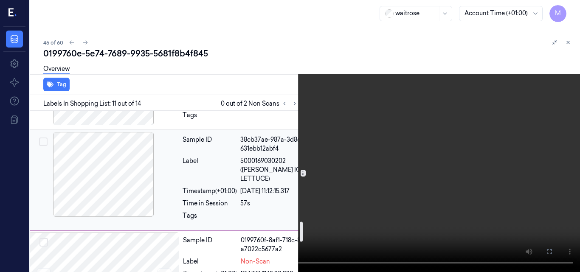
scroll to position [940, 14]
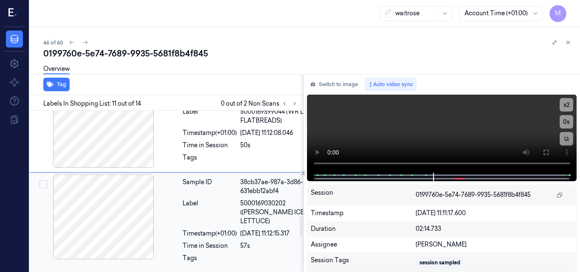
click at [207, 192] on div "Sample ID" at bounding box center [210, 187] width 54 height 18
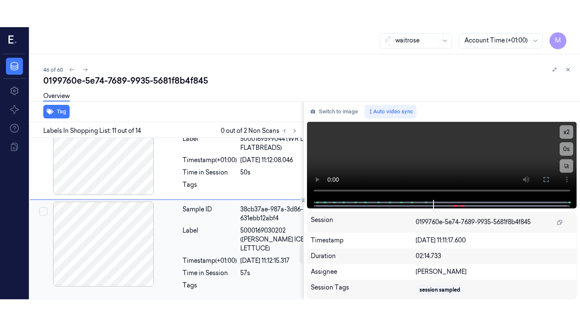
scroll to position [882, 14]
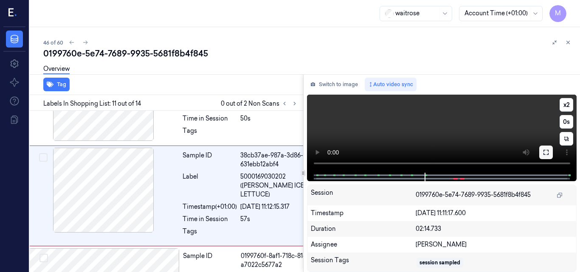
click at [550, 150] on button at bounding box center [546, 153] width 14 height 14
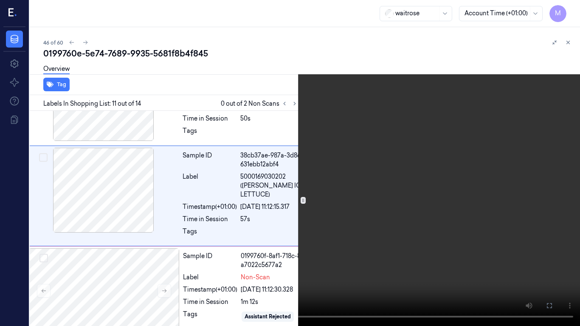
click at [399, 170] on video at bounding box center [290, 163] width 580 height 326
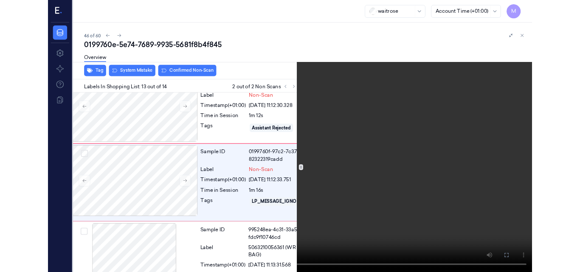
scroll to position [1046, 14]
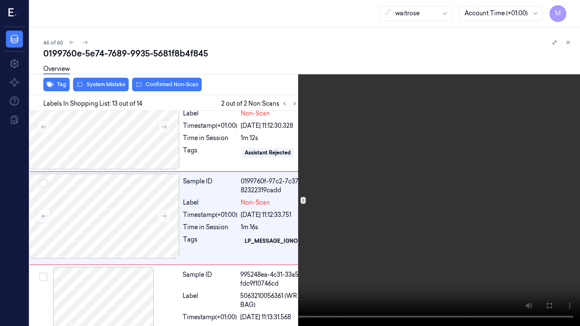
click at [355, 191] on video at bounding box center [290, 163] width 580 height 326
click at [0, 0] on icon at bounding box center [0, 0] width 0 height 0
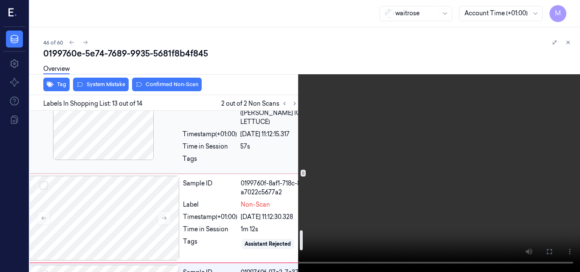
scroll to position [972, 14]
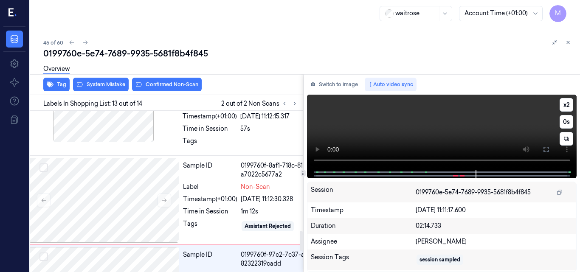
click at [451, 129] on video at bounding box center [442, 132] width 270 height 75
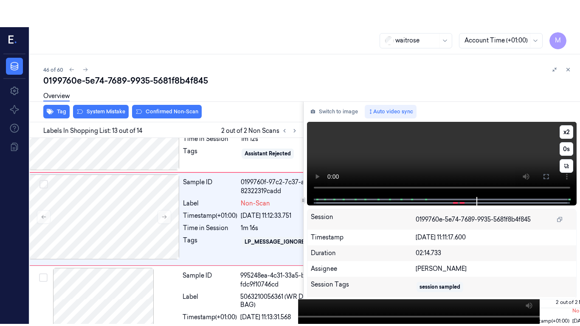
scroll to position [1073, 14]
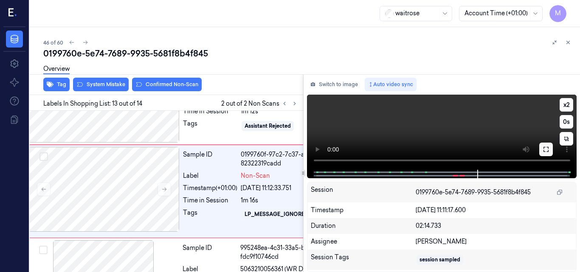
click at [549, 150] on icon at bounding box center [546, 149] width 5 height 5
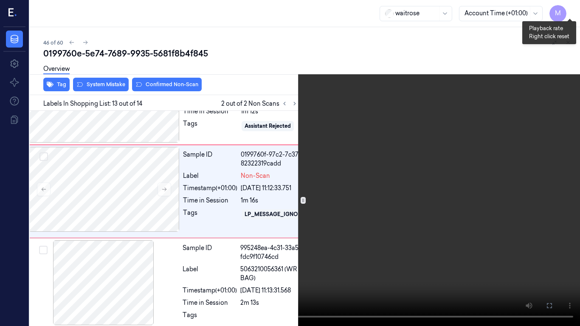
click at [569, 12] on button "x 2" at bounding box center [570, 10] width 14 height 14
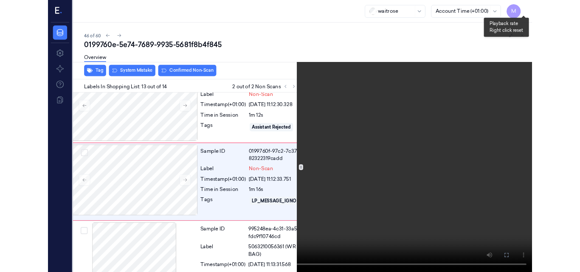
scroll to position [1046, 14]
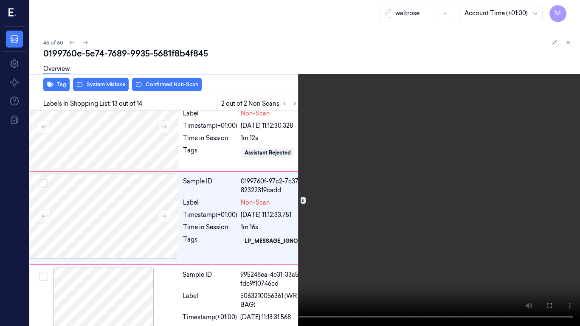
click at [0, 0] on button at bounding box center [0, 0] width 0 height 0
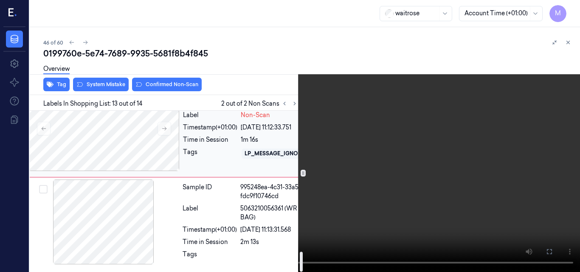
scroll to position [1142, 14]
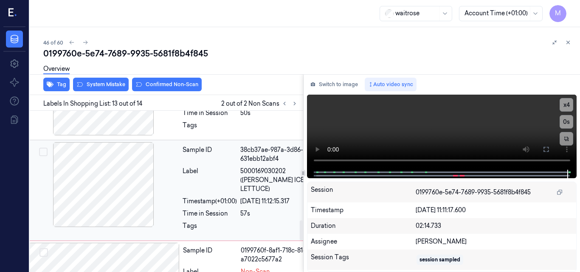
click at [116, 186] on div at bounding box center [103, 184] width 151 height 85
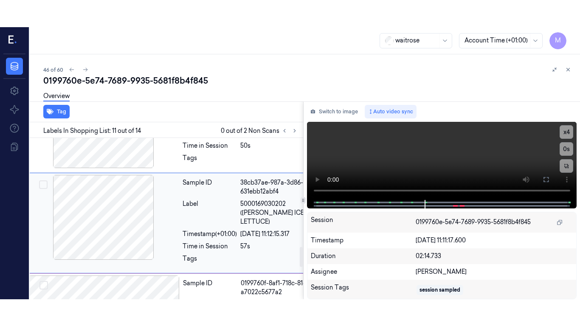
scroll to position [797, 14]
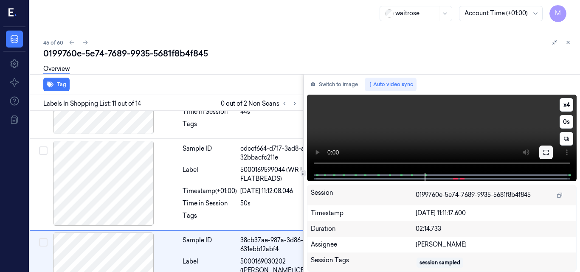
click at [548, 154] on icon at bounding box center [546, 152] width 7 height 7
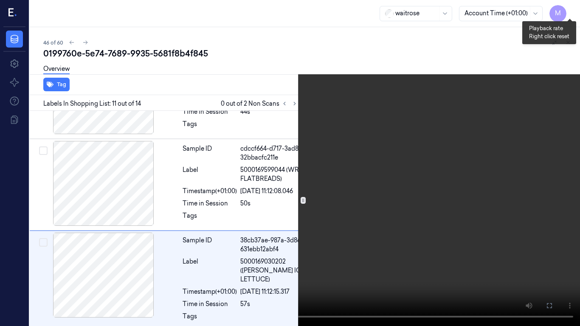
click at [566, 9] on button "x 4" at bounding box center [570, 10] width 14 height 14
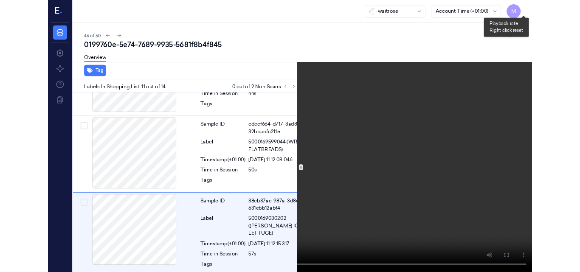
scroll to position [855, 14]
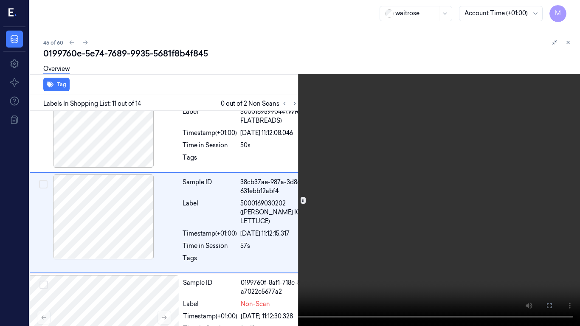
click at [305, 166] on video at bounding box center [290, 163] width 580 height 326
click at [303, 237] on video at bounding box center [290, 163] width 580 height 326
click at [0, 0] on icon at bounding box center [0, 0] width 0 height 0
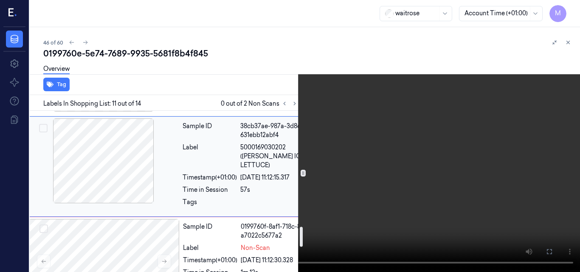
scroll to position [940, 14]
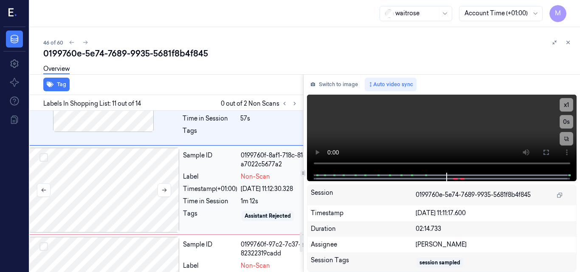
click at [118, 179] on div at bounding box center [103, 190] width 151 height 85
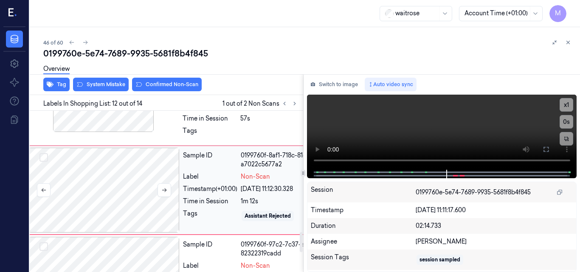
scroll to position [972, 14]
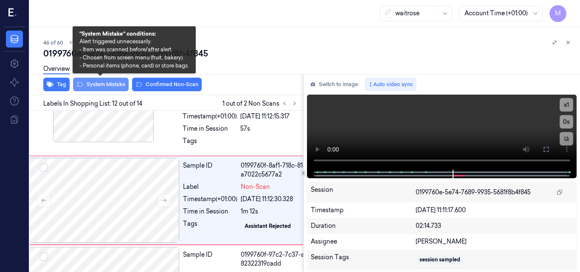
click at [110, 85] on button "System Mistake" at bounding box center [101, 85] width 56 height 14
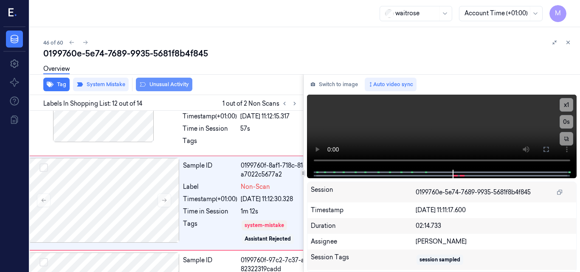
scroll to position [975, 14]
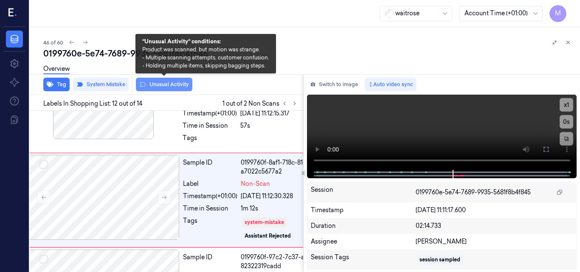
click at [168, 85] on button "Unusual Activity" at bounding box center [164, 85] width 56 height 14
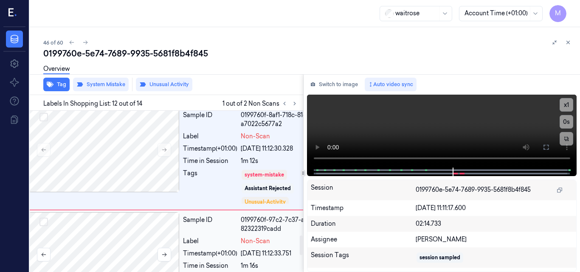
click at [117, 222] on div at bounding box center [103, 254] width 151 height 85
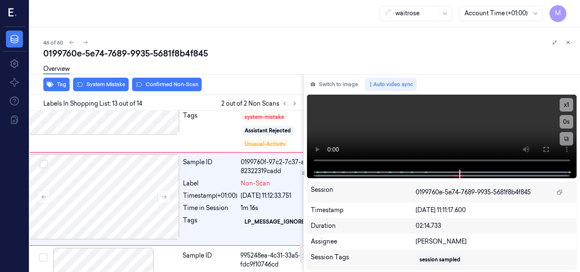
scroll to position [1088, 14]
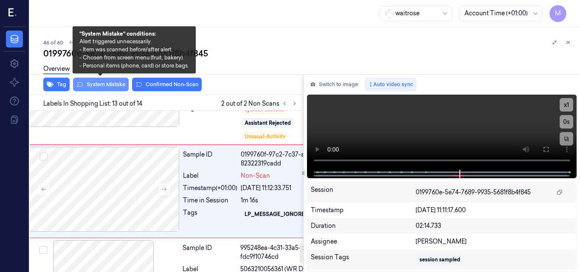
click at [104, 85] on button "System Mistake" at bounding box center [101, 85] width 56 height 14
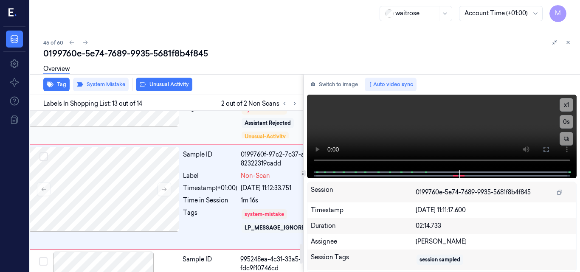
scroll to position [1094, 14]
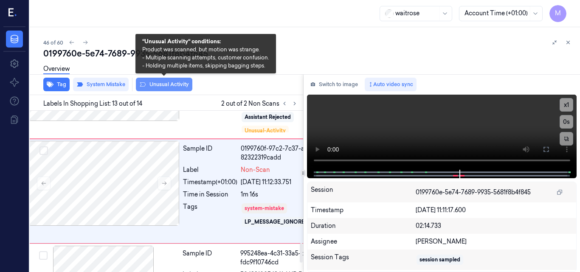
click at [164, 87] on button "Unusual Activity" at bounding box center [164, 85] width 56 height 14
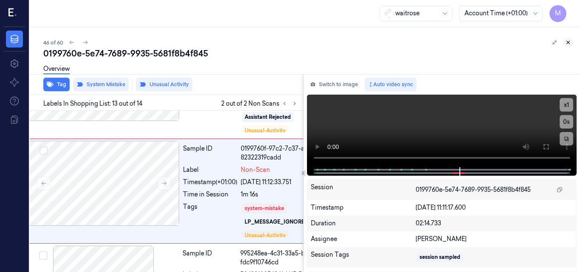
click at [567, 41] on icon at bounding box center [568, 42] width 6 height 6
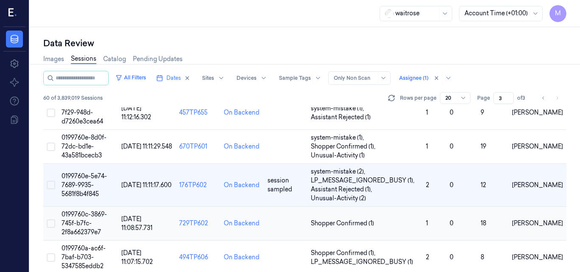
scroll to position [175, 0]
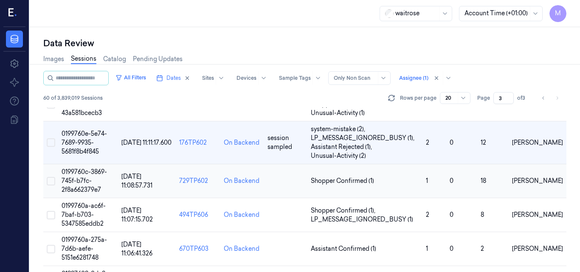
click at [82, 177] on td "0199760c-3869-745f-b7fc-2f8a662379e7" at bounding box center [88, 181] width 60 height 34
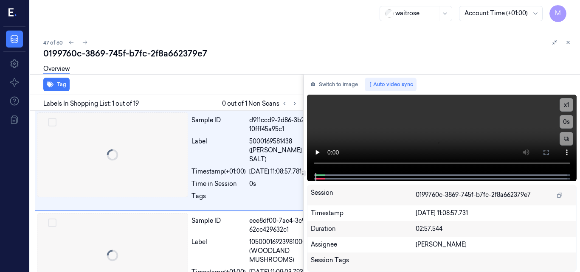
scroll to position [0, 5]
click at [293, 103] on icon at bounding box center [295, 104] width 6 height 6
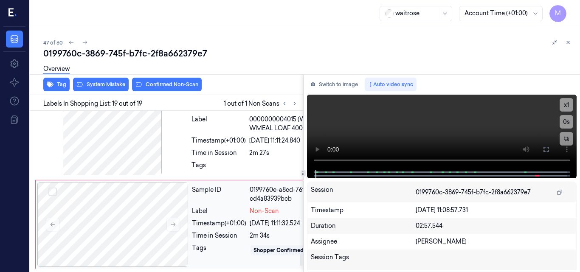
scroll to position [2034, 5]
click at [132, 149] on div at bounding box center [112, 132] width 151 height 85
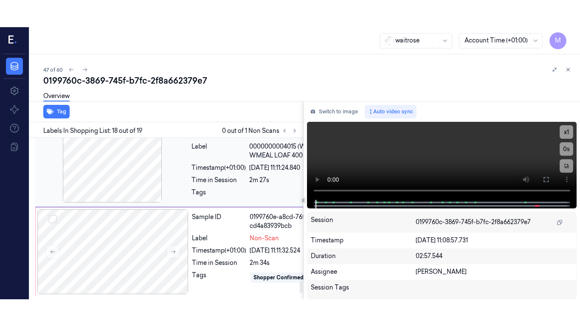
scroll to position [2019, 5]
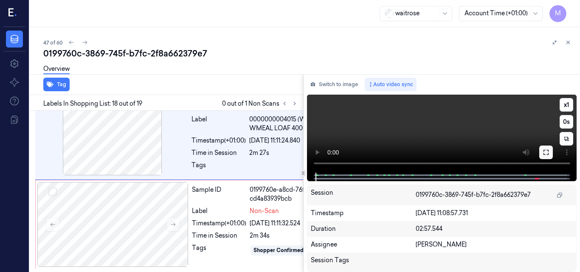
click at [546, 151] on icon at bounding box center [546, 152] width 7 height 7
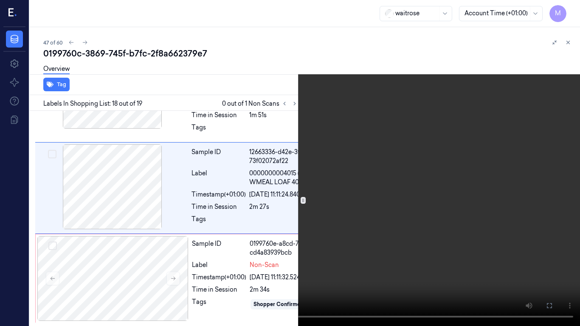
click at [393, 166] on video at bounding box center [290, 163] width 580 height 326
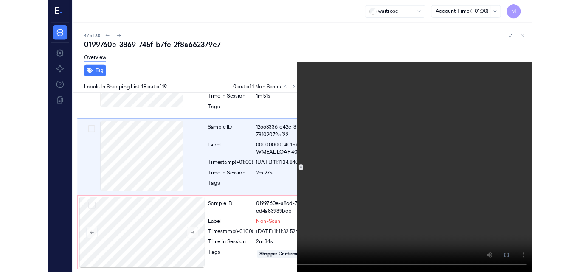
scroll to position [1992, 5]
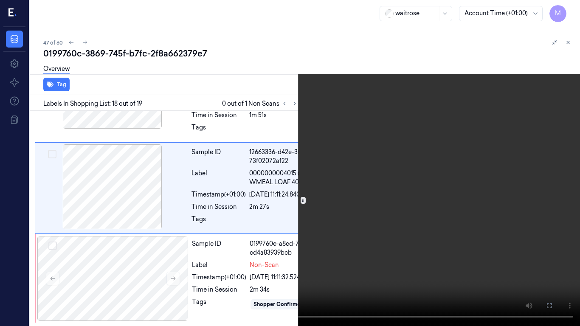
click at [362, 179] on video at bounding box center [290, 163] width 580 height 326
click at [0, 0] on button at bounding box center [0, 0] width 0 height 0
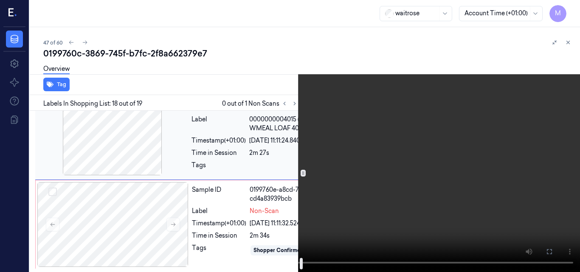
scroll to position [2119, 5]
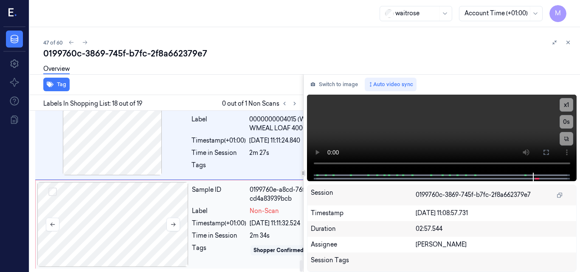
click at [93, 182] on div at bounding box center [112, 224] width 151 height 85
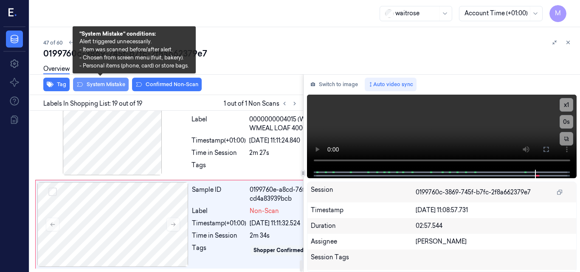
click at [110, 86] on button "System Mistake" at bounding box center [101, 85] width 56 height 14
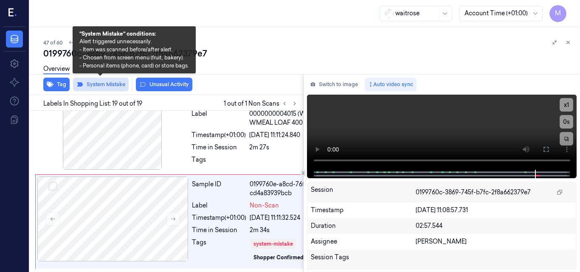
scroll to position [2123, 5]
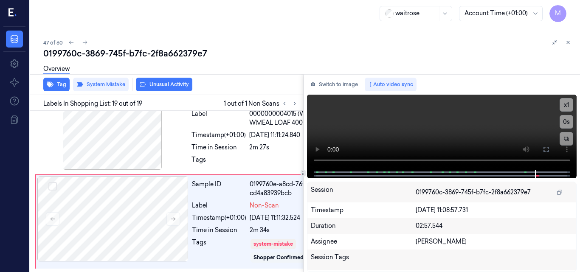
click at [164, 81] on div "Overview" at bounding box center [308, 70] width 530 height 22
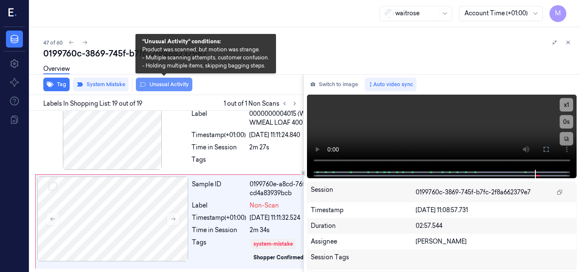
click at [164, 83] on button "Unusual Activity" at bounding box center [164, 85] width 56 height 14
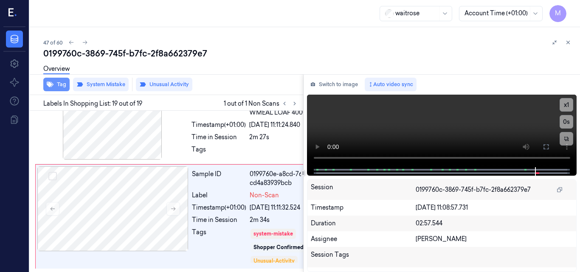
click at [59, 85] on button "Tag" at bounding box center [56, 85] width 26 height 14
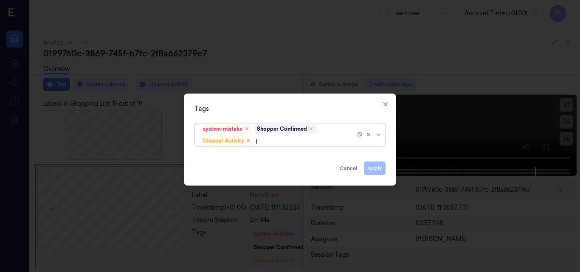
type input "pi"
click at [247, 157] on div "Picklist item alert" at bounding box center [224, 156] width 49 height 9
click at [289, 105] on div "Tags" at bounding box center [289, 108] width 191 height 9
click at [375, 168] on button "Apply" at bounding box center [375, 168] width 22 height 14
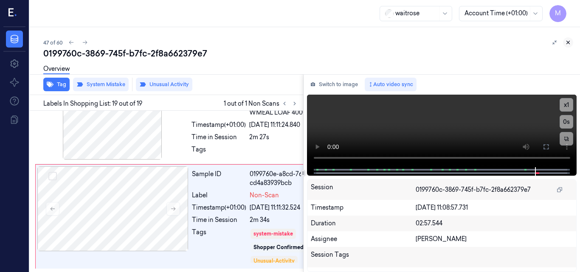
click at [569, 39] on icon at bounding box center [568, 42] width 6 height 6
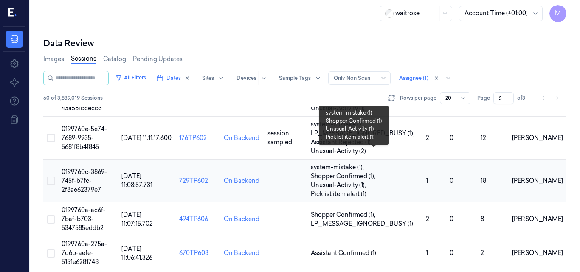
scroll to position [222, 0]
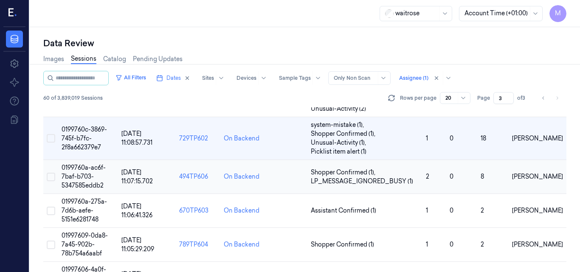
click at [87, 167] on span "0199760a-ac6f-7baf-b703-5347585eddb2" at bounding box center [84, 176] width 44 height 25
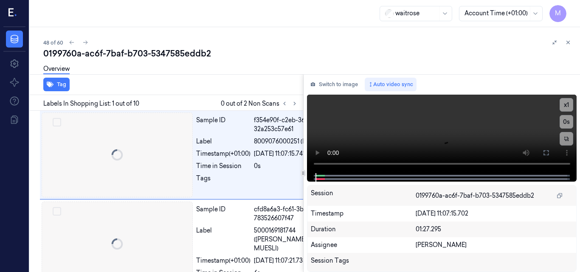
scroll to position [0, 14]
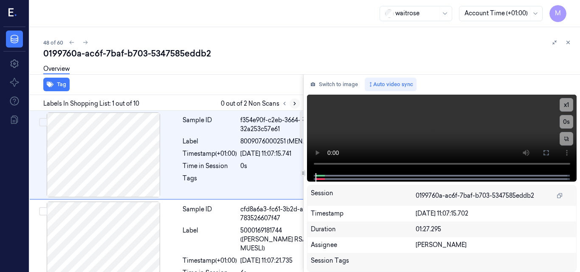
click at [293, 101] on icon at bounding box center [295, 104] width 6 height 6
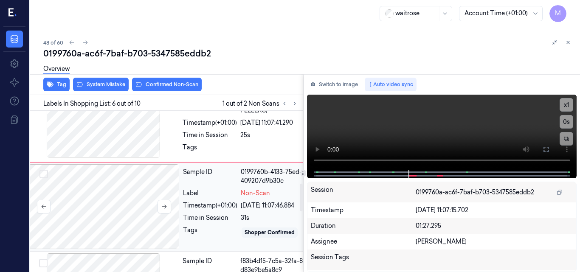
scroll to position [380, 14]
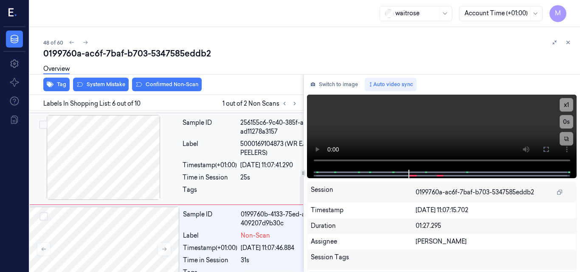
click at [136, 143] on div at bounding box center [103, 157] width 151 height 85
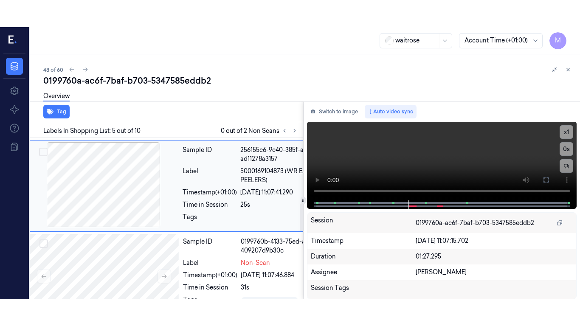
scroll to position [332, 14]
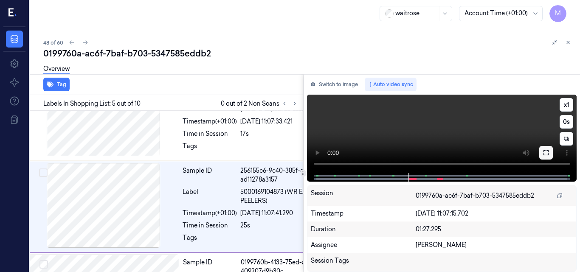
click at [544, 152] on icon at bounding box center [546, 152] width 7 height 7
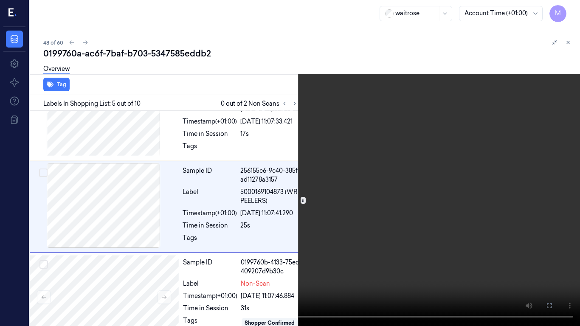
click at [367, 182] on video at bounding box center [290, 163] width 580 height 326
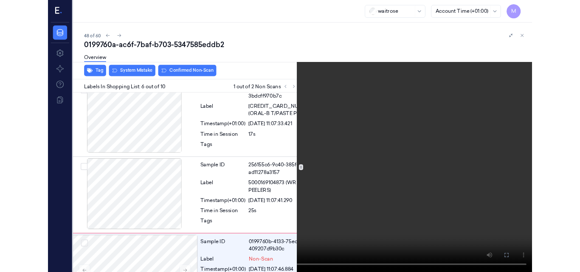
scroll to position [395, 14]
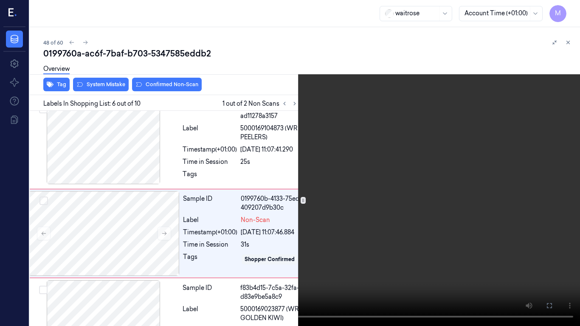
click at [0, 0] on icon at bounding box center [0, 0] width 0 height 0
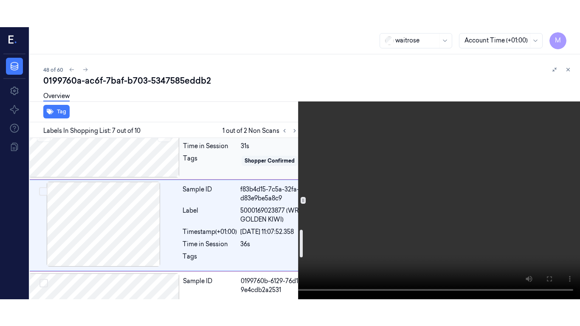
scroll to position [513, 14]
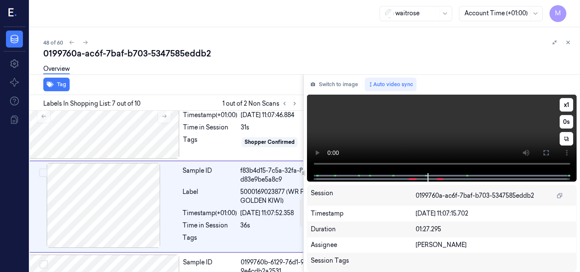
click at [458, 132] on video at bounding box center [442, 134] width 270 height 79
click at [547, 147] on button at bounding box center [546, 153] width 14 height 14
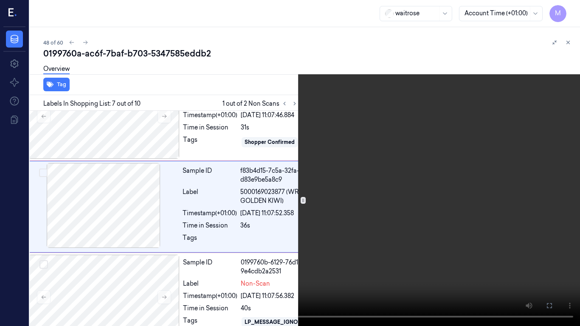
click at [358, 144] on video at bounding box center [290, 163] width 580 height 326
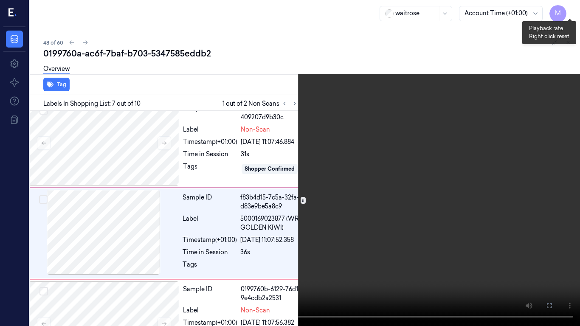
click at [566, 9] on button "x 1" at bounding box center [570, 10] width 14 height 14
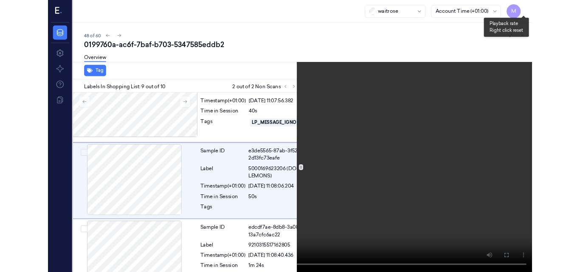
scroll to position [689, 14]
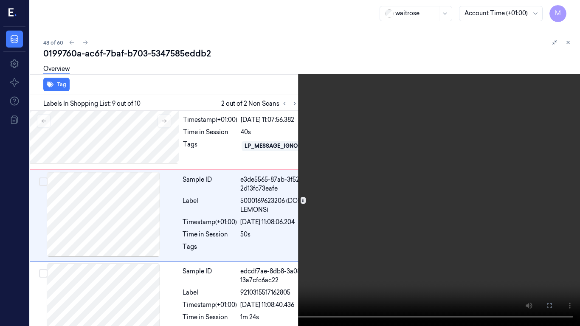
click at [408, 147] on video at bounding box center [290, 163] width 580 height 326
click at [0, 0] on icon at bounding box center [0, 0] width 0 height 0
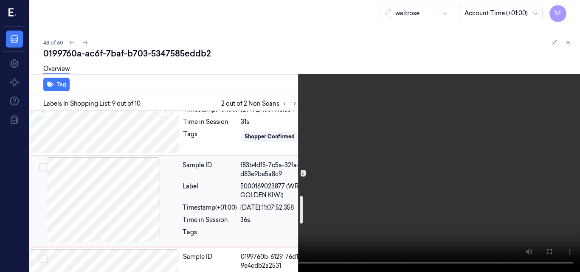
scroll to position [433, 14]
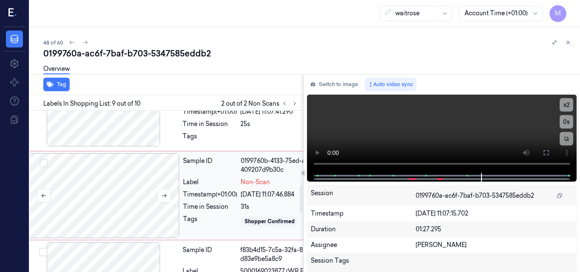
click at [132, 163] on div at bounding box center [103, 195] width 151 height 85
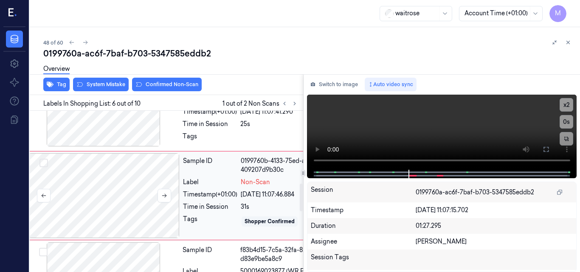
scroll to position [422, 14]
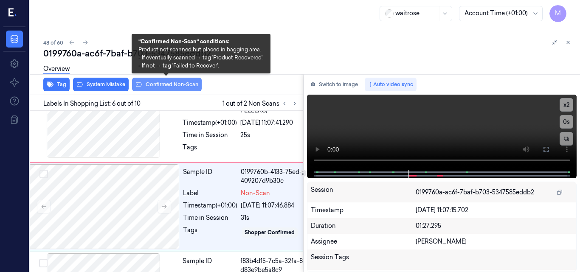
click at [171, 85] on button "Confirmed Non-Scan" at bounding box center [167, 85] width 70 height 14
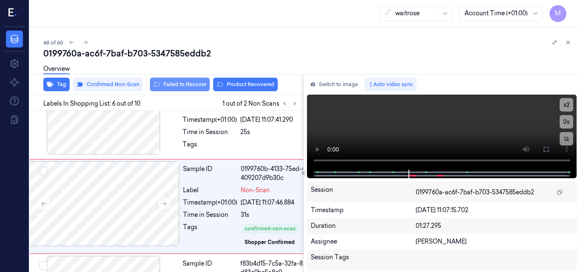
click at [185, 85] on button "Failed to Recover" at bounding box center [180, 85] width 60 height 14
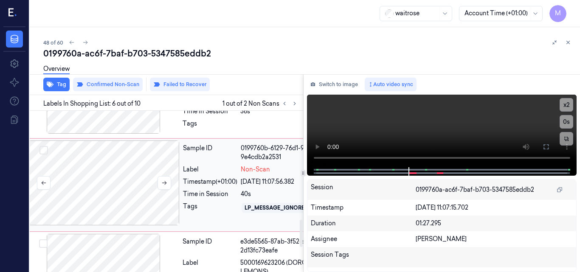
click at [132, 161] on div at bounding box center [103, 183] width 151 height 85
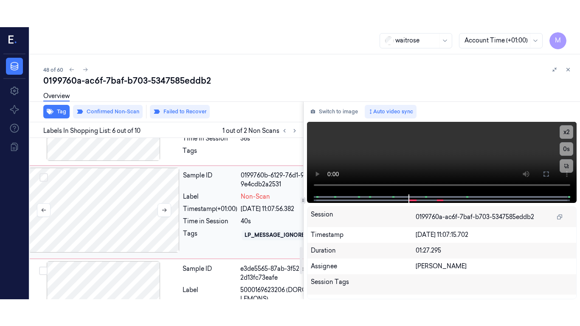
scroll to position [630, 14]
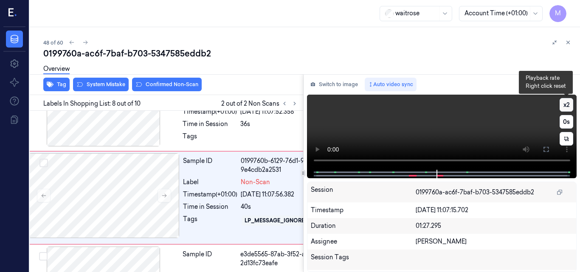
click at [566, 104] on button "x 2" at bounding box center [567, 105] width 14 height 14
click at [566, 103] on button "x 4" at bounding box center [567, 105] width 14 height 14
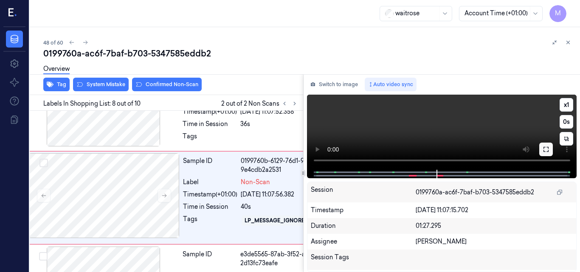
click at [546, 149] on icon at bounding box center [546, 149] width 7 height 7
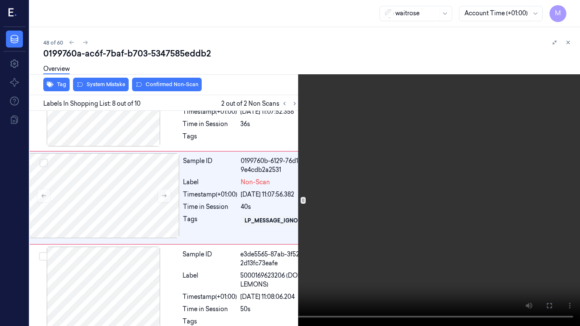
click at [327, 178] on video at bounding box center [290, 163] width 580 height 326
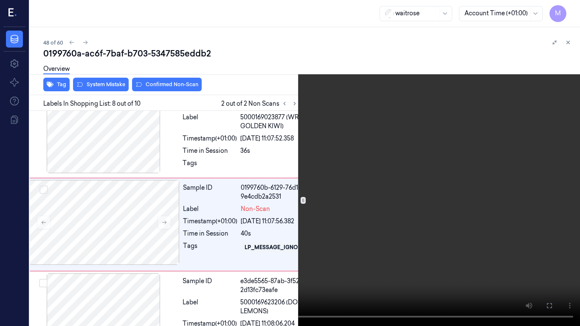
click at [287, 191] on video at bounding box center [290, 163] width 580 height 326
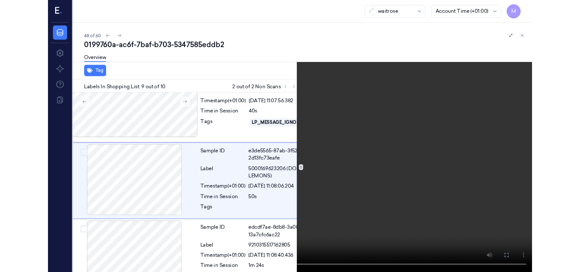
scroll to position [704, 14]
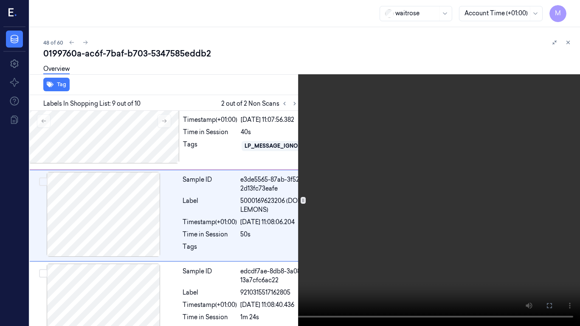
click at [0, 0] on icon at bounding box center [0, 0] width 0 height 0
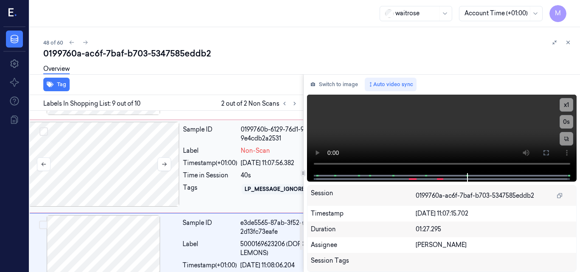
click at [139, 138] on div at bounding box center [103, 164] width 151 height 85
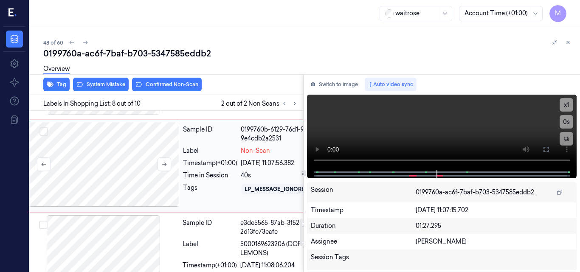
scroll to position [630, 14]
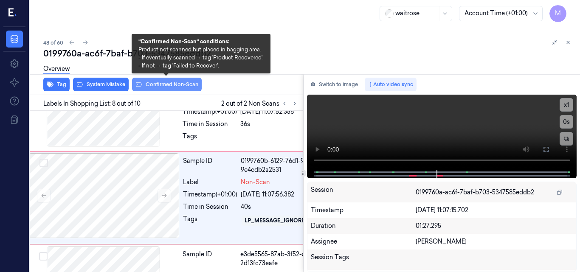
click at [180, 84] on button "Confirmed Non-Scan" at bounding box center [167, 85] width 70 height 14
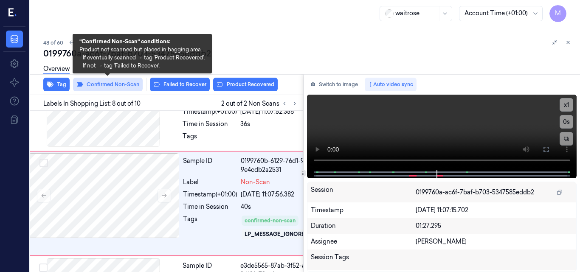
scroll to position [636, 14]
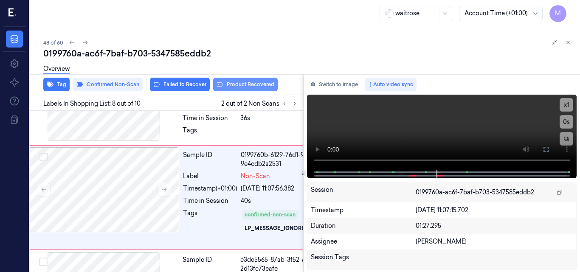
click at [243, 85] on button "Product Recovered" at bounding box center [245, 85] width 65 height 14
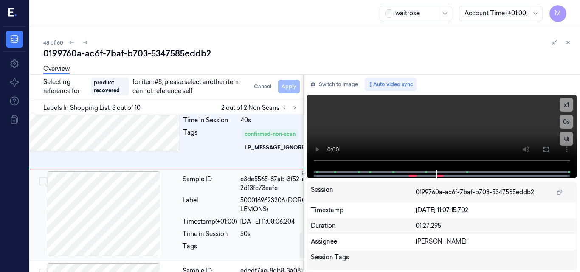
click at [151, 210] on div at bounding box center [103, 214] width 151 height 85
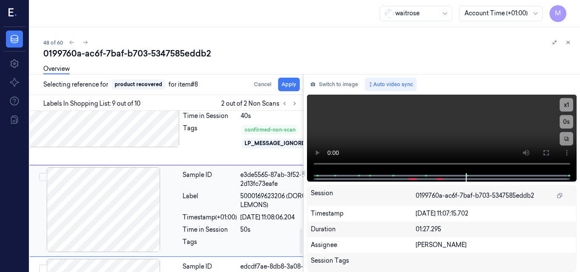
scroll to position [743, 14]
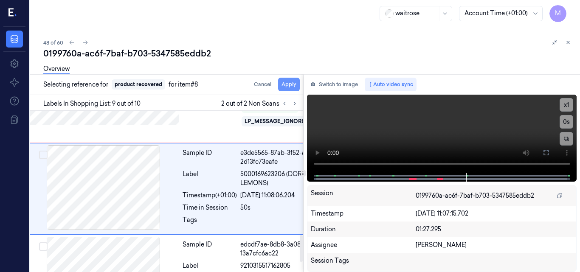
click at [293, 82] on button "Apply" at bounding box center [289, 85] width 22 height 14
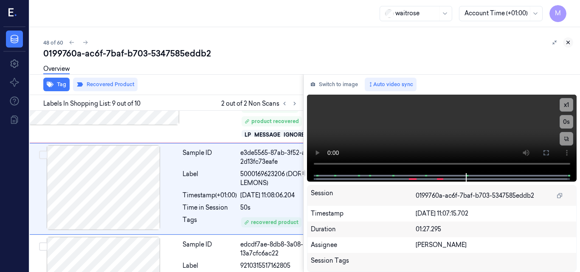
click at [570, 42] on icon at bounding box center [568, 42] width 6 height 6
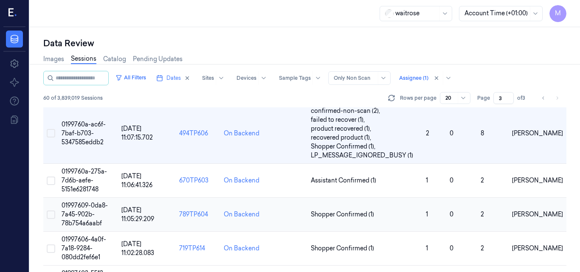
scroll to position [278, 0]
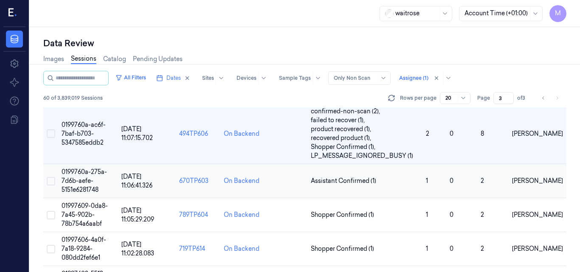
click at [92, 177] on span "0199760a-275a-7d6b-aefe-5151e6281748" at bounding box center [84, 180] width 45 height 25
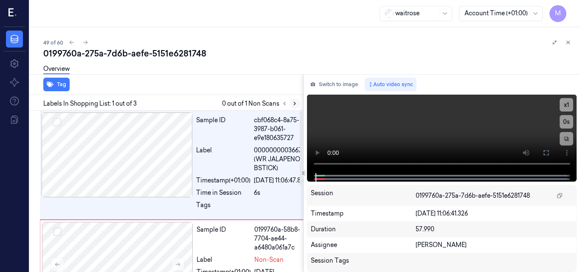
click at [295, 105] on icon at bounding box center [295, 104] width 6 height 6
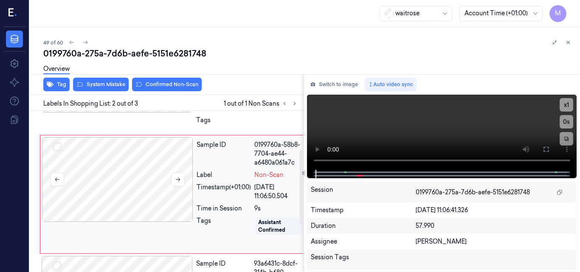
click at [112, 186] on div at bounding box center [117, 179] width 151 height 85
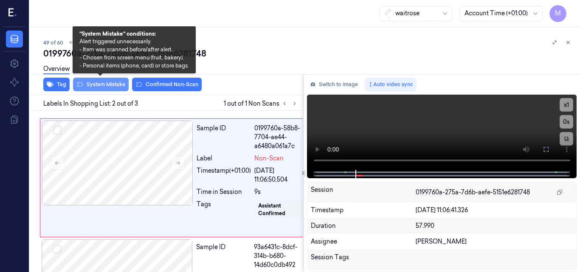
click at [111, 84] on button "System Mistake" at bounding box center [101, 85] width 56 height 14
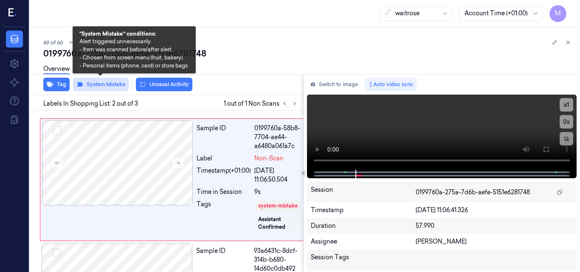
scroll to position [103, 0]
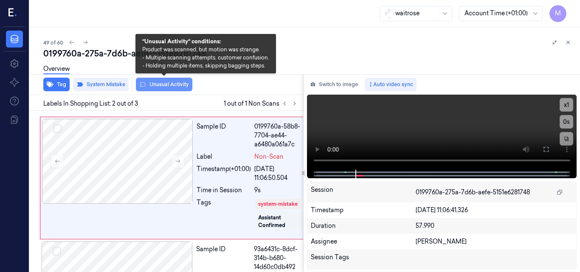
click at [169, 81] on button "Unusual Activity" at bounding box center [164, 85] width 56 height 14
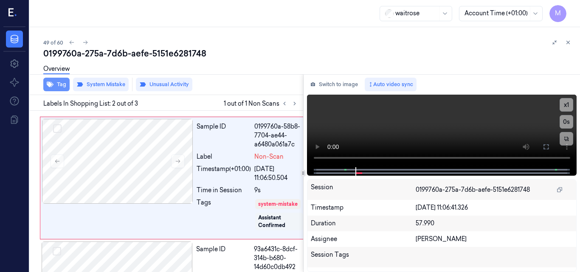
click at [61, 87] on button "Tag" at bounding box center [56, 85] width 26 height 14
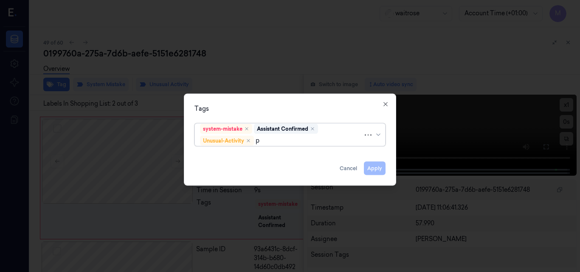
type input "pi"
click at [216, 156] on div "Picklist item alert" at bounding box center [224, 156] width 49 height 9
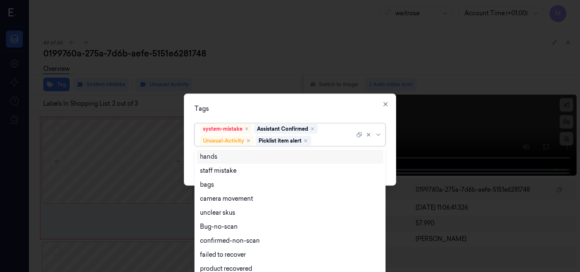
click at [249, 105] on div "Tags" at bounding box center [289, 108] width 191 height 9
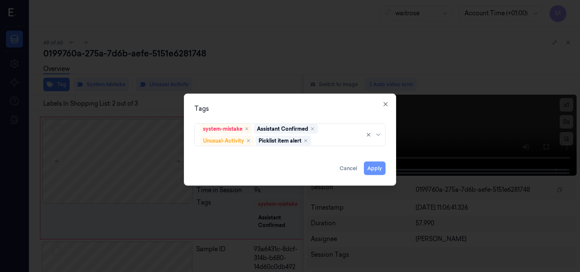
click at [372, 169] on button "Apply" at bounding box center [375, 168] width 22 height 14
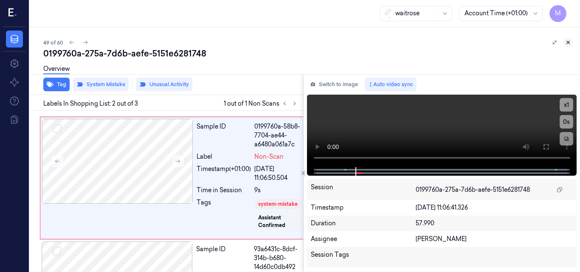
click at [566, 42] on icon at bounding box center [568, 42] width 6 height 6
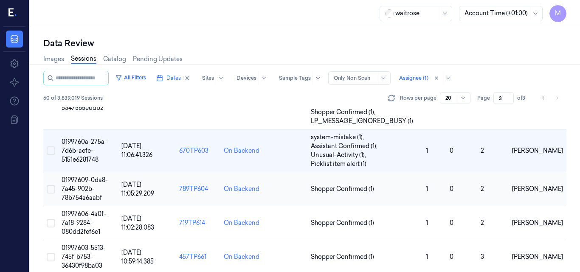
scroll to position [363, 0]
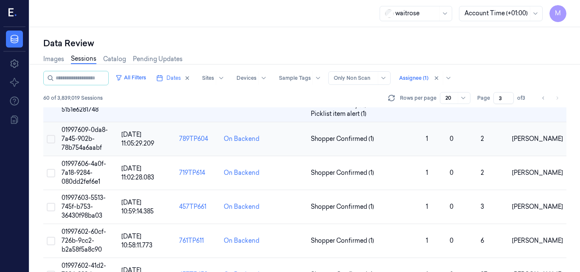
click at [82, 135] on span "01997609-0da8-7a45-902b-78b754a6aabf" at bounding box center [85, 138] width 46 height 25
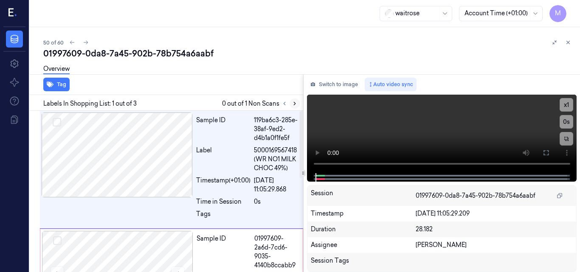
click at [293, 102] on icon at bounding box center [295, 104] width 6 height 6
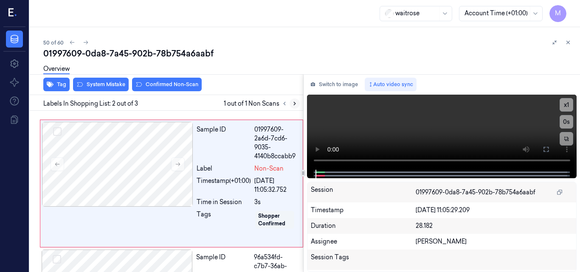
scroll to position [110, 0]
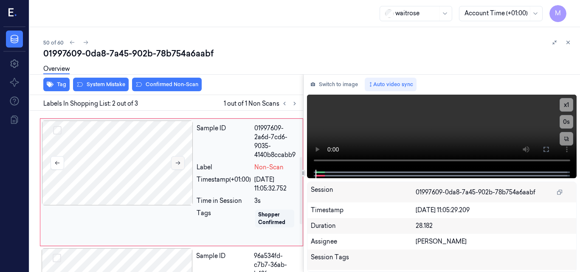
click at [180, 165] on icon at bounding box center [178, 163] width 5 height 4
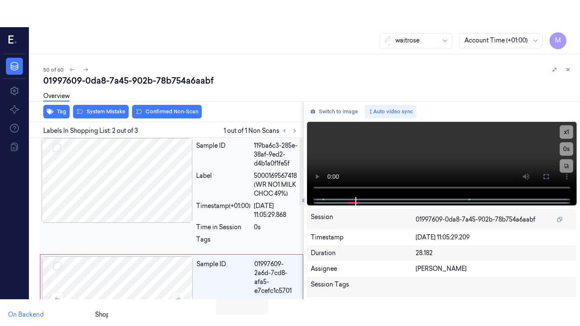
scroll to position [0, 0]
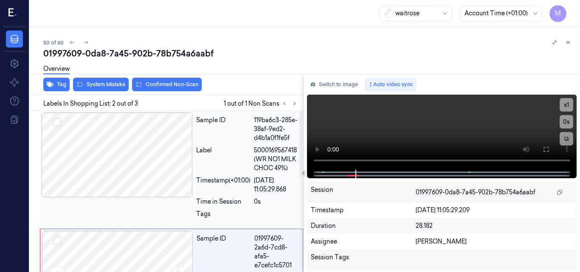
click at [118, 151] on div at bounding box center [117, 155] width 151 height 85
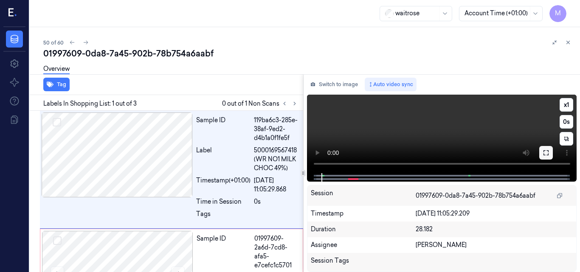
click at [541, 151] on button at bounding box center [546, 153] width 14 height 14
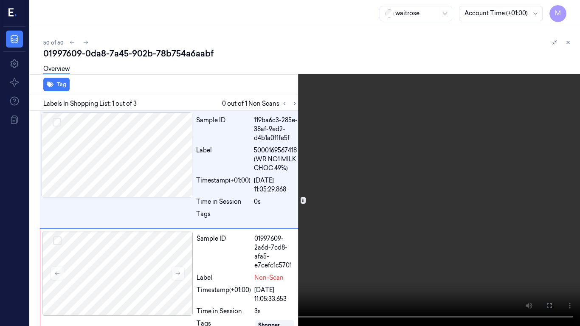
click at [306, 189] on video at bounding box center [290, 163] width 580 height 326
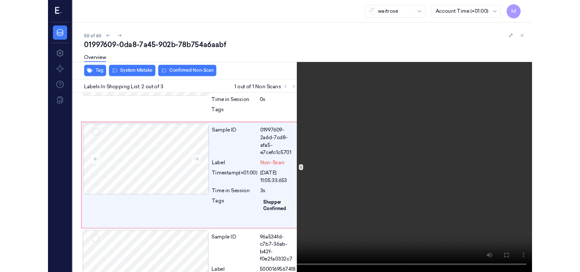
scroll to position [83, 0]
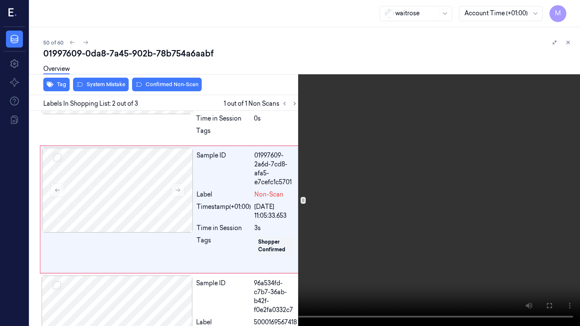
click at [317, 246] on video at bounding box center [290, 163] width 580 height 326
click at [0, 0] on icon at bounding box center [0, 0] width 0 height 0
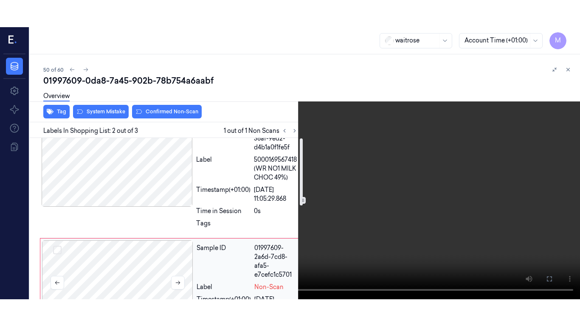
scroll to position [0, 0]
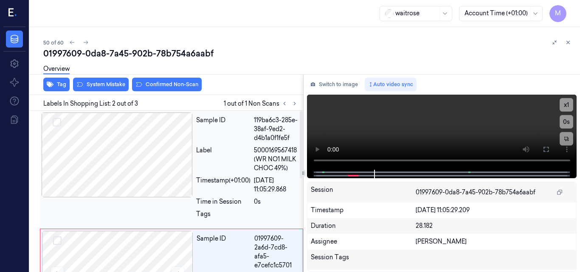
click at [146, 172] on div at bounding box center [117, 155] width 151 height 85
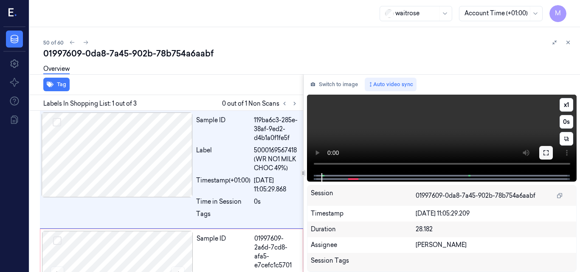
click at [545, 151] on icon at bounding box center [546, 152] width 7 height 7
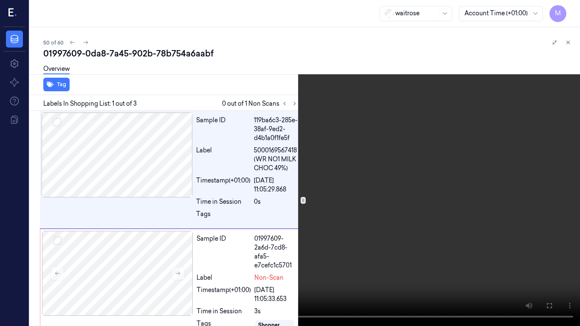
click at [368, 182] on video at bounding box center [290, 163] width 580 height 326
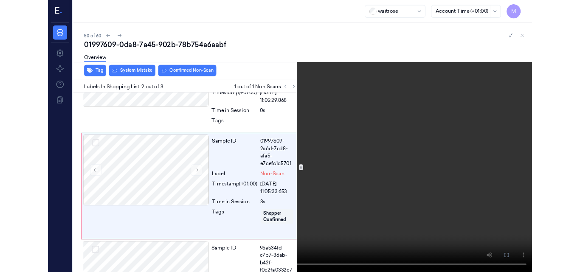
scroll to position [83, 0]
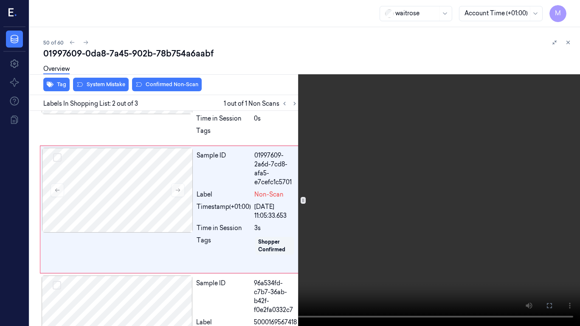
click at [354, 155] on video at bounding box center [290, 163] width 580 height 326
click at [0, 0] on icon at bounding box center [0, 0] width 0 height 0
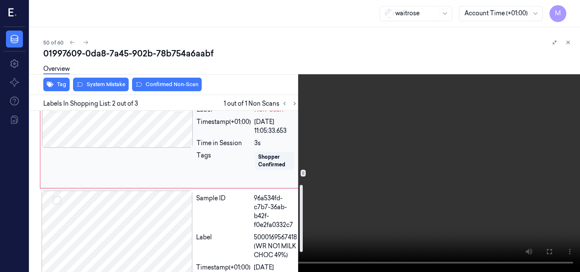
scroll to position [224, 0]
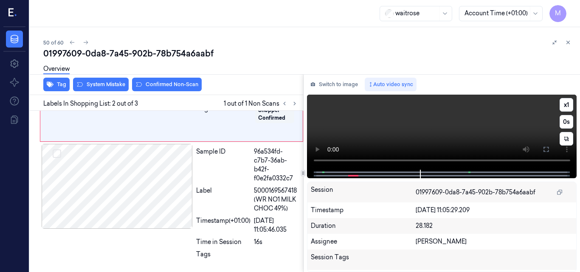
click at [450, 127] on video at bounding box center [442, 132] width 270 height 75
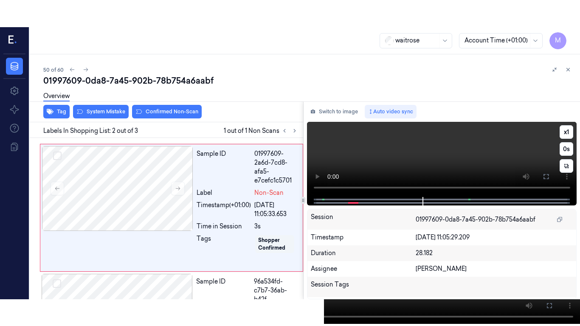
scroll to position [110, 0]
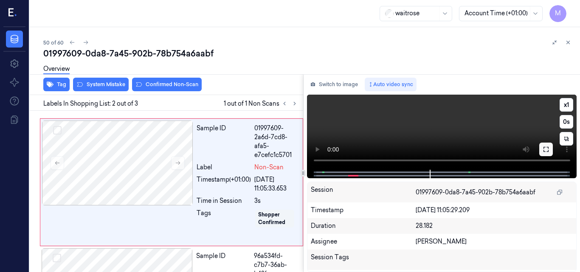
click at [545, 148] on icon at bounding box center [546, 149] width 7 height 7
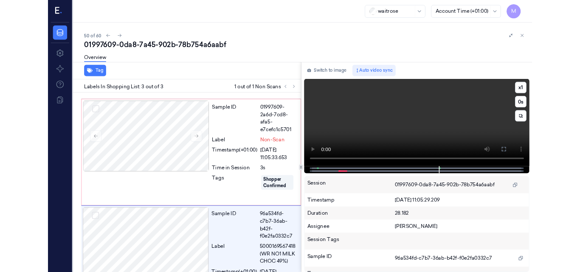
scroll to position [170, 0]
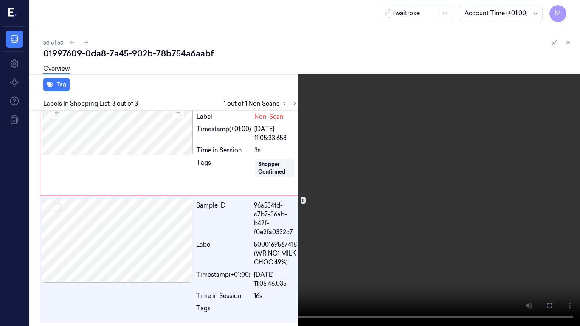
click at [430, 176] on video at bounding box center [290, 163] width 580 height 326
click at [0, 0] on button at bounding box center [0, 0] width 0 height 0
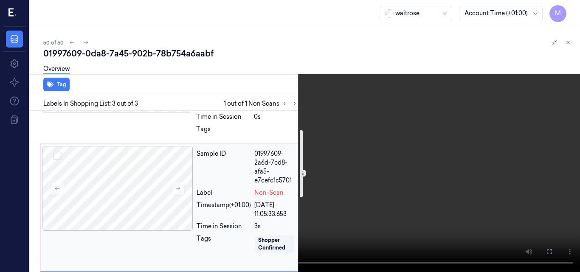
scroll to position [0, 0]
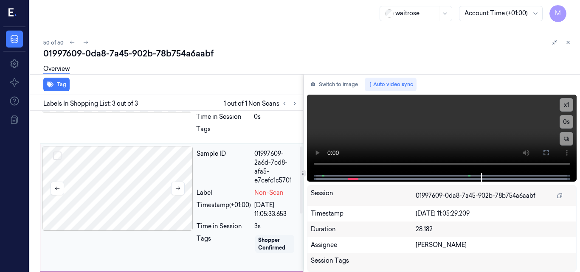
click at [131, 180] on div at bounding box center [117, 188] width 151 height 85
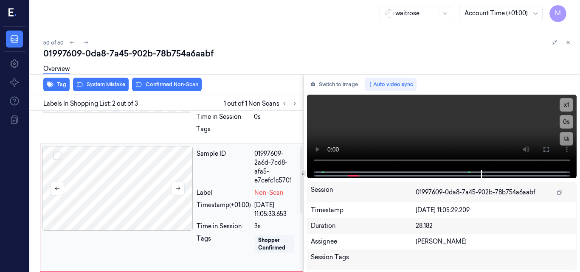
scroll to position [110, 0]
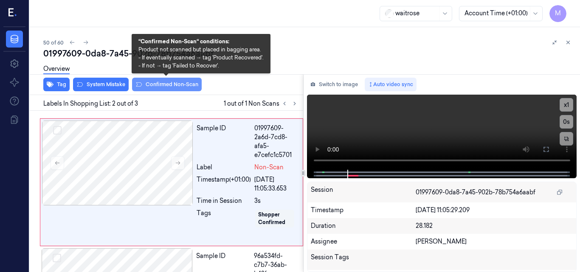
click at [169, 82] on button "Confirmed Non-Scan" at bounding box center [167, 85] width 70 height 14
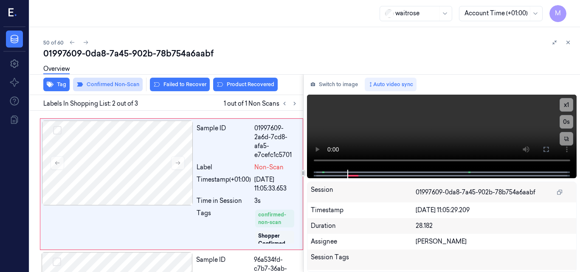
scroll to position [112, 0]
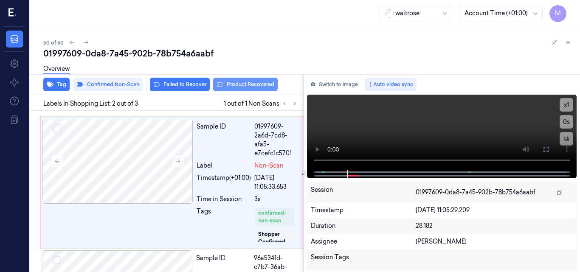
click at [252, 85] on button "Product Recovered" at bounding box center [245, 85] width 65 height 14
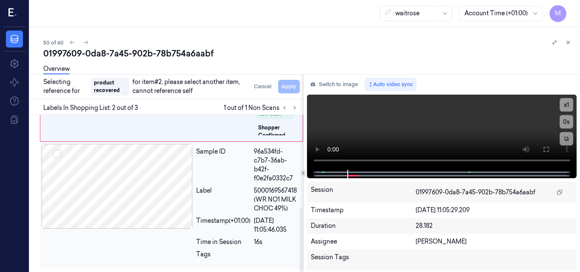
click at [159, 170] on div at bounding box center [117, 186] width 151 height 85
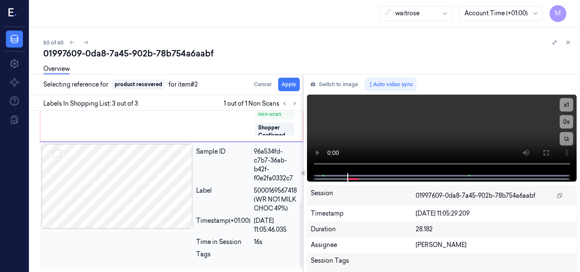
scroll to position [228, 0]
click at [293, 83] on button "Apply" at bounding box center [289, 85] width 22 height 14
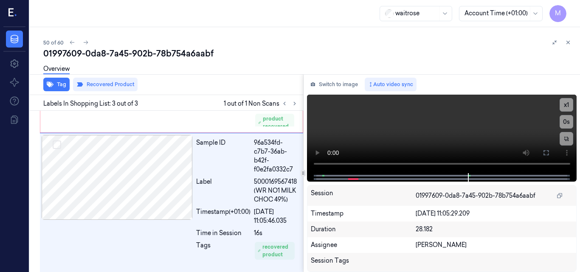
scroll to position [246, 0]
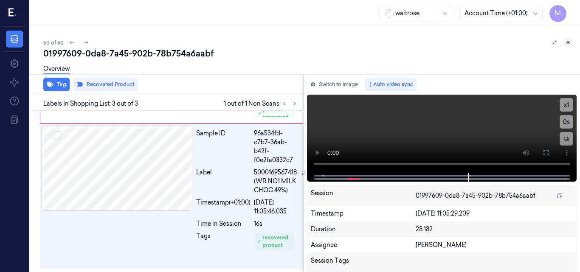
click at [567, 42] on icon at bounding box center [568, 42] width 6 height 6
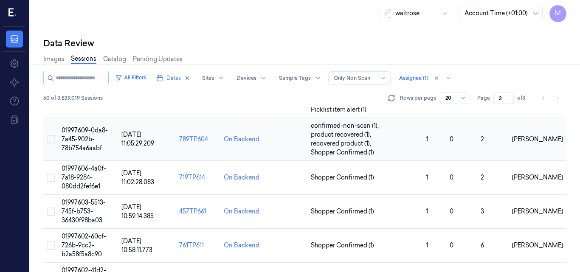
scroll to position [368, 0]
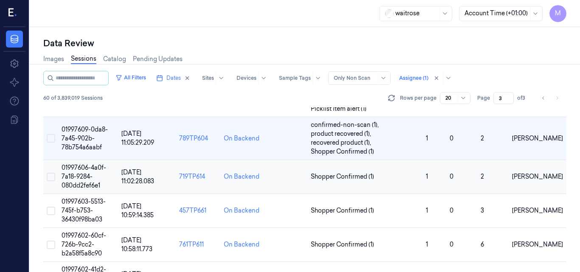
click at [85, 172] on td "01997606-4a0f-7a18-9284-080dd2fef6e1" at bounding box center [88, 177] width 60 height 34
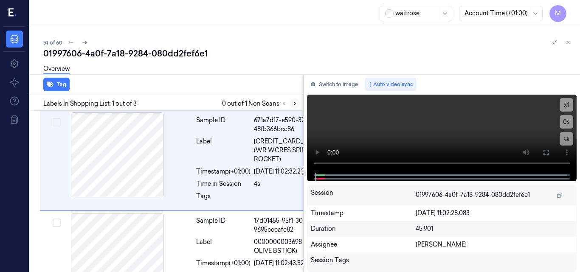
click at [292, 101] on icon at bounding box center [295, 104] width 6 height 6
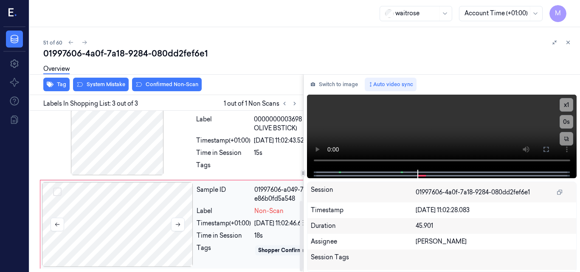
scroll to position [206, 0]
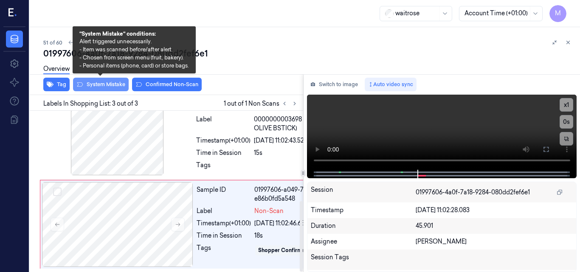
click at [107, 83] on button "System Mistake" at bounding box center [101, 85] width 56 height 14
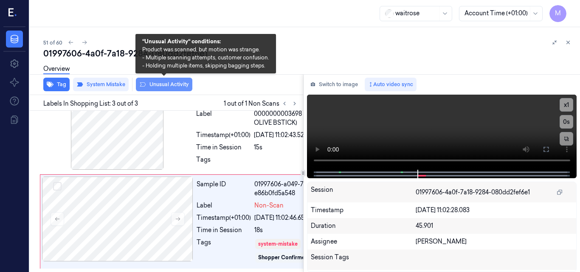
click at [164, 86] on button "Unusual Activity" at bounding box center [164, 85] width 56 height 14
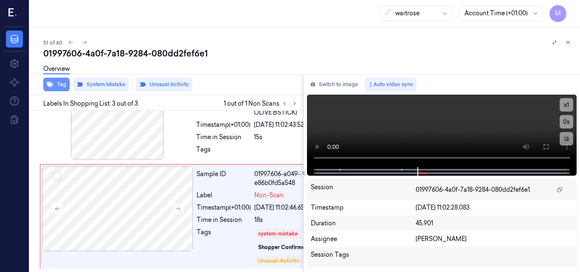
click at [58, 89] on button "Tag" at bounding box center [56, 85] width 26 height 14
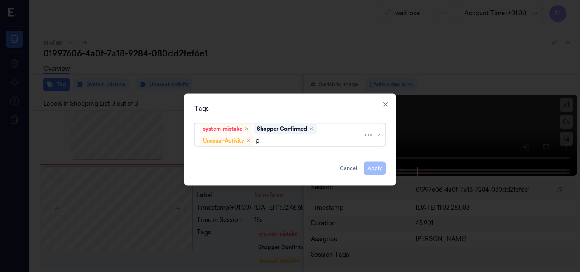
type input "pi"
click at [236, 155] on div "Picklist item alert" at bounding box center [224, 156] width 49 height 9
click at [257, 106] on div "Tags" at bounding box center [289, 108] width 191 height 9
click at [381, 169] on button "Apply" at bounding box center [375, 168] width 22 height 14
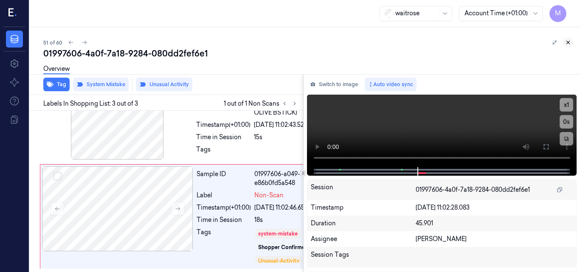
click at [566, 41] on icon at bounding box center [568, 42] width 6 height 6
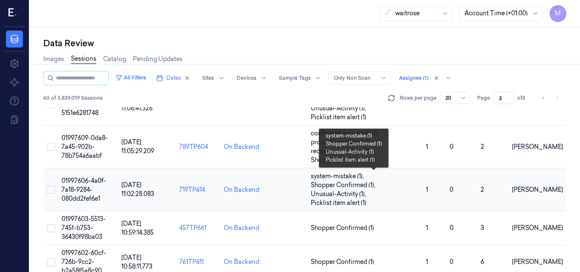
scroll to position [402, 0]
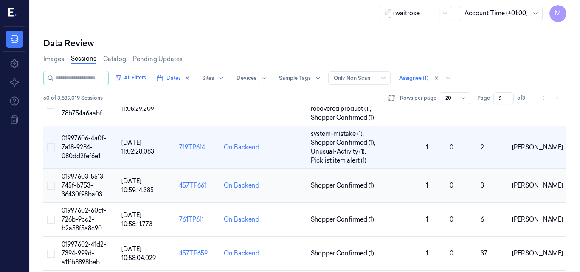
click at [82, 180] on span "01997603-5513-745f-b753-36430f98ba03" at bounding box center [84, 185] width 44 height 25
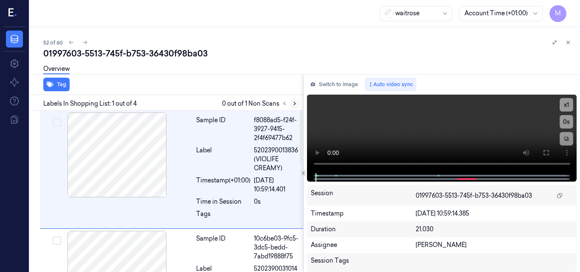
click at [292, 100] on button at bounding box center [295, 104] width 10 height 10
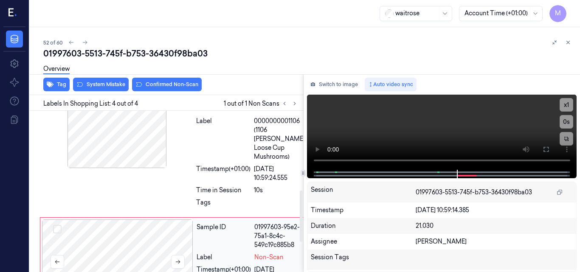
scroll to position [215, 0]
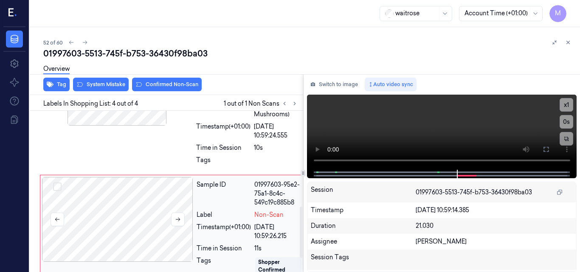
click at [113, 207] on div at bounding box center [117, 219] width 151 height 85
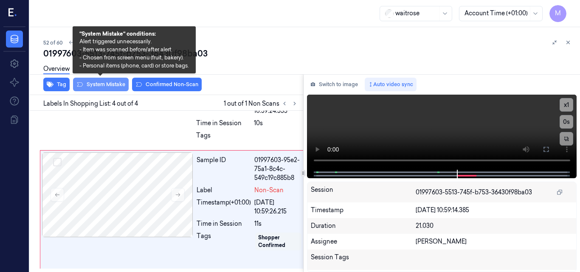
click at [108, 86] on button "System Mistake" at bounding box center [101, 85] width 56 height 14
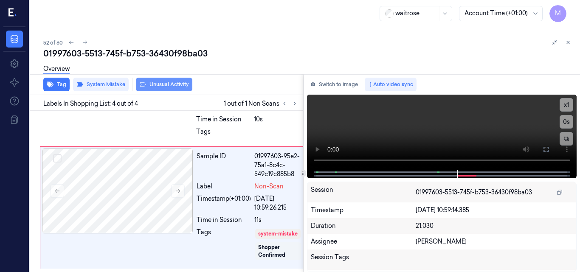
scroll to position [346, 0]
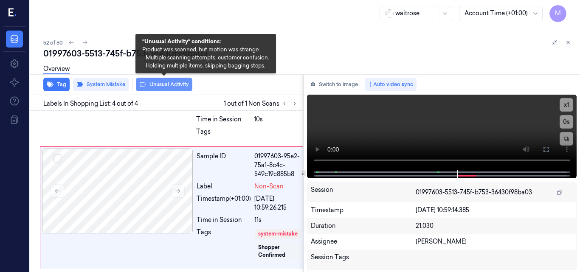
click at [168, 83] on button "Unusual Activity" at bounding box center [164, 85] width 56 height 14
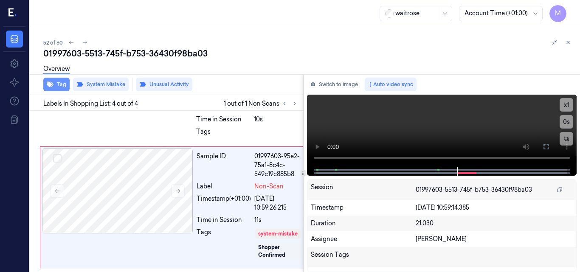
click at [62, 88] on button "Tag" at bounding box center [56, 85] width 26 height 14
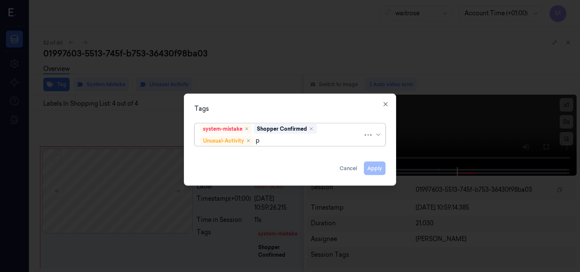
type input "pi"
click at [220, 157] on div "Picklist item alert" at bounding box center [224, 156] width 49 height 9
click at [261, 104] on div "Tags" at bounding box center [289, 108] width 191 height 9
click at [372, 169] on button "Apply" at bounding box center [375, 168] width 22 height 14
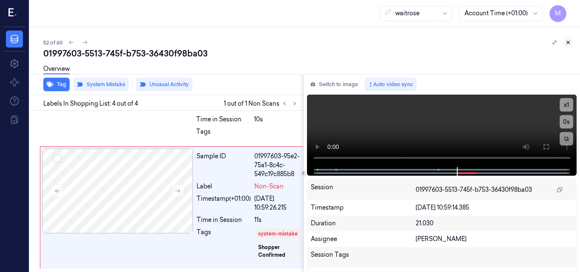
click at [566, 42] on icon at bounding box center [568, 42] width 6 height 6
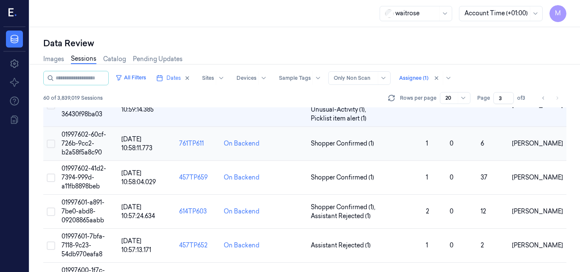
scroll to position [487, 0]
click at [86, 139] on td "01997602-60cf-726b-9cc2-b2a58f5a8c90" at bounding box center [88, 144] width 60 height 34
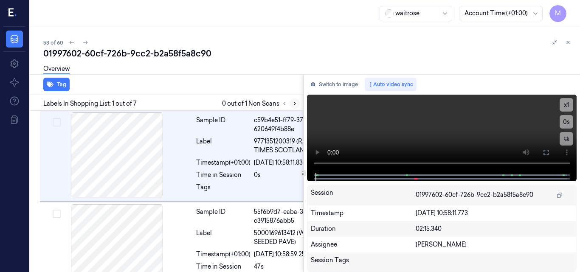
click at [293, 104] on icon at bounding box center [295, 104] width 6 height 6
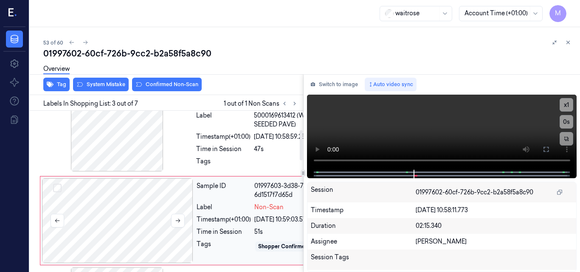
scroll to position [101, 0]
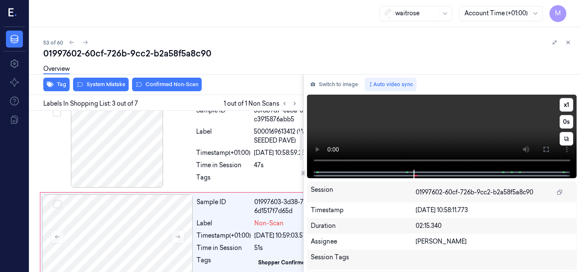
click at [454, 128] on video at bounding box center [442, 132] width 270 height 75
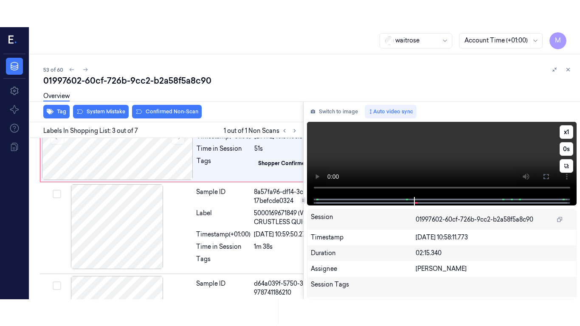
scroll to position [229, 0]
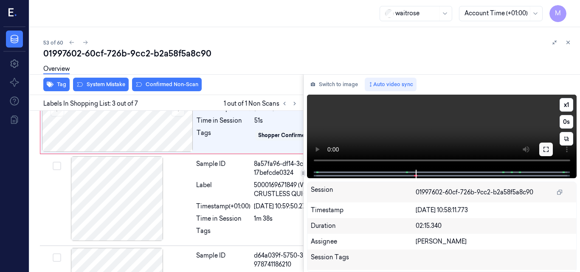
click at [545, 149] on icon at bounding box center [546, 149] width 7 height 7
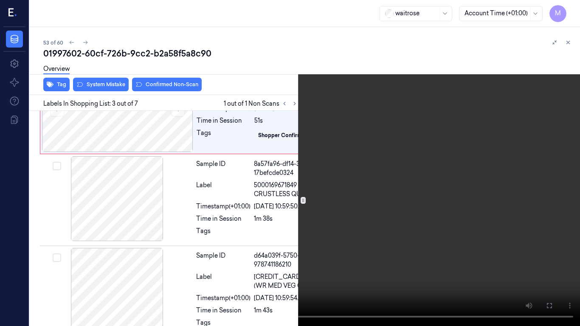
click at [322, 194] on video at bounding box center [290, 163] width 580 height 326
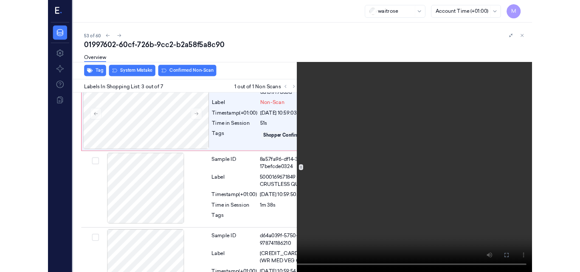
scroll to position [202, 0]
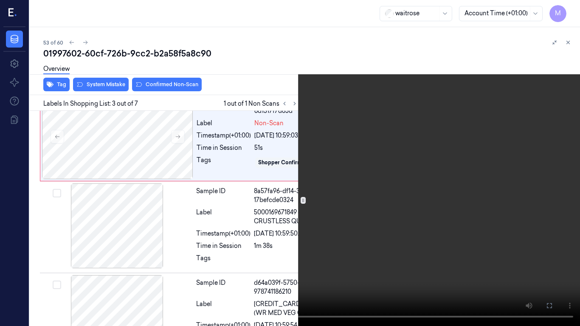
click at [0, 0] on icon at bounding box center [0, 0] width 0 height 0
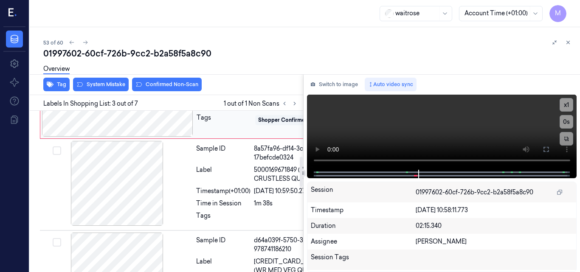
click at [131, 137] on div at bounding box center [117, 94] width 151 height 85
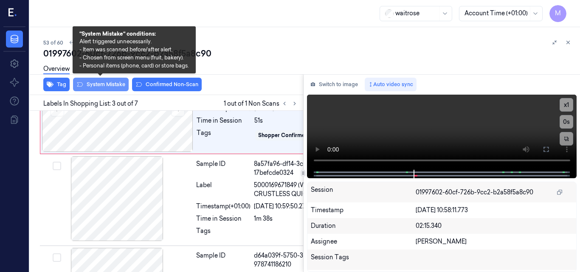
click at [111, 81] on button "System Mistake" at bounding box center [101, 85] width 56 height 14
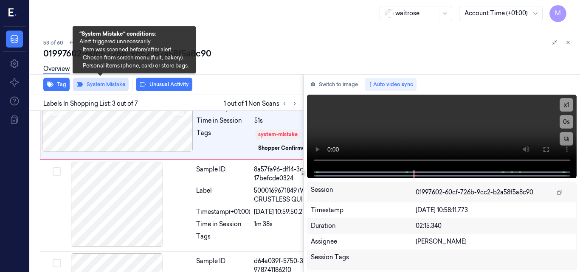
scroll to position [231, 0]
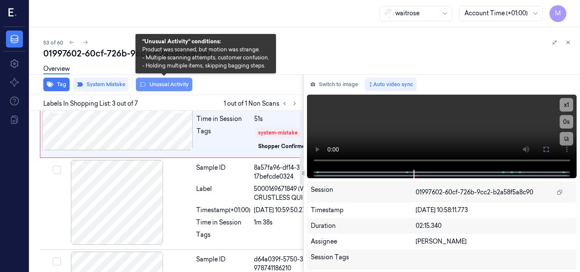
click at [179, 86] on button "Unusual Activity" at bounding box center [164, 85] width 56 height 14
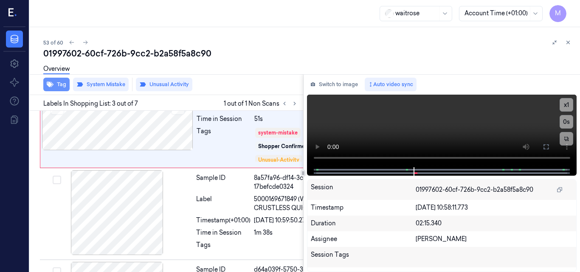
click at [59, 85] on button "Tag" at bounding box center [56, 85] width 26 height 14
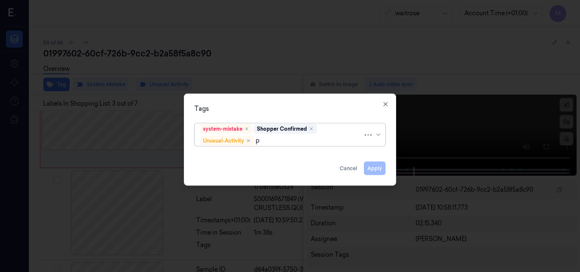
type input "pi"
click at [225, 156] on div "Picklist item alert" at bounding box center [224, 156] width 49 height 9
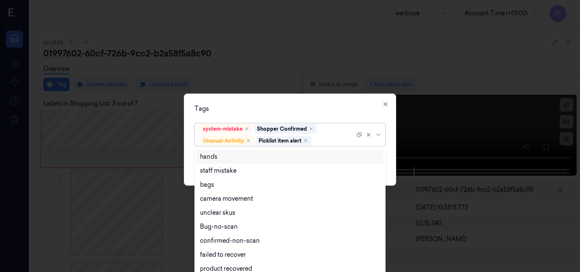
click at [262, 109] on div "Tags" at bounding box center [289, 108] width 191 height 9
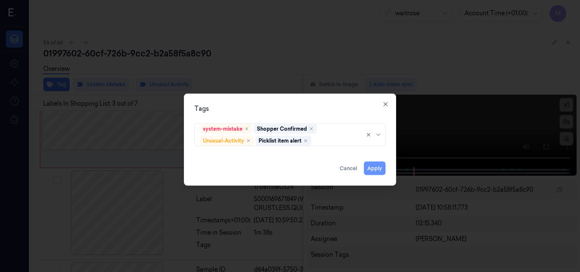
click at [374, 167] on button "Apply" at bounding box center [375, 168] width 22 height 14
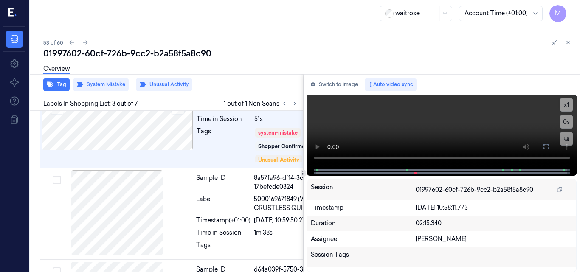
click at [569, 40] on icon at bounding box center [568, 42] width 6 height 6
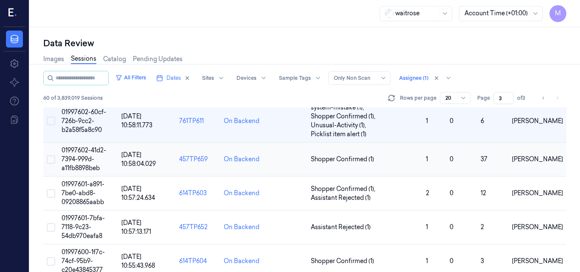
scroll to position [530, 0]
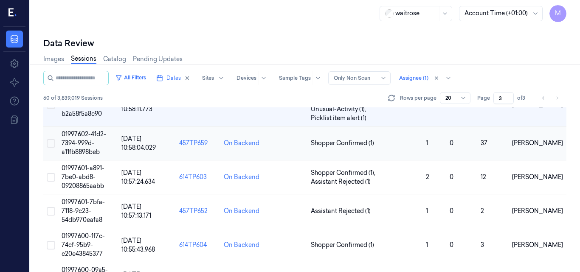
click at [90, 138] on td "01997602-41d2-7394-999d-a11fb8898beb" at bounding box center [88, 144] width 60 height 34
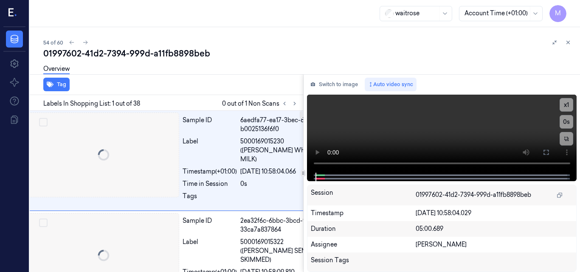
scroll to position [0, 1]
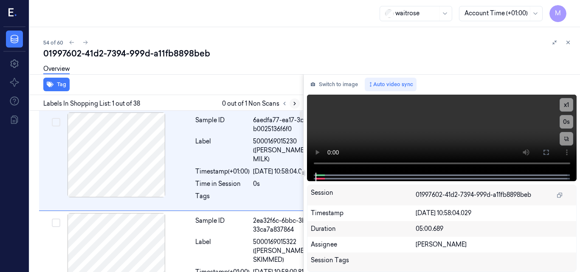
click at [292, 104] on icon at bounding box center [295, 104] width 6 height 6
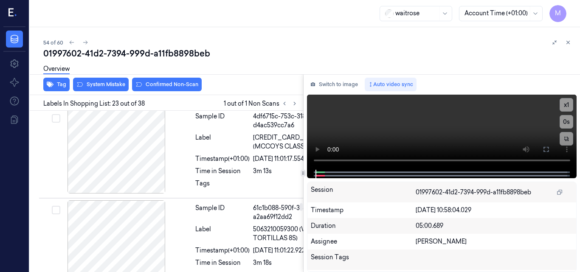
scroll to position [2696, 1]
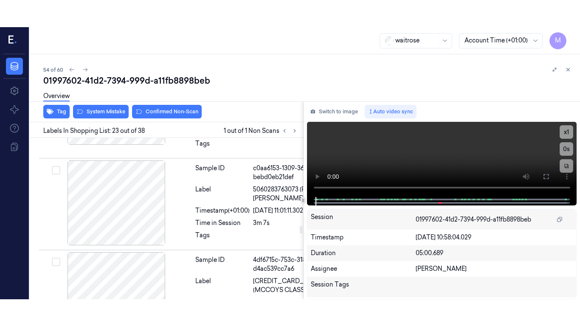
scroll to position [2569, 1]
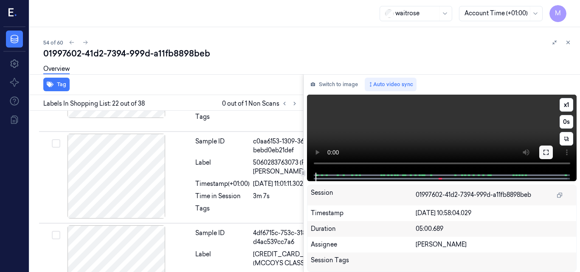
click at [544, 152] on icon at bounding box center [546, 152] width 5 height 5
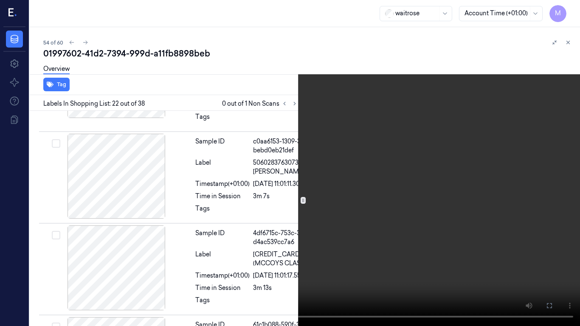
click at [408, 157] on video at bounding box center [290, 163] width 580 height 326
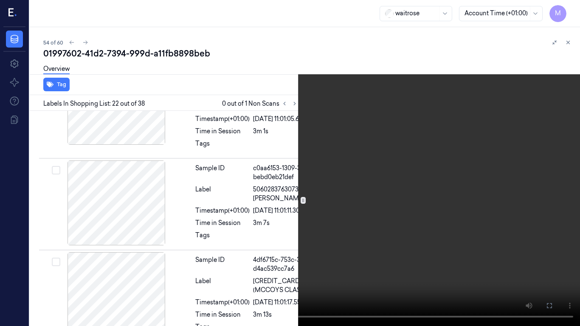
click at [408, 157] on video at bounding box center [290, 163] width 580 height 326
click at [570, 11] on button "x 1" at bounding box center [570, 10] width 14 height 14
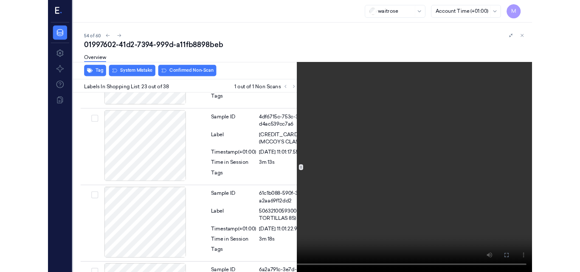
scroll to position [2669, 1]
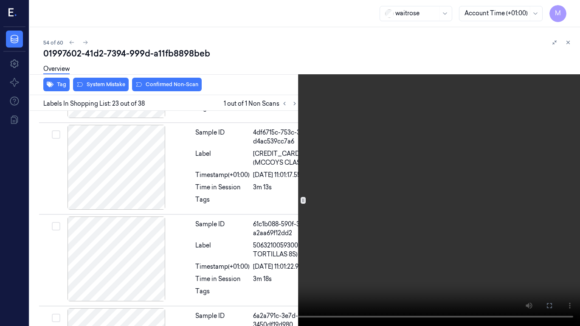
click at [395, 130] on video at bounding box center [290, 163] width 580 height 326
click at [0, 0] on icon at bounding box center [0, 0] width 0 height 0
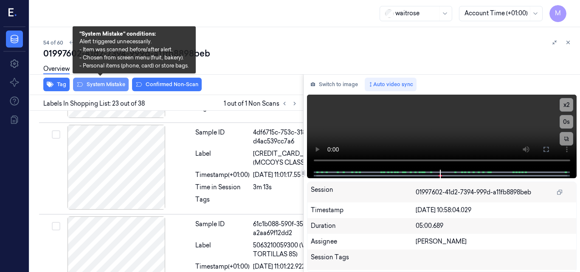
click at [104, 85] on button "System Mistake" at bounding box center [101, 85] width 56 height 14
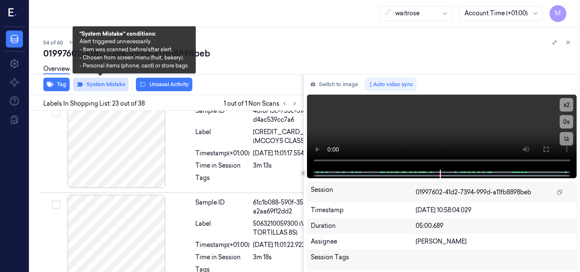
scroll to position [2698, 1]
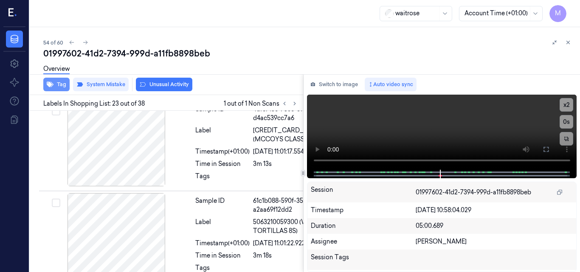
click at [60, 85] on button "Tag" at bounding box center [56, 85] width 26 height 14
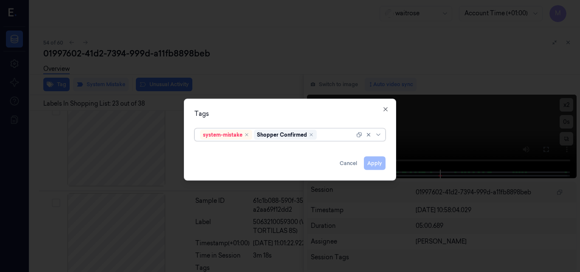
click at [321, 135] on div at bounding box center [336, 134] width 36 height 9
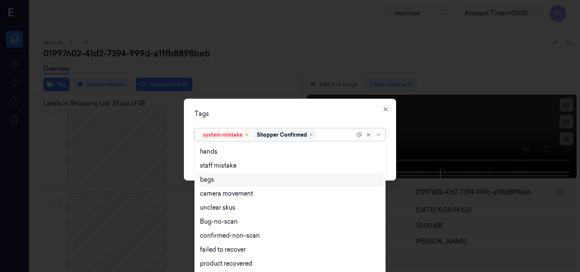
click at [217, 180] on div "bags" at bounding box center [290, 179] width 180 height 9
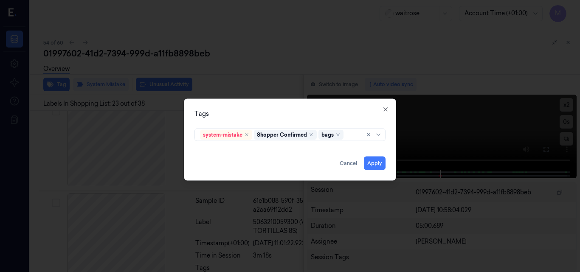
click at [255, 115] on div "Tags" at bounding box center [289, 113] width 191 height 9
click at [375, 163] on button "Apply" at bounding box center [375, 163] width 22 height 14
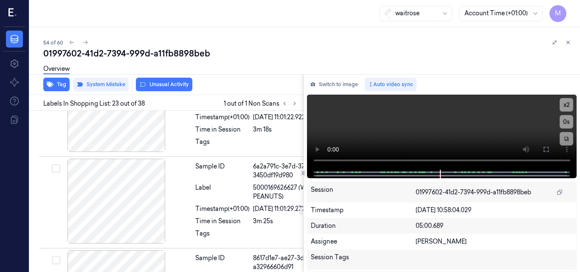
scroll to position [2825, 1]
click at [570, 44] on icon at bounding box center [568, 42] width 6 height 6
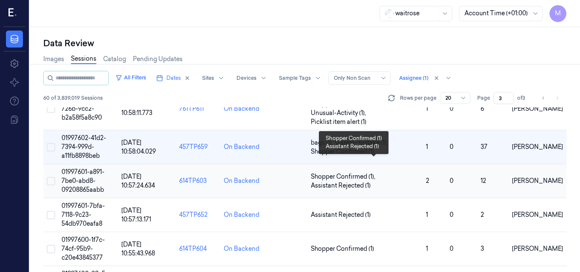
scroll to position [569, 0]
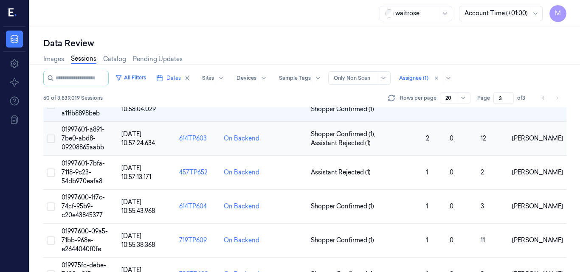
click at [83, 136] on span "01997601-a891-7be0-abd8-09208865aabb" at bounding box center [83, 138] width 43 height 25
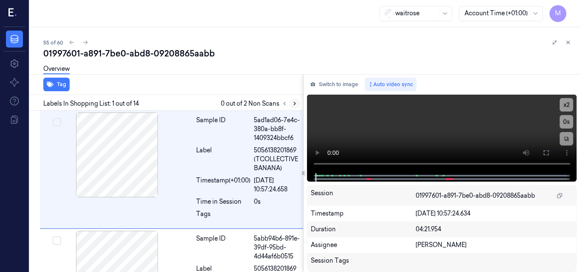
click at [295, 103] on icon at bounding box center [295, 103] width 2 height 3
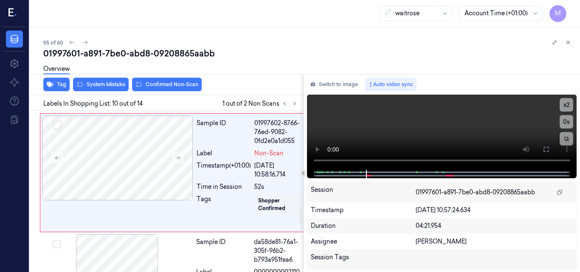
scroll to position [1078, 0]
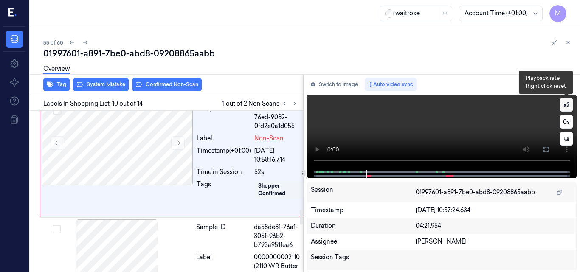
click at [562, 106] on button "x 2" at bounding box center [567, 105] width 14 height 14
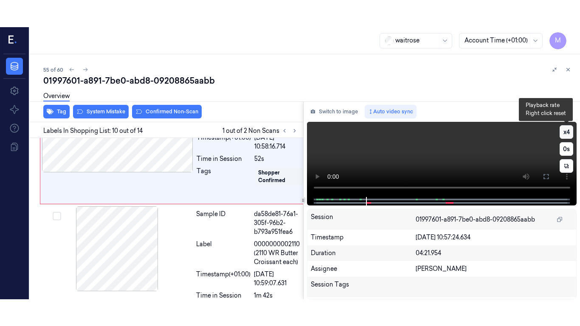
scroll to position [1121, 0]
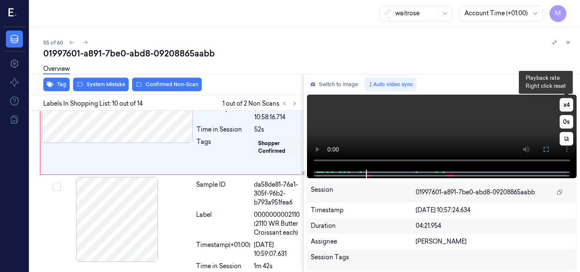
click at [562, 106] on button "x 4" at bounding box center [567, 105] width 14 height 14
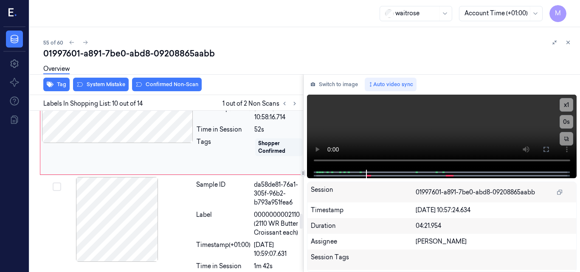
click at [152, 143] on div at bounding box center [117, 100] width 151 height 85
click at [482, 121] on video at bounding box center [442, 132] width 270 height 75
click at [548, 150] on icon at bounding box center [546, 149] width 7 height 7
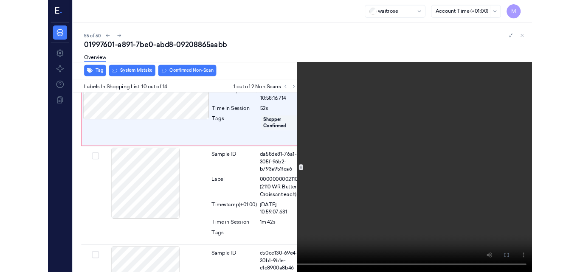
scroll to position [1093, 0]
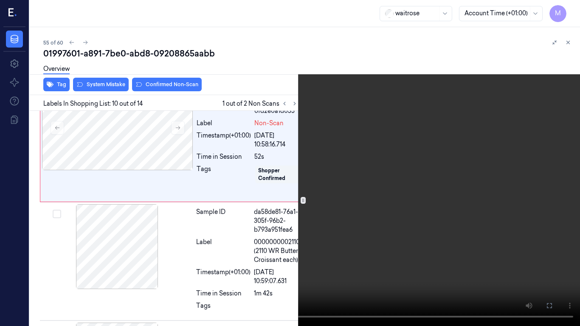
click at [329, 159] on video at bounding box center [290, 163] width 580 height 326
click at [0, 0] on icon at bounding box center [0, 0] width 0 height 0
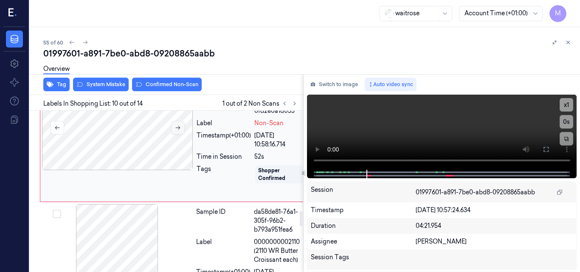
click at [178, 131] on icon at bounding box center [178, 128] width 6 height 6
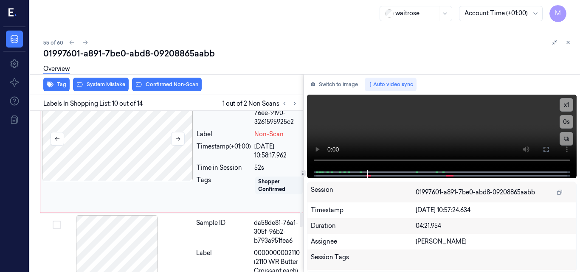
scroll to position [1078, 0]
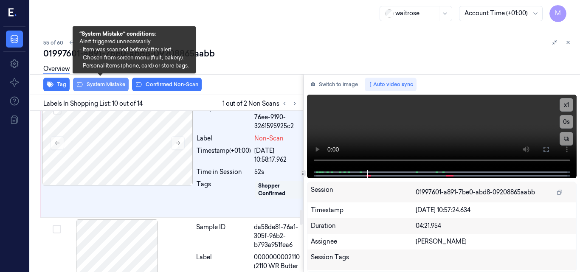
click at [104, 87] on button "System Mistake" at bounding box center [101, 85] width 56 height 14
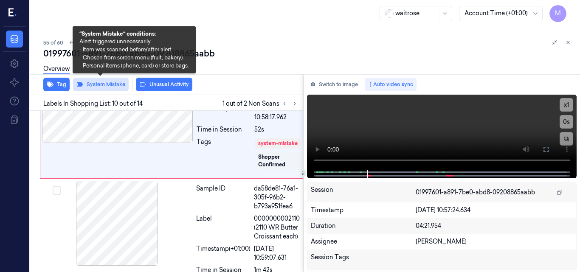
scroll to position [1122, 0]
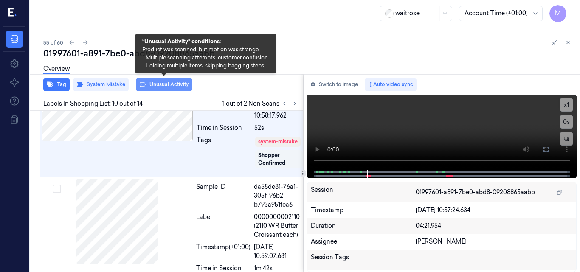
click at [175, 85] on button "Unusual Activity" at bounding box center [164, 85] width 56 height 14
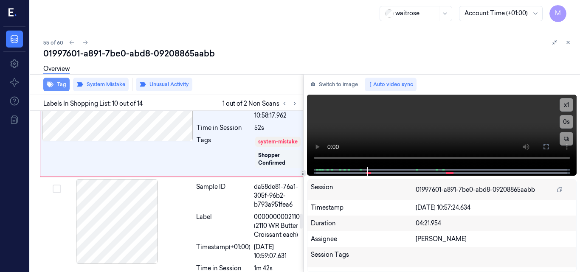
click at [56, 82] on button "Tag" at bounding box center [56, 85] width 26 height 14
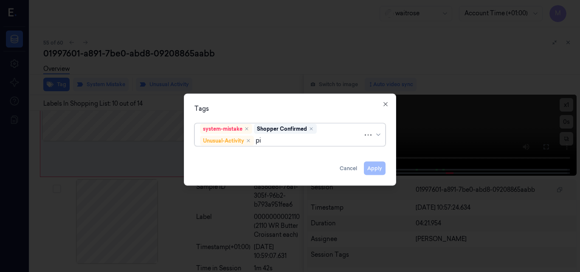
type input "pic"
click at [260, 155] on div "Picklist item alert" at bounding box center [290, 156] width 180 height 9
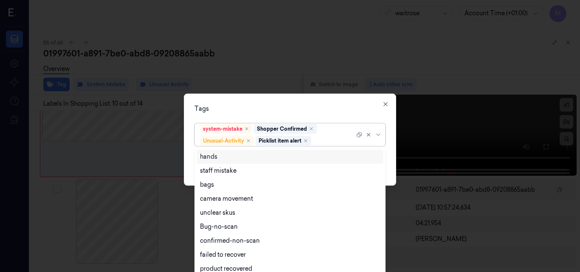
click at [303, 104] on div "Tags" at bounding box center [289, 108] width 191 height 9
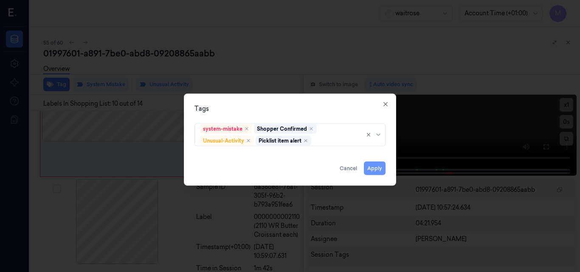
click at [379, 169] on button "Apply" at bounding box center [375, 168] width 22 height 14
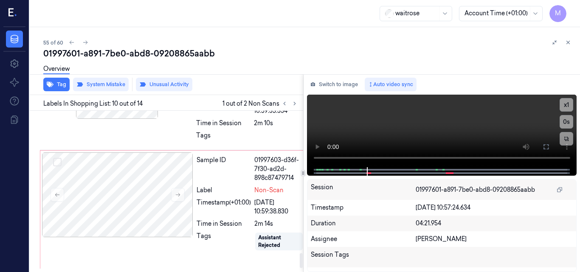
scroll to position [1589, 0]
click at [134, 212] on div at bounding box center [117, 194] width 151 height 85
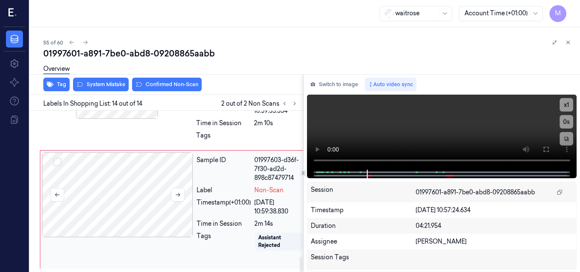
scroll to position [1594, 0]
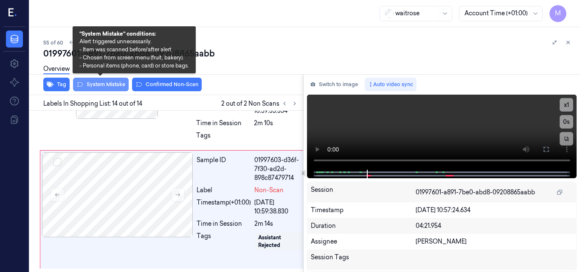
click at [109, 86] on button "System Mistake" at bounding box center [101, 85] width 56 height 14
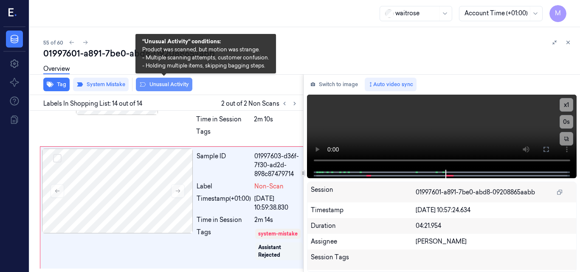
click at [173, 85] on button "Unusual Activity" at bounding box center [164, 85] width 56 height 14
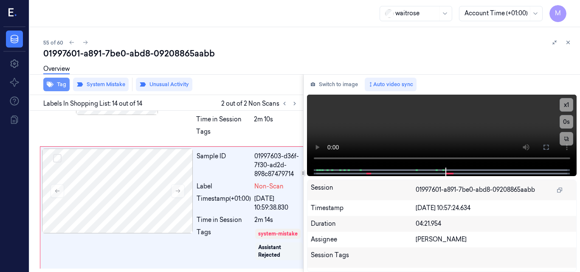
click at [61, 82] on button "Tag" at bounding box center [56, 85] width 26 height 14
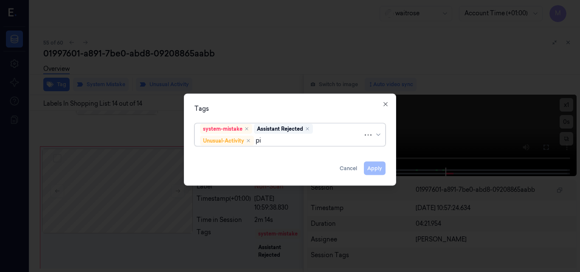
type input "pic"
click at [226, 154] on div "Picklist item alert" at bounding box center [224, 156] width 49 height 9
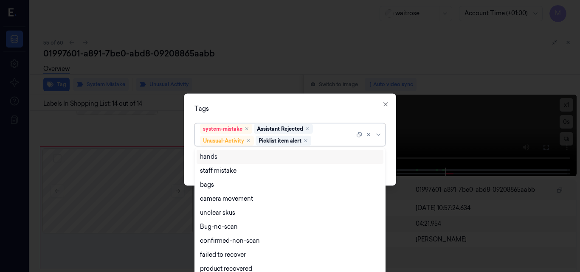
click at [327, 104] on div "Tags" at bounding box center [289, 108] width 191 height 9
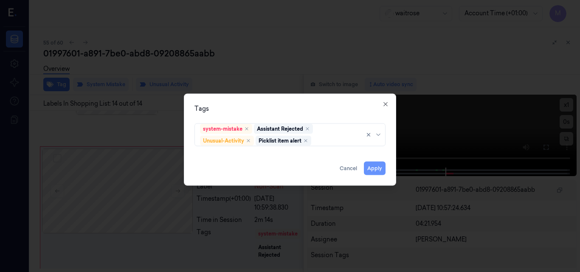
click at [375, 165] on button "Apply" at bounding box center [375, 168] width 22 height 14
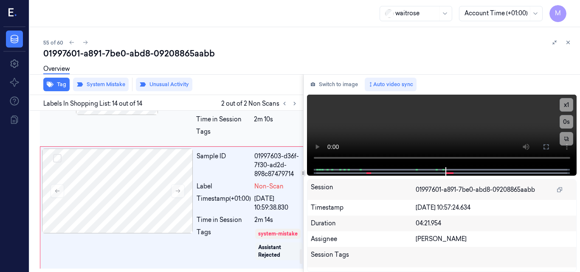
click at [125, 115] on div at bounding box center [117, 72] width 151 height 85
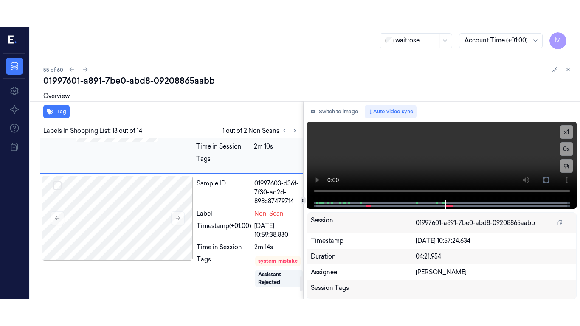
scroll to position [1484, 0]
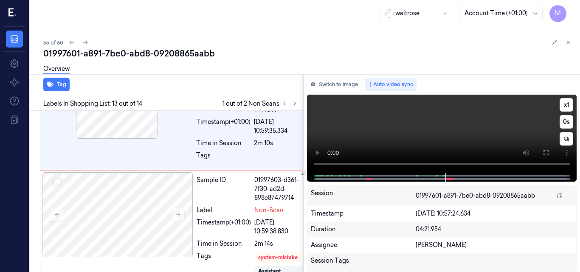
click at [463, 134] on video at bounding box center [442, 134] width 270 height 79
click at [546, 155] on icon at bounding box center [546, 152] width 7 height 7
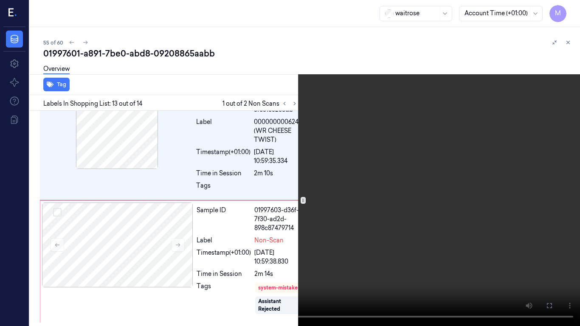
click at [301, 171] on video at bounding box center [290, 163] width 580 height 326
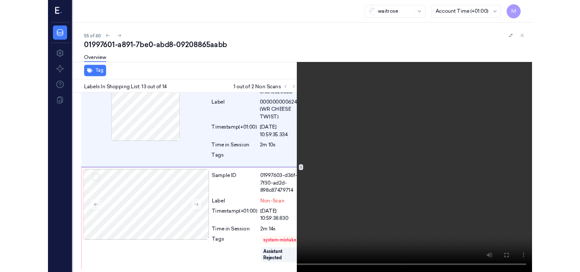
scroll to position [1457, 0]
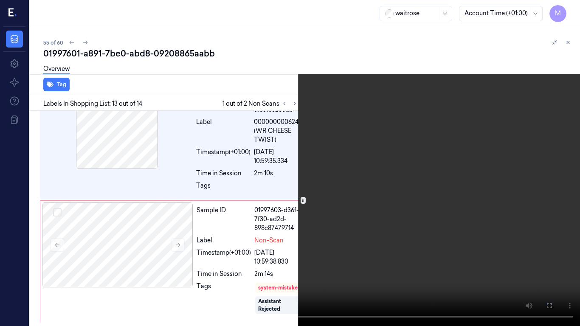
click at [0, 0] on icon at bounding box center [0, 0] width 0 height 0
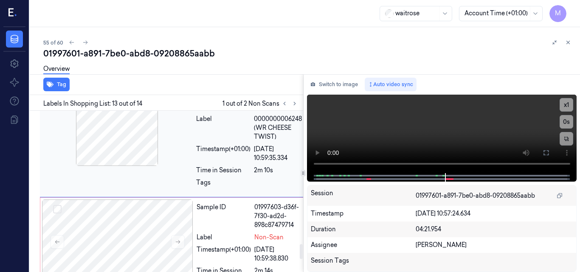
click at [121, 166] on div at bounding box center [117, 123] width 151 height 85
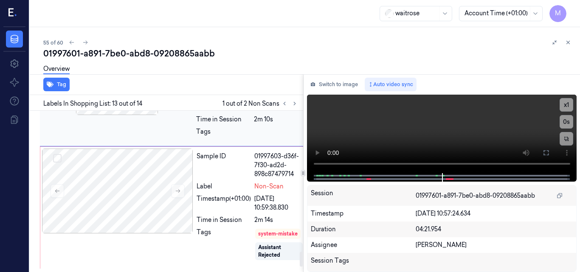
scroll to position [1569, 0]
click at [506, 136] on video at bounding box center [442, 134] width 270 height 79
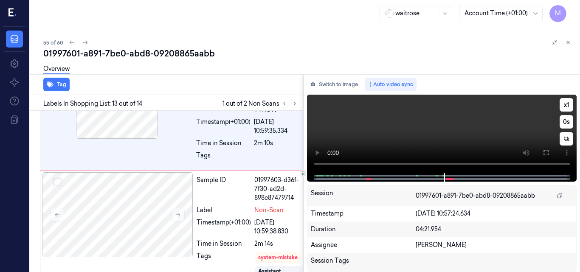
click at [486, 137] on video at bounding box center [442, 134] width 270 height 79
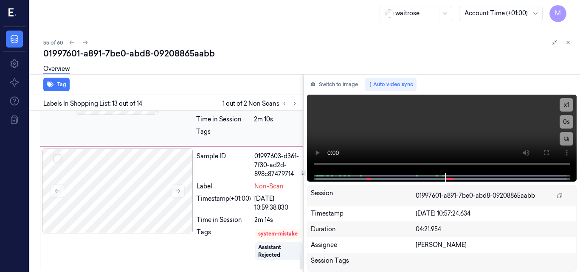
scroll to position [1597, 0]
click at [571, 42] on icon at bounding box center [568, 42] width 6 height 6
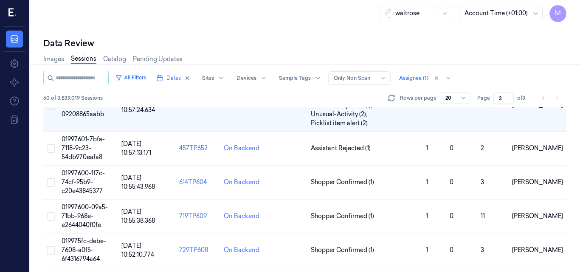
scroll to position [612, 0]
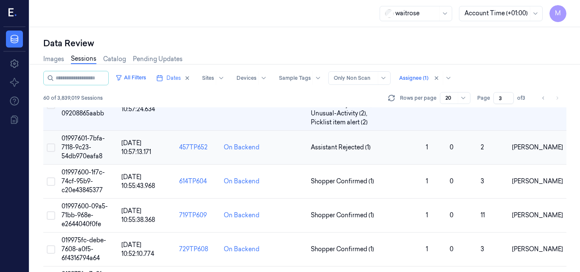
click at [79, 144] on span "01997601-7bfa-7118-9c23-54db970eafa8" at bounding box center [83, 147] width 43 height 25
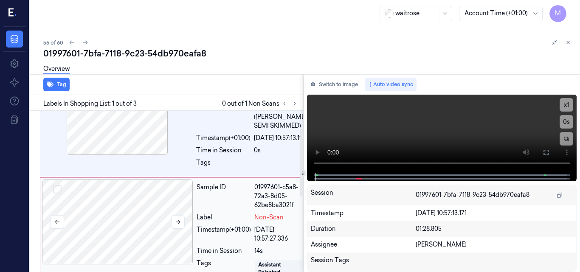
click at [143, 221] on div at bounding box center [117, 222] width 151 height 85
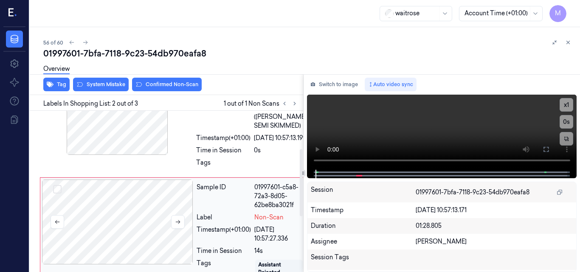
scroll to position [110, 0]
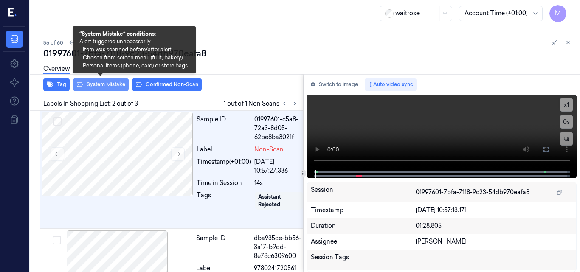
click at [109, 85] on button "System Mistake" at bounding box center [101, 85] width 56 height 14
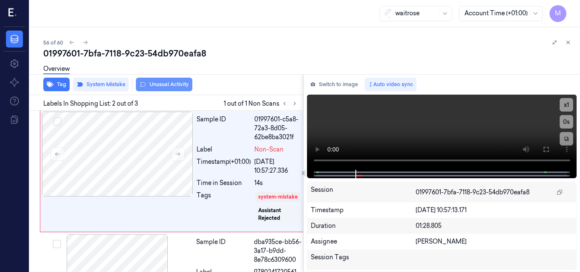
scroll to position [112, 0]
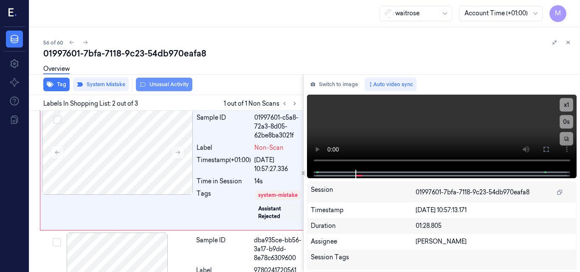
click at [169, 84] on button "Unusual Activity" at bounding box center [164, 85] width 56 height 14
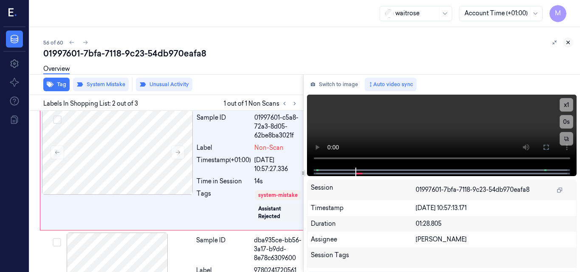
click at [568, 41] on icon at bounding box center [568, 42] width 6 height 6
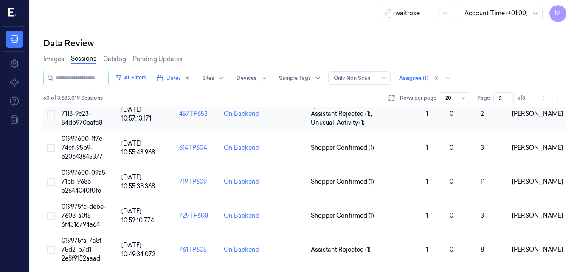
scroll to position [647, 0]
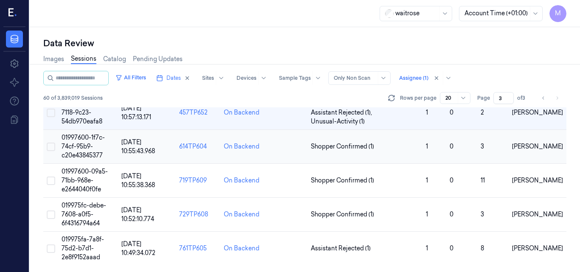
click at [87, 147] on span "01997600-1f7c-74cf-95b9-c20e43845377" at bounding box center [83, 146] width 43 height 25
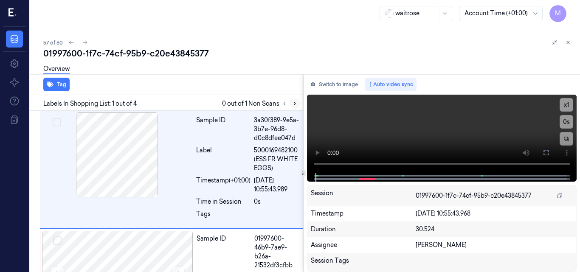
click at [293, 104] on icon at bounding box center [295, 104] width 6 height 6
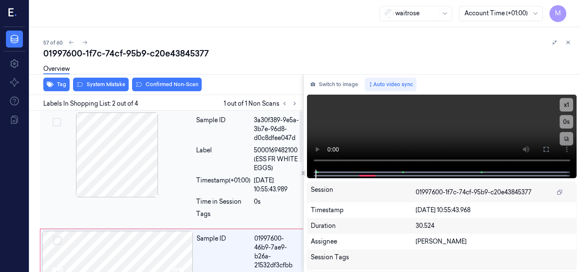
click at [122, 144] on div at bounding box center [117, 155] width 151 height 85
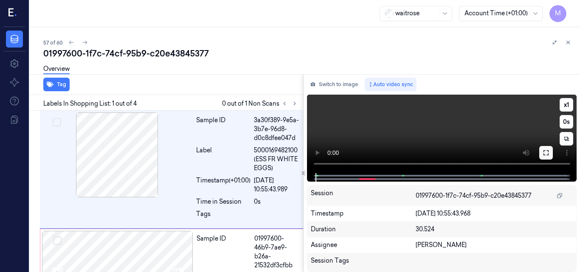
click at [546, 150] on icon at bounding box center [546, 152] width 7 height 7
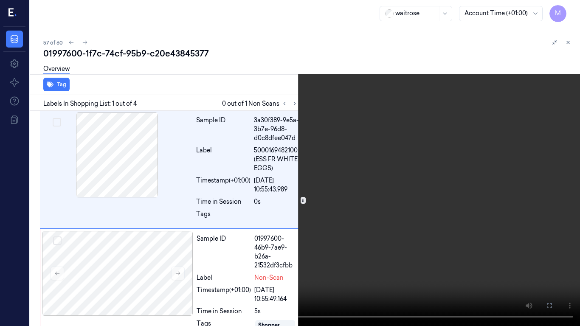
click at [369, 192] on video at bounding box center [290, 163] width 580 height 326
click at [358, 194] on video at bounding box center [290, 163] width 580 height 326
click at [0, 0] on icon at bounding box center [0, 0] width 0 height 0
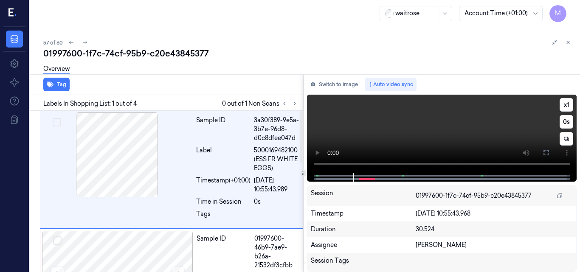
click at [481, 127] on video at bounding box center [442, 134] width 270 height 79
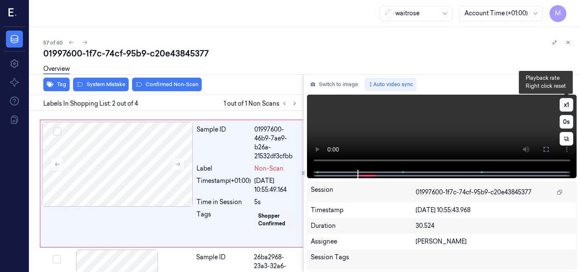
scroll to position [110, 0]
click at [565, 107] on button "x 1" at bounding box center [567, 105] width 14 height 14
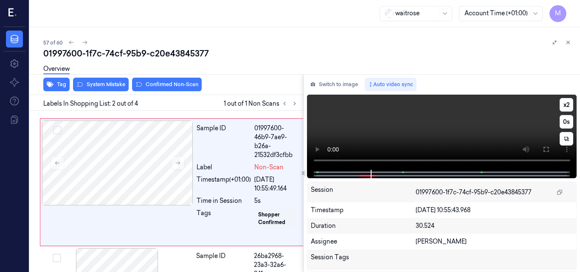
click at [457, 132] on video at bounding box center [442, 132] width 270 height 75
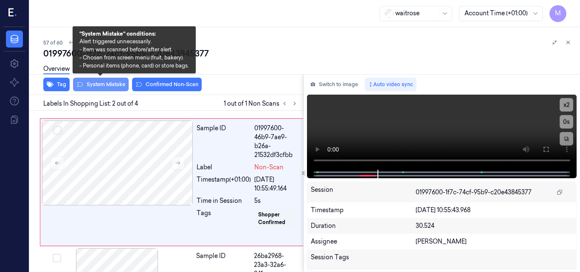
click at [117, 87] on button "System Mistake" at bounding box center [101, 85] width 56 height 14
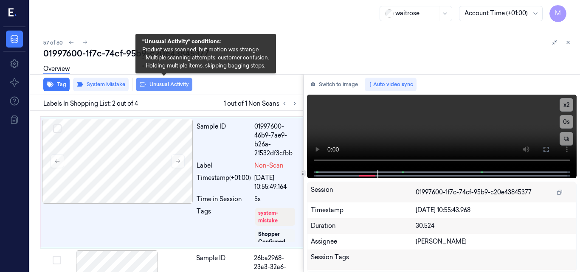
click at [166, 82] on button "Unusual Activity" at bounding box center [164, 85] width 56 height 14
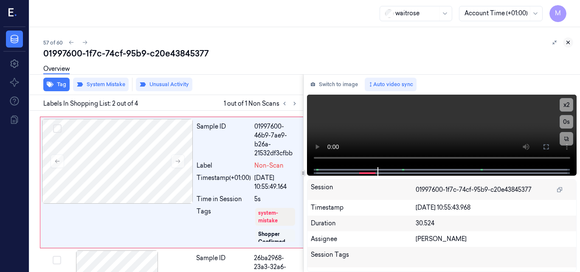
click at [569, 42] on icon at bounding box center [568, 42] width 6 height 6
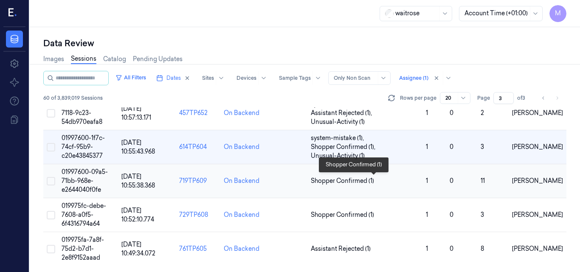
scroll to position [647, 0]
click at [86, 174] on span "01997600-09a5-71bb-968e-e2644040f0fe" at bounding box center [85, 180] width 46 height 25
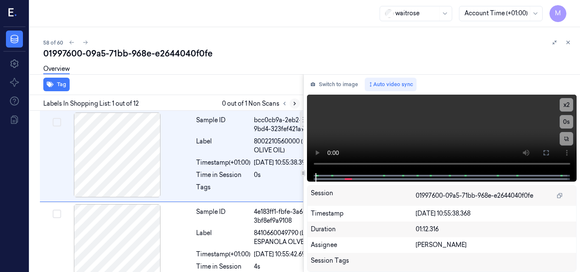
click at [293, 104] on icon at bounding box center [295, 104] width 6 height 6
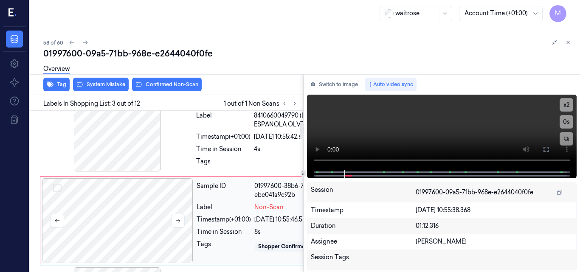
scroll to position [101, 0]
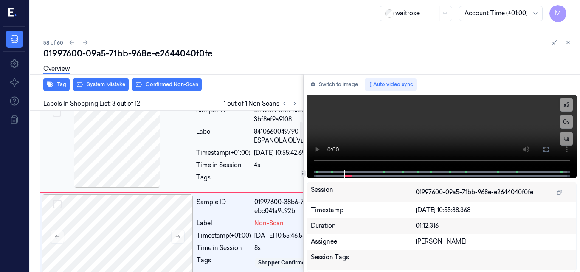
click at [137, 172] on div at bounding box center [117, 145] width 151 height 85
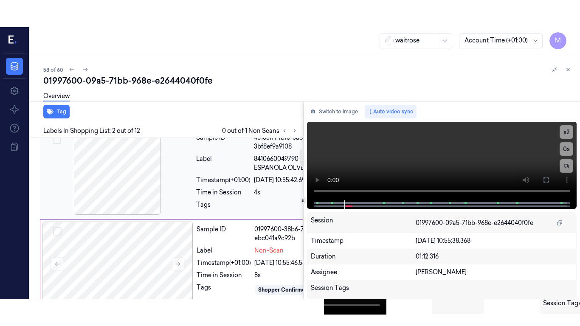
scroll to position [106, 0]
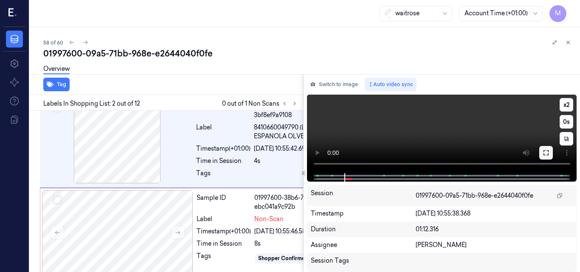
click at [546, 152] on icon at bounding box center [546, 152] width 7 height 7
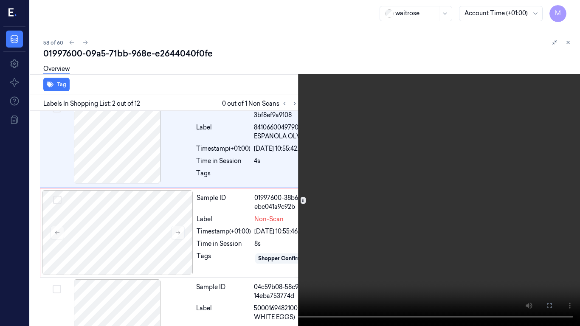
click at [400, 160] on video at bounding box center [290, 163] width 580 height 326
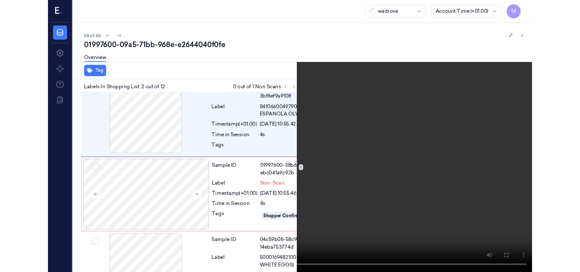
scroll to position [79, 0]
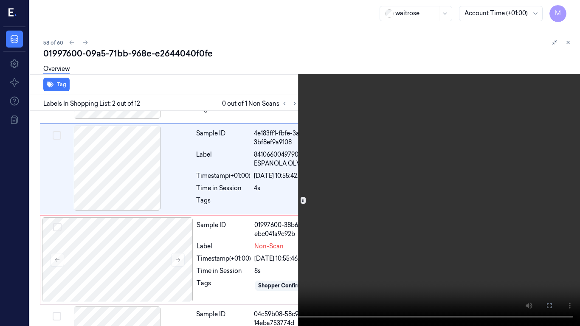
click at [415, 154] on video at bounding box center [290, 163] width 580 height 326
click at [0, 0] on icon at bounding box center [0, 0] width 0 height 0
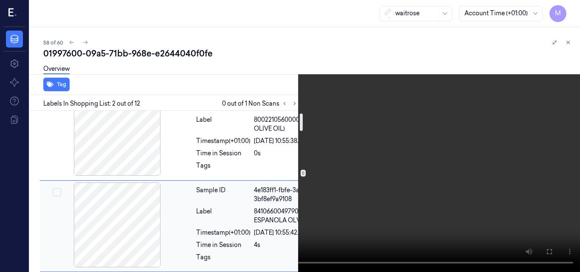
scroll to position [0, 0]
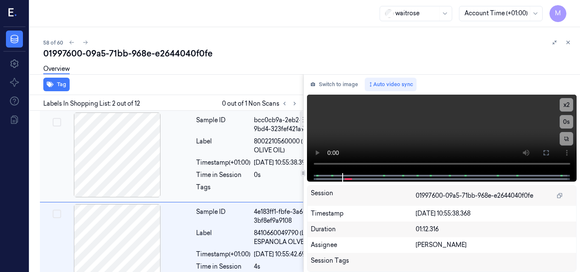
click at [239, 155] on div "Label" at bounding box center [223, 146] width 54 height 18
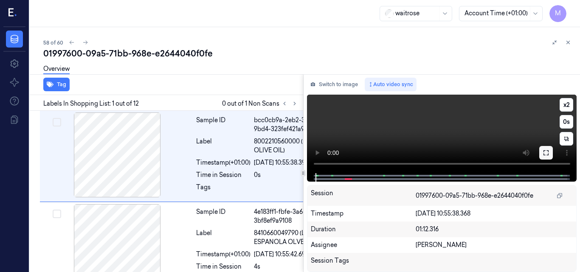
click at [546, 152] on icon at bounding box center [546, 152] width 7 height 7
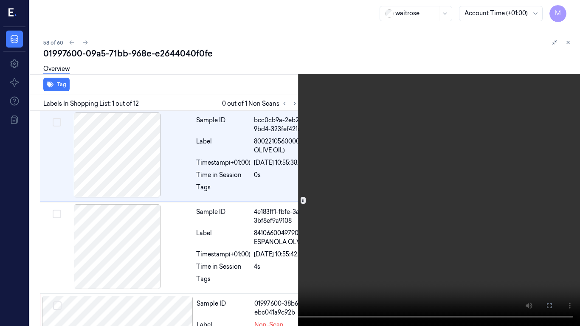
click at [368, 154] on video at bounding box center [290, 163] width 580 height 326
click at [396, 189] on video at bounding box center [290, 163] width 580 height 326
click at [0, 0] on icon at bounding box center [0, 0] width 0 height 0
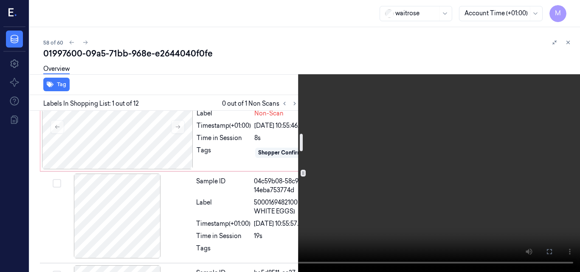
scroll to position [212, 0]
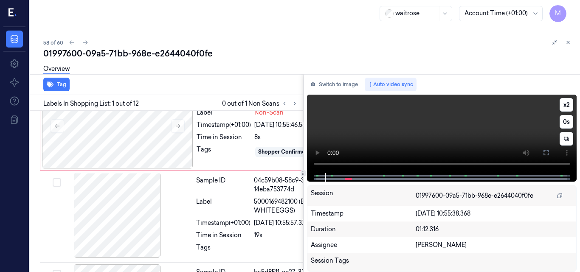
click at [496, 124] on video at bounding box center [442, 134] width 270 height 79
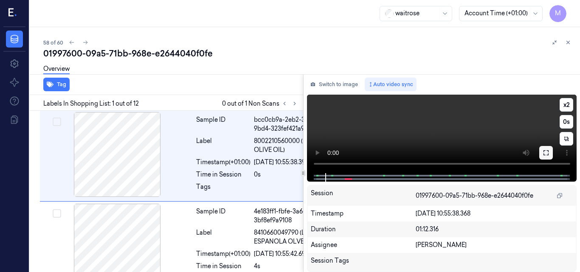
scroll to position [0, 0]
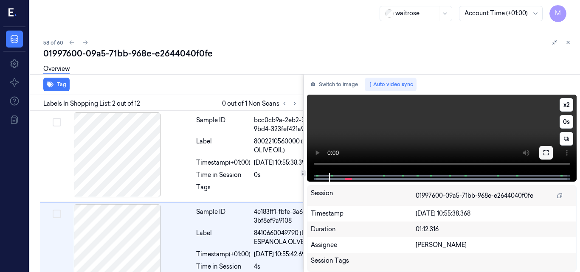
click at [544, 155] on icon at bounding box center [546, 152] width 7 height 7
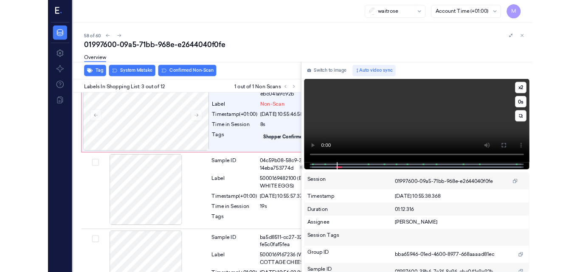
scroll to position [202, 0]
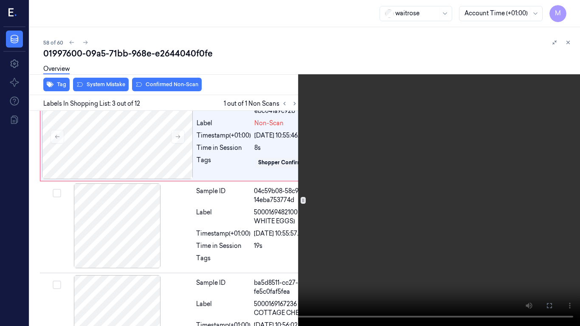
click at [460, 192] on video at bounding box center [290, 163] width 580 height 326
click at [0, 0] on button at bounding box center [0, 0] width 0 height 0
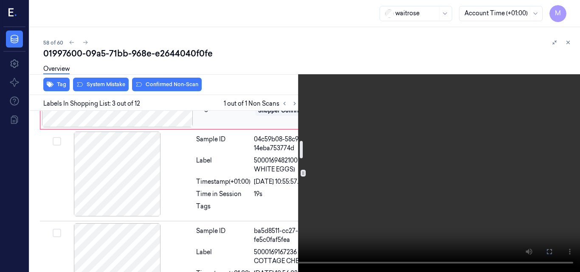
scroll to position [244, 0]
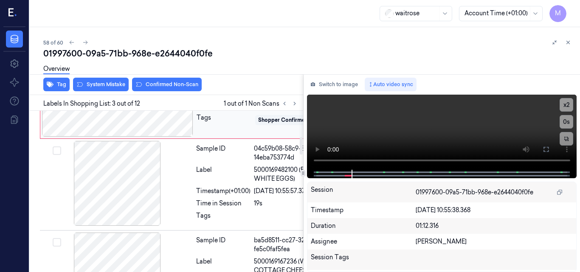
click at [234, 73] on div "Sample ID" at bounding box center [224, 64] width 54 height 18
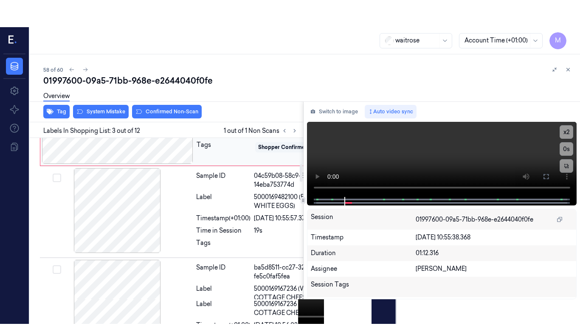
scroll to position [229, 0]
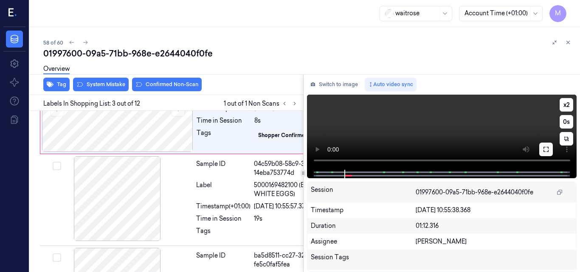
click at [544, 149] on icon at bounding box center [546, 149] width 7 height 7
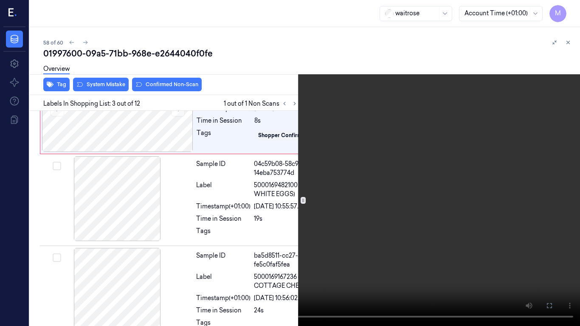
click at [411, 155] on video at bounding box center [290, 163] width 580 height 326
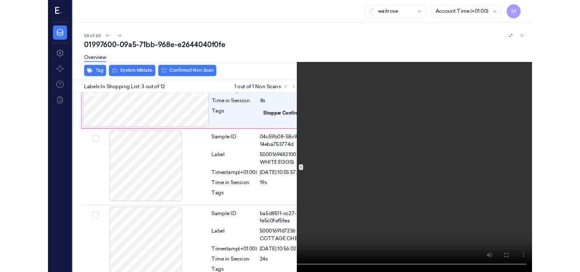
scroll to position [202, 0]
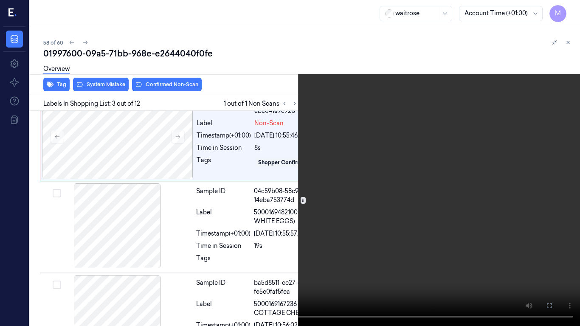
click at [411, 163] on video at bounding box center [290, 163] width 580 height 326
click at [0, 0] on icon at bounding box center [0, 0] width 0 height 0
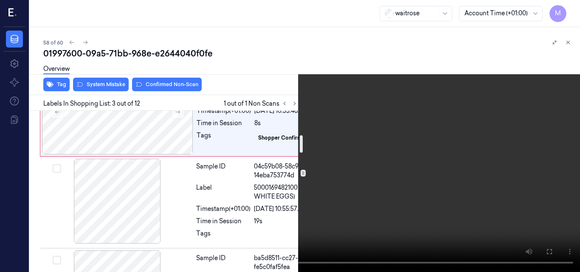
scroll to position [244, 0]
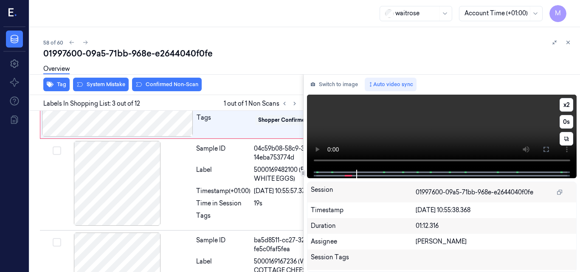
click at [483, 127] on video at bounding box center [442, 132] width 270 height 75
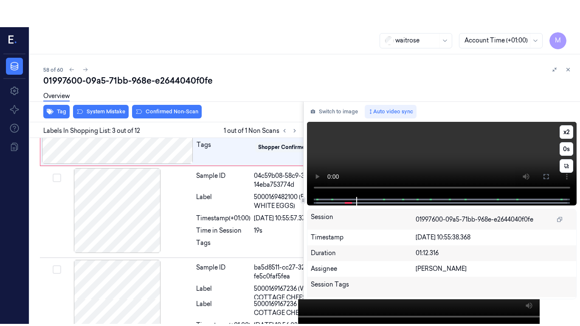
scroll to position [229, 0]
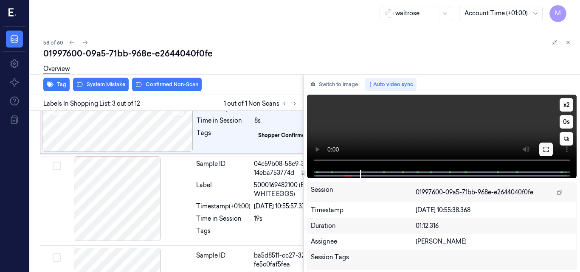
click at [545, 148] on icon at bounding box center [546, 149] width 7 height 7
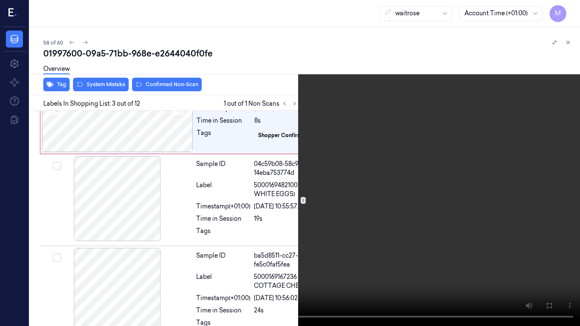
click at [445, 211] on video at bounding box center [290, 163] width 580 height 326
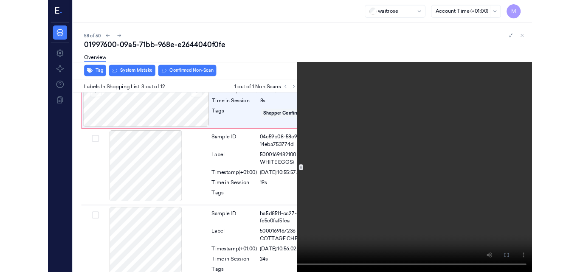
scroll to position [202, 0]
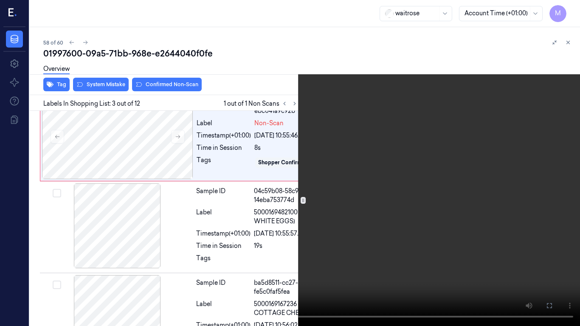
click at [0, 0] on icon at bounding box center [0, 0] width 0 height 0
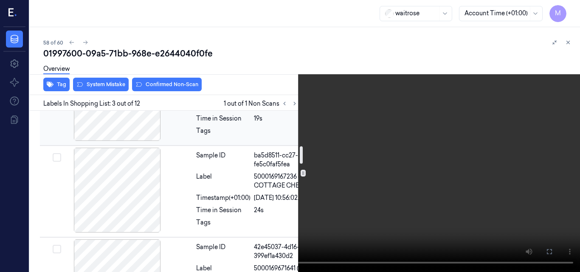
scroll to position [244, 0]
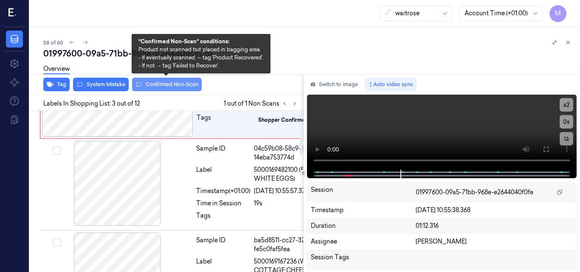
click at [175, 84] on button "Confirmed Non-Scan" at bounding box center [167, 85] width 70 height 14
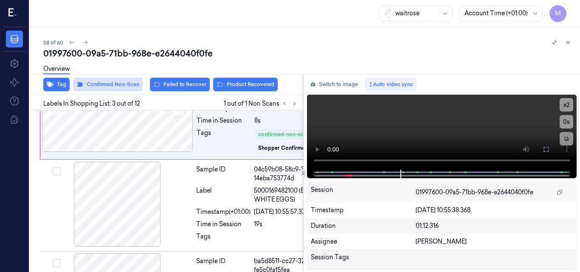
scroll to position [231, 0]
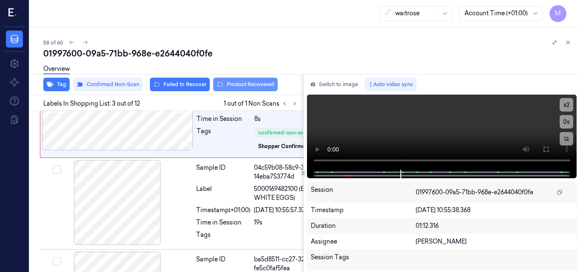
click at [253, 85] on button "Product Recovered" at bounding box center [245, 85] width 65 height 14
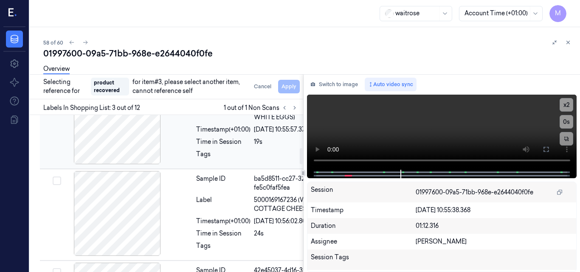
click at [195, 167] on div "Sample ID 04c59b08-58c9-3ab7-ae29-14eba753774d Label 5000169482100 (ESS FR WHIT…" at bounding box center [265, 122] width 144 height 87
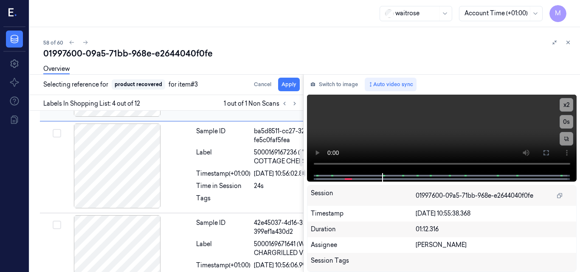
scroll to position [360, 0]
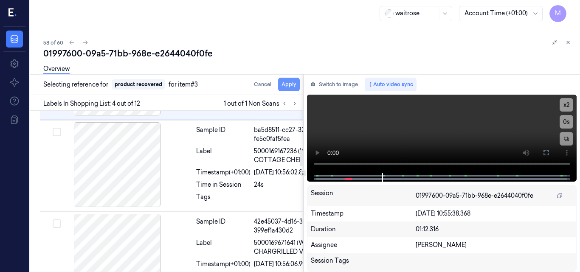
click at [292, 83] on button "Apply" at bounding box center [289, 85] width 22 height 14
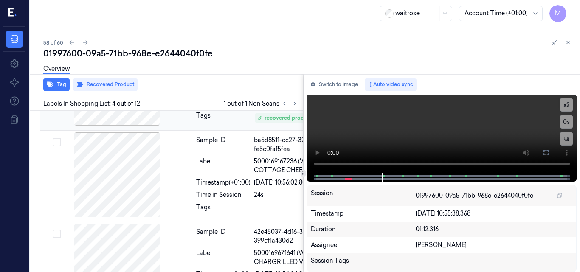
scroll to position [369, 0]
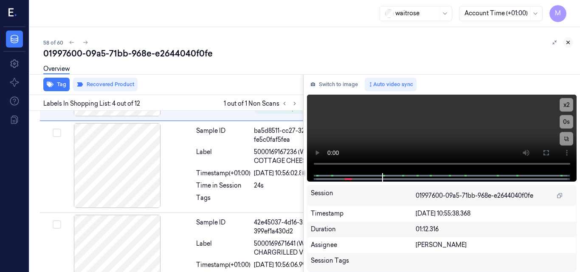
click at [567, 44] on icon at bounding box center [568, 42] width 6 height 6
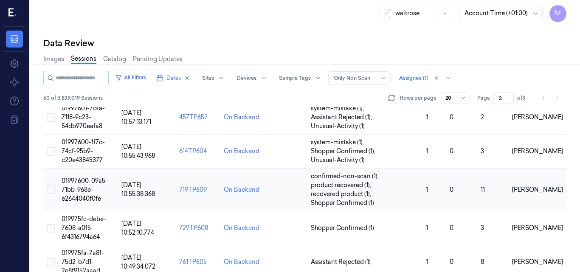
scroll to position [656, 0]
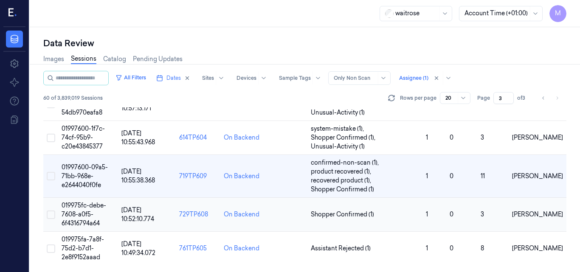
click at [96, 213] on td "019975fc-debe-7608-a0f5-6f4316794a64" at bounding box center [88, 215] width 60 height 34
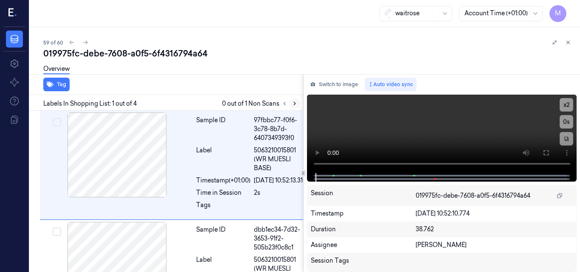
click at [295, 103] on icon at bounding box center [295, 104] width 6 height 6
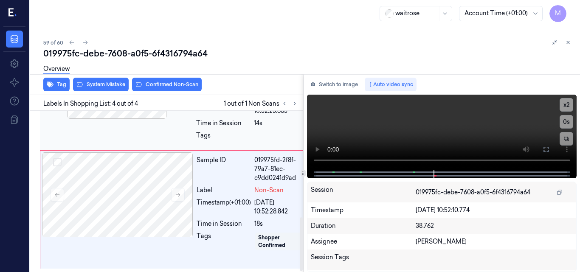
scroll to position [324, 0]
click at [104, 80] on div "Overview" at bounding box center [308, 70] width 530 height 22
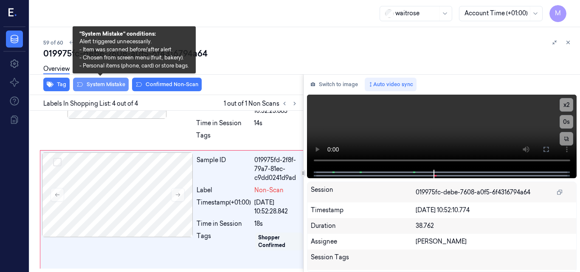
click at [103, 83] on button "System Mistake" at bounding box center [101, 85] width 56 height 14
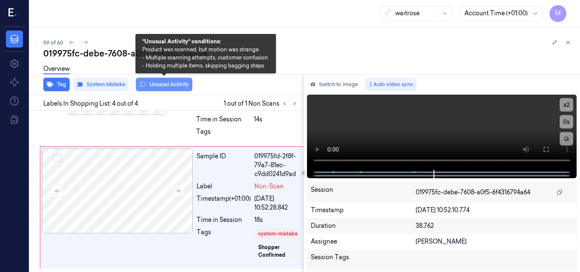
click at [164, 82] on button "Unusual Activity" at bounding box center [164, 85] width 56 height 14
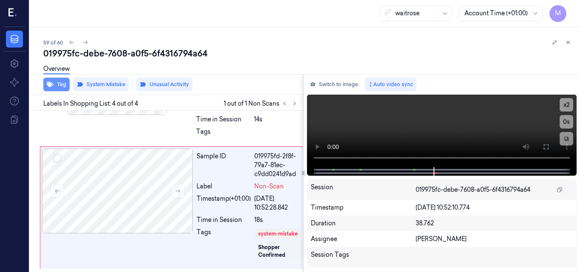
click at [59, 87] on button "Tag" at bounding box center [56, 85] width 26 height 14
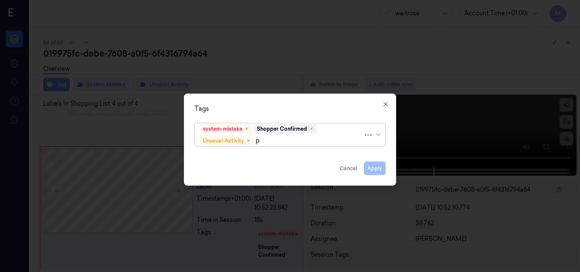
type input "pi"
click at [228, 155] on div "Picklist item alert" at bounding box center [224, 156] width 49 height 9
click at [256, 109] on div "Tags" at bounding box center [289, 108] width 191 height 9
click at [376, 169] on button "Apply" at bounding box center [375, 168] width 22 height 14
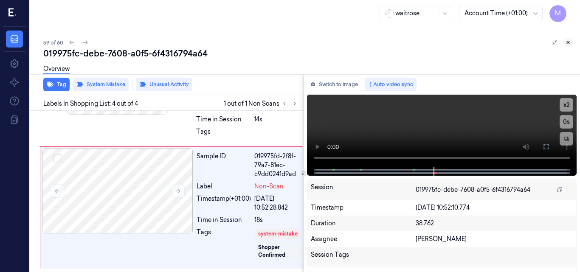
click at [568, 42] on icon at bounding box center [568, 42] width 6 height 6
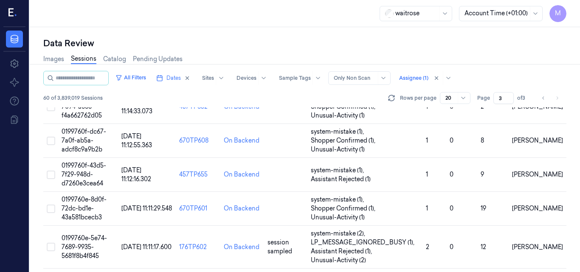
scroll to position [665, 0]
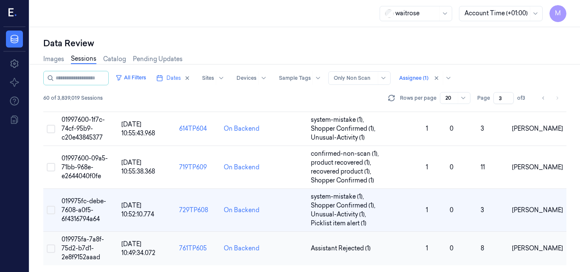
click at [88, 247] on span "019975fa-7a8f-75d2-b7d1-2e8f9152aaad" at bounding box center [83, 248] width 42 height 25
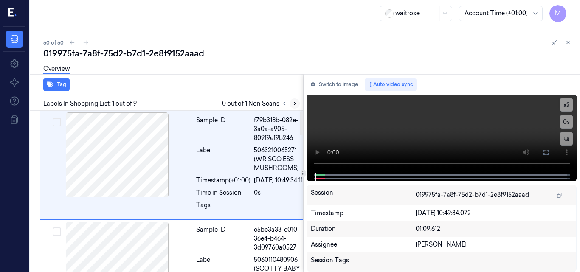
click at [297, 102] on icon at bounding box center [295, 104] width 6 height 6
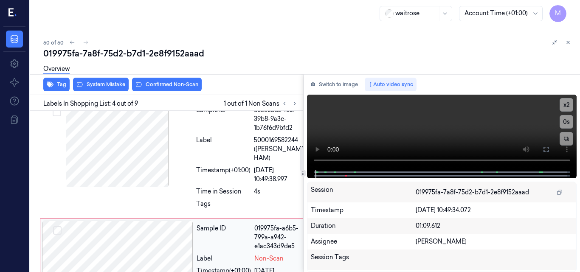
scroll to position [238, 0]
click at [127, 174] on div at bounding box center [117, 145] width 151 height 85
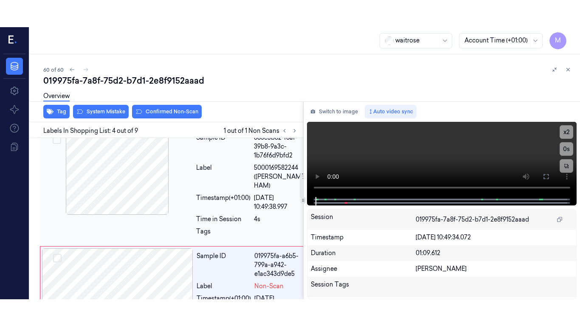
scroll to position [242, 0]
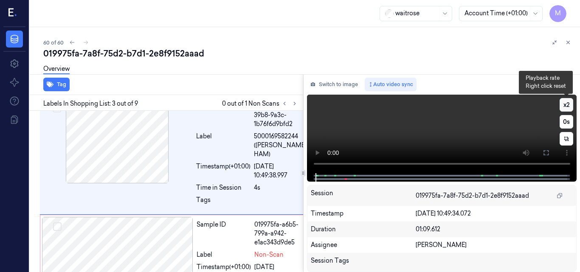
click at [563, 104] on button "x 2" at bounding box center [567, 105] width 14 height 14
click at [563, 104] on button "x 4" at bounding box center [567, 105] width 14 height 14
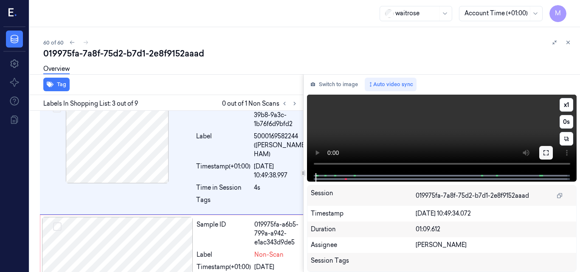
click at [547, 155] on icon at bounding box center [546, 152] width 5 height 5
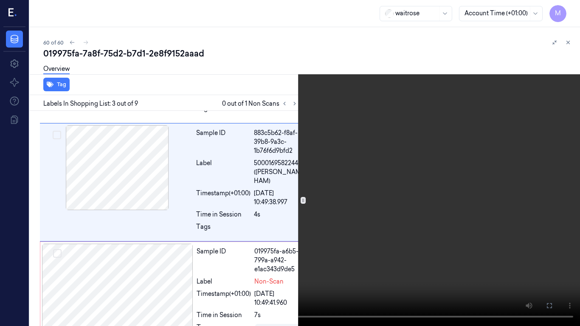
click at [445, 160] on video at bounding box center [290, 163] width 580 height 326
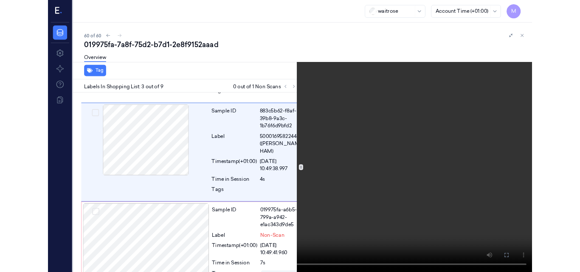
scroll to position [215, 0]
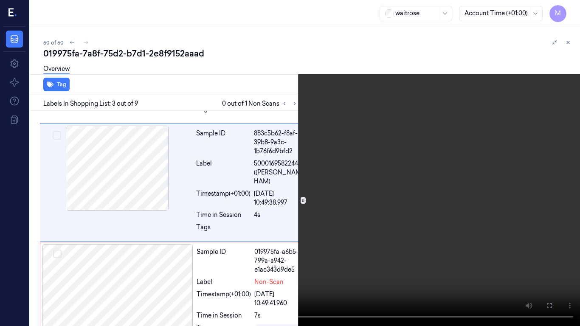
click at [369, 208] on video at bounding box center [290, 163] width 580 height 326
click at [0, 0] on button at bounding box center [0, 0] width 0 height 0
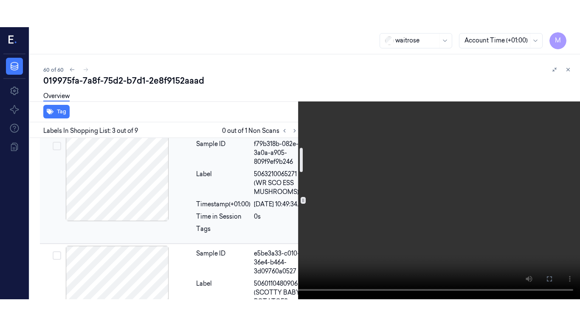
scroll to position [0, 0]
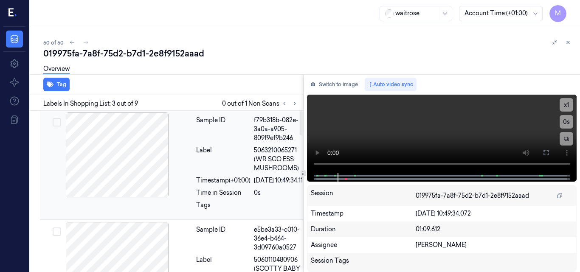
click at [225, 152] on div "Sample ID f79b318b-082e-3a0a-a905-809f9ef9b246 Label 5063210065271 (WR SCO ESS …" at bounding box center [251, 165] width 117 height 105
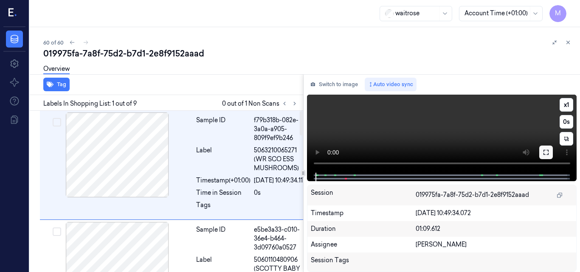
click at [545, 150] on icon at bounding box center [546, 152] width 7 height 7
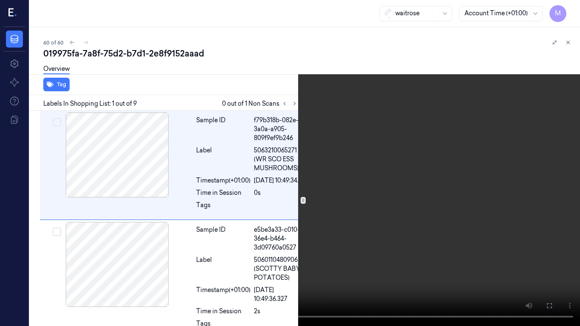
click at [434, 204] on video at bounding box center [290, 163] width 580 height 326
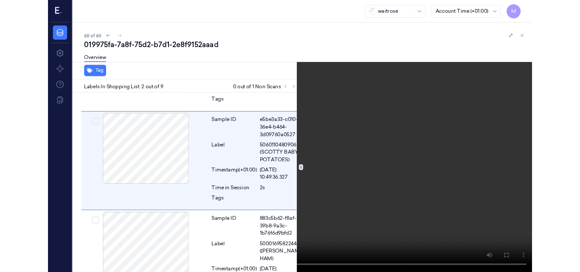
scroll to position [87, 0]
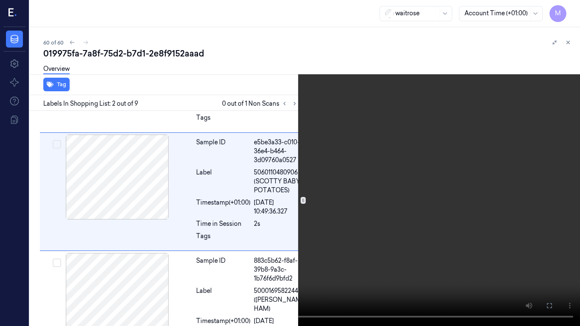
click at [412, 206] on video at bounding box center [290, 163] width 580 height 326
click at [0, 0] on icon at bounding box center [0, 0] width 0 height 0
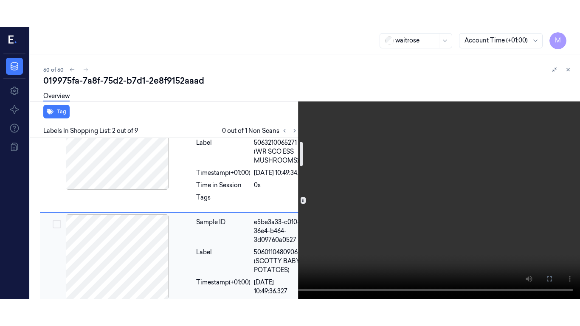
scroll to position [0, 0]
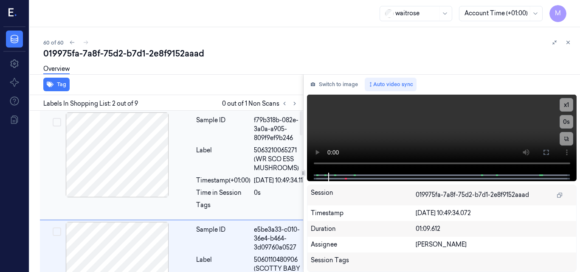
click at [167, 139] on div at bounding box center [117, 155] width 151 height 85
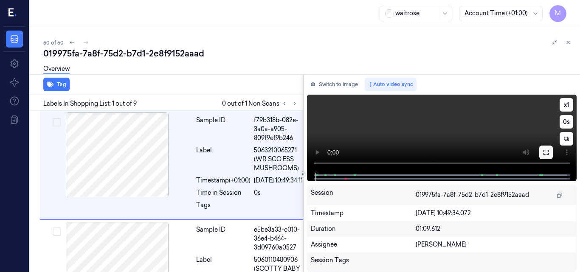
click at [549, 150] on icon at bounding box center [546, 152] width 7 height 7
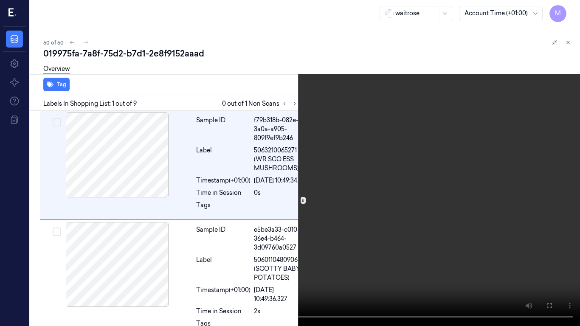
click at [399, 158] on video at bounding box center [290, 163] width 580 height 326
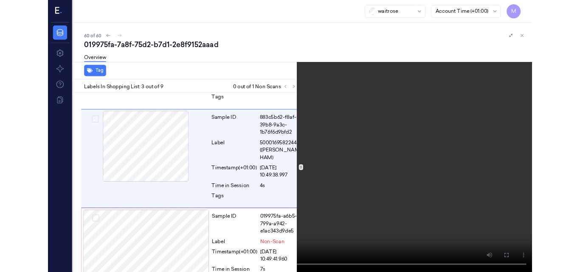
scroll to position [215, 0]
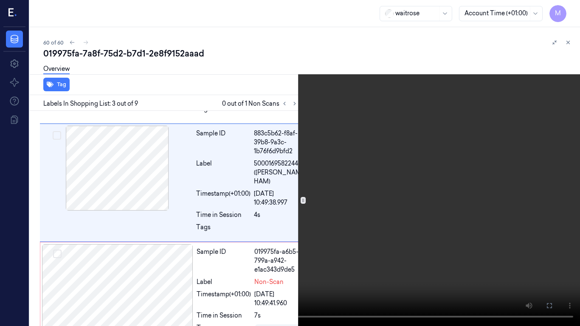
click at [273, 202] on video at bounding box center [290, 163] width 580 height 326
click at [0, 0] on icon at bounding box center [0, 0] width 0 height 0
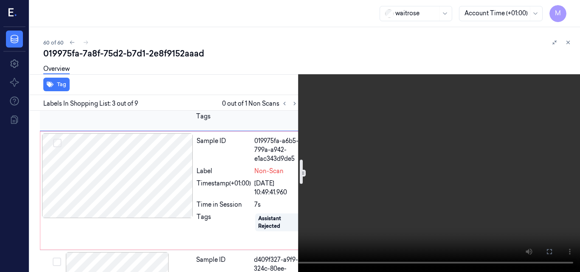
scroll to position [342, 0]
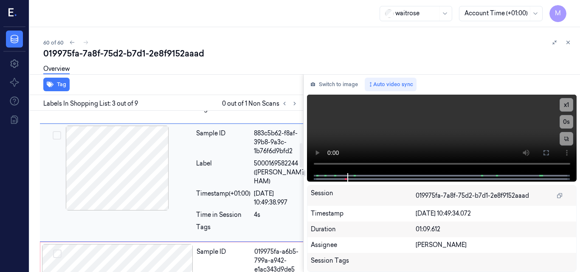
click at [128, 194] on div at bounding box center [117, 168] width 151 height 85
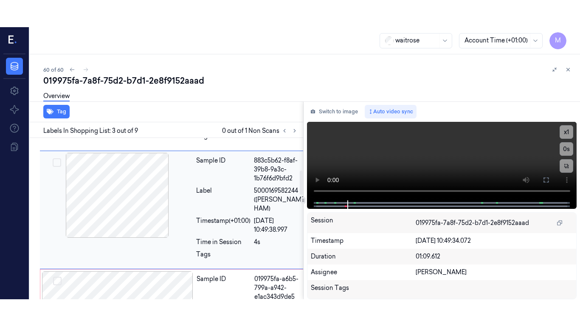
scroll to position [242, 0]
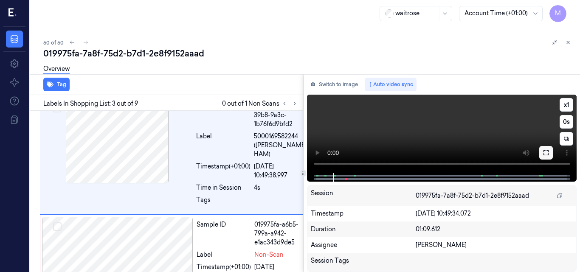
click at [544, 152] on icon at bounding box center [546, 152] width 7 height 7
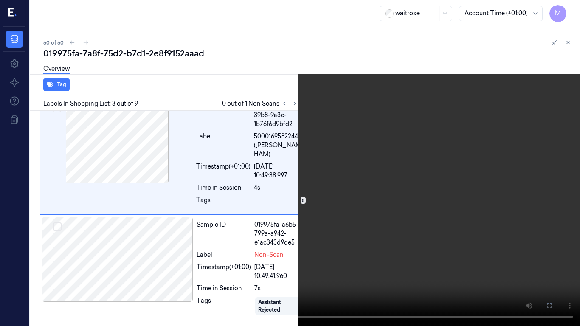
click at [392, 235] on video at bounding box center [290, 163] width 580 height 326
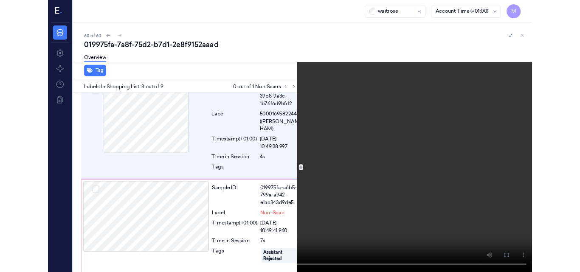
scroll to position [215, 0]
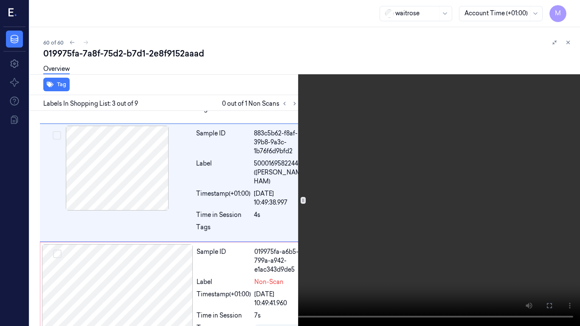
click at [314, 223] on video at bounding box center [290, 163] width 580 height 326
click at [0, 0] on icon at bounding box center [0, 0] width 0 height 0
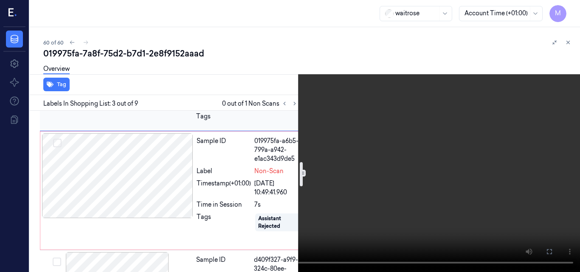
scroll to position [342, 0]
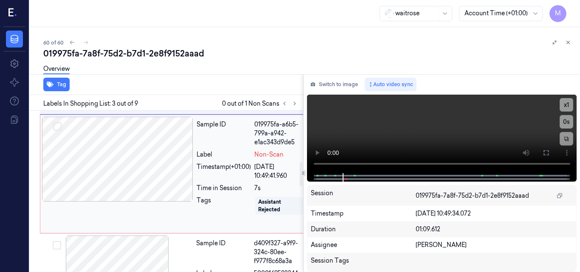
click at [170, 189] on div at bounding box center [117, 159] width 151 height 85
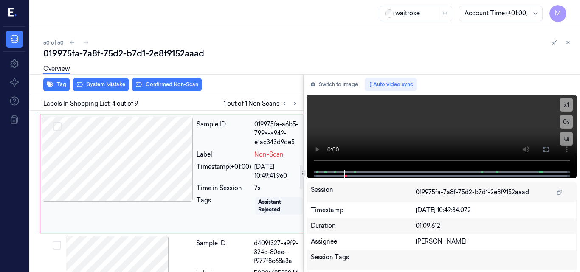
scroll to position [365, 0]
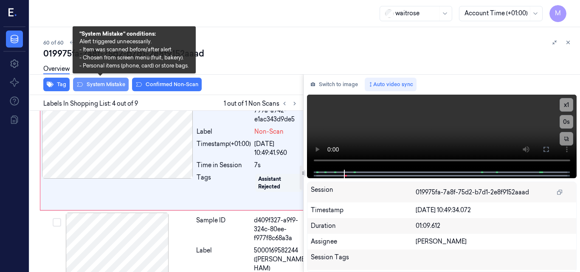
click at [102, 85] on button "System Mistake" at bounding box center [101, 85] width 56 height 14
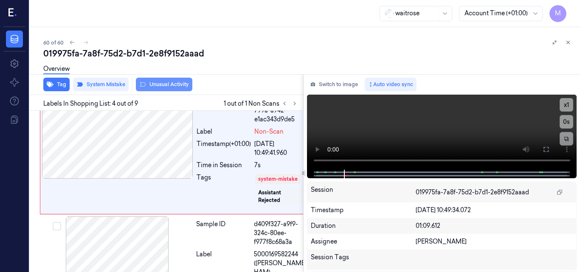
scroll to position [367, 0]
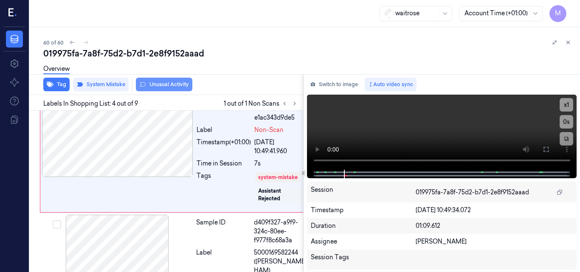
click at [164, 85] on button "Unusual Activity" at bounding box center [164, 85] width 56 height 14
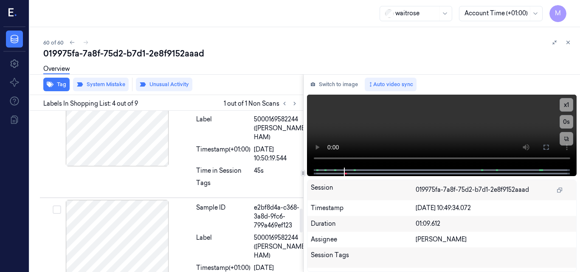
scroll to position [664, 0]
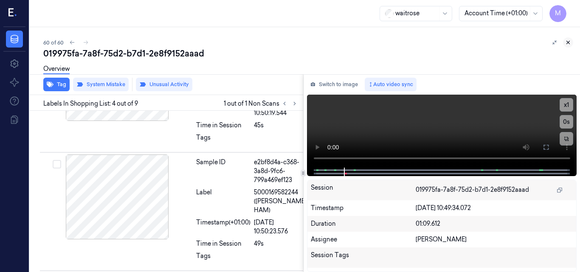
click at [568, 39] on button at bounding box center [568, 42] width 10 height 10
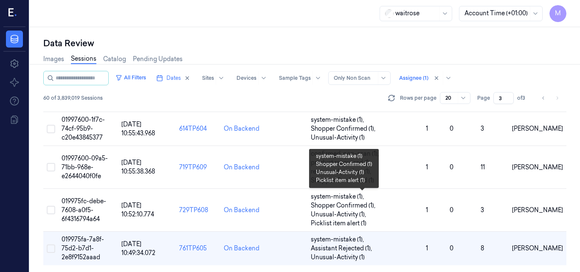
scroll to position [665, 0]
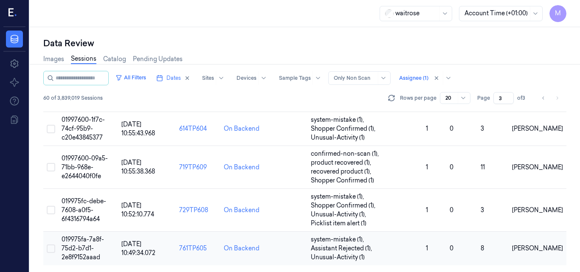
click at [88, 242] on span "019975fa-7a8f-75d2-b7d1-2e8f9152aaad" at bounding box center [83, 248] width 42 height 25
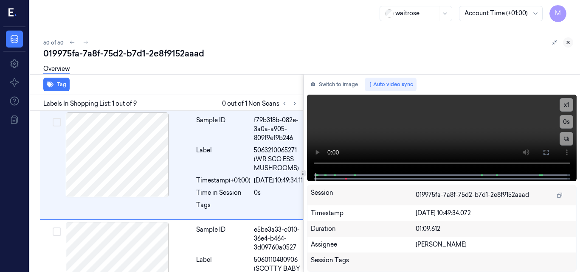
click at [569, 41] on icon at bounding box center [568, 42] width 6 height 6
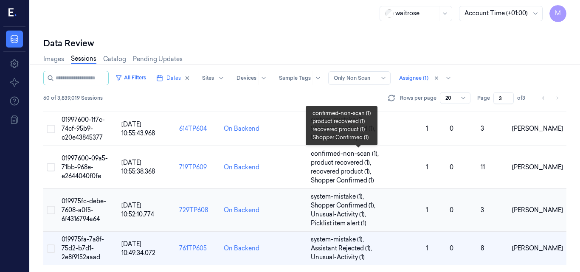
scroll to position [665, 0]
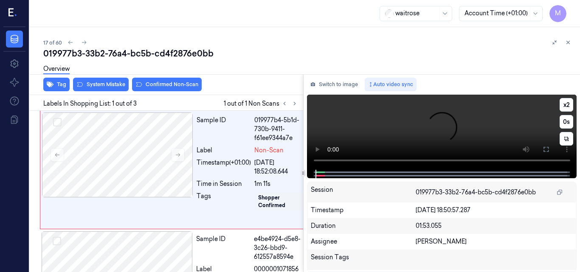
click at [425, 123] on video at bounding box center [442, 132] width 270 height 75
click at [442, 122] on video at bounding box center [442, 132] width 270 height 75
click at [410, 119] on video at bounding box center [442, 132] width 270 height 75
click at [569, 41] on icon at bounding box center [568, 42] width 6 height 6
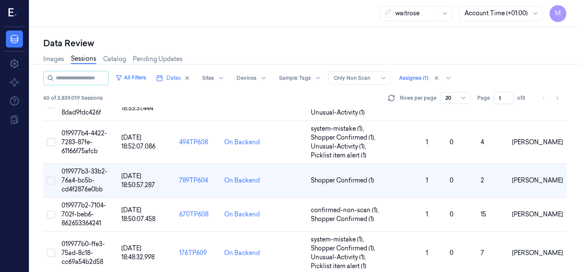
scroll to position [639, 0]
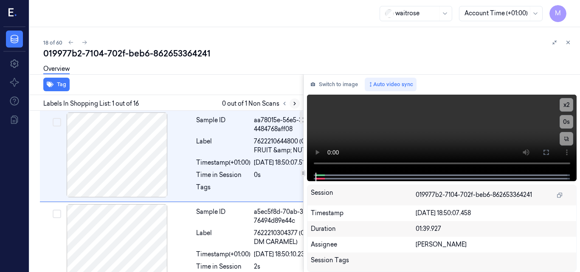
click at [295, 103] on icon at bounding box center [295, 103] width 2 height 3
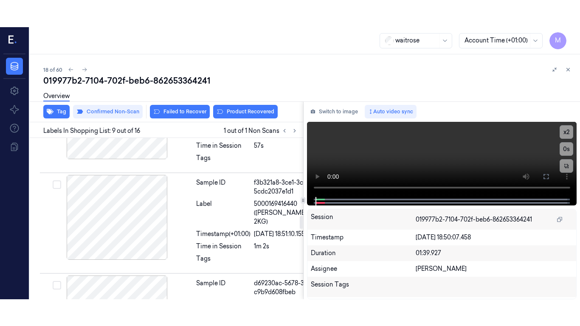
scroll to position [995, 0]
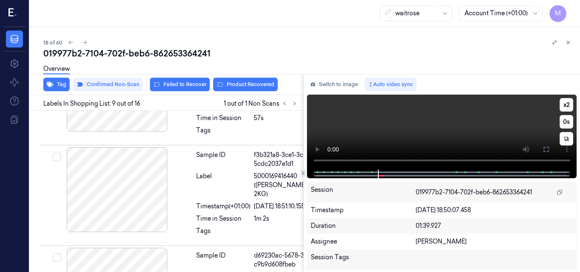
click at [462, 129] on video at bounding box center [442, 132] width 270 height 75
click at [543, 150] on icon at bounding box center [546, 149] width 7 height 7
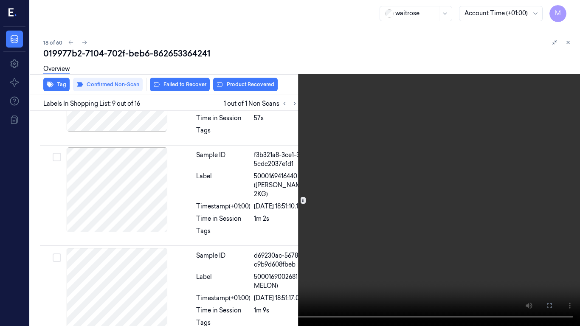
click at [288, 209] on video at bounding box center [290, 163] width 580 height 326
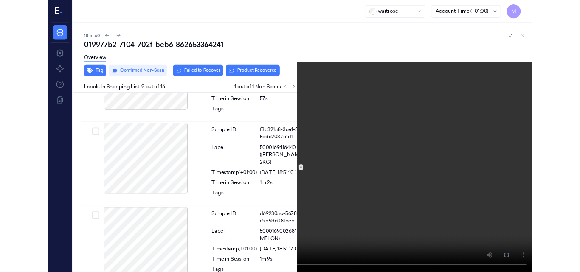
scroll to position [968, 0]
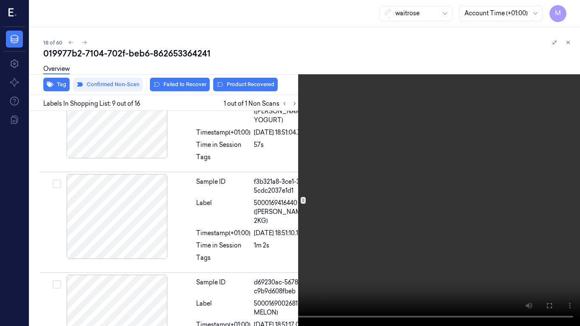
click at [0, 0] on icon at bounding box center [0, 0] width 0 height 0
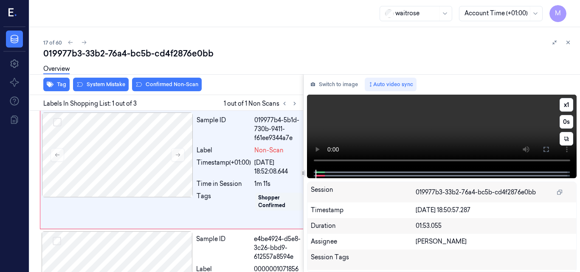
click at [446, 120] on video at bounding box center [442, 132] width 270 height 75
click at [440, 121] on video at bounding box center [442, 132] width 270 height 75
click at [415, 121] on video at bounding box center [442, 132] width 270 height 75
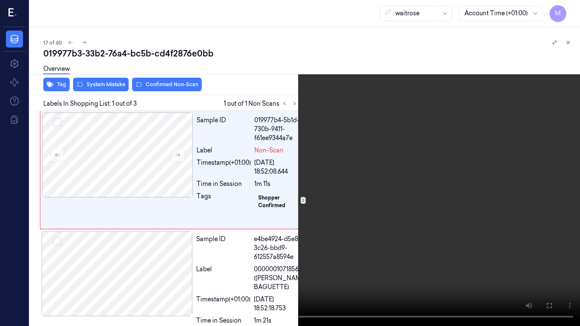
click at [415, 158] on video at bounding box center [290, 163] width 580 height 326
click at [0, 0] on icon at bounding box center [0, 0] width 0 height 0
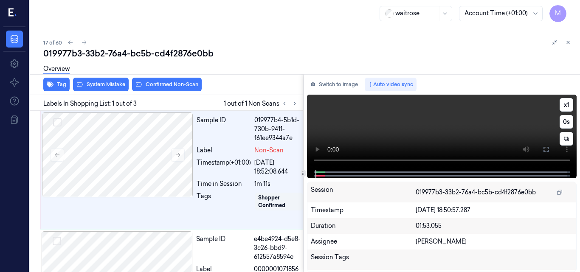
click at [434, 122] on video at bounding box center [442, 132] width 270 height 75
click at [406, 125] on video at bounding box center [442, 132] width 270 height 75
click at [386, 131] on video at bounding box center [442, 132] width 270 height 75
click at [420, 138] on video at bounding box center [442, 132] width 270 height 75
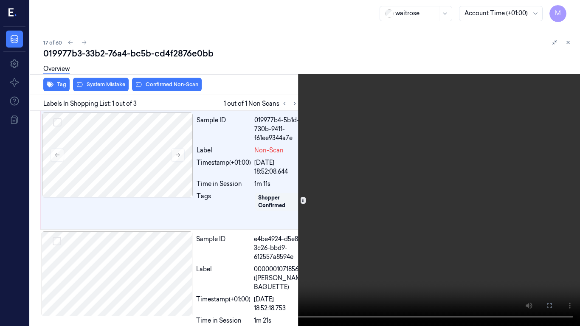
click at [257, 169] on video at bounding box center [290, 163] width 580 height 326
